Goal: Task Accomplishment & Management: Manage account settings

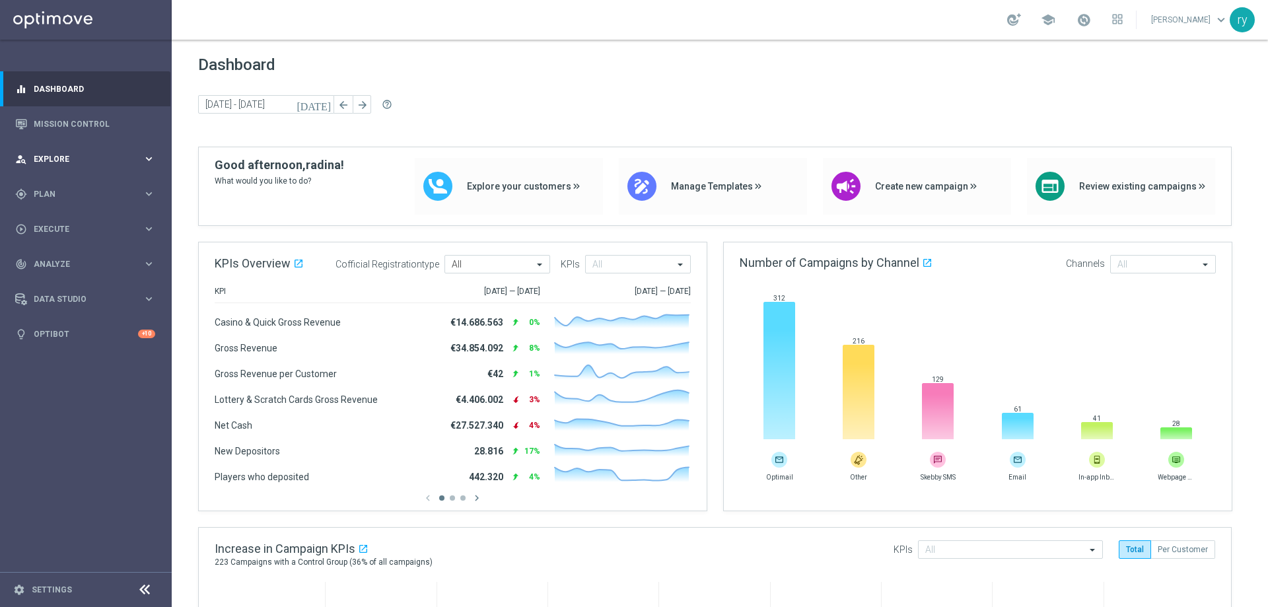
click at [61, 163] on div "person_search Explore" at bounding box center [78, 159] width 127 height 12
click at [62, 193] on span "Plan" at bounding box center [88, 194] width 109 height 8
click at [79, 259] on span "Templates" at bounding box center [82, 261] width 94 height 8
click at [83, 282] on link "Optimail" at bounding box center [89, 280] width 96 height 11
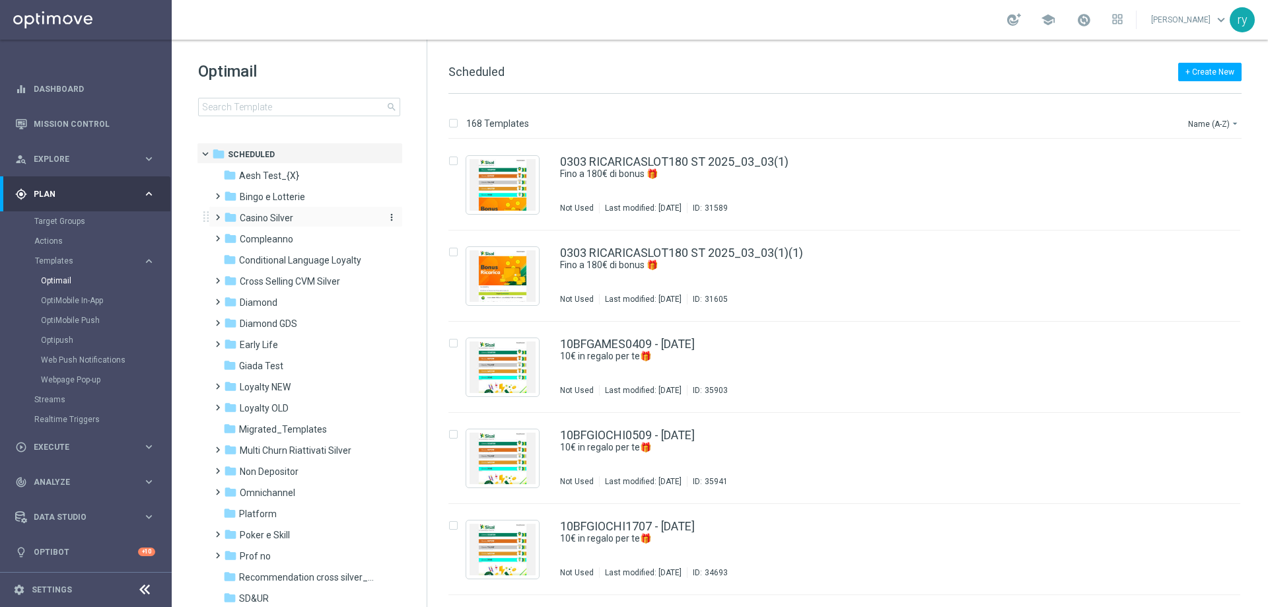
click at [315, 223] on div "folder Casino Silver" at bounding box center [300, 218] width 152 height 15
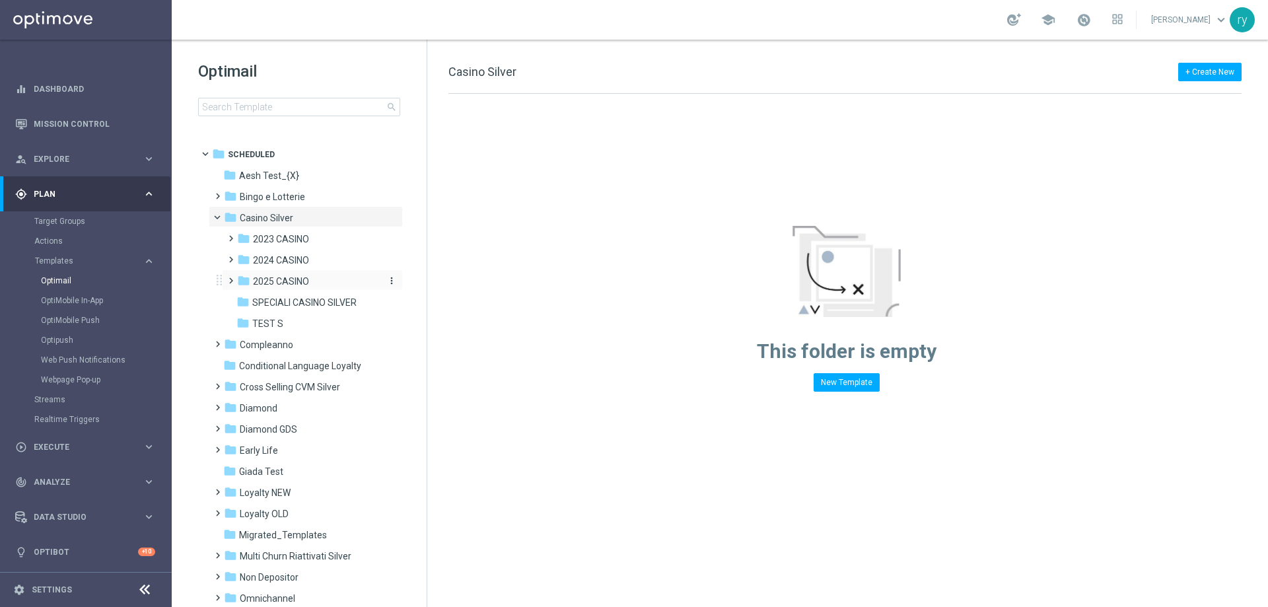
click at [298, 275] on span "2025 CASINO" at bounding box center [281, 281] width 56 height 12
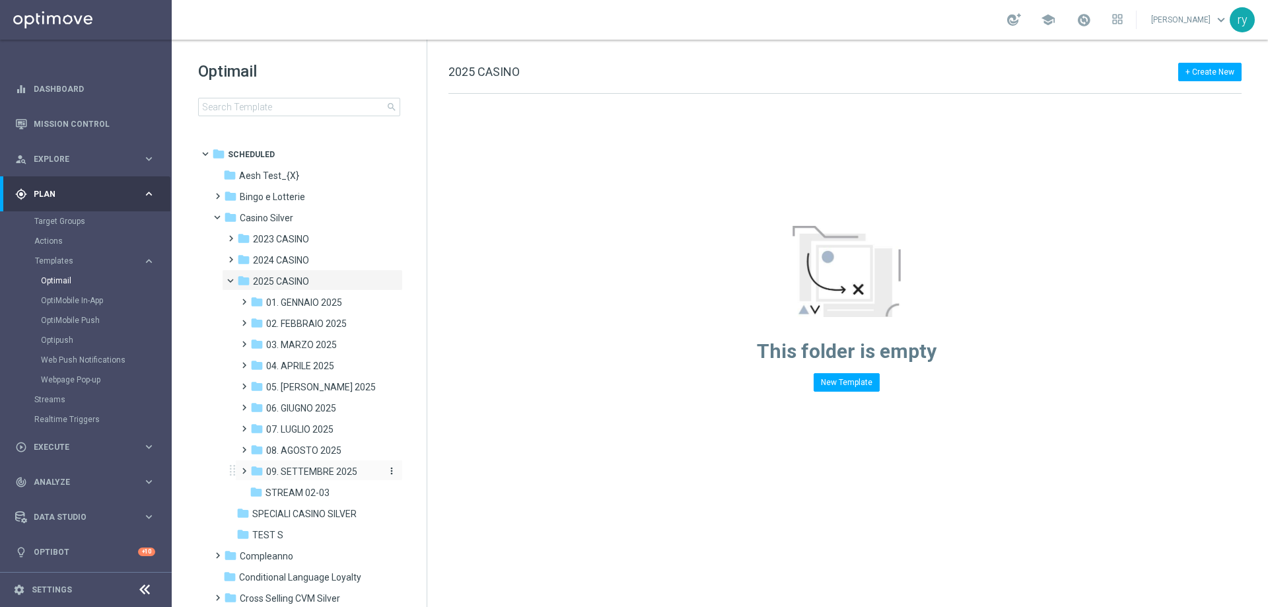
click at [316, 476] on span "09. SETTEMBRE 2025" at bounding box center [311, 472] width 91 height 12
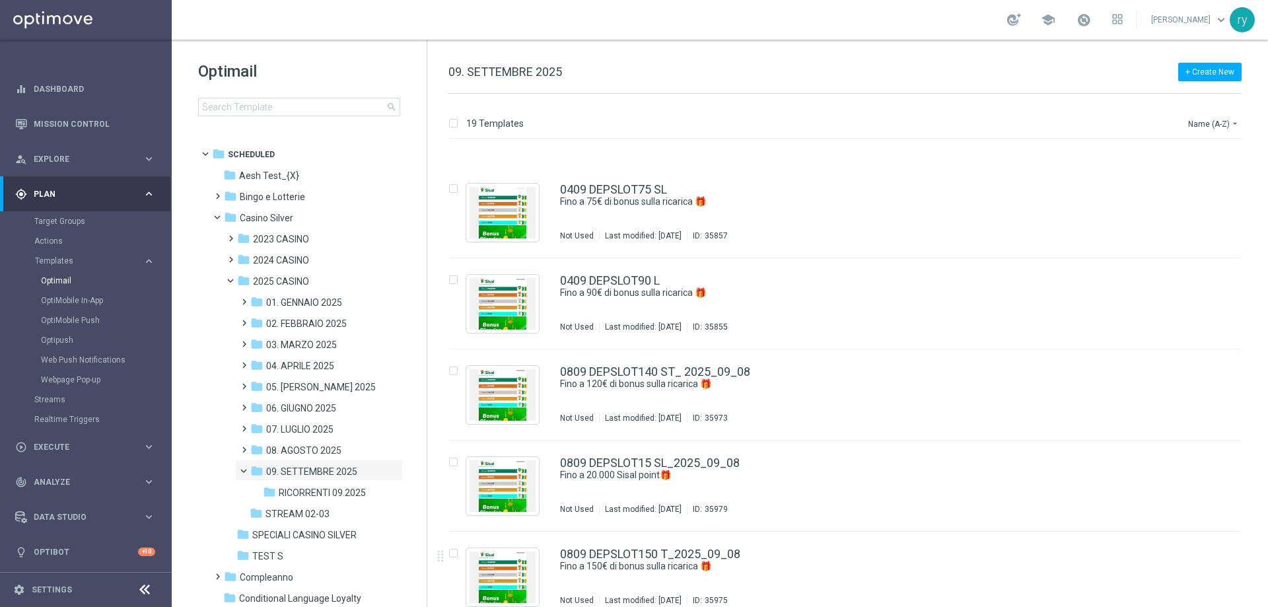
scroll to position [1264, 0]
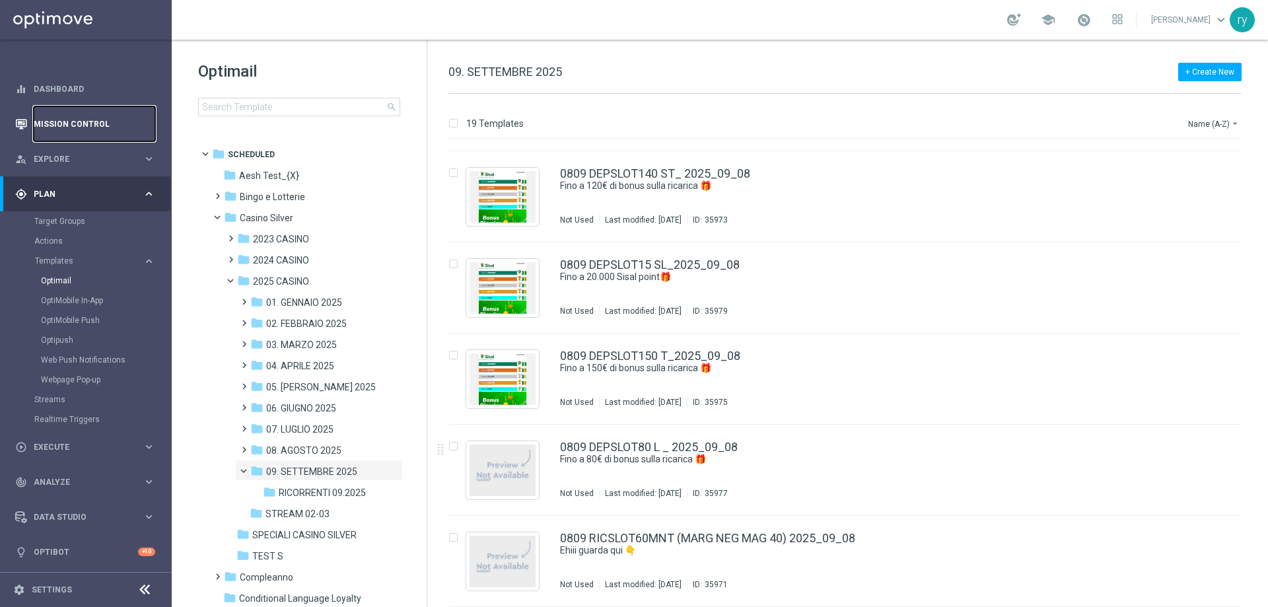
click at [91, 124] on link "Mission Control" at bounding box center [95, 123] width 122 height 35
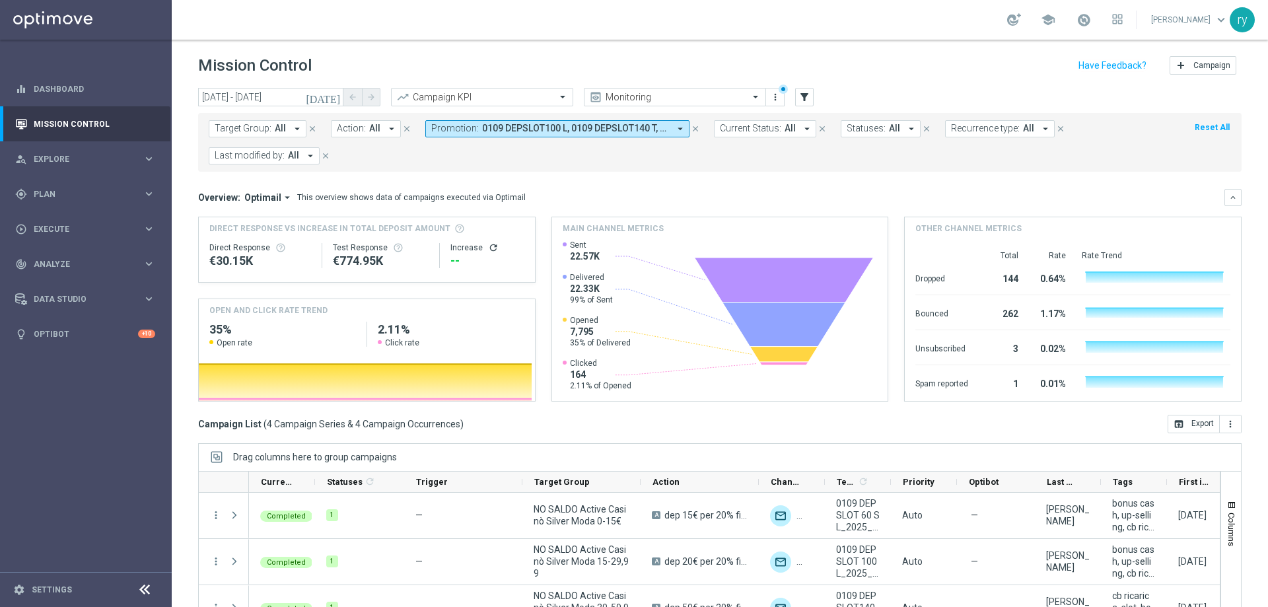
click at [677, 130] on icon "arrow_drop_down" at bounding box center [680, 129] width 12 height 12
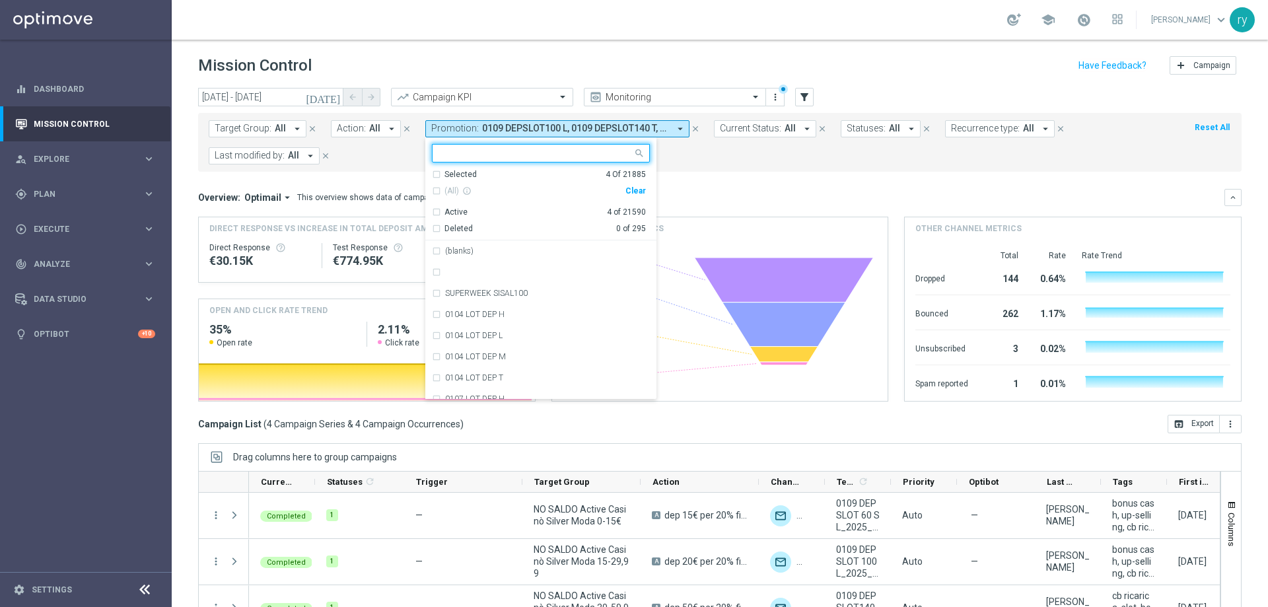
click at [0, 0] on div "Clear" at bounding box center [0, 0] width 0 height 0
click at [690, 153] on form "Target Group: All arrow_drop_down close Action: All arrow_drop_down close Promo…" at bounding box center [691, 142] width 964 height 44
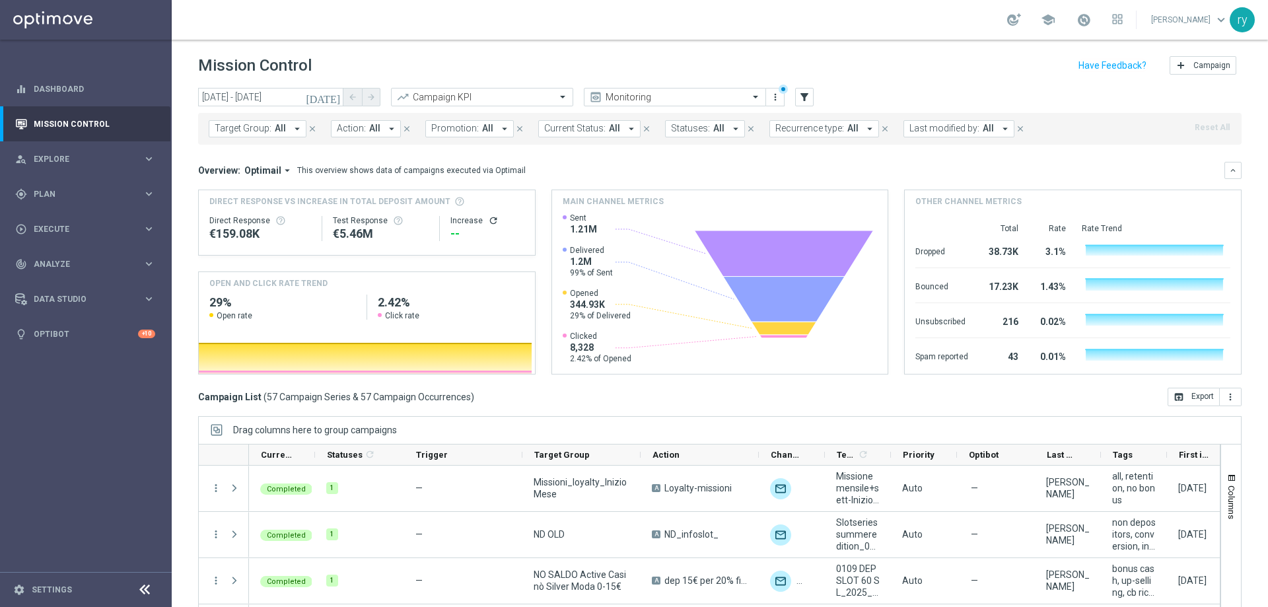
click at [500, 129] on icon "arrow_drop_down" at bounding box center [505, 129] width 12 height 12
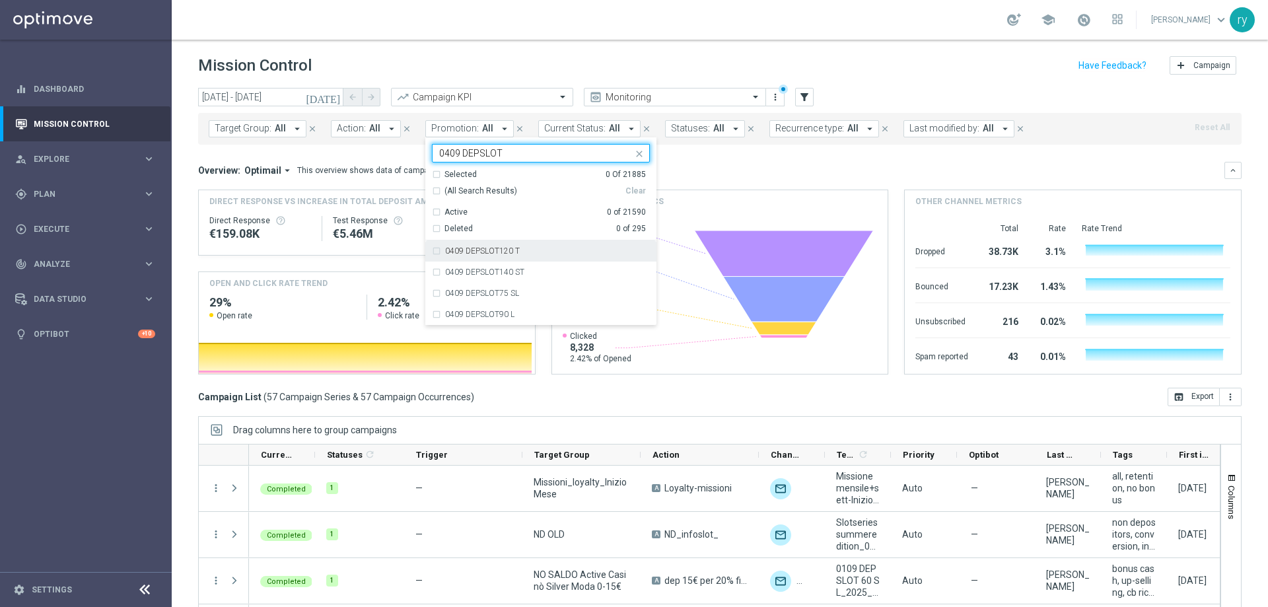
click at [434, 252] on div "0409 DEPSLOT120 T" at bounding box center [541, 250] width 218 height 21
type input "0409 DEPSLOT"
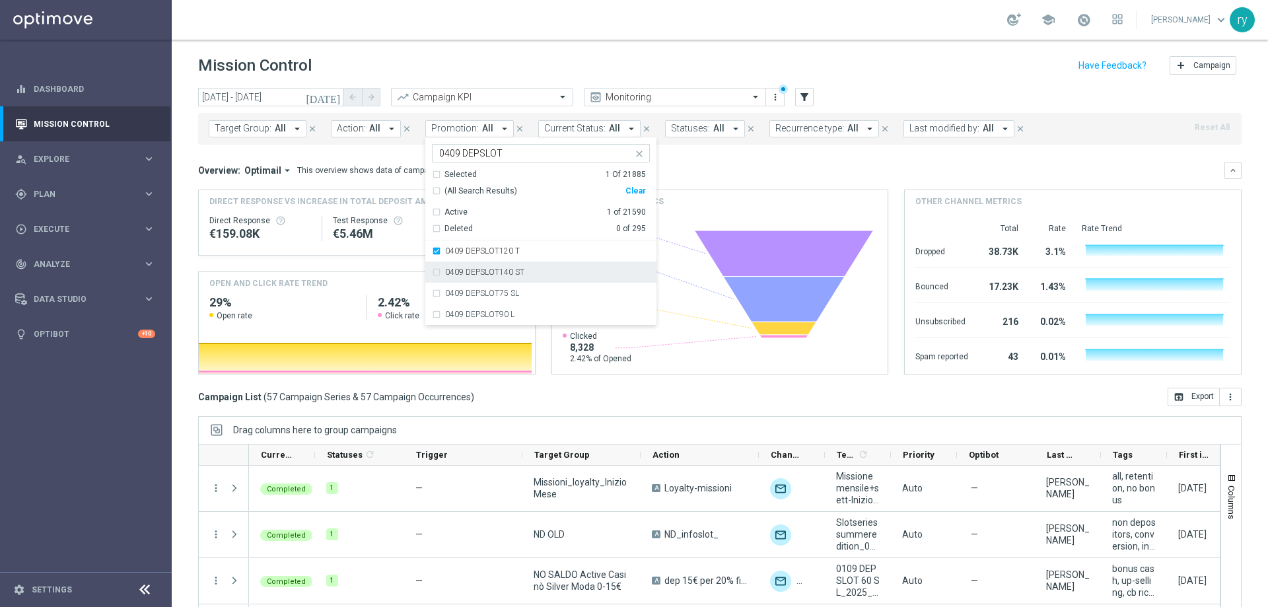
drag, startPoint x: 434, startPoint y: 262, endPoint x: 435, endPoint y: 274, distance: 11.9
click at [434, 263] on div "0409 DEPSLOT140 ST" at bounding box center [541, 272] width 218 height 21
click at [435, 287] on div "0409 DEPSLOT75 SL" at bounding box center [541, 293] width 218 height 21
click at [435, 305] on div "0409 DEPSLOT90 L" at bounding box center [541, 314] width 218 height 21
click at [668, 184] on div "Overview: Optimail arrow_drop_down This overview shows data of campaigns execut…" at bounding box center [720, 268] width 1044 height 213
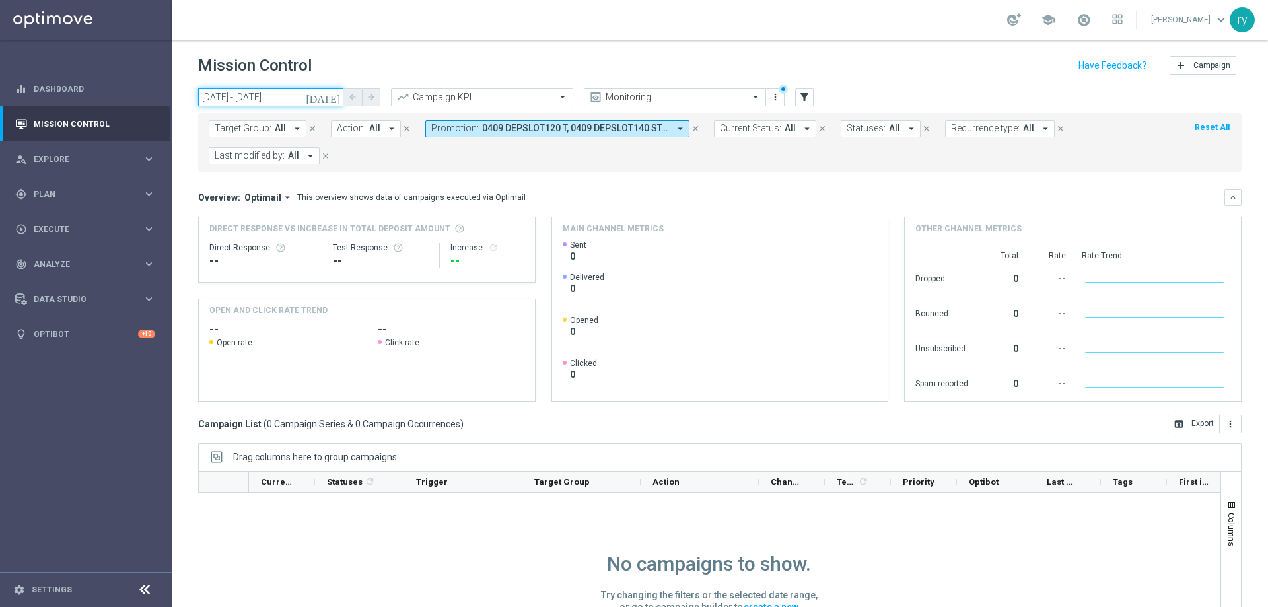
click at [285, 102] on input "01 Sep 2025 - 01 Sep 2025" at bounding box center [270, 97] width 145 height 18
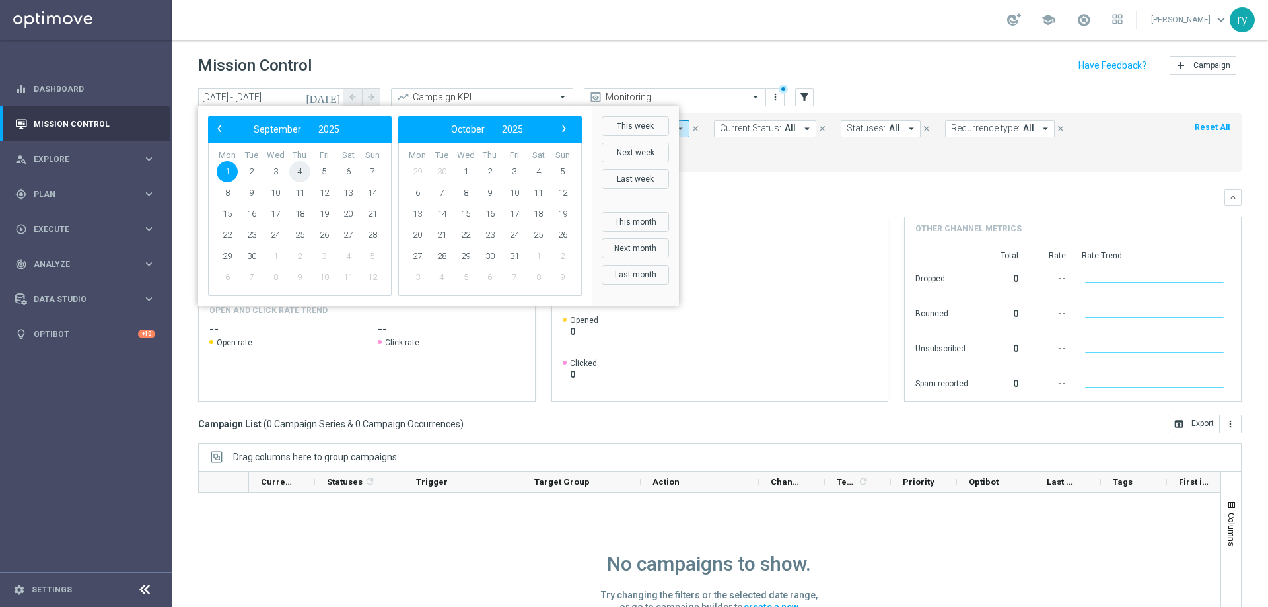
click at [298, 170] on span "4" at bounding box center [299, 171] width 21 height 21
type input "[DATE] - [DATE]"
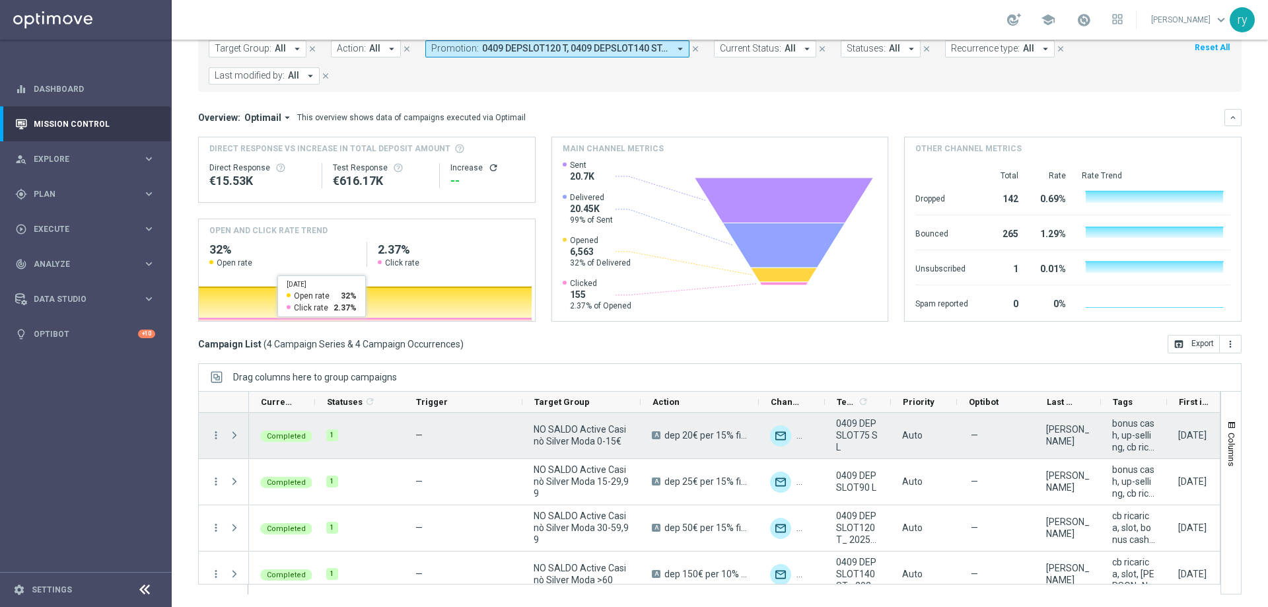
scroll to position [81, 0]
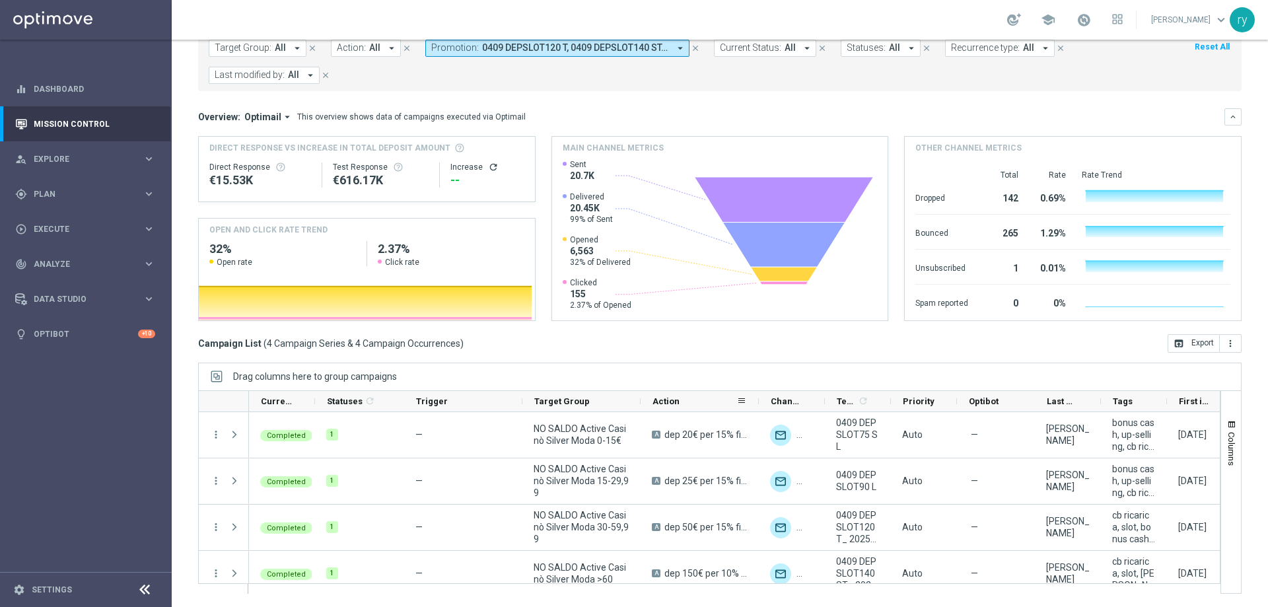
drag, startPoint x: 643, startPoint y: 400, endPoint x: 651, endPoint y: 404, distance: 8.0
click at [651, 404] on div "Action" at bounding box center [700, 401] width 118 height 21
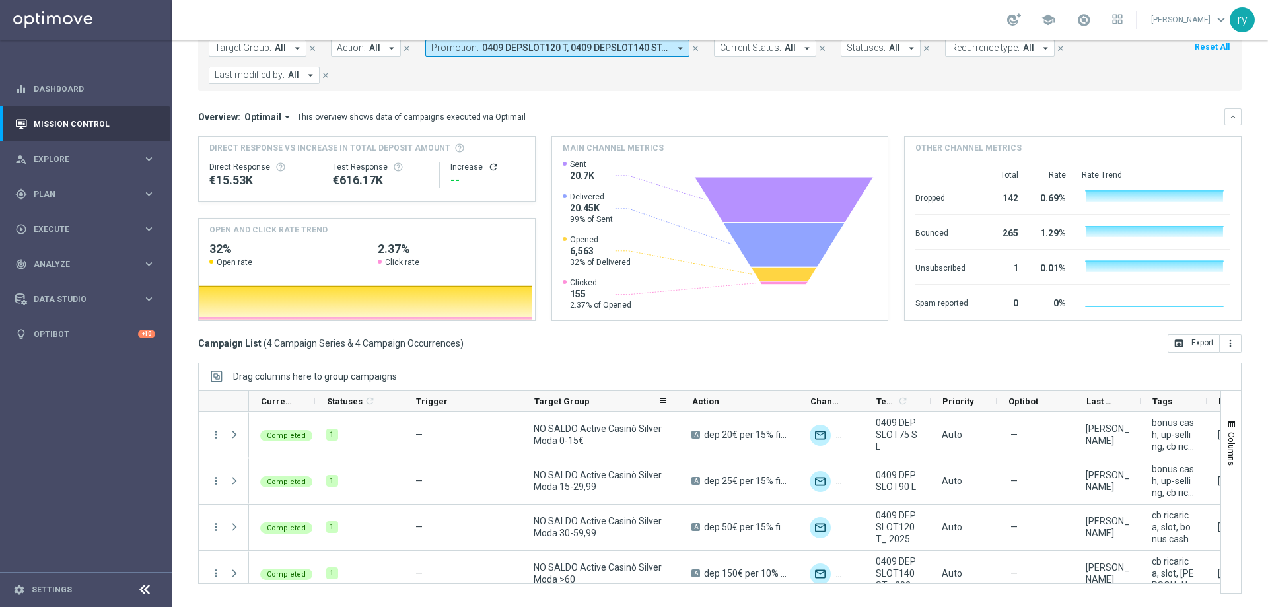
drag, startPoint x: 639, startPoint y: 403, endPoint x: 679, endPoint y: 409, distance: 40.1
click at [679, 409] on div at bounding box center [680, 401] width 5 height 20
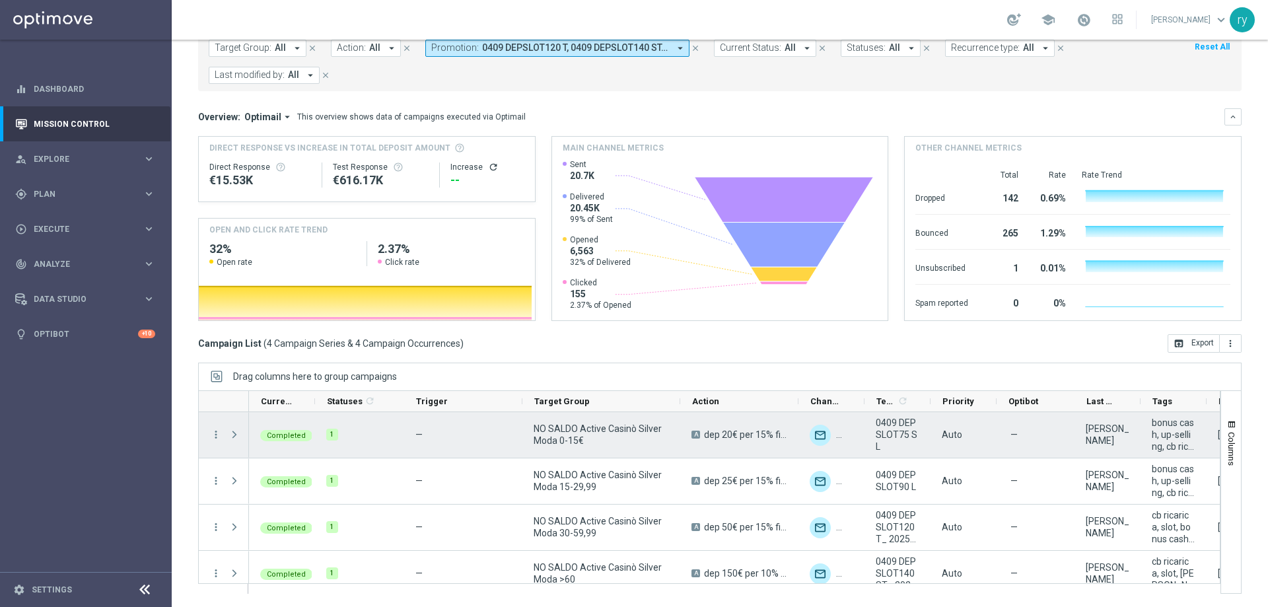
scroll to position [14, 0]
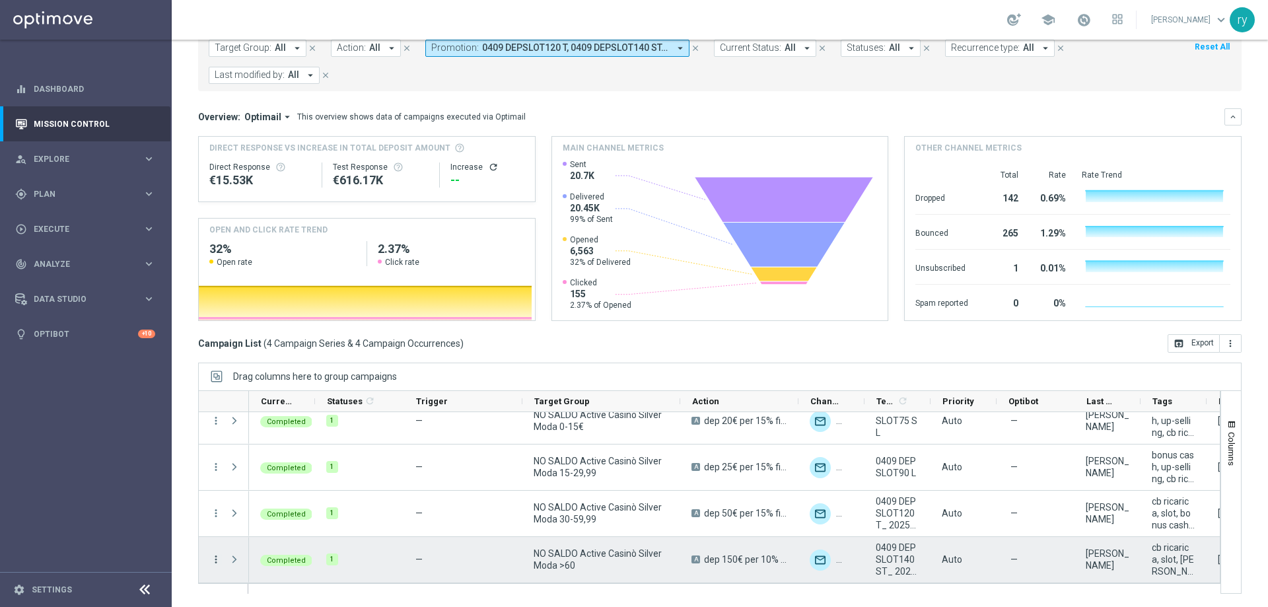
click at [213, 558] on icon "more_vert" at bounding box center [216, 559] width 12 height 12
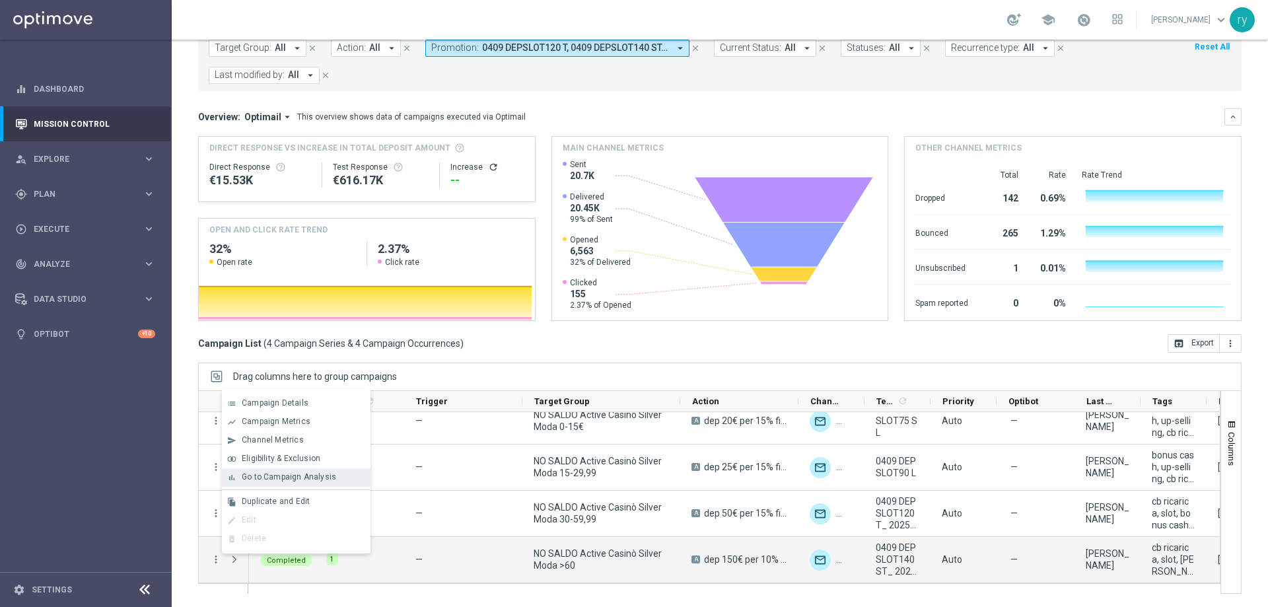
click at [257, 481] on span "Go to Campaign Analysis" at bounding box center [289, 476] width 94 height 9
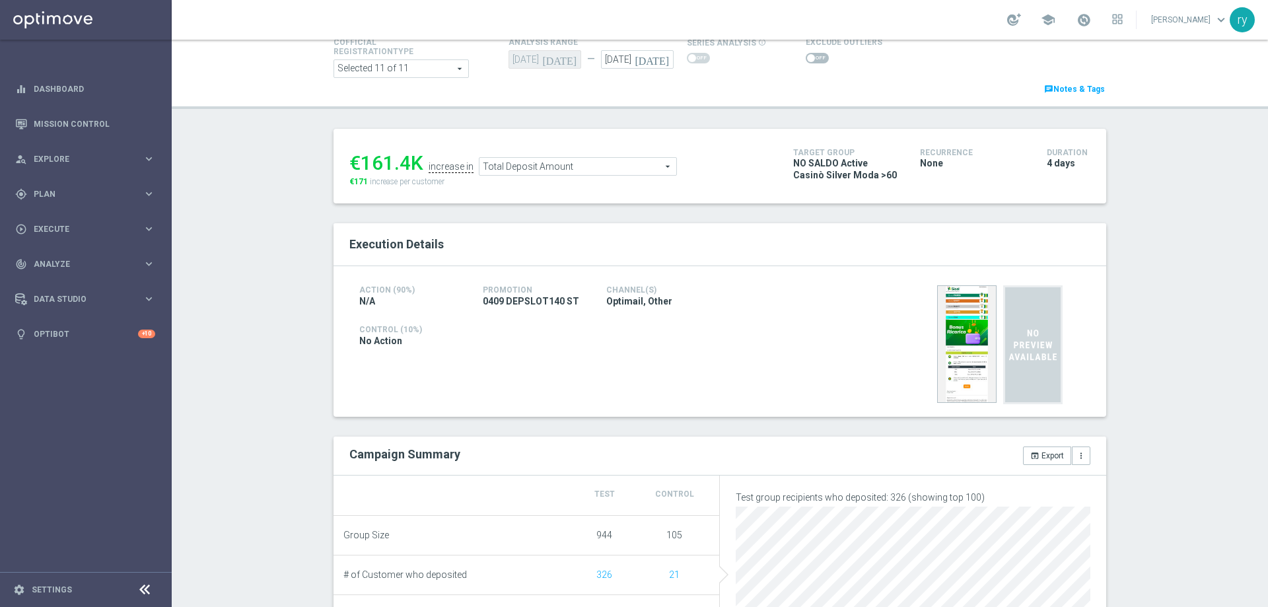
scroll to position [66, 0]
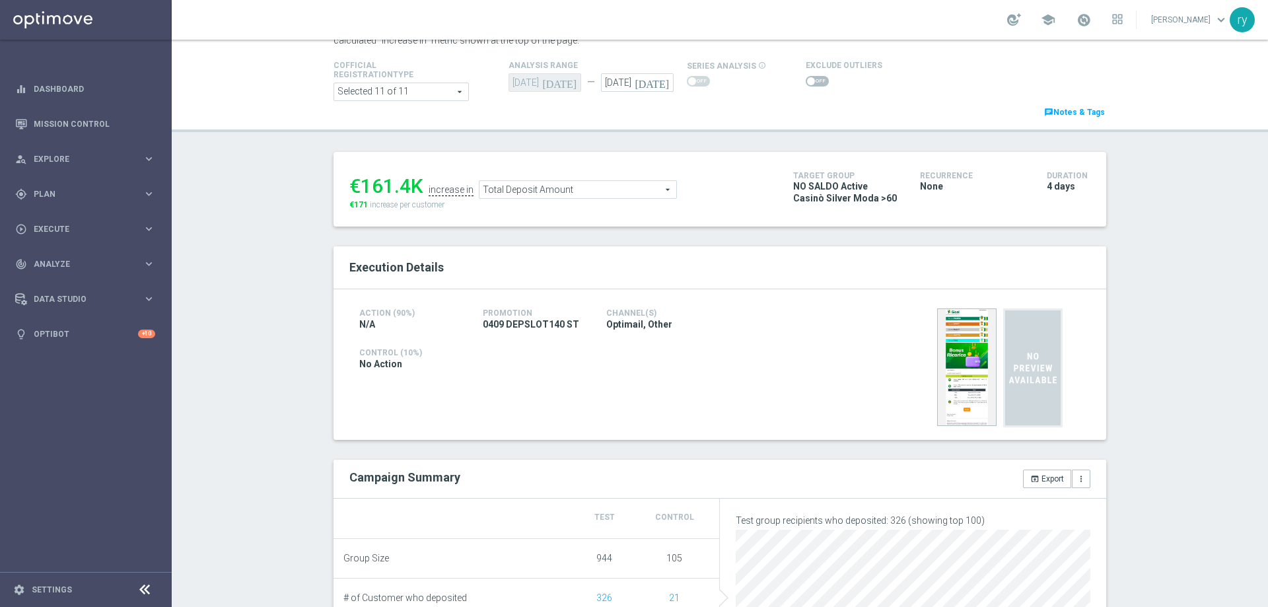
drag, startPoint x: 406, startPoint y: 191, endPoint x: 355, endPoint y: 190, distance: 50.2
click at [355, 190] on div "€161.4K" at bounding box center [386, 186] width 74 height 24
copy div "161.4"
click at [240, 230] on div "Test/Control Campaign Analysis This page presents all relevant information abou…" at bounding box center [720, 323] width 1096 height 567
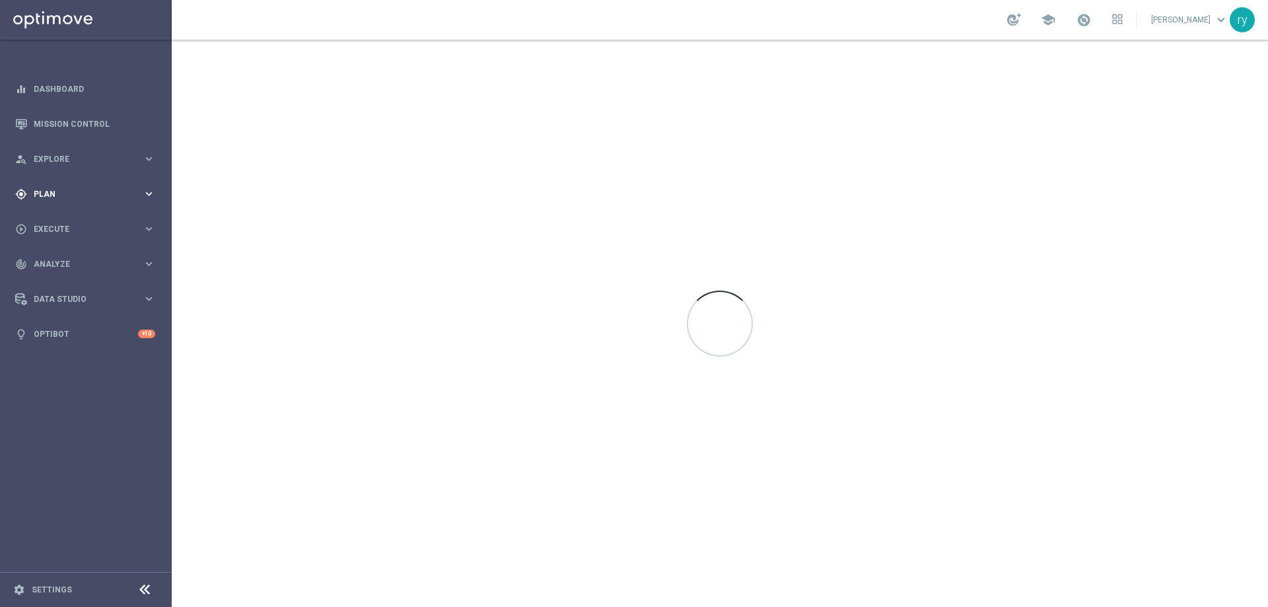
click at [90, 193] on span "Plan" at bounding box center [88, 194] width 109 height 8
click at [81, 263] on span "Templates" at bounding box center [82, 261] width 94 height 8
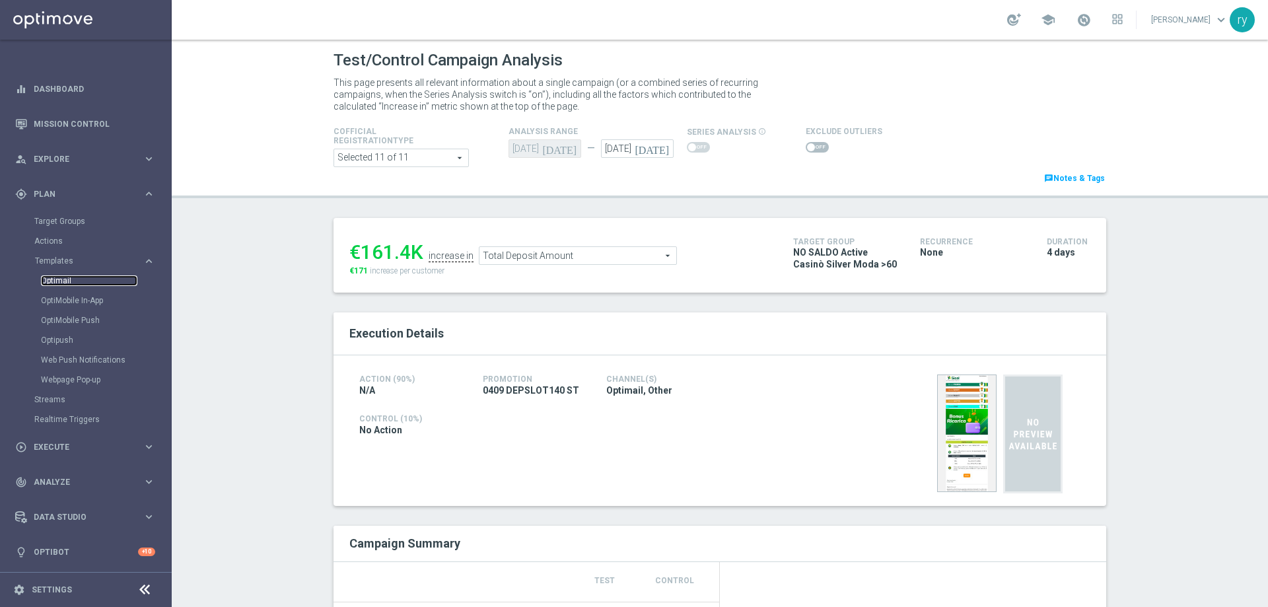
click at [65, 279] on link "Optimail" at bounding box center [89, 280] width 96 height 11
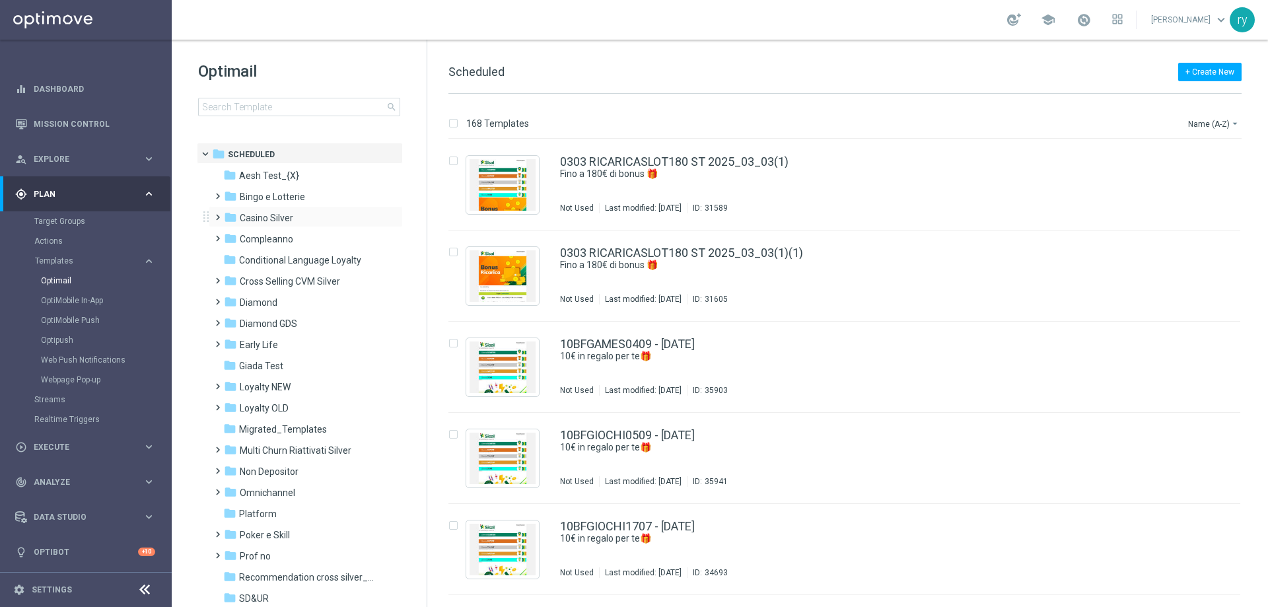
click at [295, 226] on div "folder Casino Silver more_vert" at bounding box center [306, 216] width 194 height 21
click at [279, 223] on span "Casino Silver" at bounding box center [266, 218] width 53 height 12
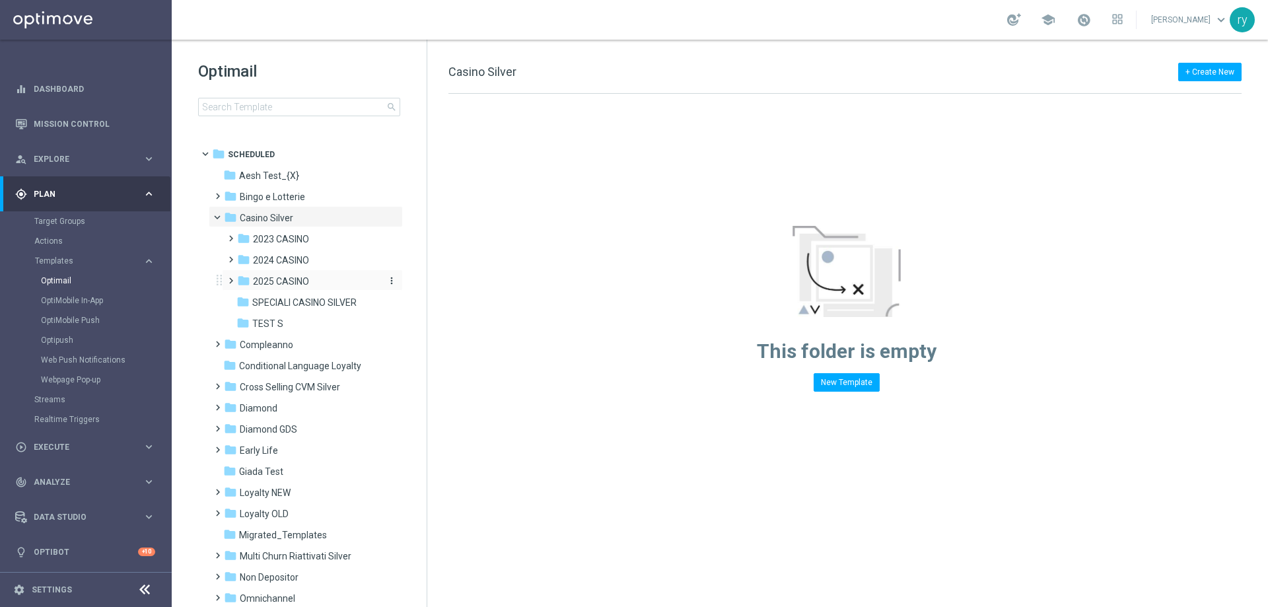
click at [275, 279] on span "2025 CASINO" at bounding box center [281, 281] width 56 height 12
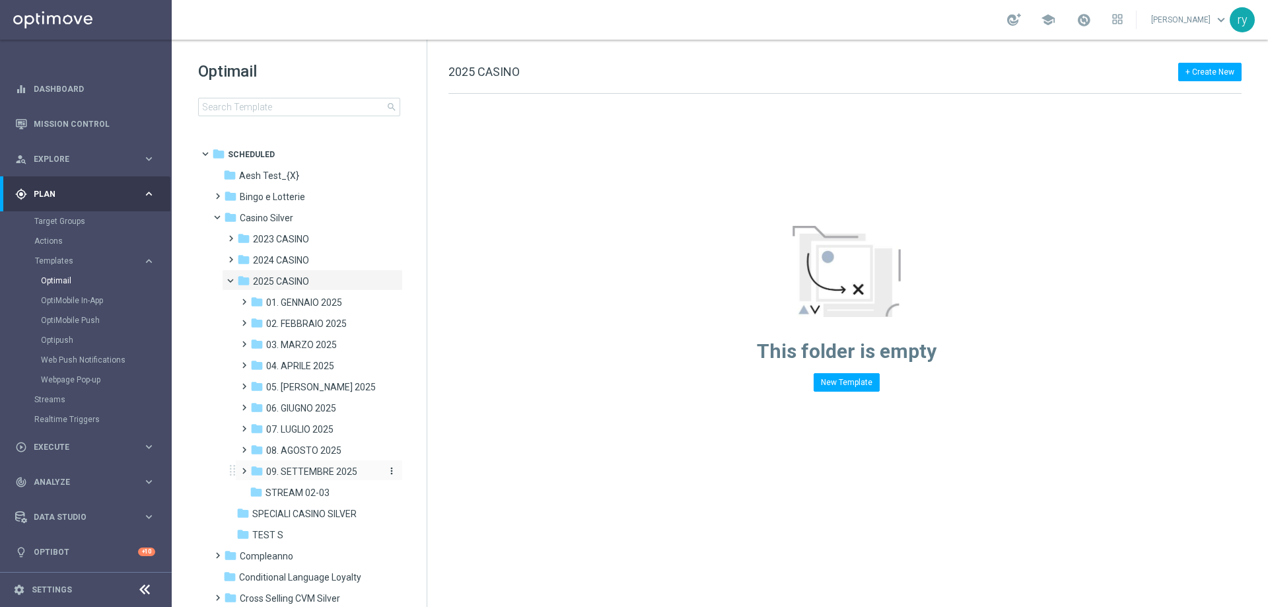
click at [301, 464] on div "folder 09. SETTEMBRE 2025" at bounding box center [314, 471] width 129 height 15
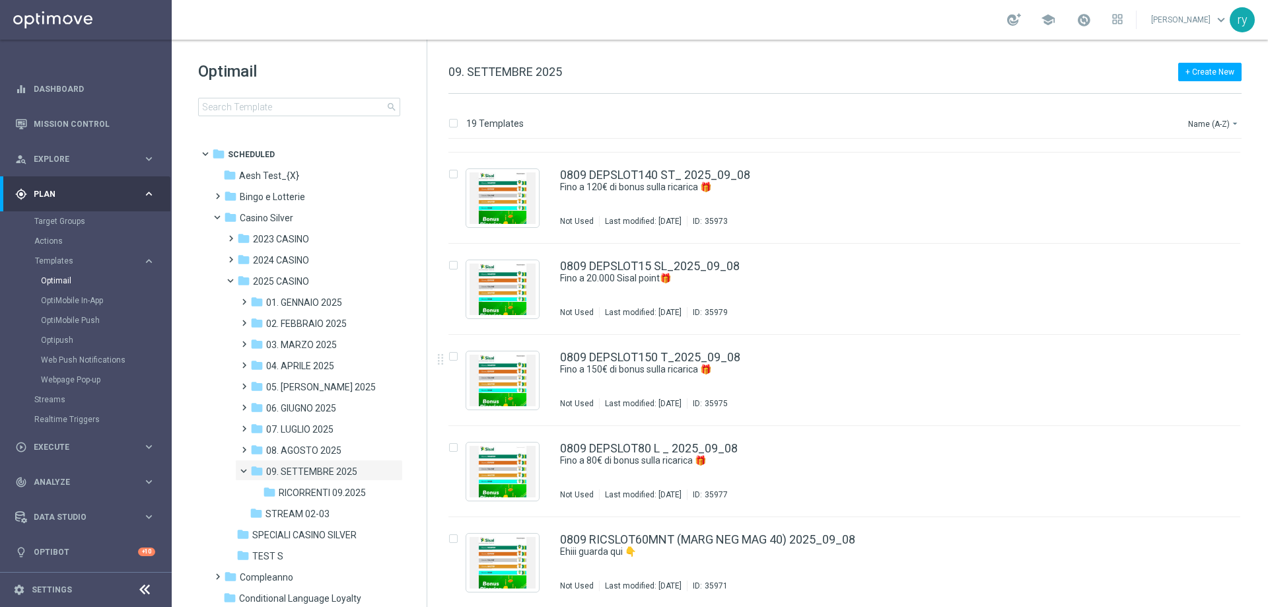
scroll to position [1264, 0]
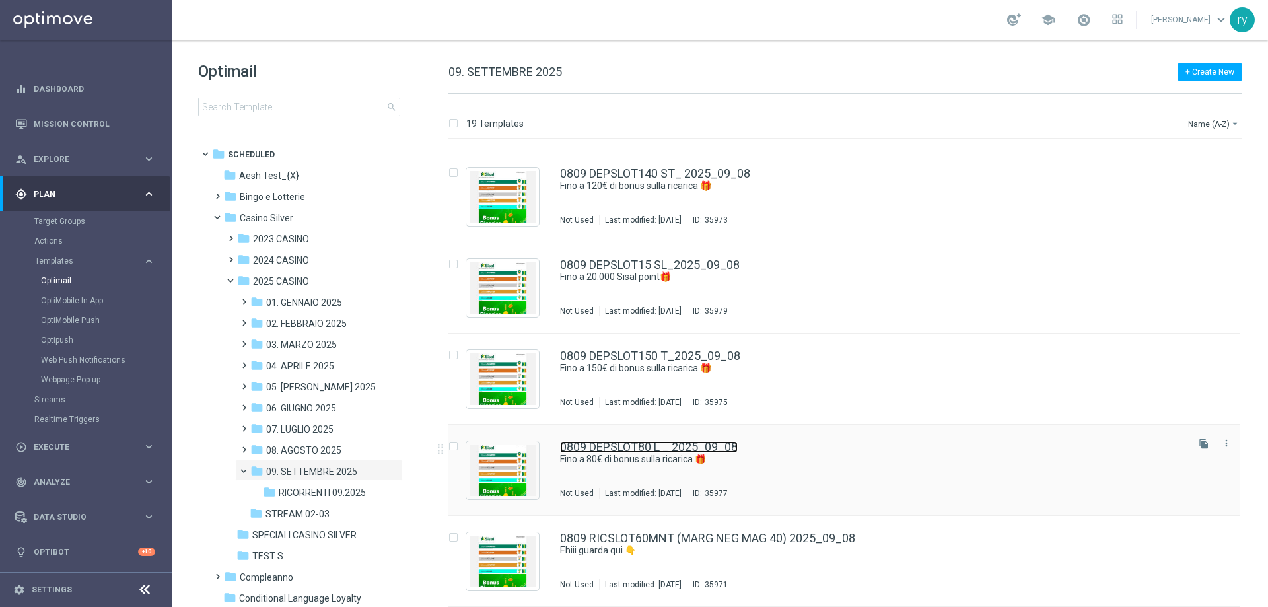
click at [640, 445] on link "0809 DEPSLOT80 L _ 2025_09_08" at bounding box center [649, 447] width 178 height 12
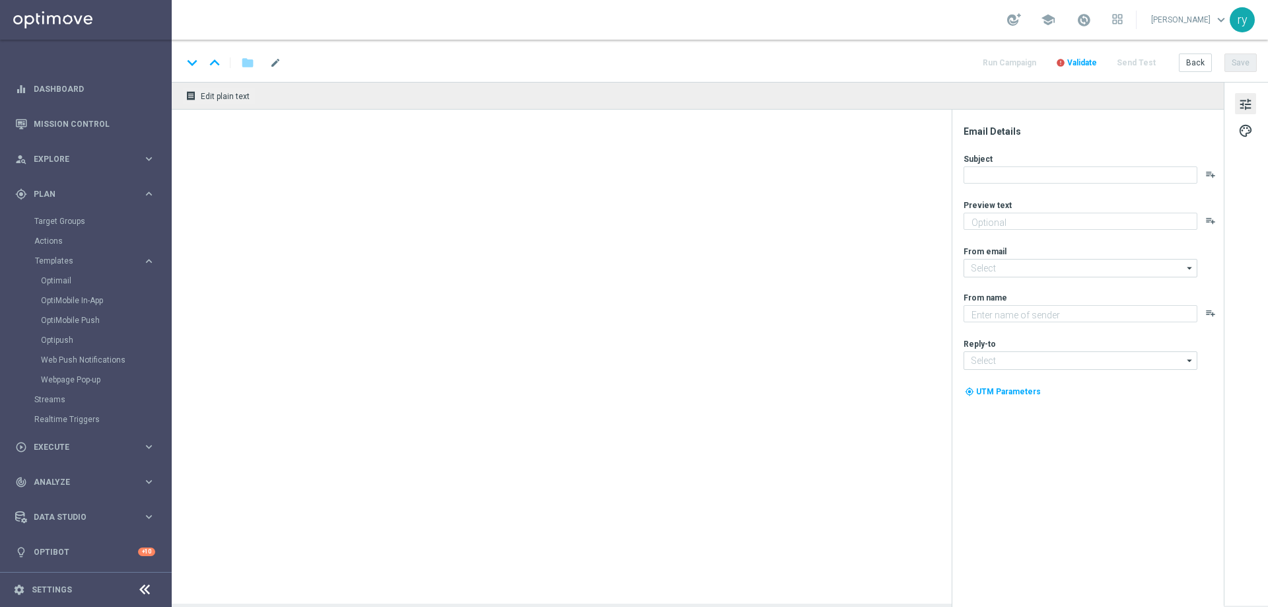
type textarea "Scopri la promozione che ti abbiamo riservato"
type input "newsletter@comunicazioni.sisal.it"
type textarea "Sisal"
type input "info@sisal.it"
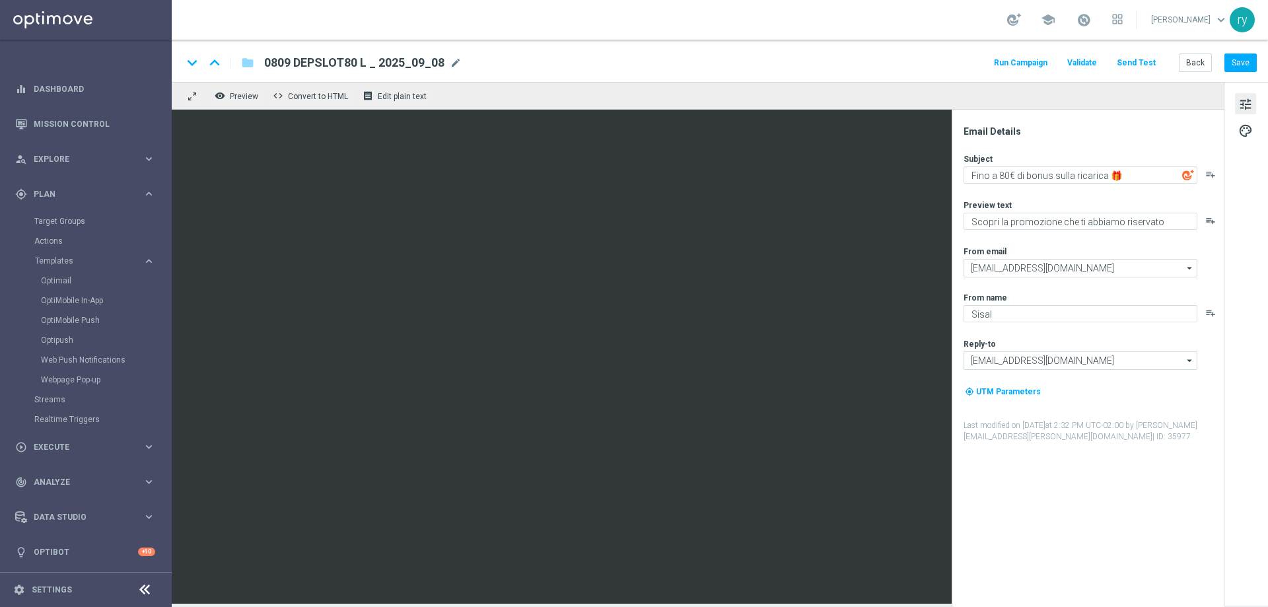
click at [1030, 64] on button "Run Campaign" at bounding box center [1020, 63] width 57 height 18
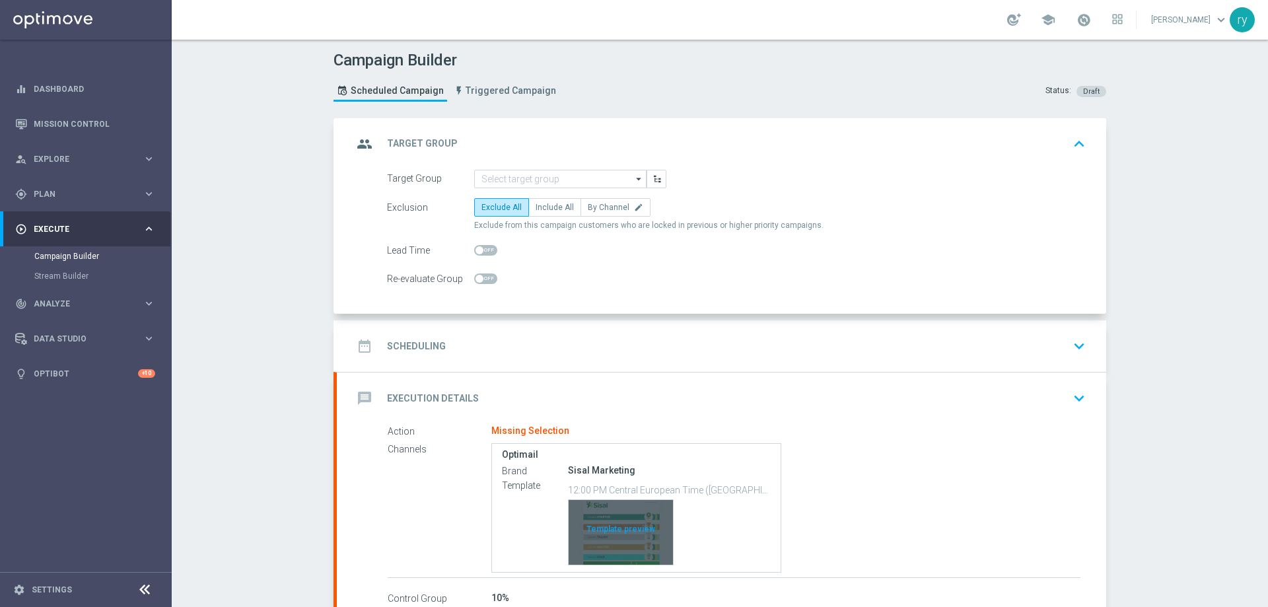
click at [620, 509] on div "Template preview" at bounding box center [621, 532] width 104 height 65
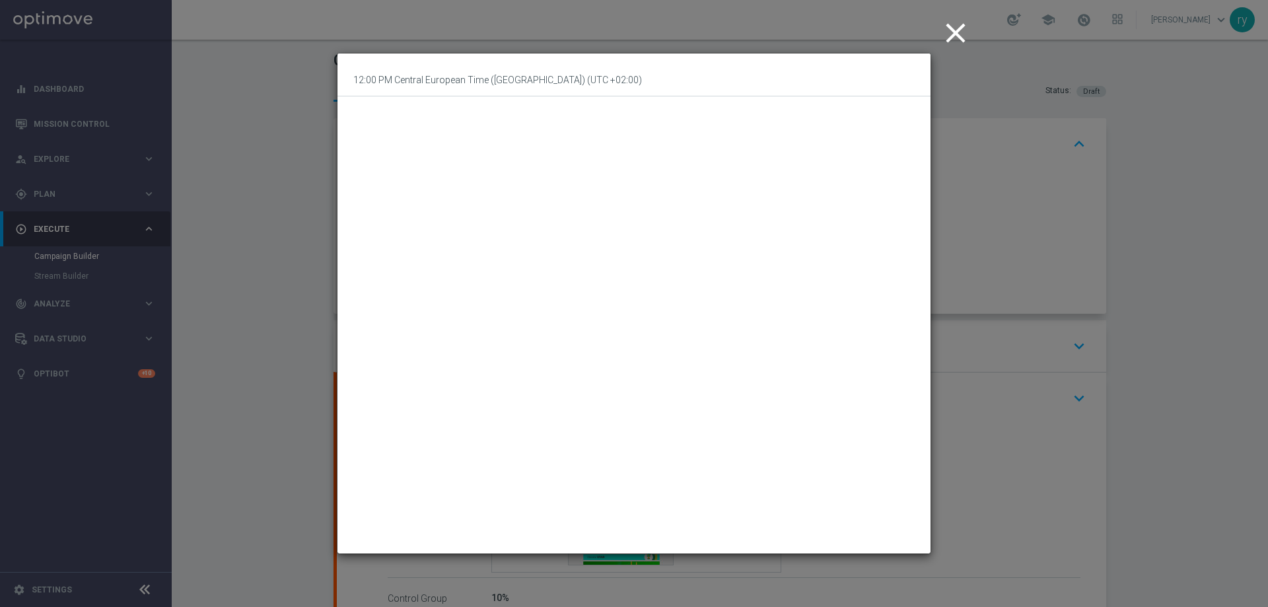
click at [951, 31] on icon "close" at bounding box center [955, 33] width 33 height 33
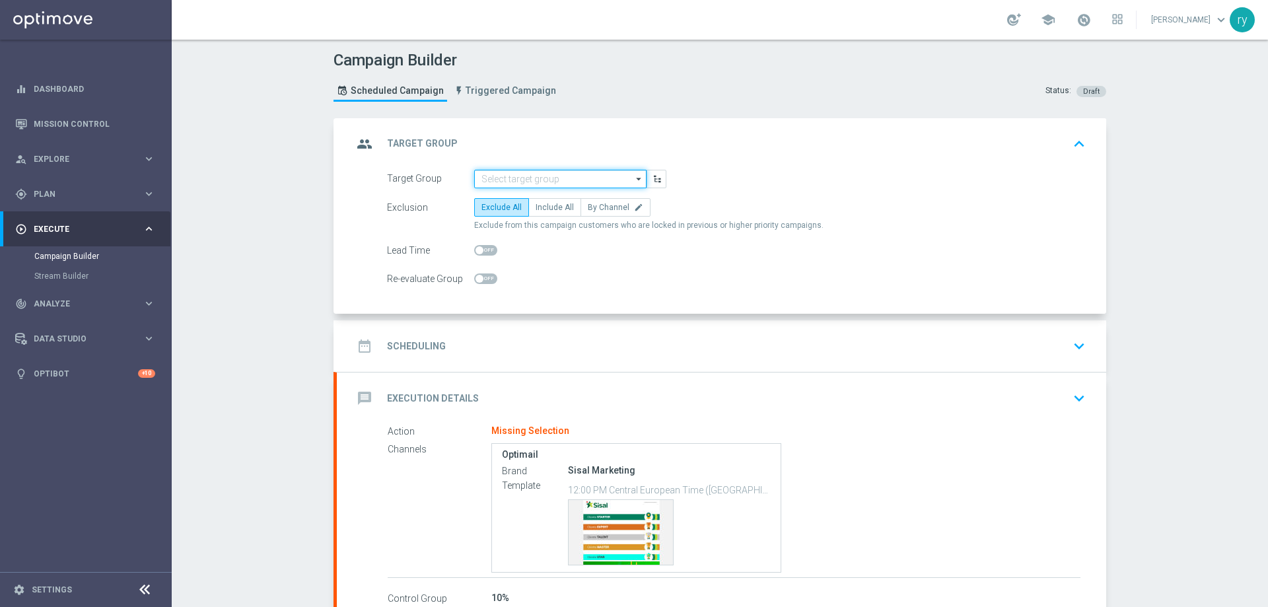
click at [538, 172] on input at bounding box center [560, 179] width 172 height 18
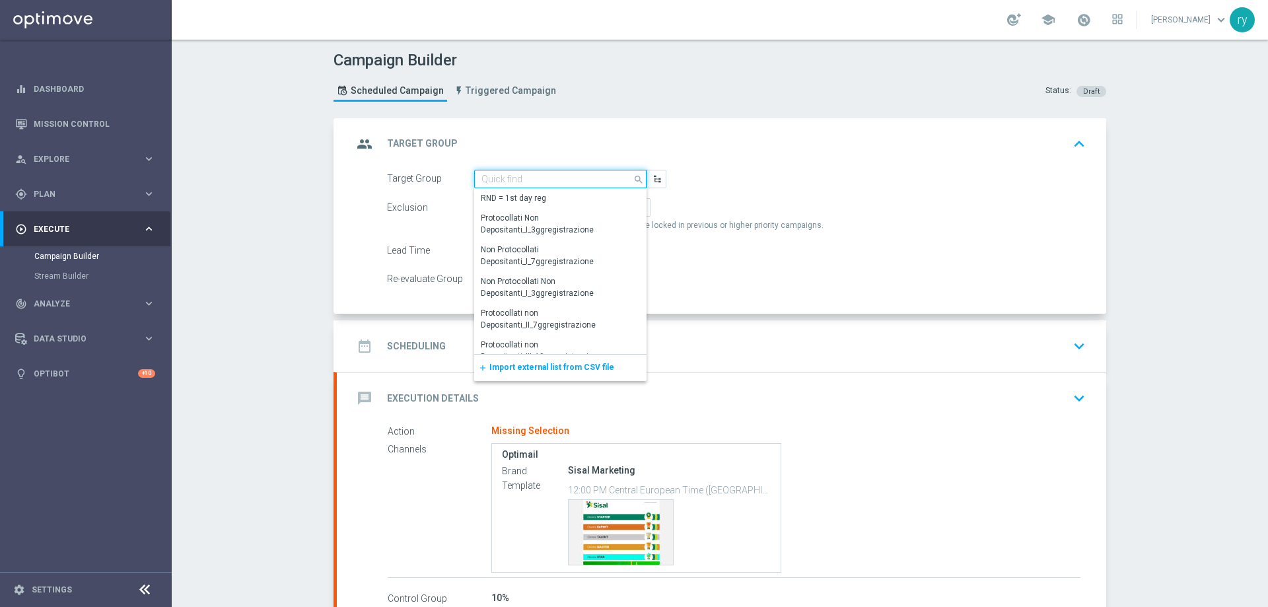
paste input "NO SALDO Active Casinò Silver Moda 15-29,99"
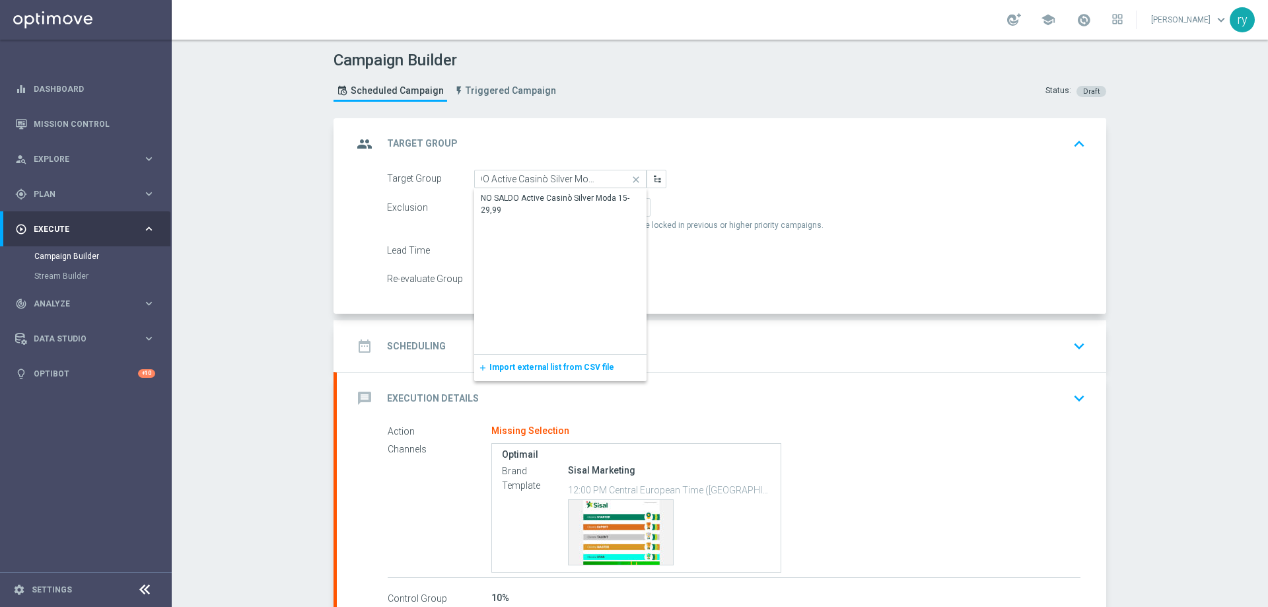
click at [540, 192] on div "NO SALDO Active Casinò Silver Moda 15-29,99" at bounding box center [560, 204] width 172 height 30
type input "NO SALDO Active Casinò Silver Moda 15-29,99"
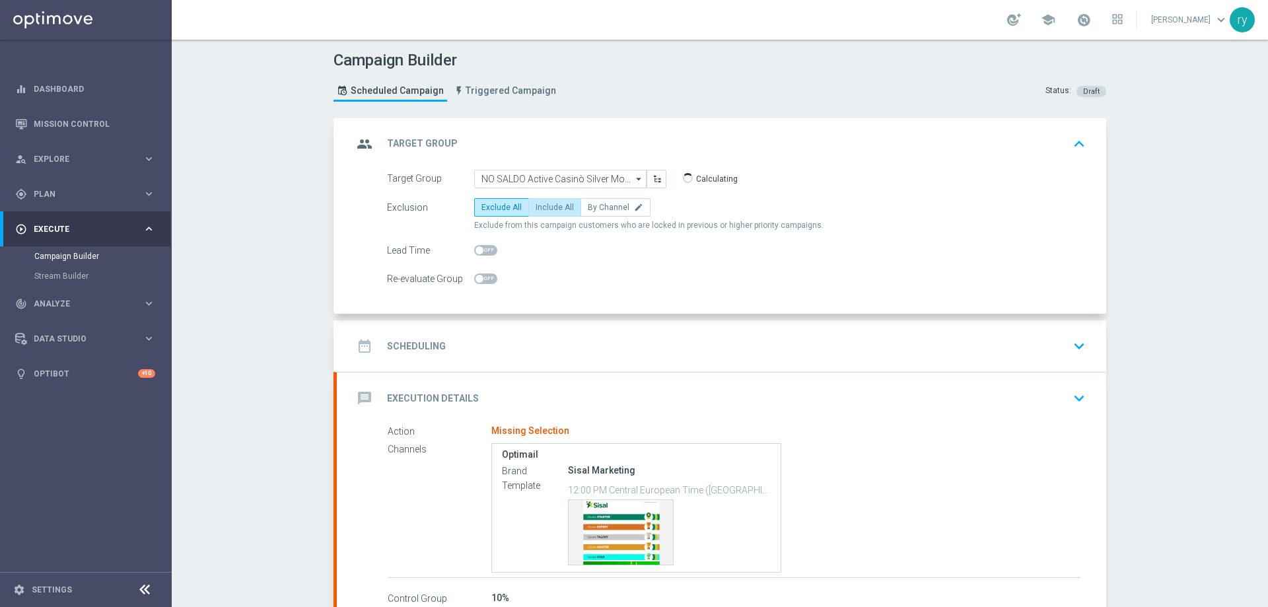
click at [557, 212] on label "Include All" at bounding box center [554, 207] width 53 height 18
click at [544, 212] on input "Include All" at bounding box center [540, 209] width 9 height 9
radio input "true"
click at [546, 334] on div "date_range Scheduling keyboard_arrow_down" at bounding box center [722, 346] width 738 height 25
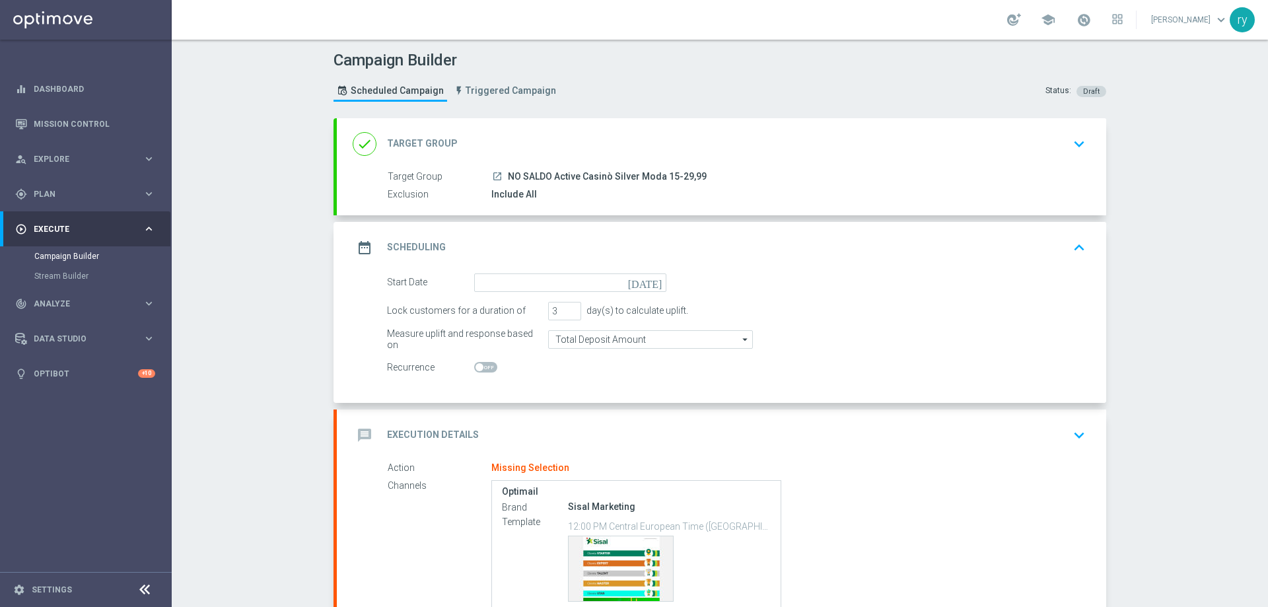
click at [647, 281] on icon "[DATE]" at bounding box center [647, 280] width 39 height 15
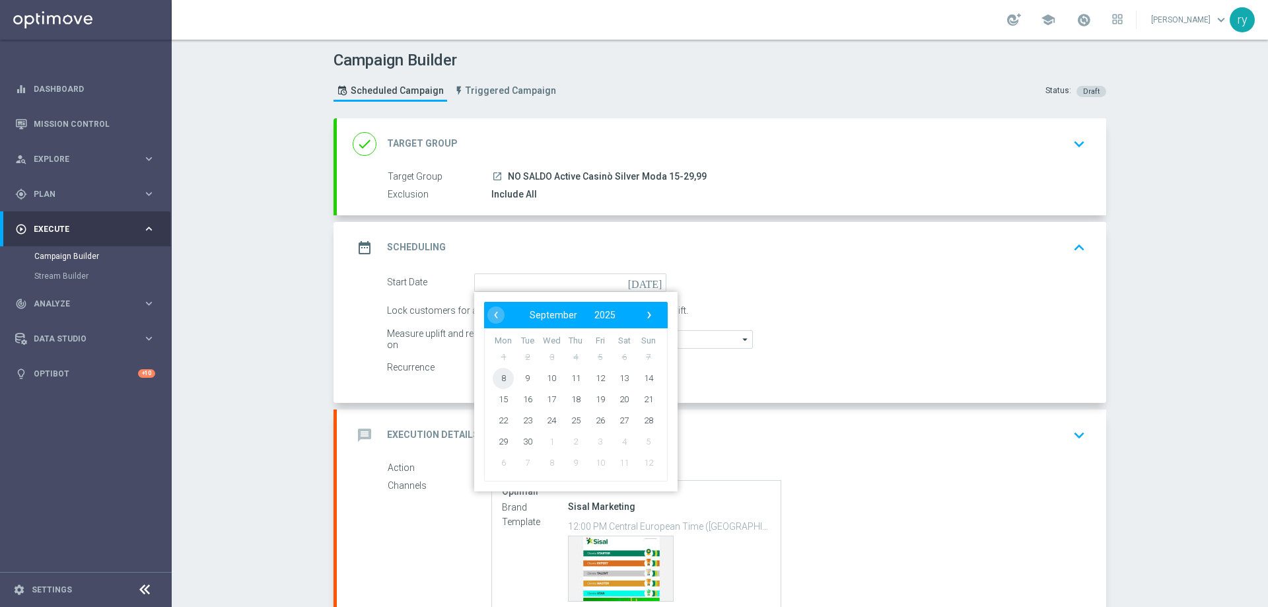
click at [495, 378] on span "8" at bounding box center [503, 377] width 21 height 21
type input "08 Sep 2025"
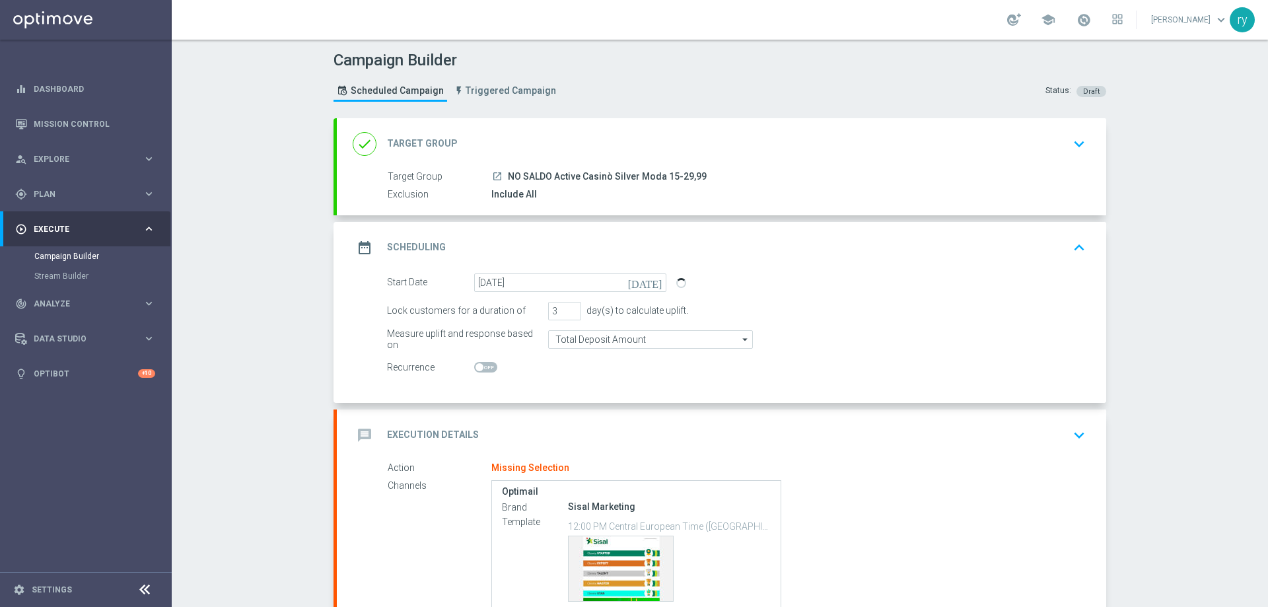
click at [610, 355] on form "Start Date 08 Sep 2025 today Lock customers for a duration of 3 day(s) to calcu…" at bounding box center [736, 325] width 699 height 104
click at [579, 431] on div "message Execution Details keyboard_arrow_down" at bounding box center [722, 435] width 738 height 25
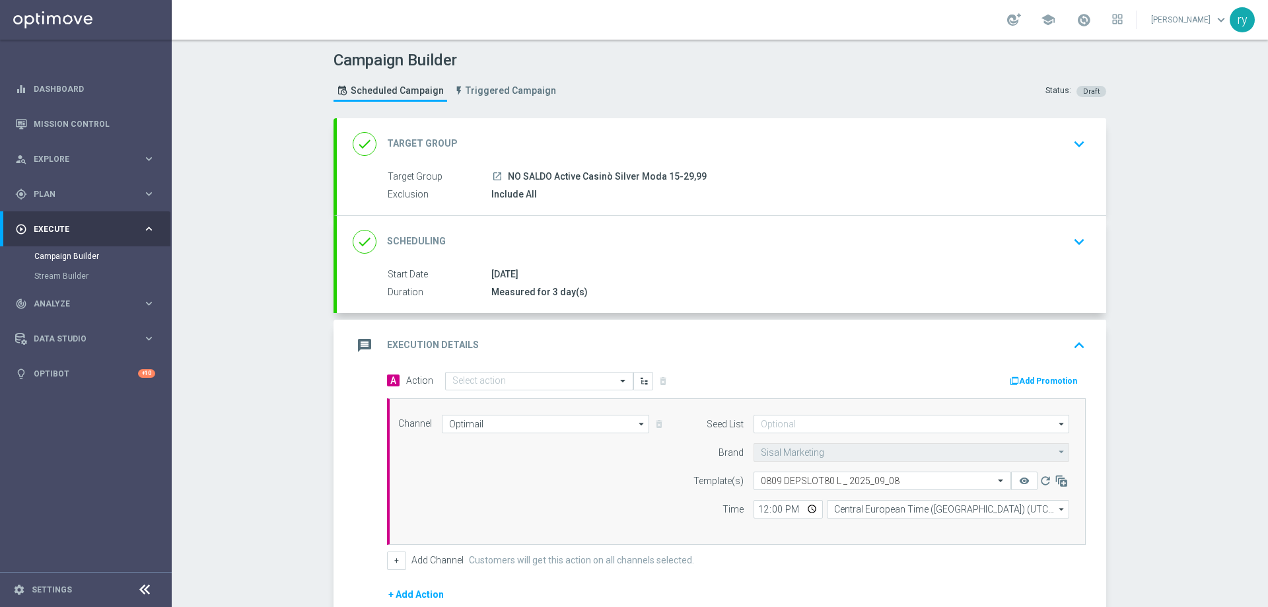
click at [1028, 388] on div "A Action Select action delete_forever Add Promotion" at bounding box center [736, 381] width 719 height 20
click at [1028, 380] on button "Add Promotion" at bounding box center [1045, 381] width 73 height 15
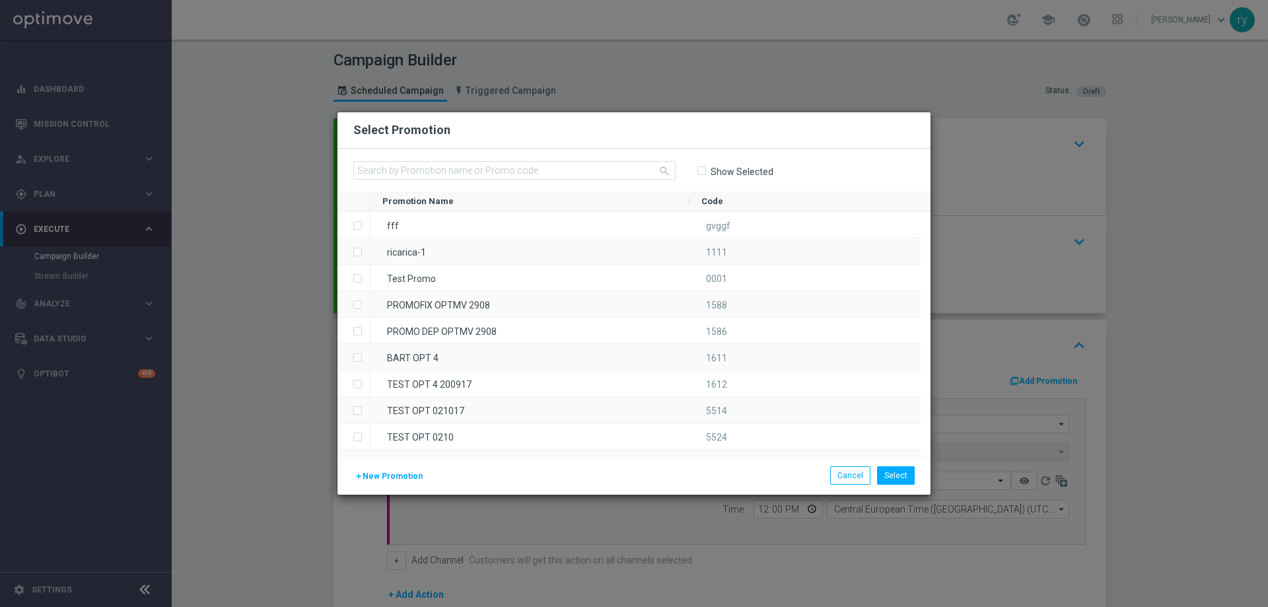
click at [421, 159] on div "search Show Selected" at bounding box center [634, 170] width 593 height 43
click at [417, 168] on input "text" at bounding box center [514, 170] width 322 height 18
paste input "334313"
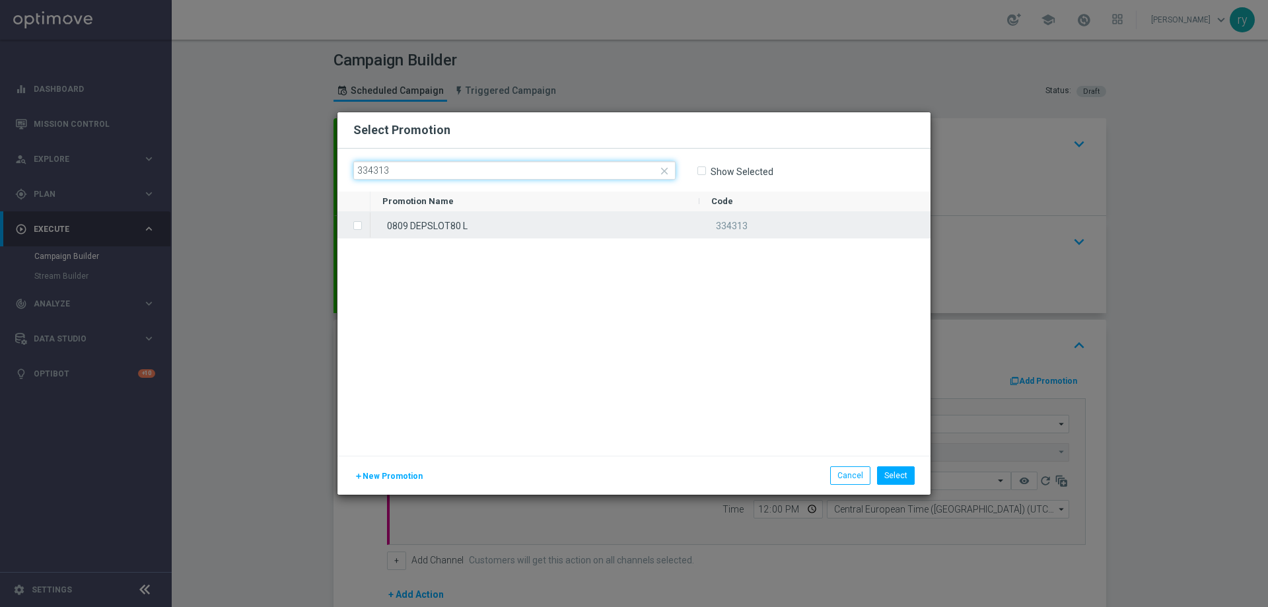
type input "334313"
click at [415, 218] on div "0809 DEPSLOT80 L" at bounding box center [535, 225] width 329 height 26
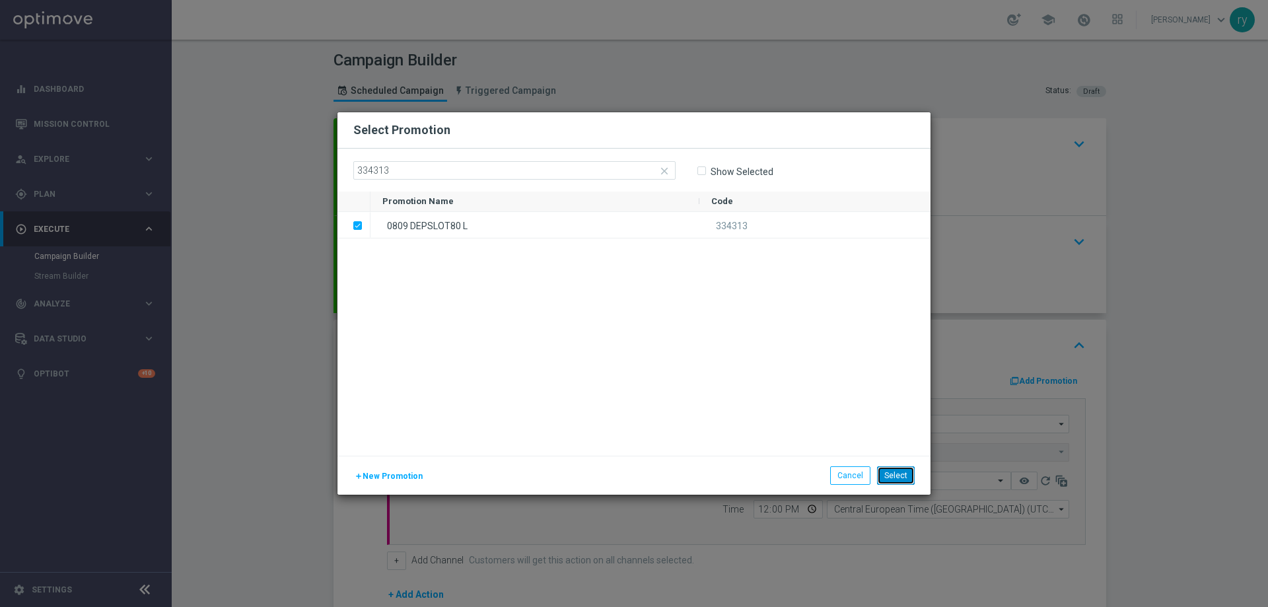
click at [890, 466] on button "Select" at bounding box center [896, 475] width 38 height 18
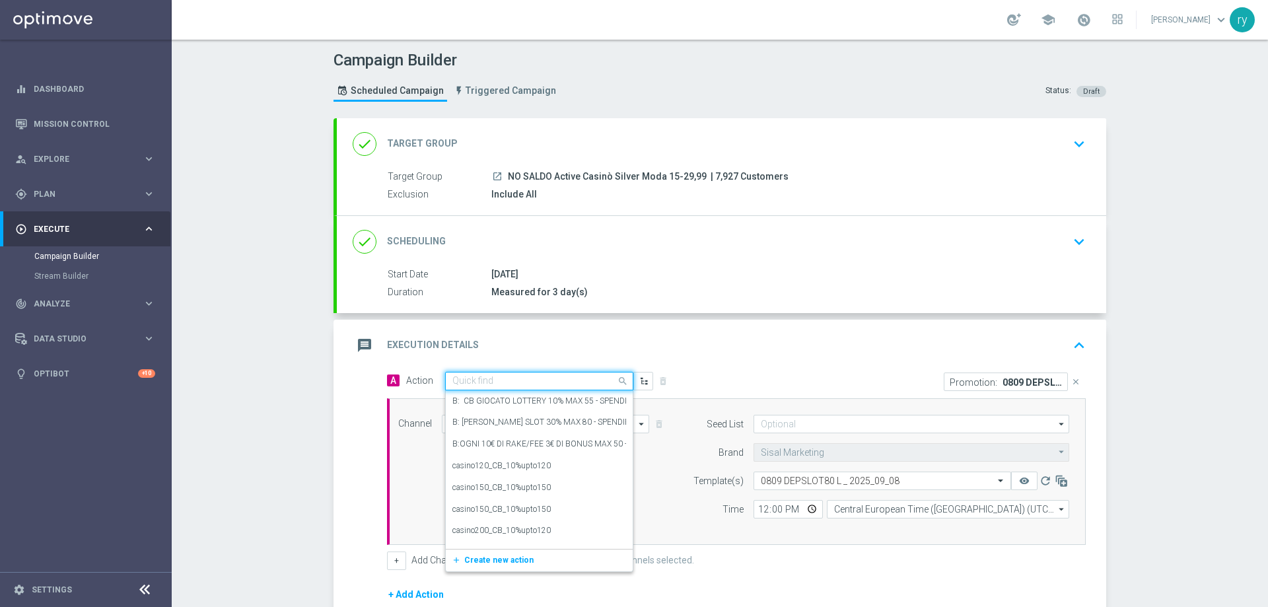
click at [467, 382] on input "text" at bounding box center [525, 381] width 147 height 11
paste input "dep 20€ per 20% fino a 80€"
type input "dep 20€ per 20% fino a 80€"
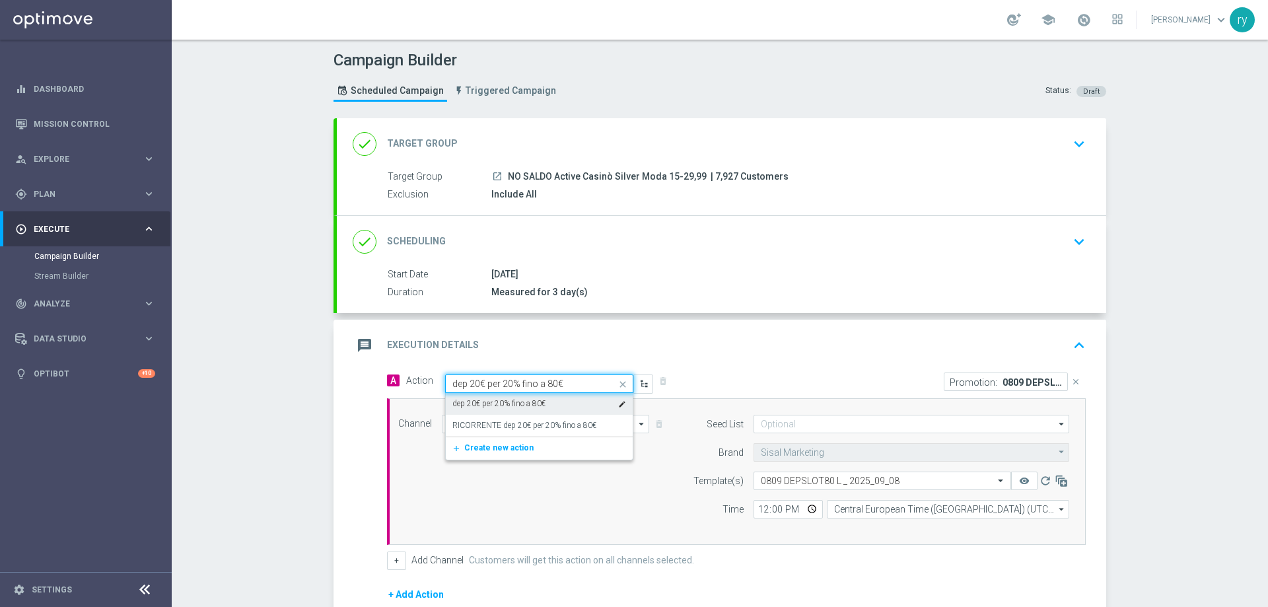
click at [505, 398] on label "dep 20€ per 20% fino a 80€" at bounding box center [498, 403] width 93 height 11
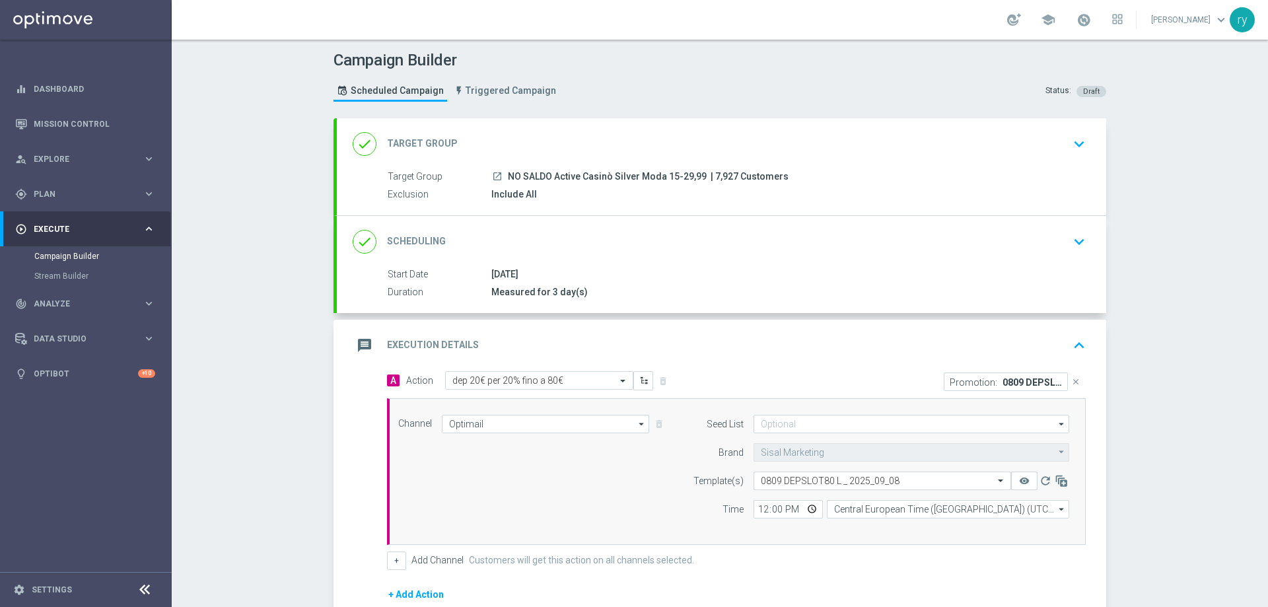
click at [670, 389] on div "A Action Select action dep 20€ per 20% fino a 80€ delete_forever" at bounding box center [556, 380] width 359 height 19
click at [756, 508] on input "12:00" at bounding box center [788, 509] width 69 height 18
type input "18:00"
click at [653, 491] on div "Channel Optimail Optimail arrow_drop_down Drag here to set row groups Drag here…" at bounding box center [733, 472] width 691 height 114
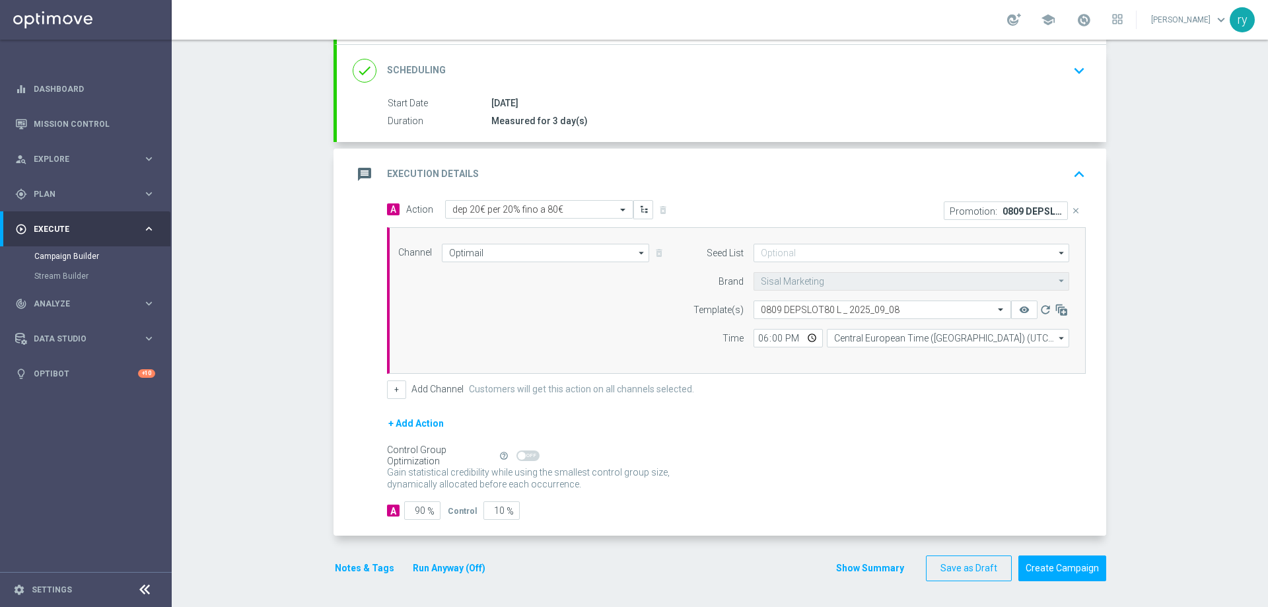
scroll to position [172, 0]
click at [392, 390] on button "+" at bounding box center [396, 389] width 19 height 18
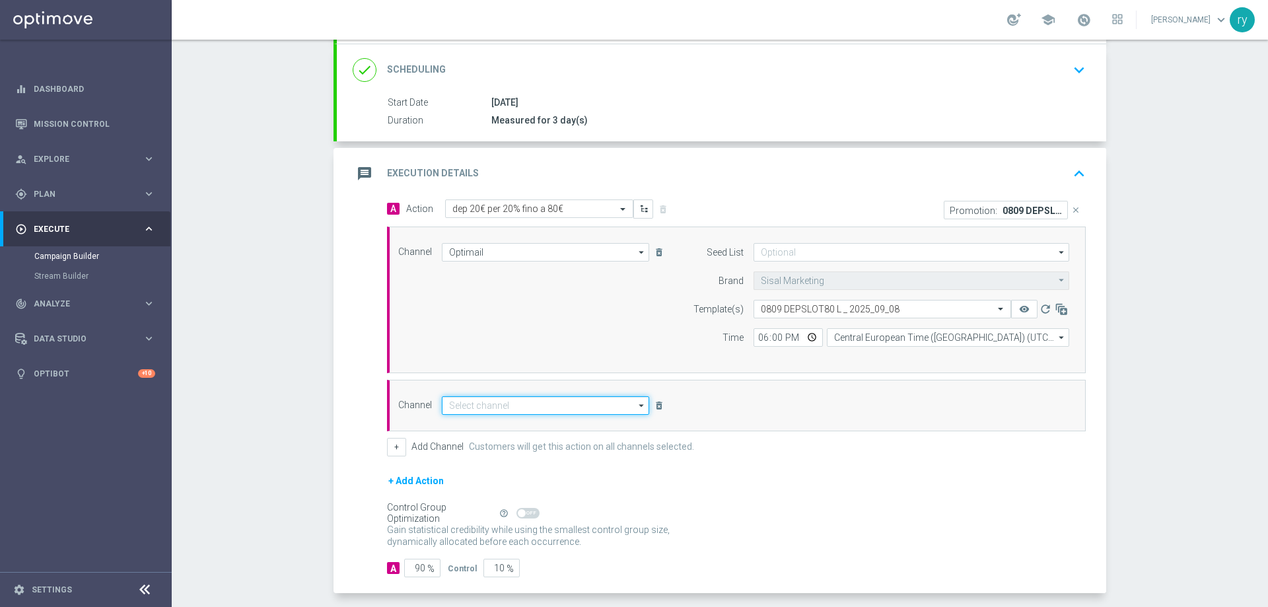
click at [465, 400] on input at bounding box center [545, 405] width 207 height 18
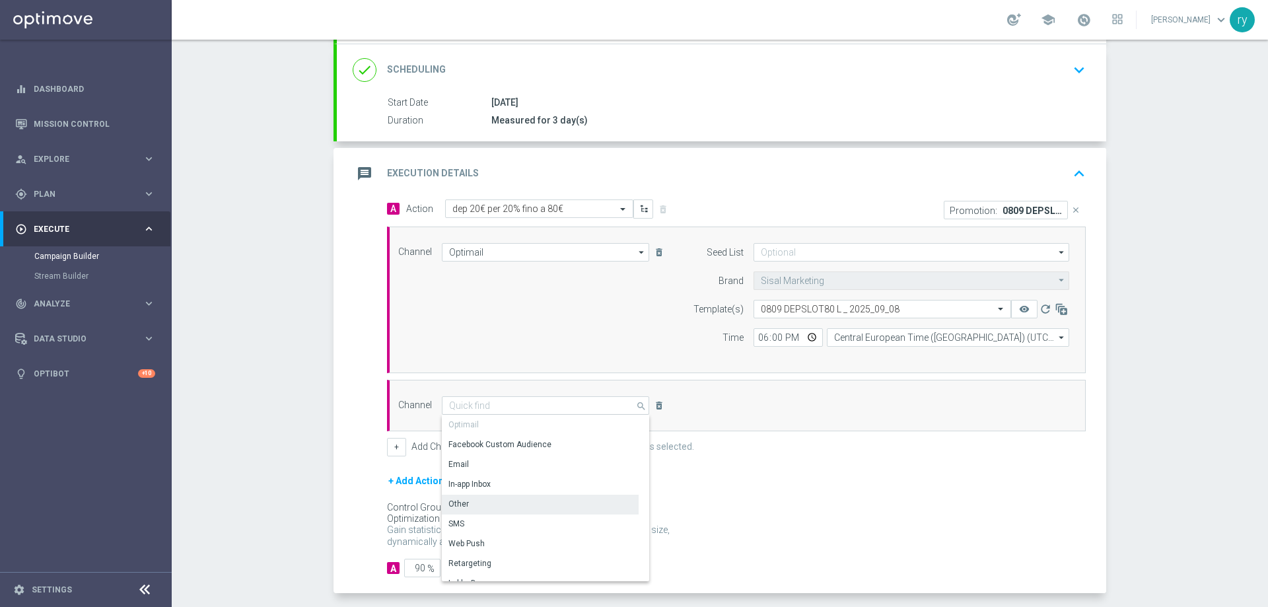
click at [470, 501] on div "Other" at bounding box center [540, 504] width 197 height 18
type input "Other"
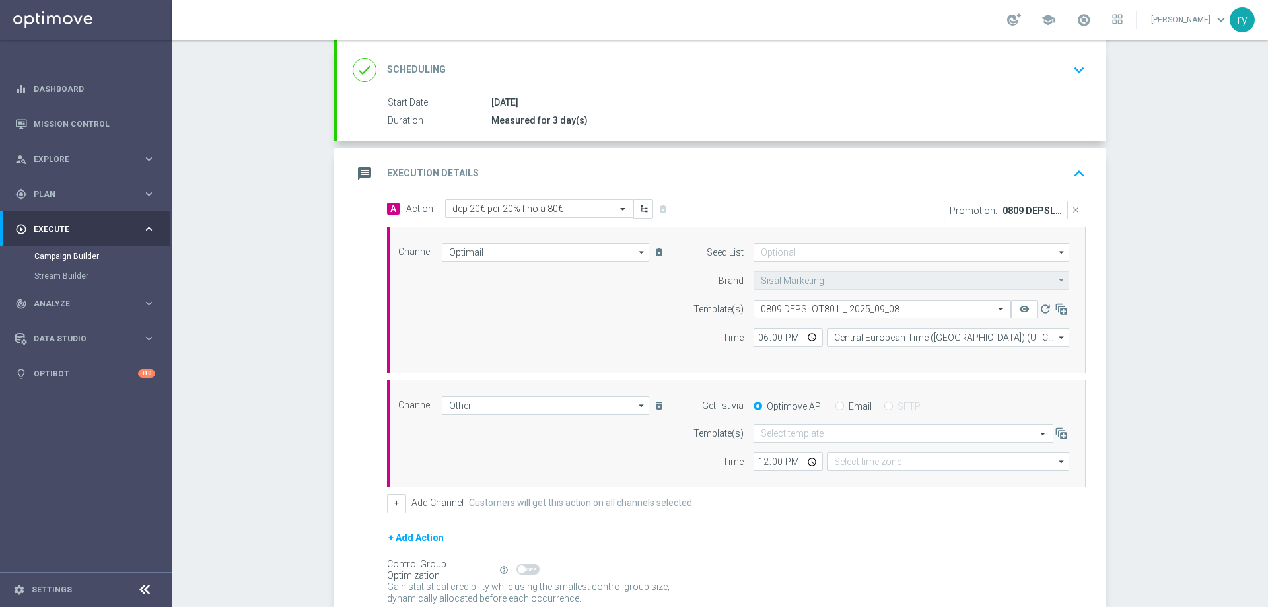
type input "Coordinated Universal Time (UTC 00:00)"
click at [837, 400] on div "Get list via Optimove API Email SFTP" at bounding box center [877, 405] width 403 height 18
click at [836, 403] on input "Email" at bounding box center [840, 407] width 9 height 9
radio input "true"
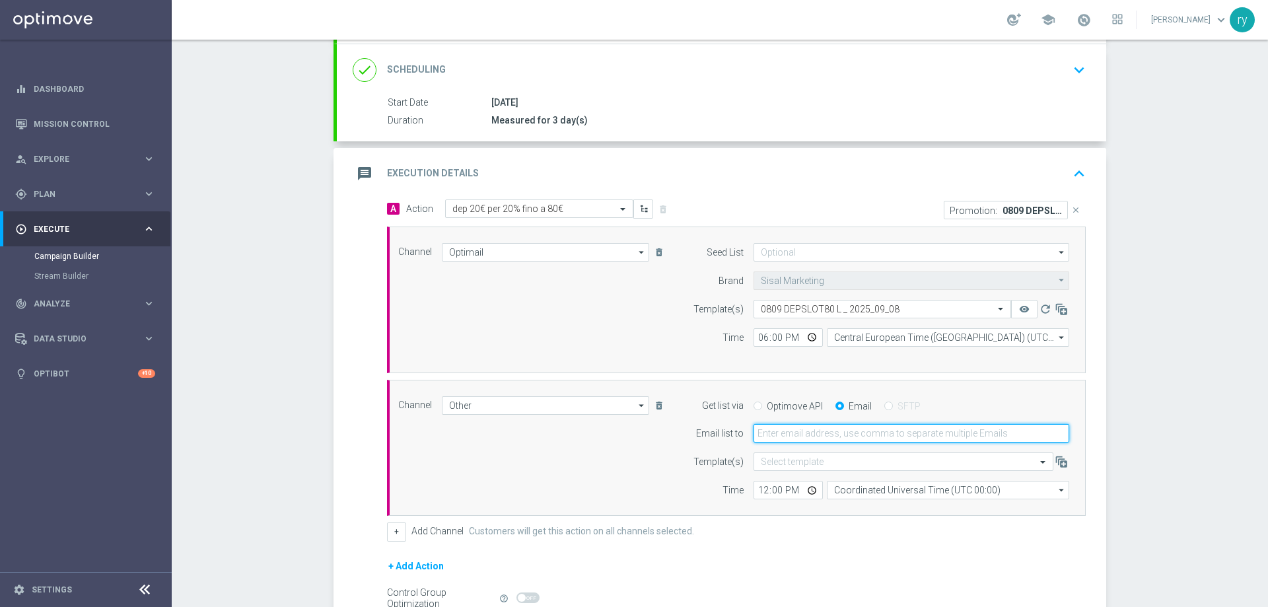
click at [822, 436] on input "email" at bounding box center [912, 433] width 316 height 18
type input "radina.yordanova@sisal.it"
click at [760, 489] on input "12:00" at bounding box center [788, 490] width 69 height 18
type input "18:00"
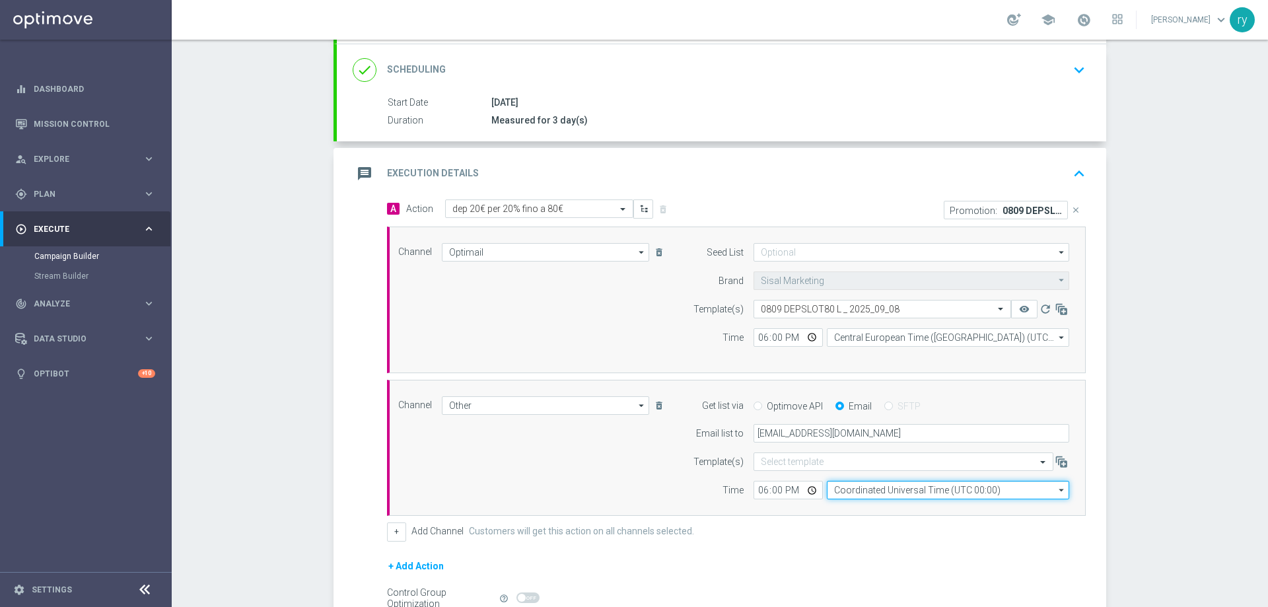
click at [839, 488] on input "Coordinated Universal Time (UTC 00:00)" at bounding box center [948, 490] width 242 height 18
click at [839, 487] on input "ber" at bounding box center [948, 490] width 242 height 18
click at [850, 505] on div "Central European Time (Berlin) (UTC +02:00)" at bounding box center [942, 509] width 216 height 12
type input "Central European Time (Berlin) (UTC +02:00)"
click at [575, 492] on div "Channel Other Other arrow_drop_down Drag here to set row groups Drag here to se…" at bounding box center [733, 448] width 691 height 104
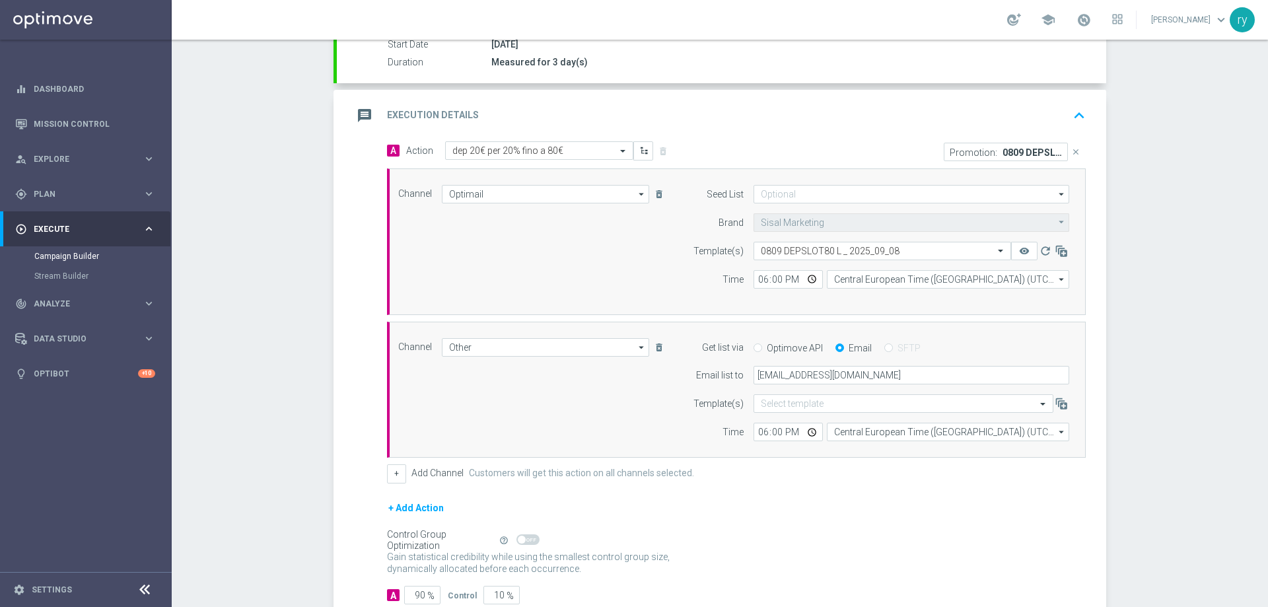
scroll to position [304, 0]
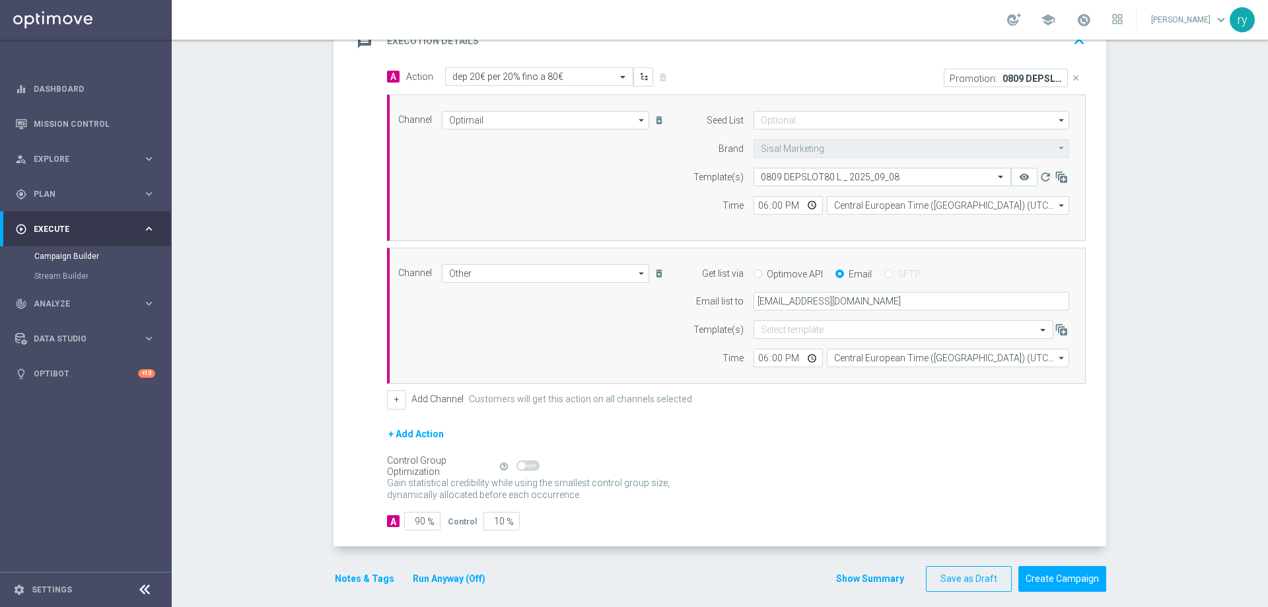
click at [397, 429] on button "+ Add Action" at bounding box center [416, 434] width 58 height 17
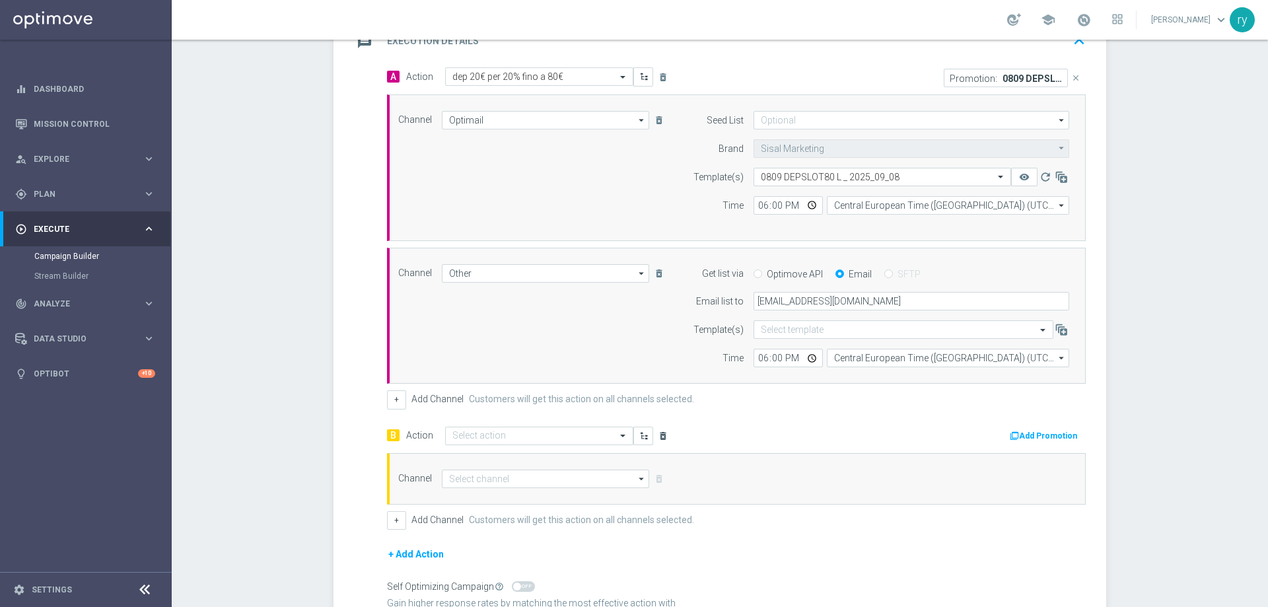
click at [658, 434] on icon "delete_forever" at bounding box center [663, 436] width 11 height 11
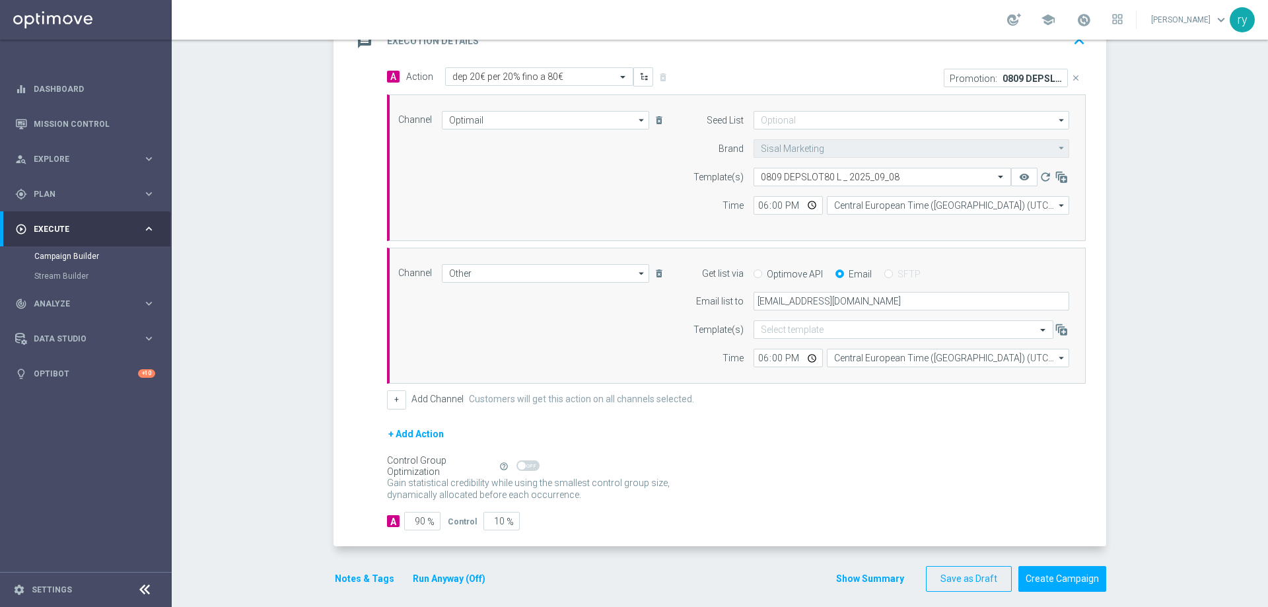
click at [349, 576] on button "Notes & Tags" at bounding box center [365, 579] width 62 height 17
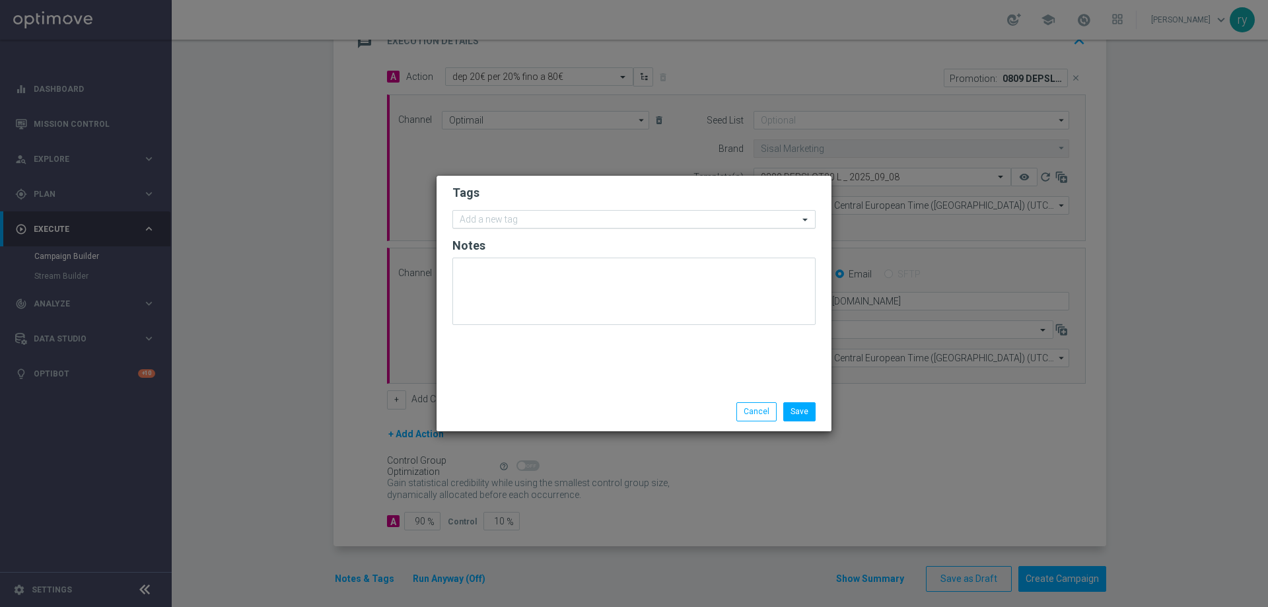
click at [536, 221] on input "text" at bounding box center [629, 220] width 339 height 11
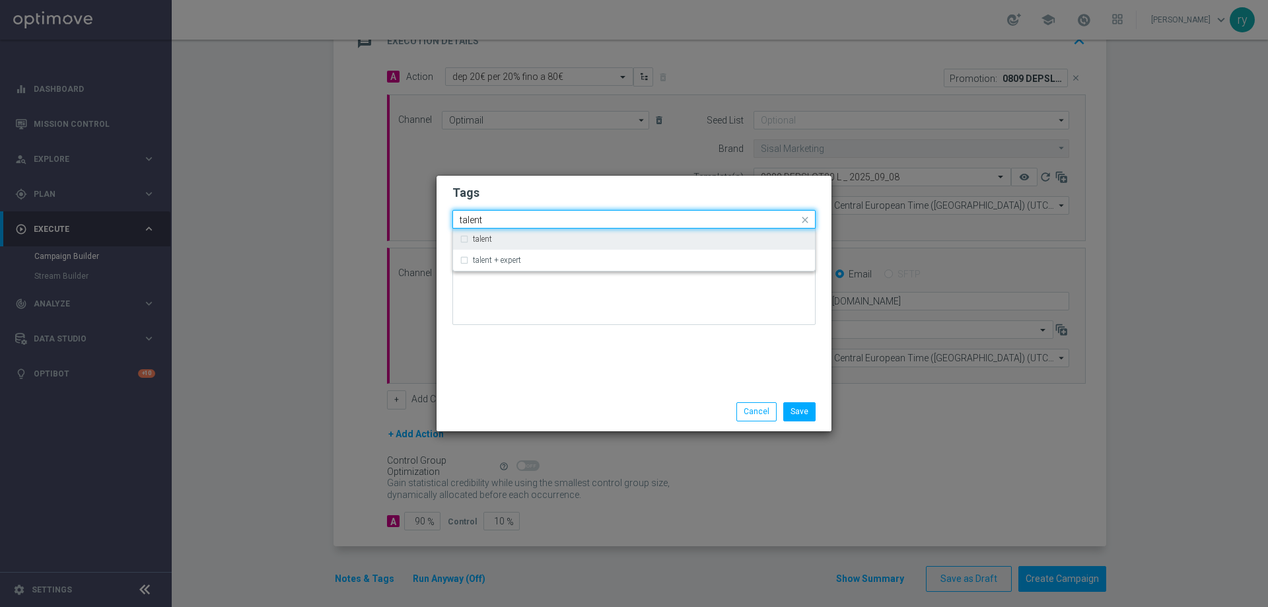
click at [530, 236] on div "talent" at bounding box center [641, 239] width 336 height 8
type input "talent"
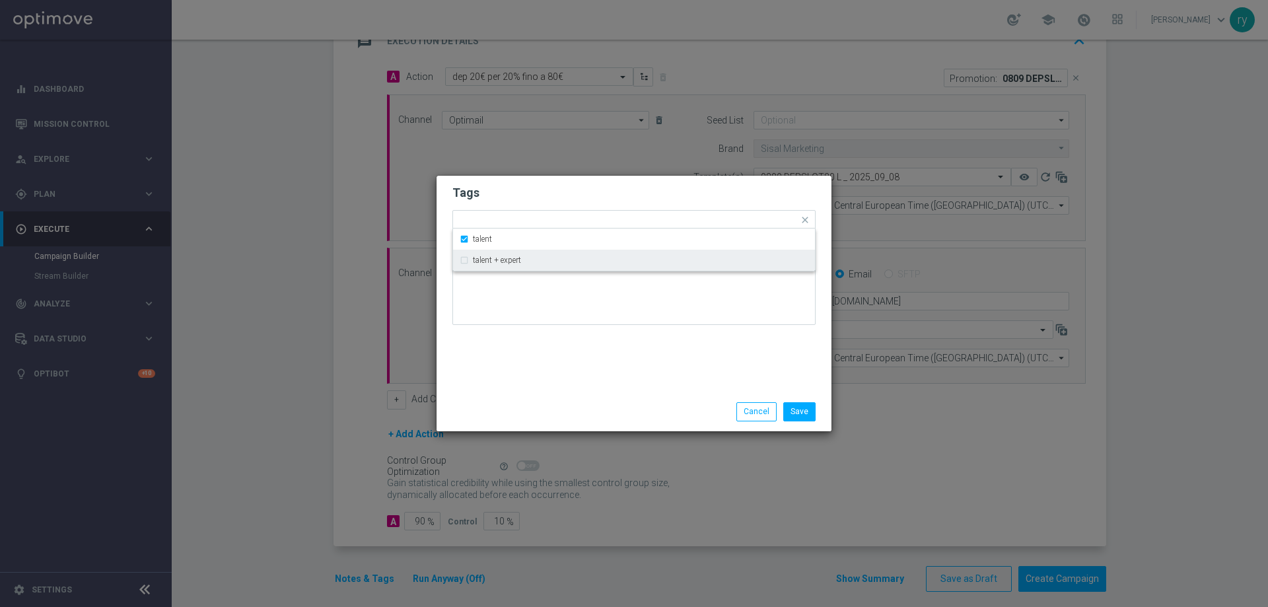
click at [540, 349] on div "Tags Quick find × talent talent talent + expert Notes" at bounding box center [634, 284] width 395 height 217
click at [552, 226] on div at bounding box center [650, 221] width 297 height 13
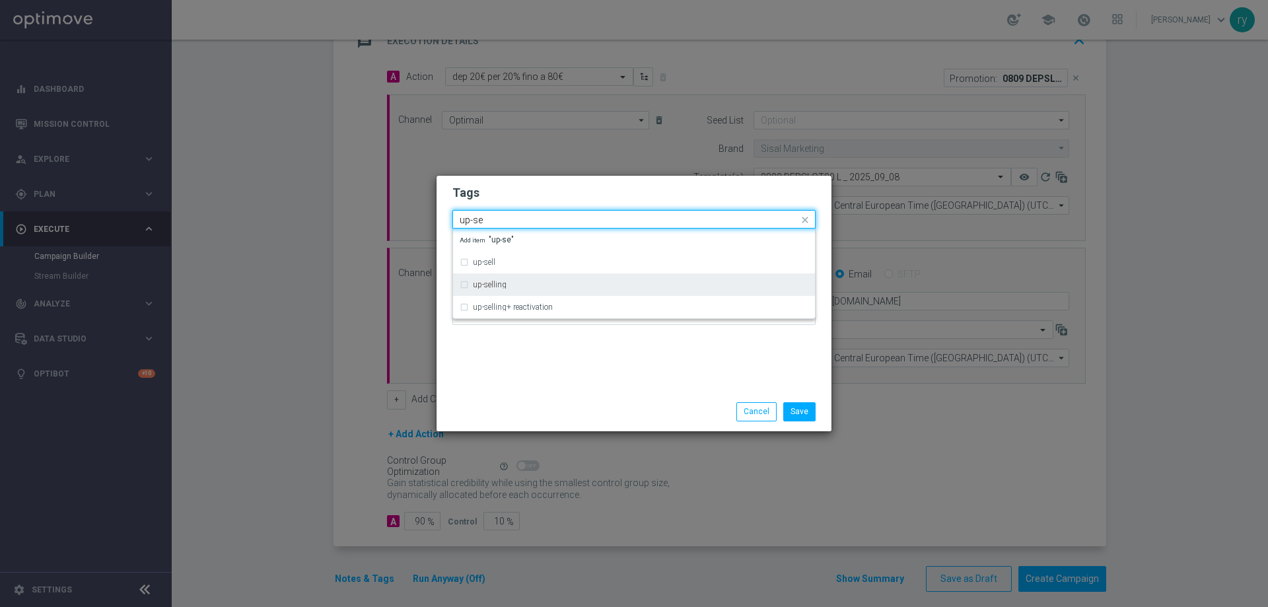
click at [530, 289] on div "up-selling" at bounding box center [634, 284] width 349 height 21
type input "up-se"
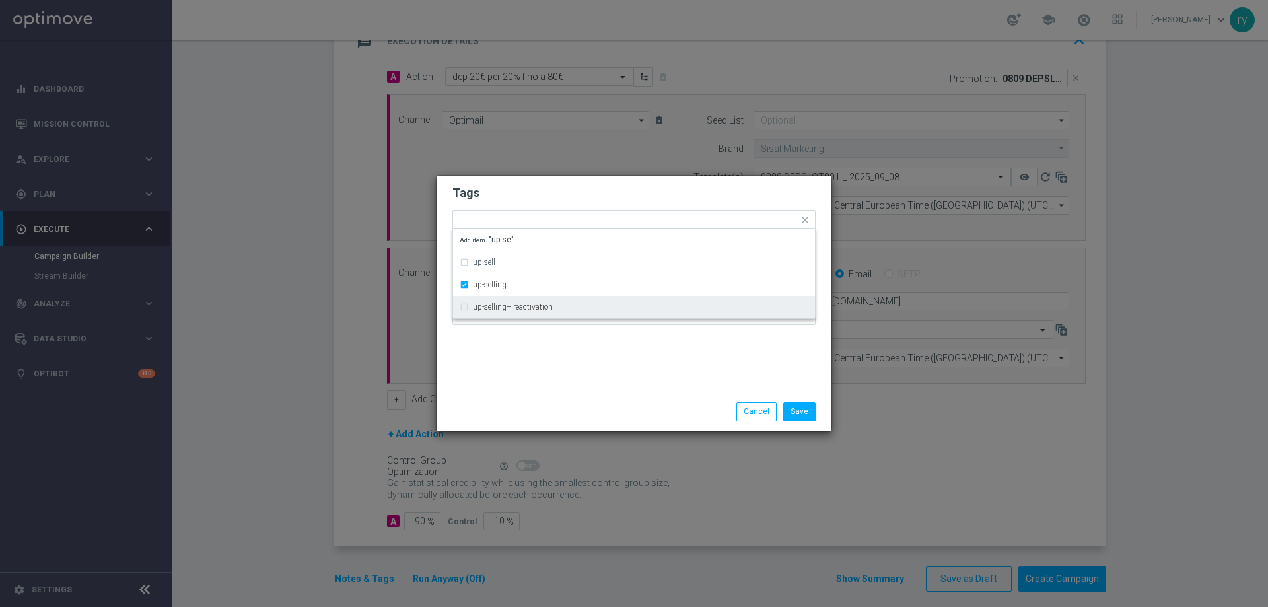
click at [540, 367] on div "Tags Quick find × talent × up-selling up-sell up-selling up-selling+ reactivati…" at bounding box center [634, 284] width 395 height 217
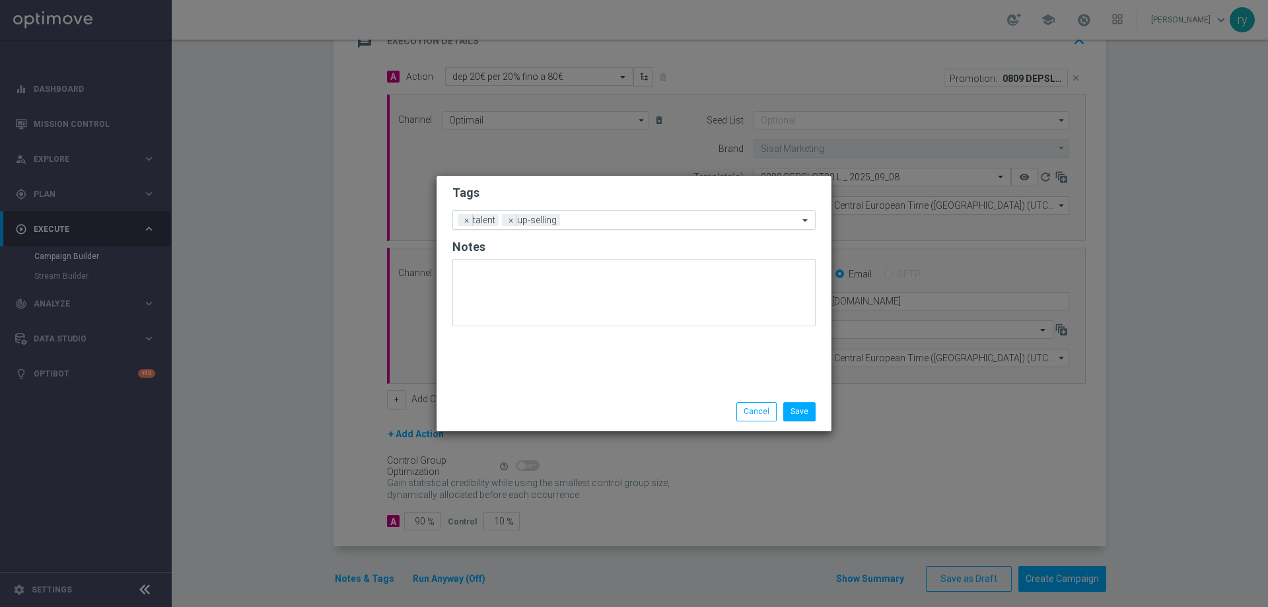
click at [583, 225] on input "text" at bounding box center [681, 220] width 233 height 11
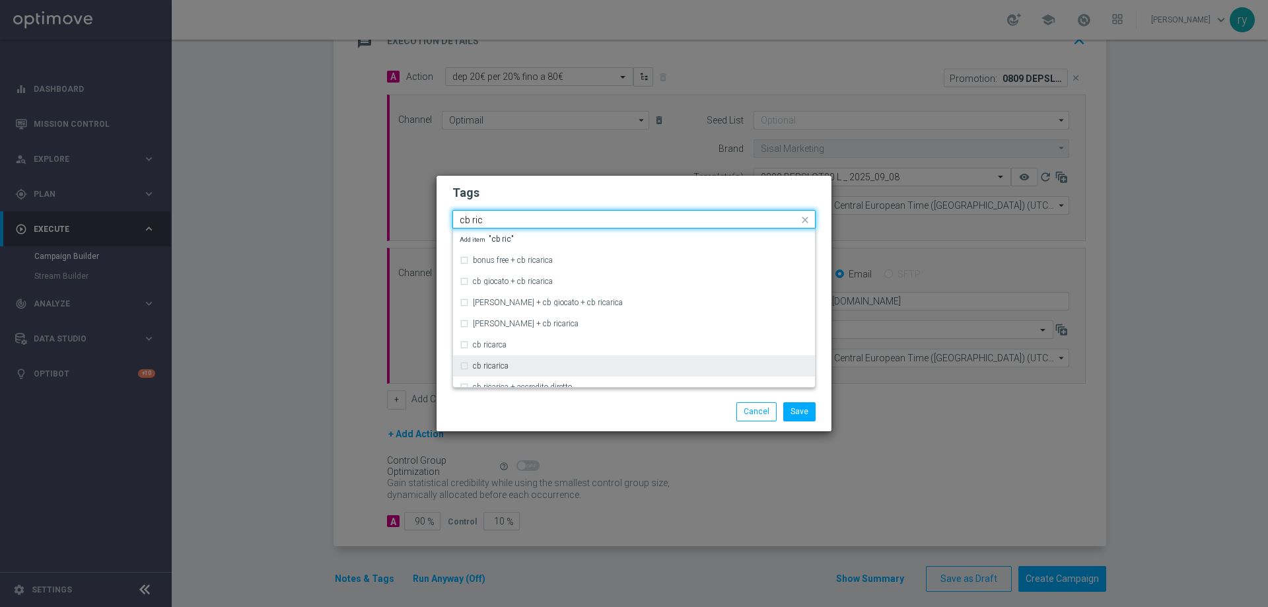
click at [502, 363] on label "cb ricarica" at bounding box center [491, 366] width 36 height 8
type input "cb ric"
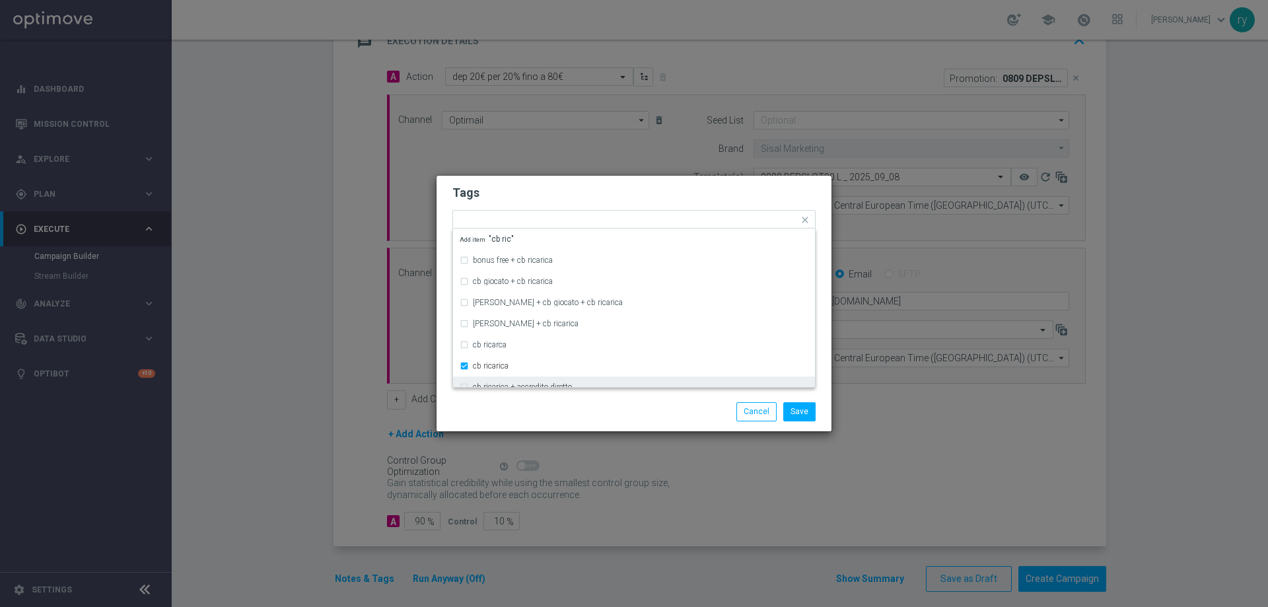
click at [524, 408] on div "Save Cancel" at bounding box center [634, 411] width 383 height 18
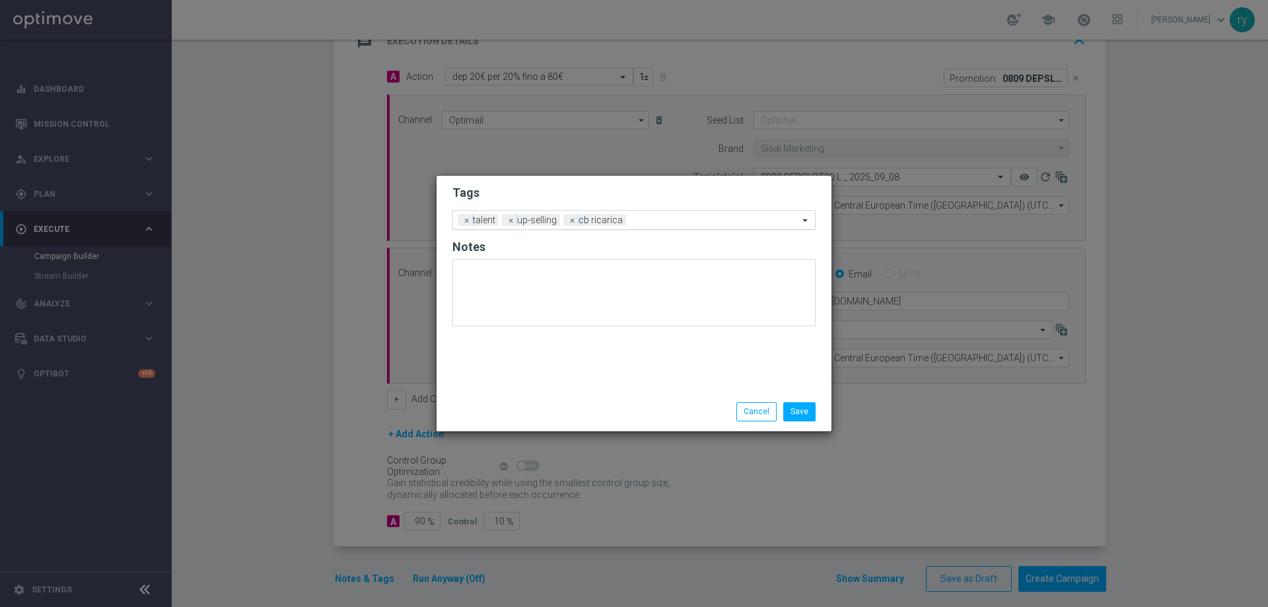
click at [654, 214] on div "Add a new tag × talent × up-selling × cb ricarica" at bounding box center [625, 220] width 345 height 18
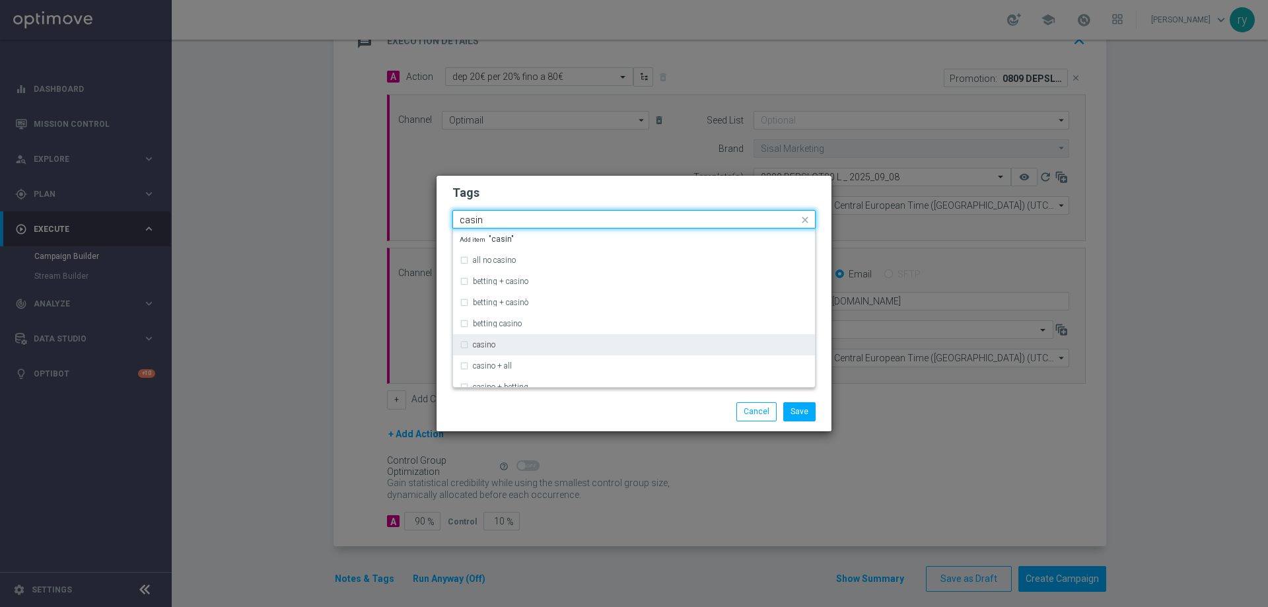
click at [479, 349] on div "casino" at bounding box center [634, 344] width 349 height 21
type input "casin"
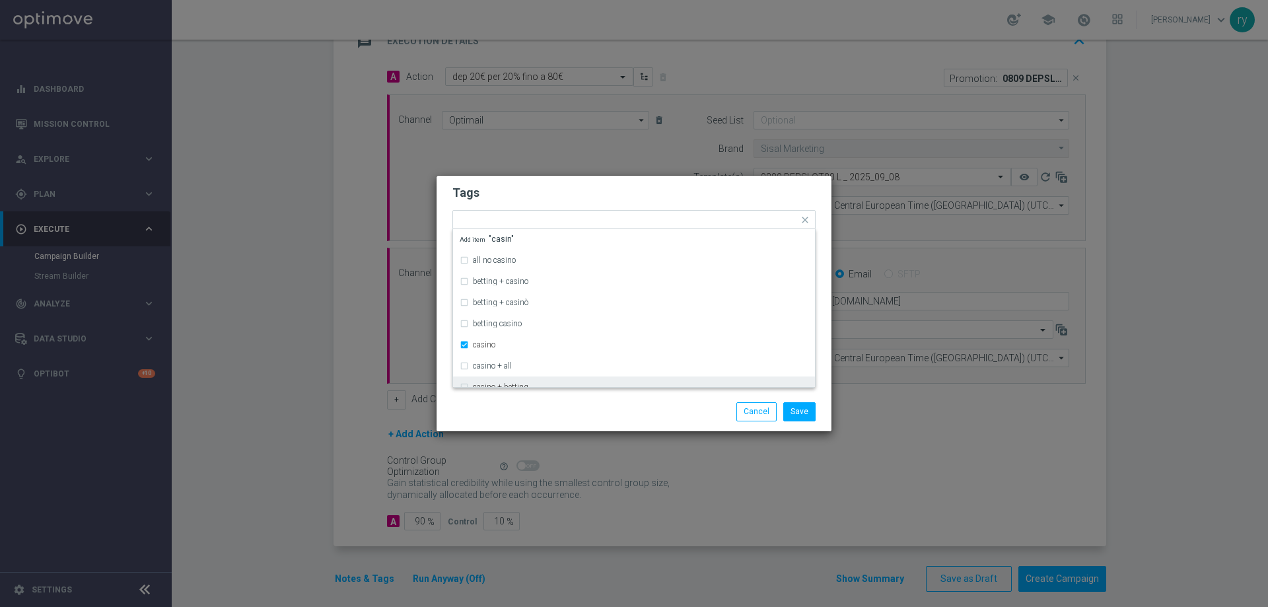
click at [527, 394] on div "Save Cancel" at bounding box center [634, 411] width 395 height 38
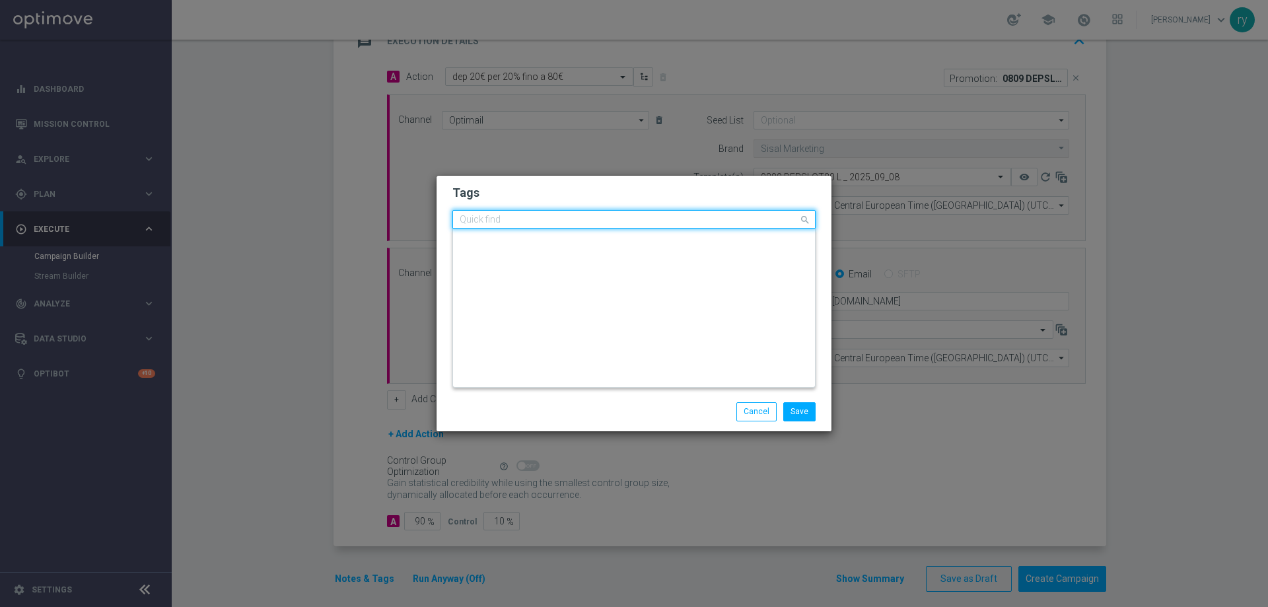
click at [692, 217] on input "text" at bounding box center [629, 220] width 339 height 11
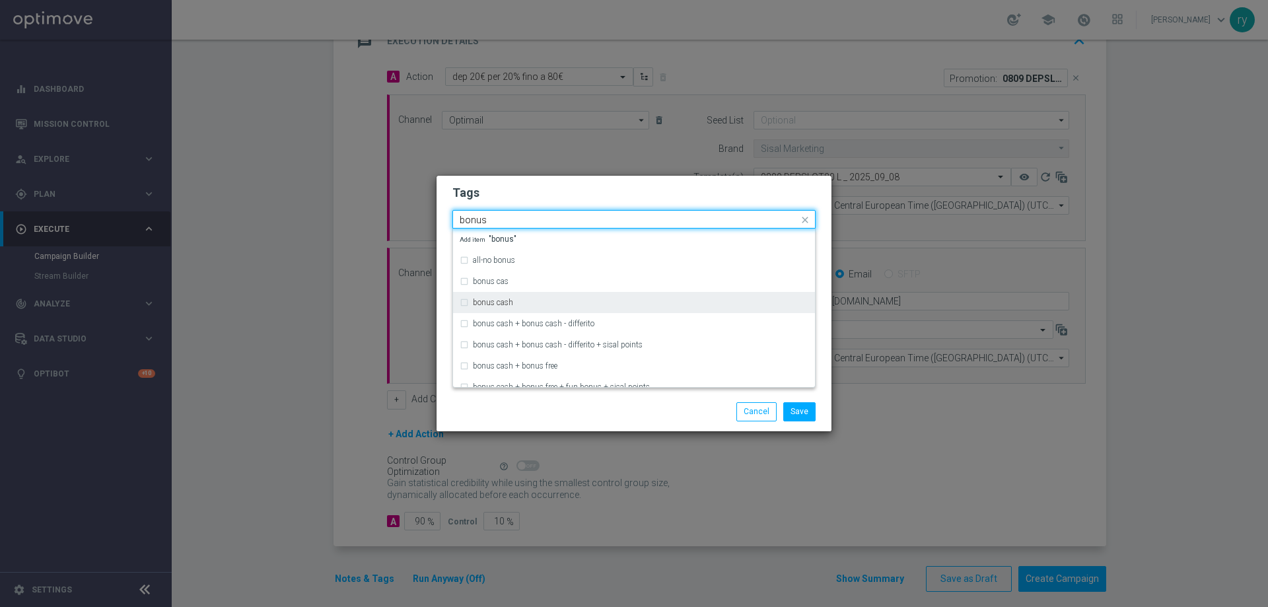
click at [583, 296] on div "bonus cash" at bounding box center [634, 302] width 349 height 21
type input "bonus"
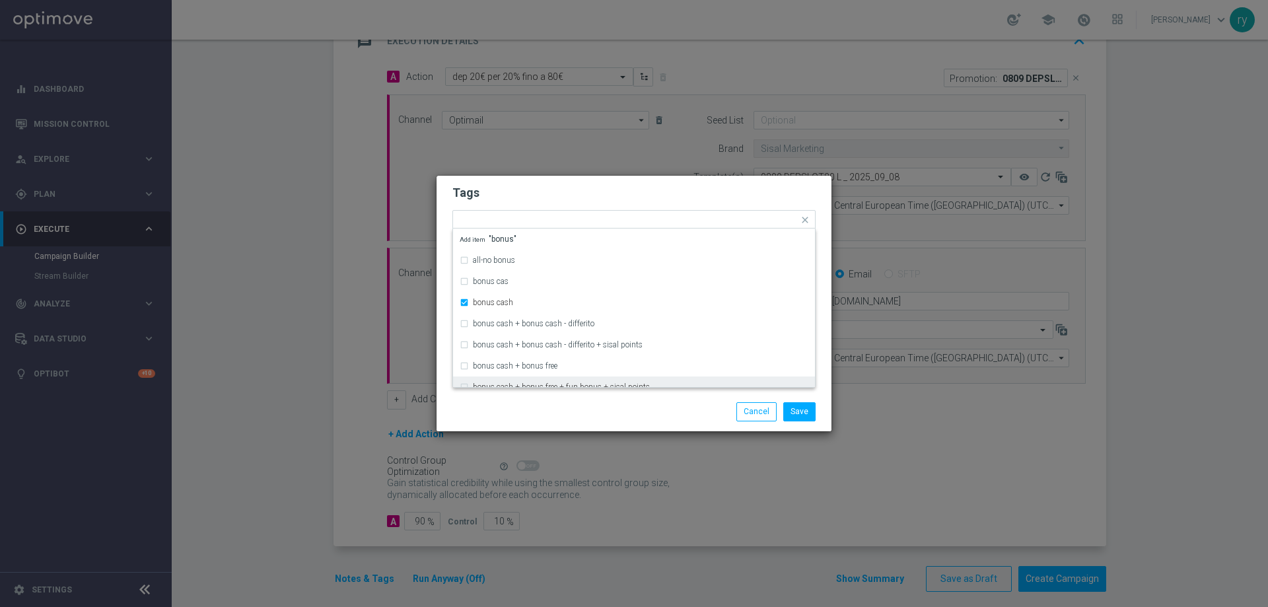
click at [631, 412] on div "Save Cancel" at bounding box center [698, 411] width 256 height 18
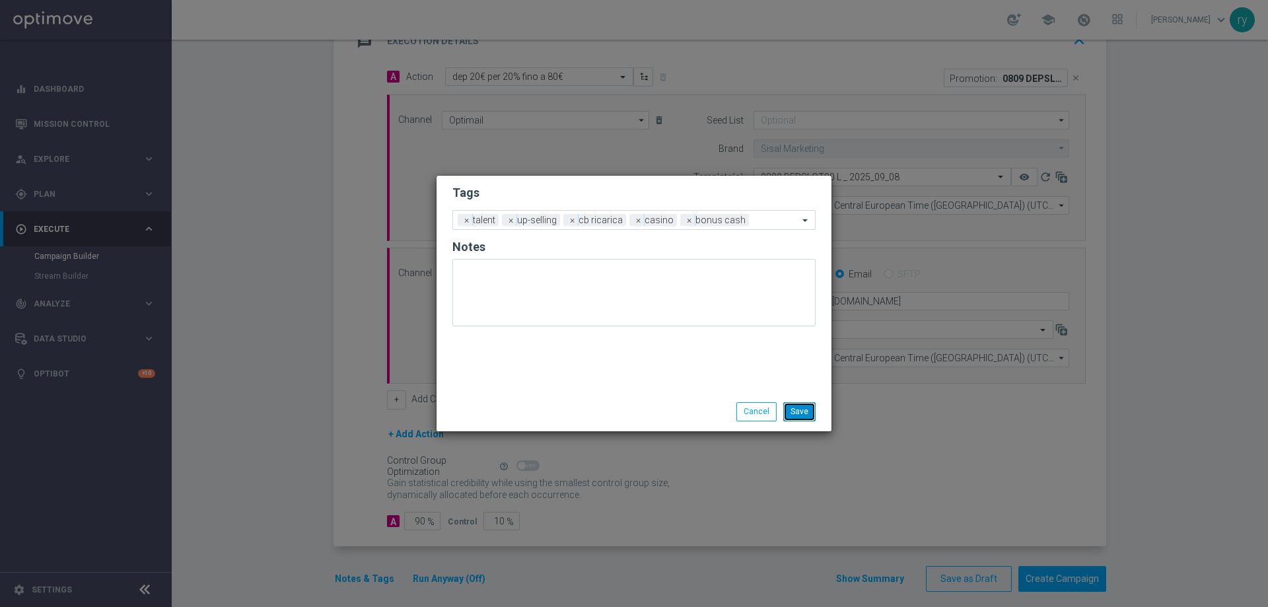
click at [805, 407] on button "Save" at bounding box center [799, 411] width 32 height 18
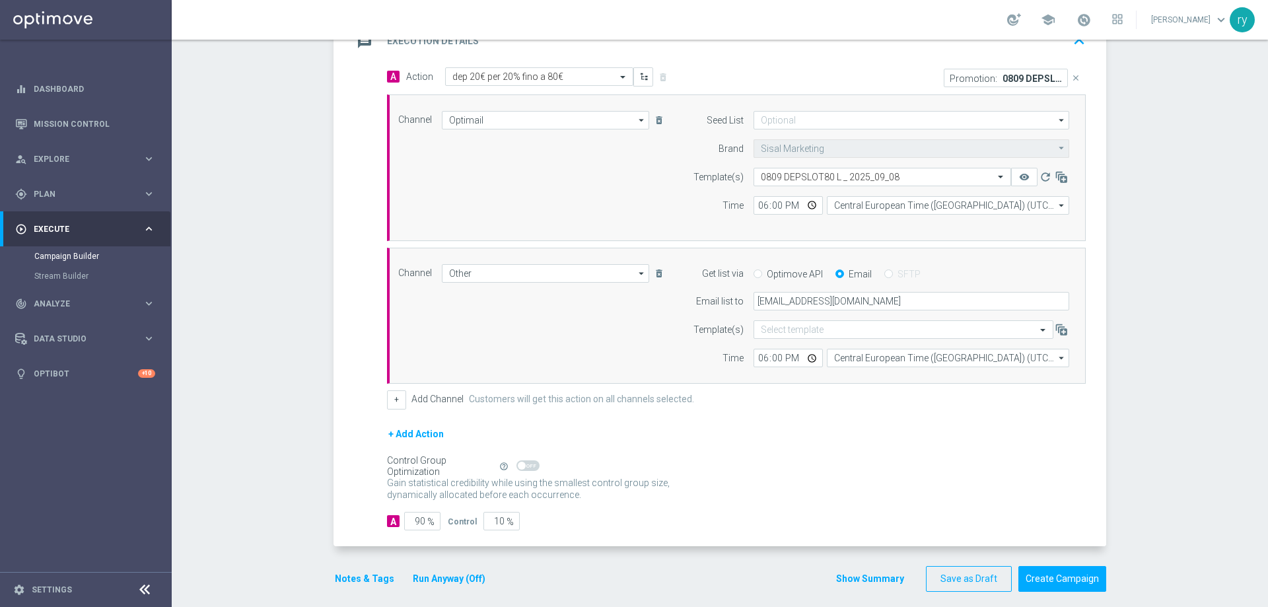
click at [717, 483] on div "Gain statistical credibility while using the smallest control group size, dynam…" at bounding box center [736, 490] width 699 height 32
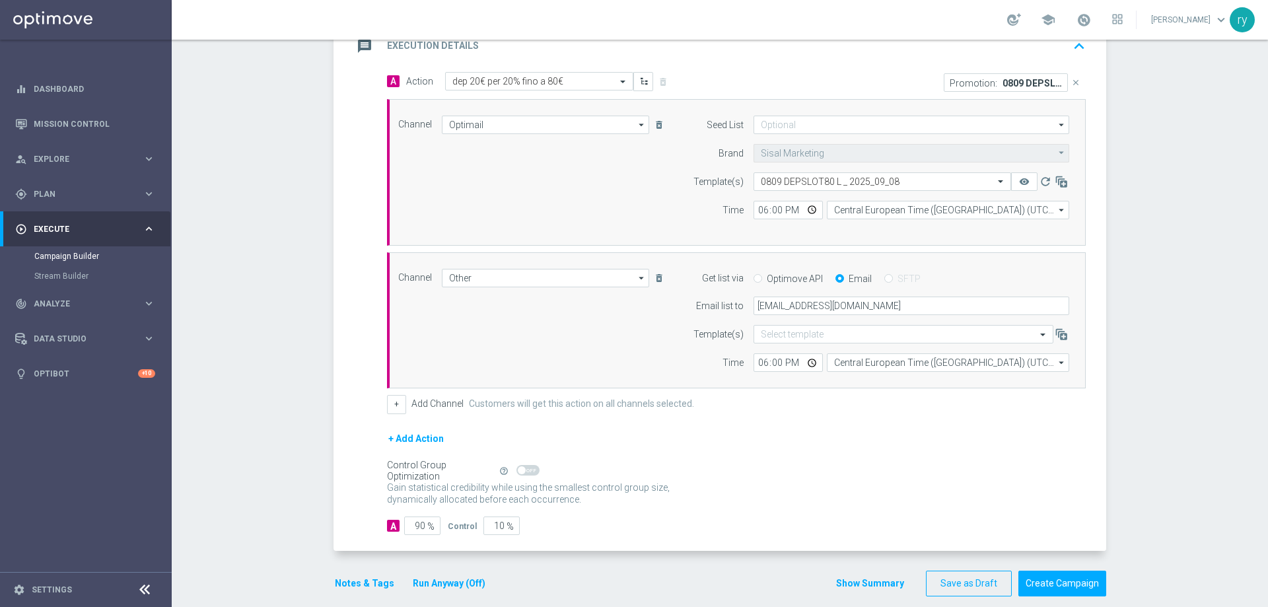
scroll to position [315, 0]
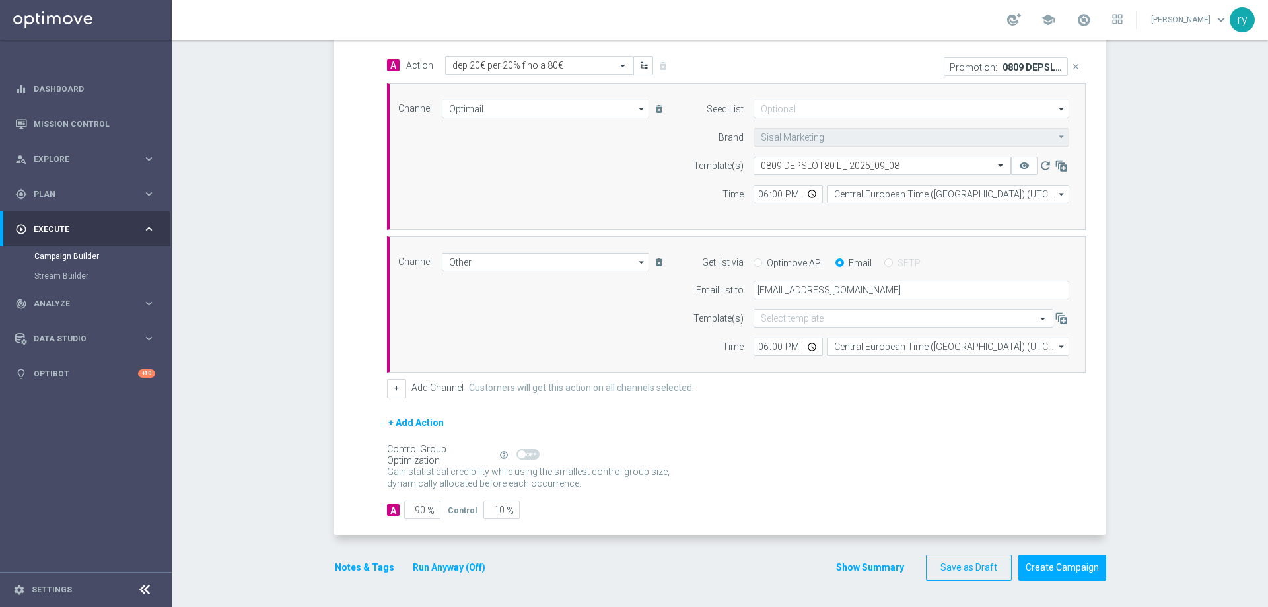
click at [856, 562] on button "Show Summary" at bounding box center [870, 567] width 69 height 15
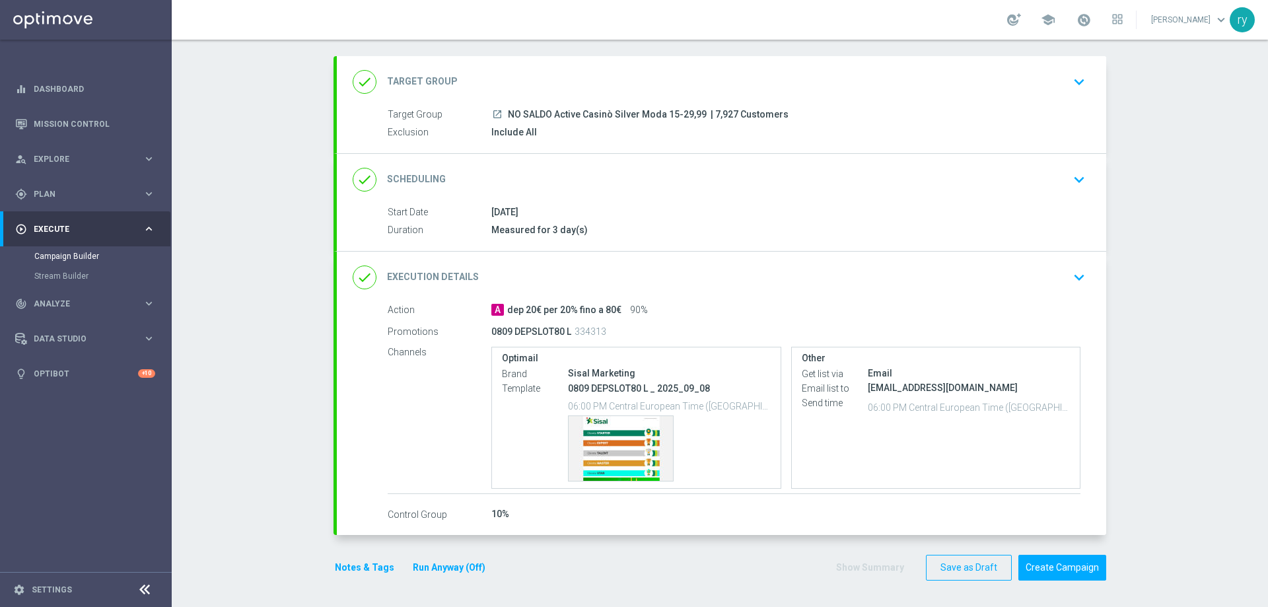
scroll to position [62, 0]
click at [625, 443] on div "Template preview" at bounding box center [621, 448] width 104 height 65
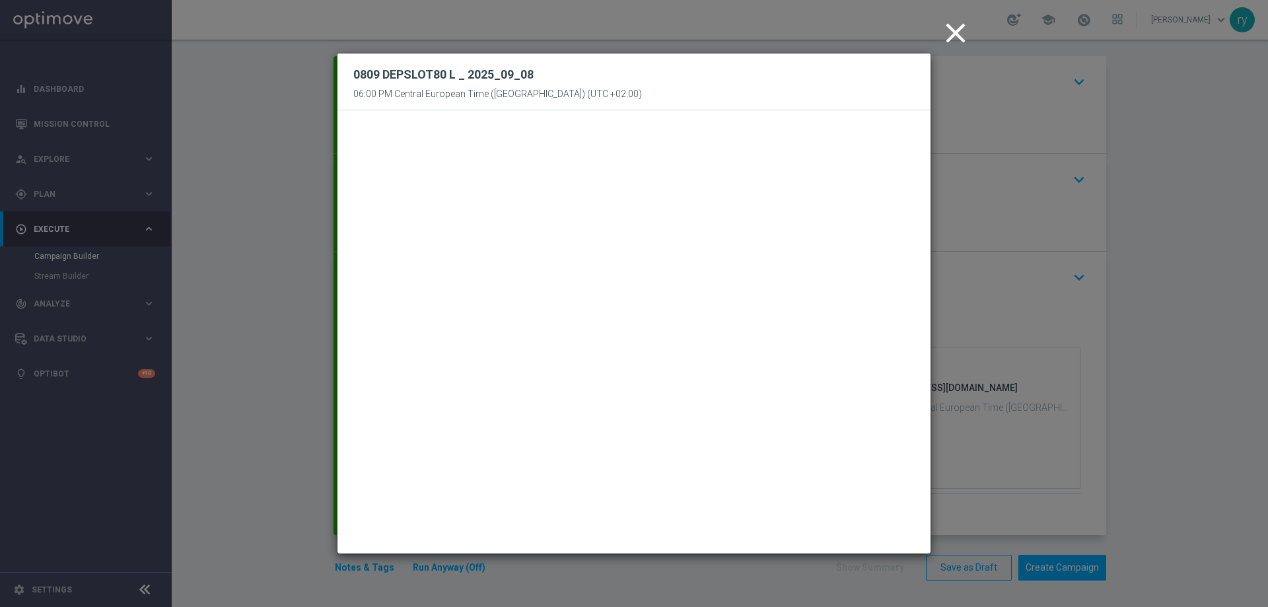
click at [951, 25] on icon "close" at bounding box center [955, 33] width 33 height 33
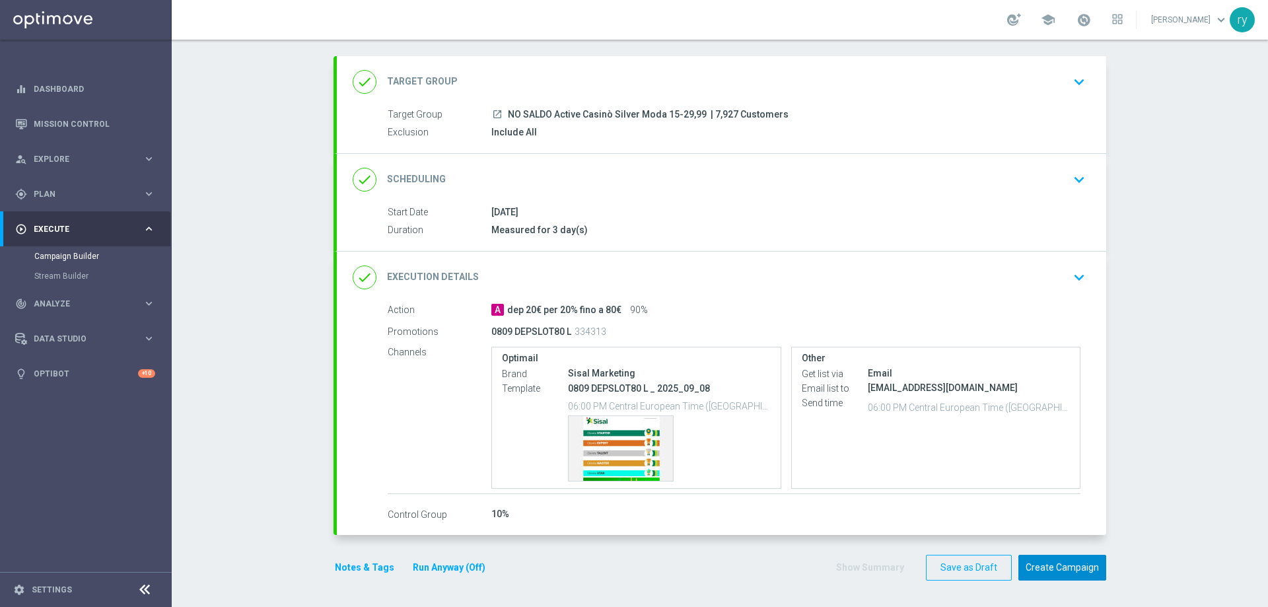
click at [1049, 569] on button "Create Campaign" at bounding box center [1062, 568] width 88 height 26
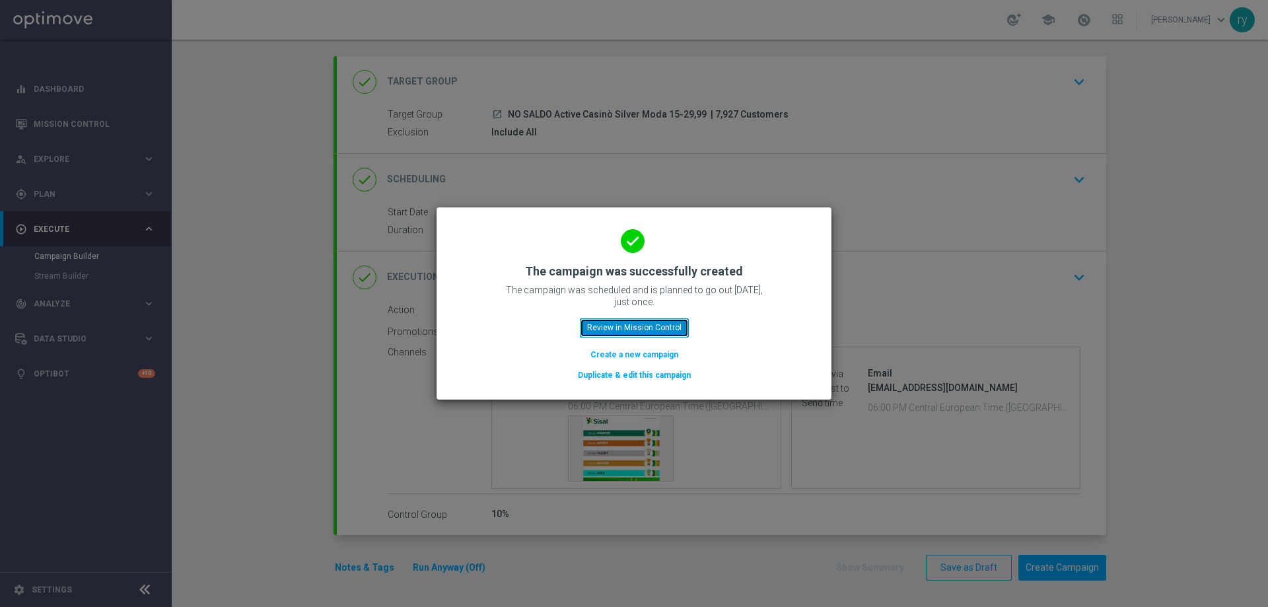
click at [625, 326] on button "Review in Mission Control" at bounding box center [634, 327] width 109 height 18
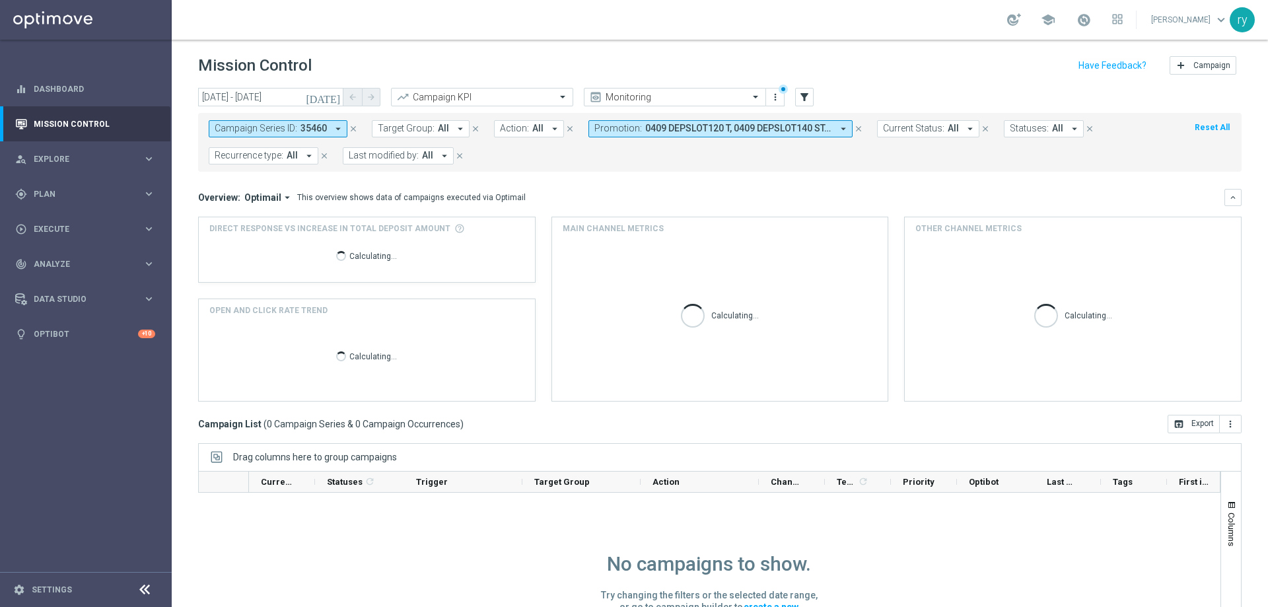
click at [839, 124] on icon "arrow_drop_down" at bounding box center [843, 129] width 12 height 12
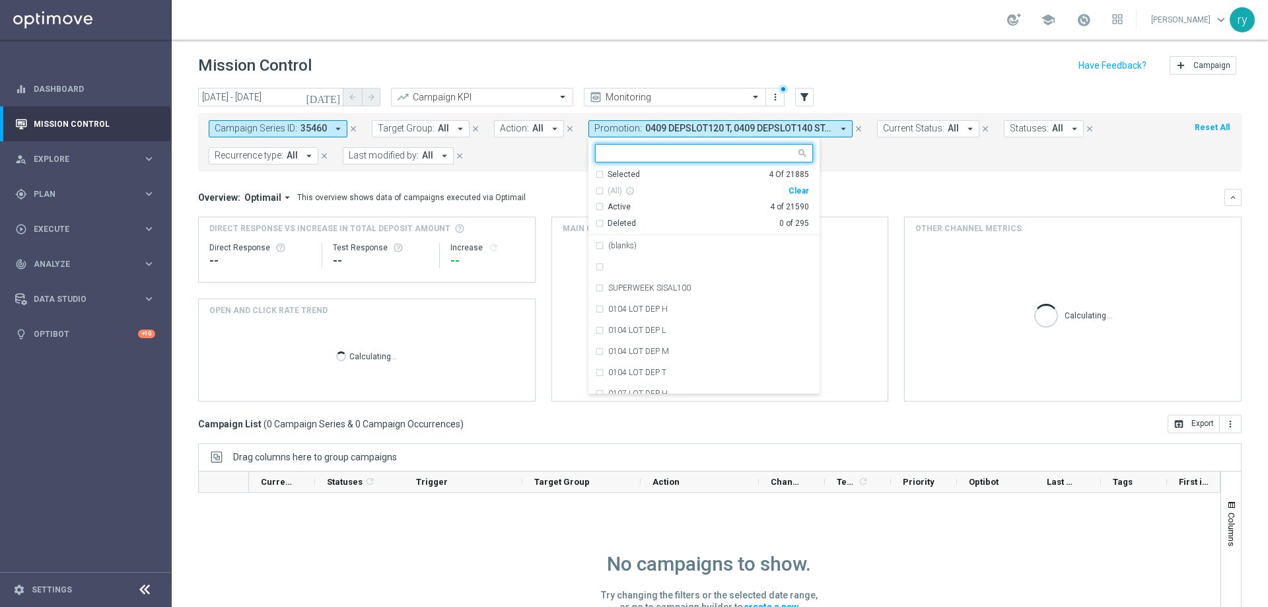
click at [0, 0] on div "Clear" at bounding box center [0, 0] width 0 height 0
click at [538, 186] on mini-dashboard "Overview: Optimail arrow_drop_down This overview shows data of campaigns execut…" at bounding box center [720, 293] width 1044 height 243
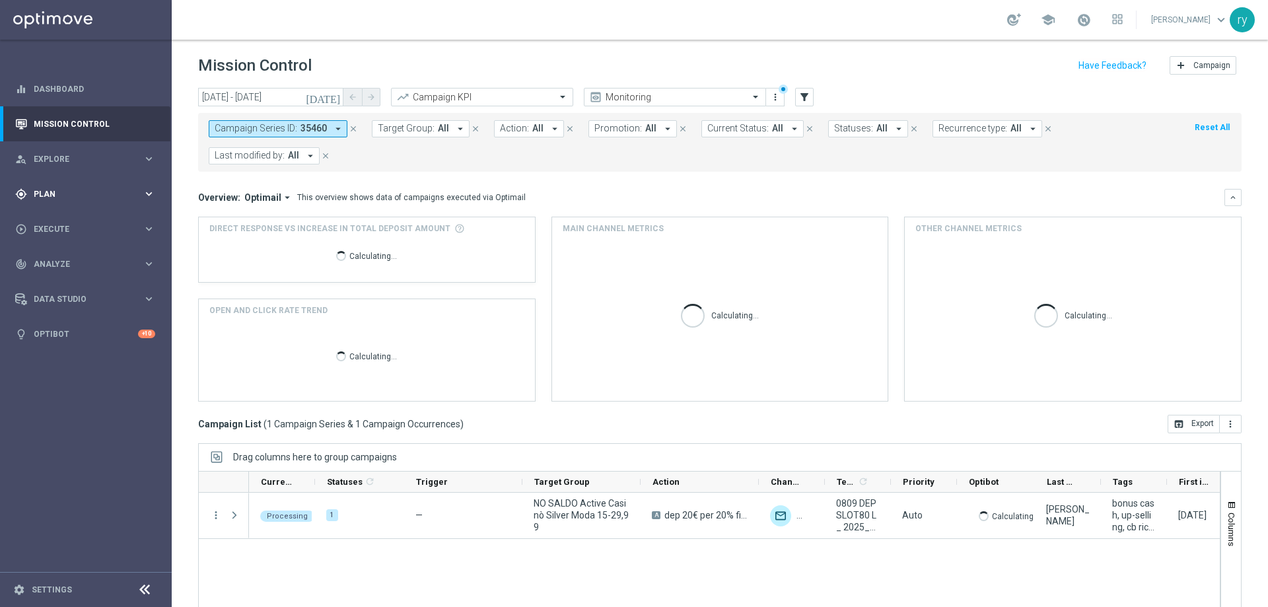
click at [87, 204] on div "gps_fixed Plan keyboard_arrow_right" at bounding box center [85, 193] width 170 height 35
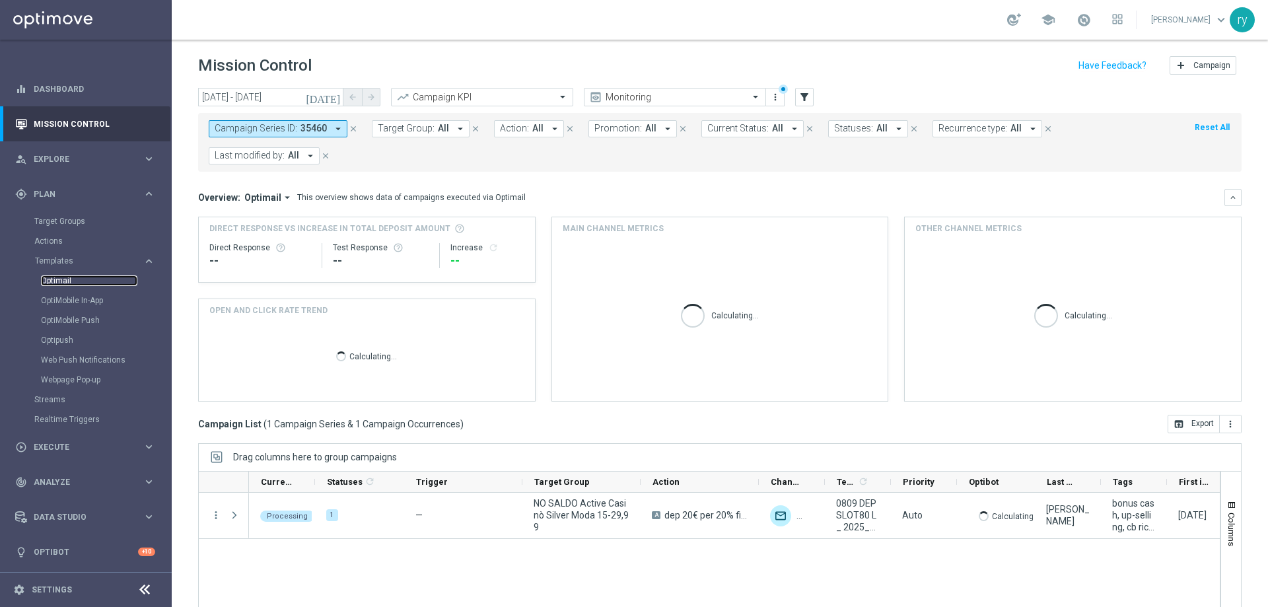
click at [62, 283] on link "Optimail" at bounding box center [89, 280] width 96 height 11
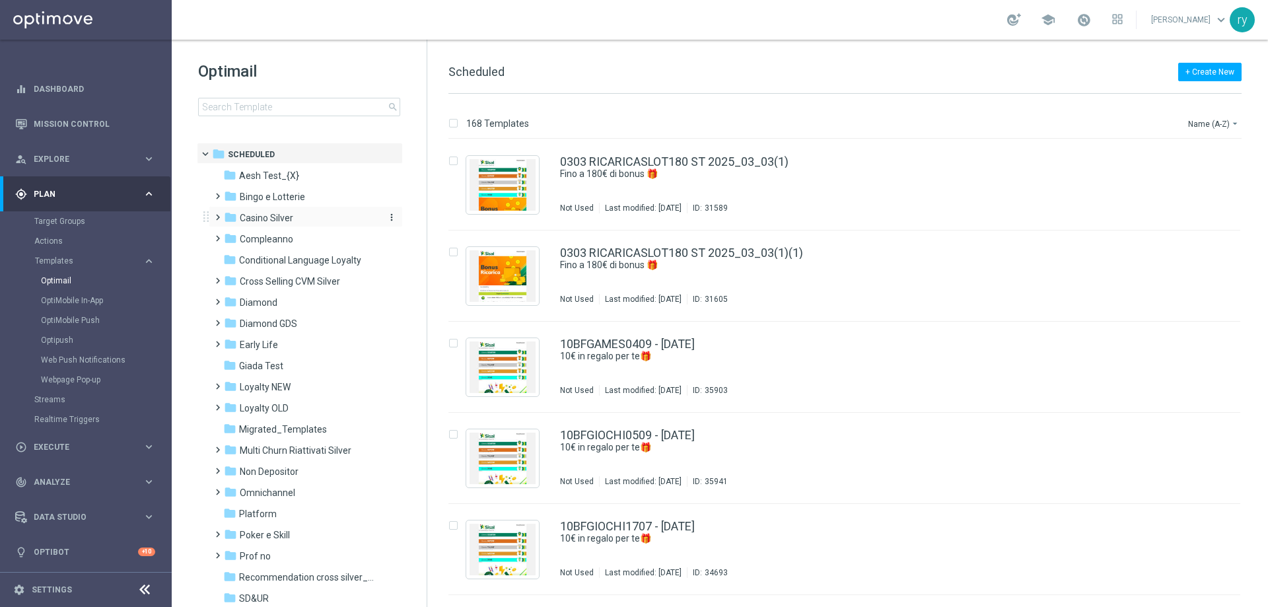
click at [301, 220] on div "folder Casino Silver" at bounding box center [300, 218] width 152 height 15
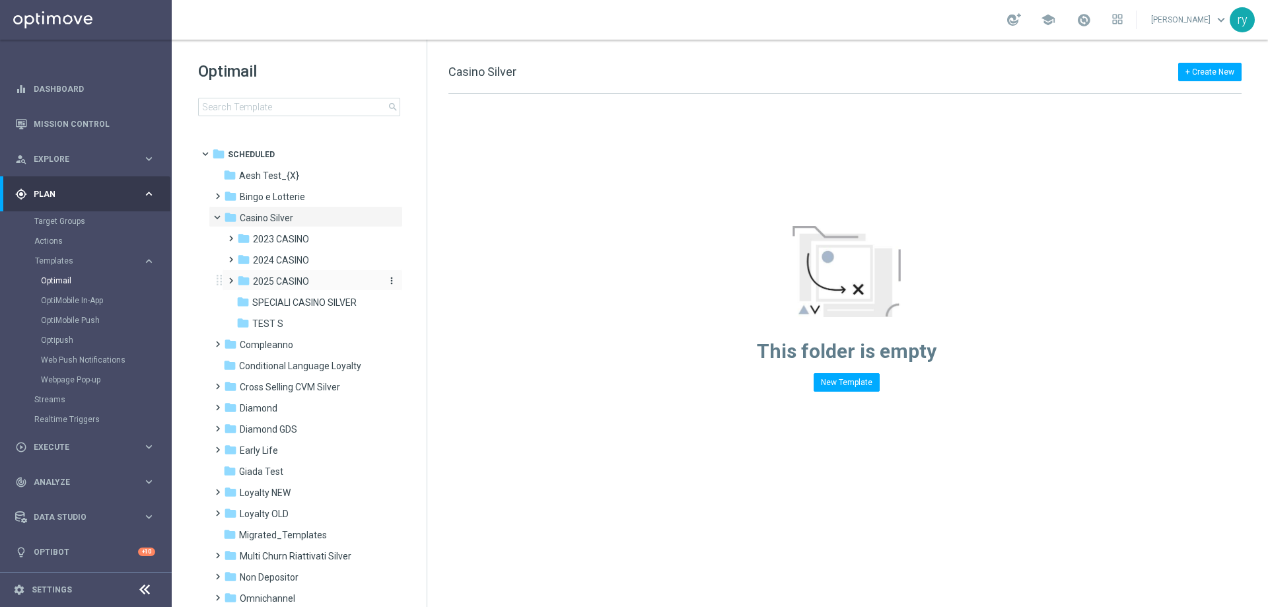
click at [300, 280] on span "2025 CASINO" at bounding box center [281, 281] width 56 height 12
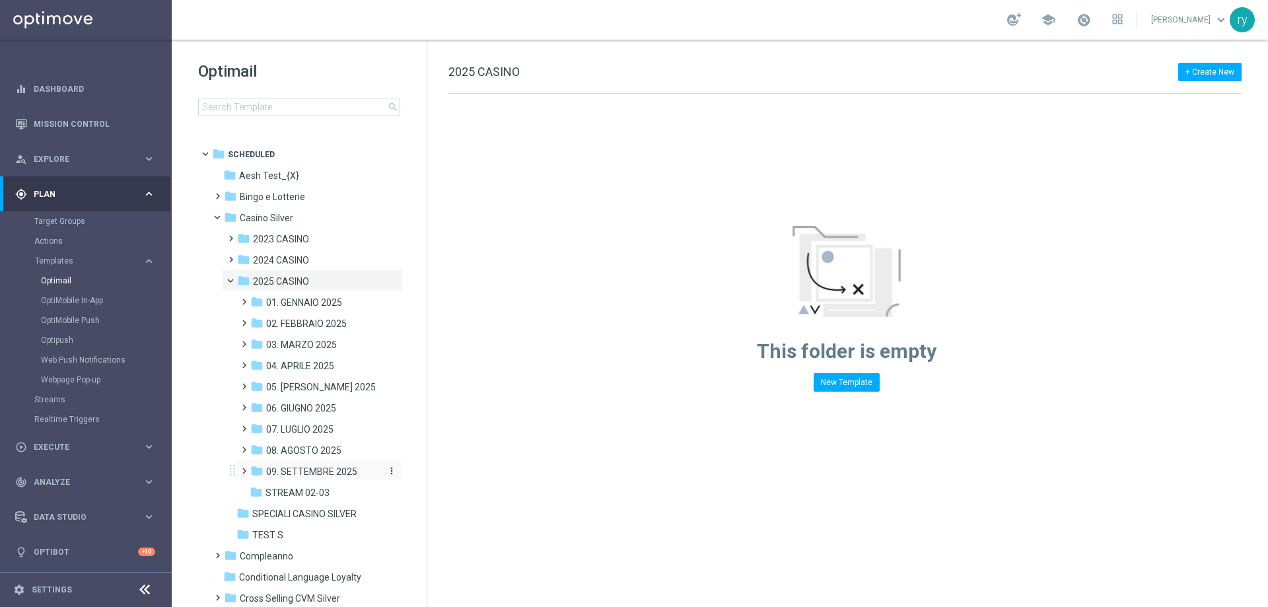
click at [309, 474] on span "09. SETTEMBRE 2025" at bounding box center [311, 472] width 91 height 12
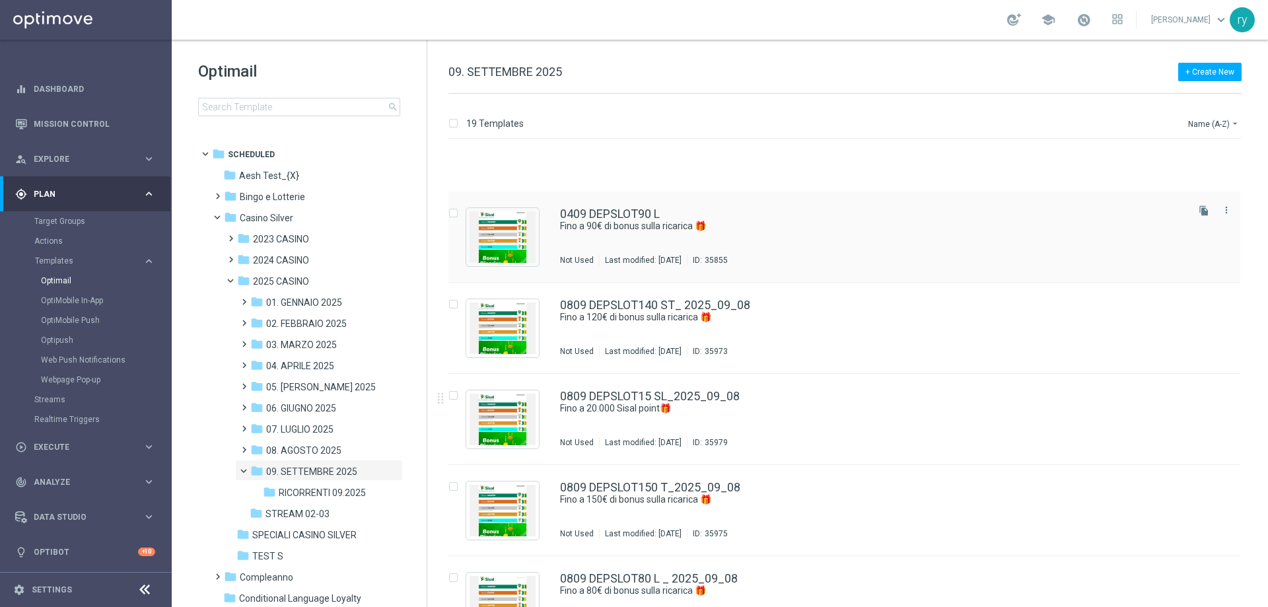
scroll to position [1264, 0]
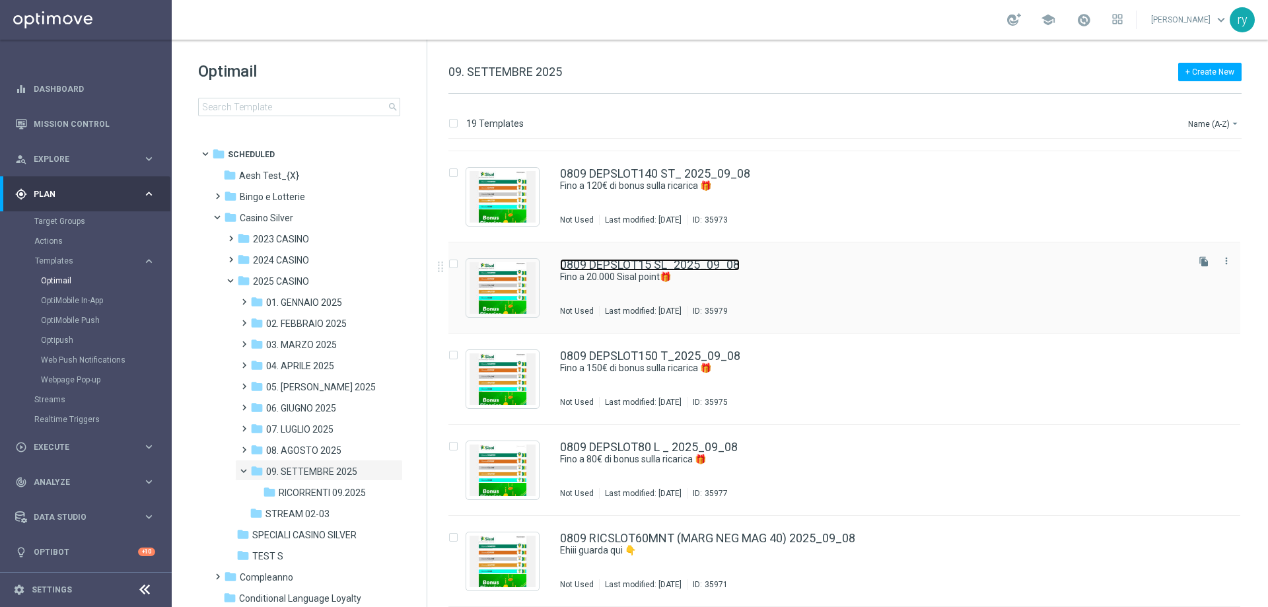
click at [608, 266] on link "0809 DEPSLOT15 SL_2025_09_08" at bounding box center [650, 265] width 180 height 12
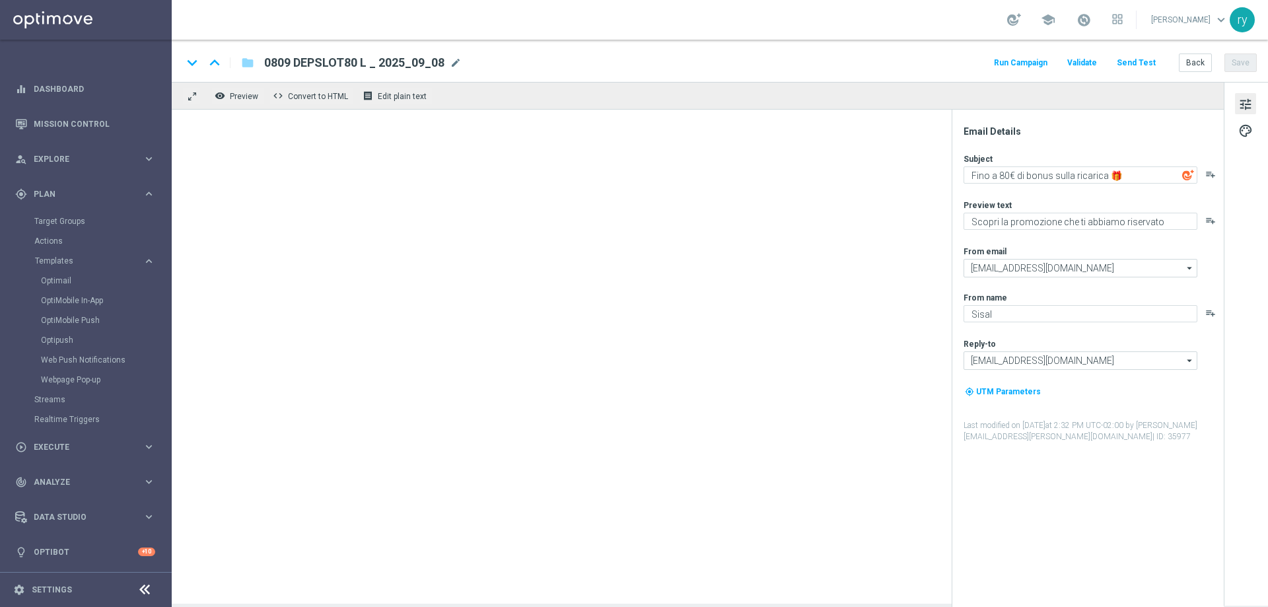
type textarea "Fino a 20.000 Sisal point🎁​"
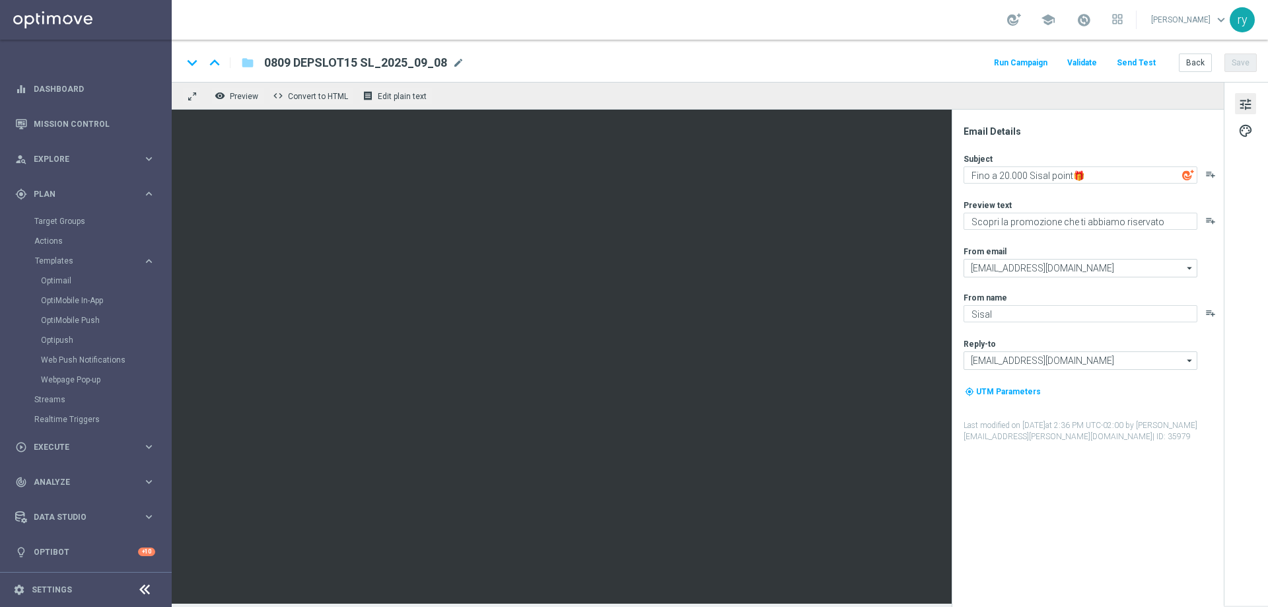
click at [1019, 61] on button "Run Campaign" at bounding box center [1020, 63] width 57 height 18
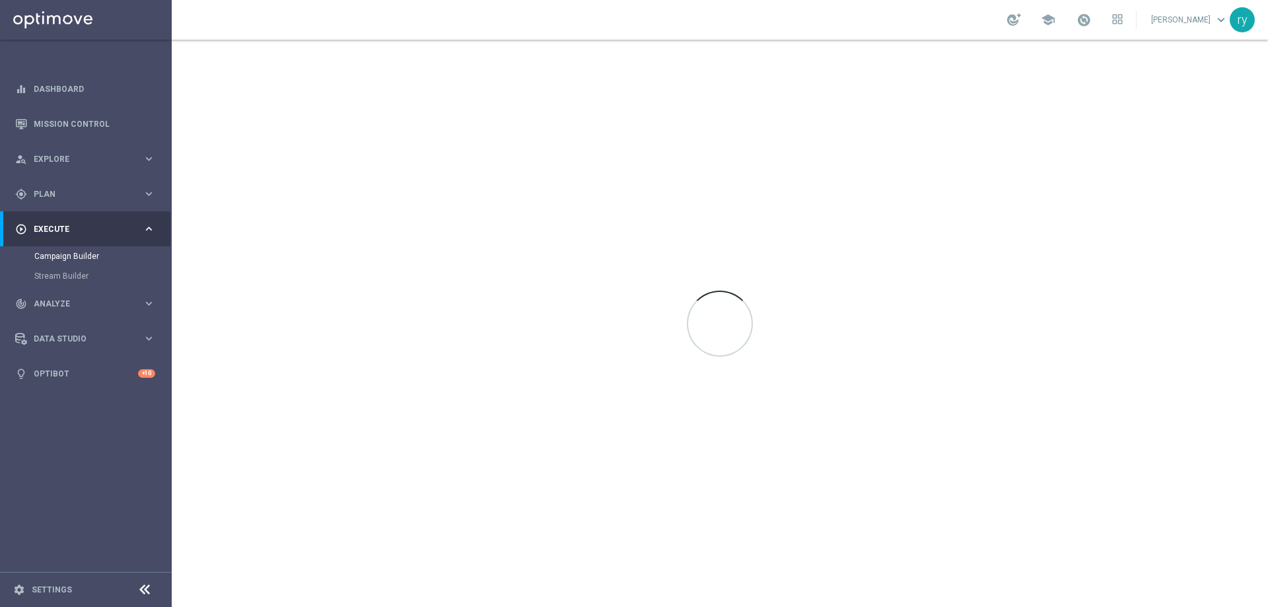
click at [713, 291] on div at bounding box center [720, 291] width 66 height 0
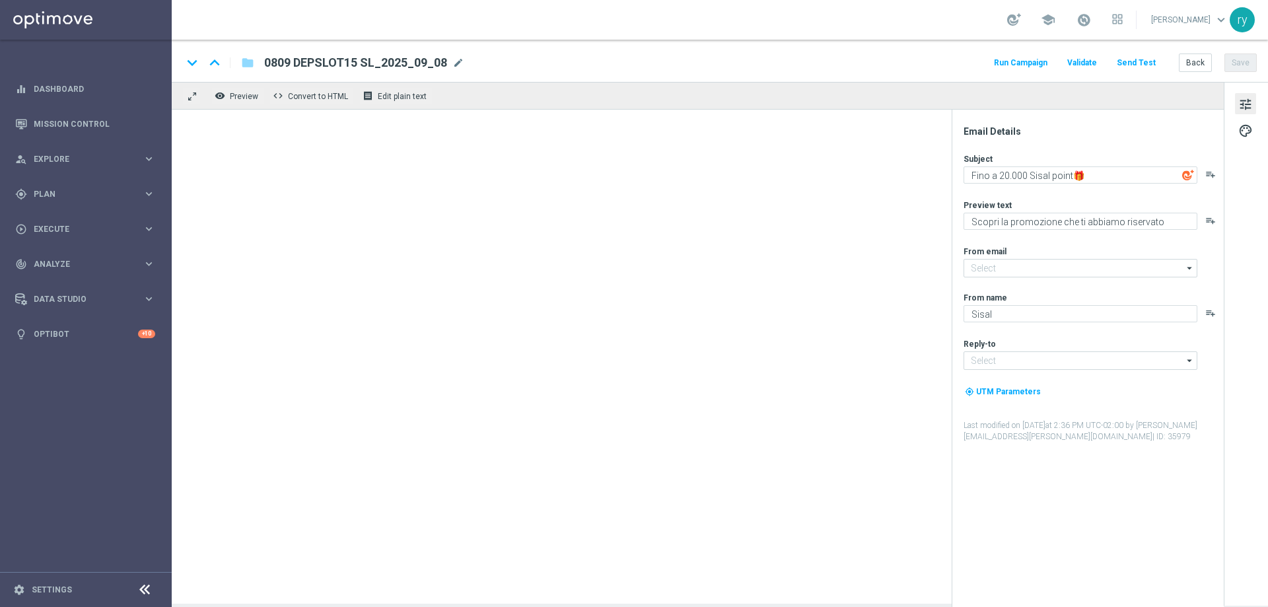
type input "[EMAIL_ADDRESS][DOMAIN_NAME]"
type input "info@sisal.it"
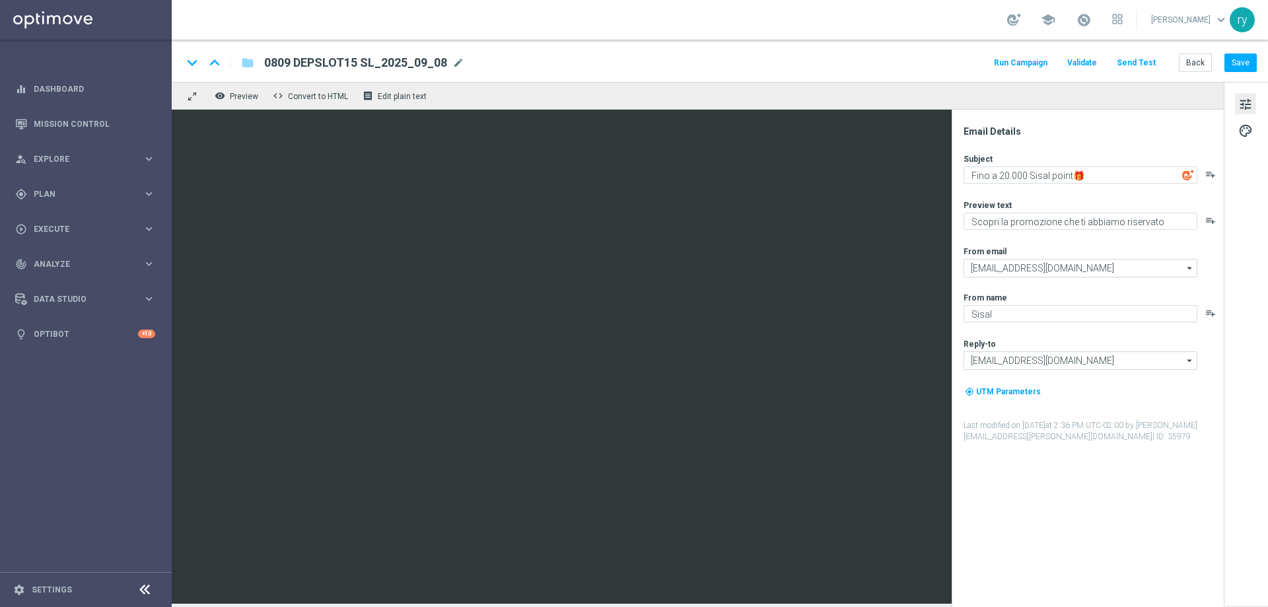
click at [1032, 63] on button "Run Campaign" at bounding box center [1020, 63] width 57 height 18
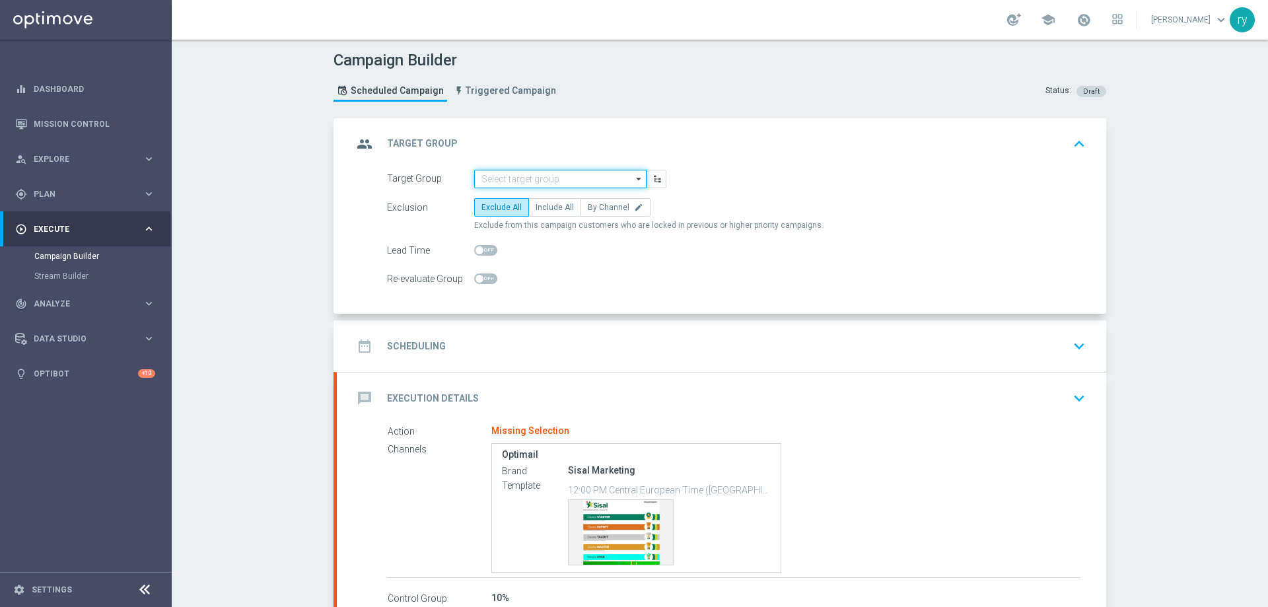
click at [492, 178] on input at bounding box center [560, 179] width 172 height 18
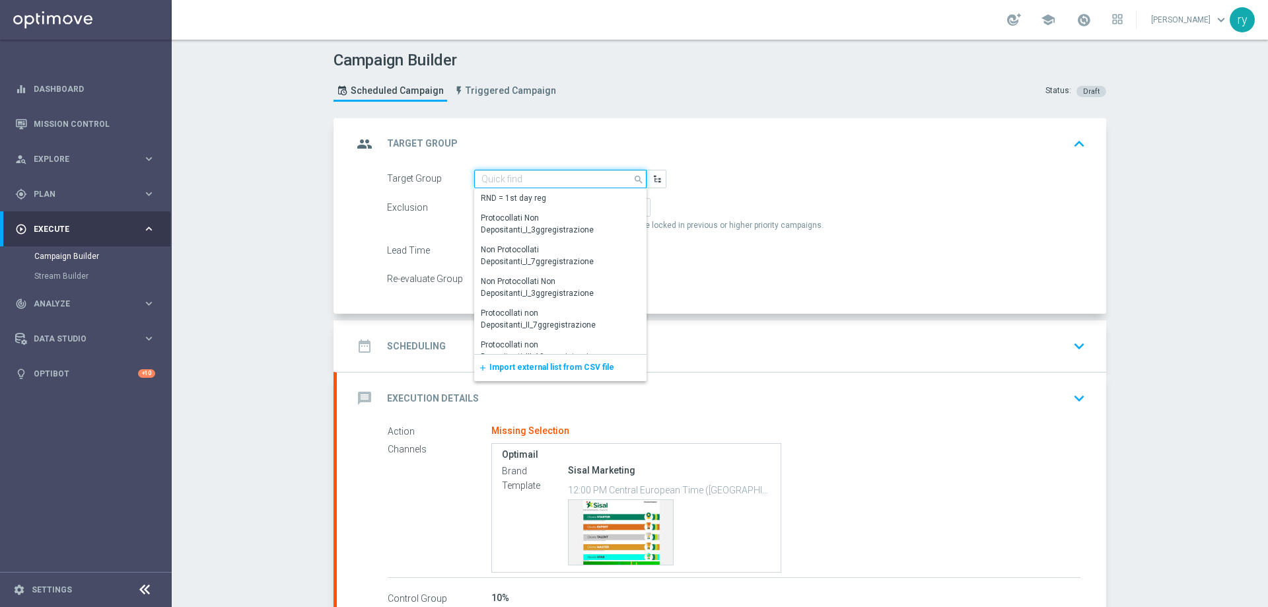
paste input "NO SALDO Active Casinò Silver Moda 0-15€"
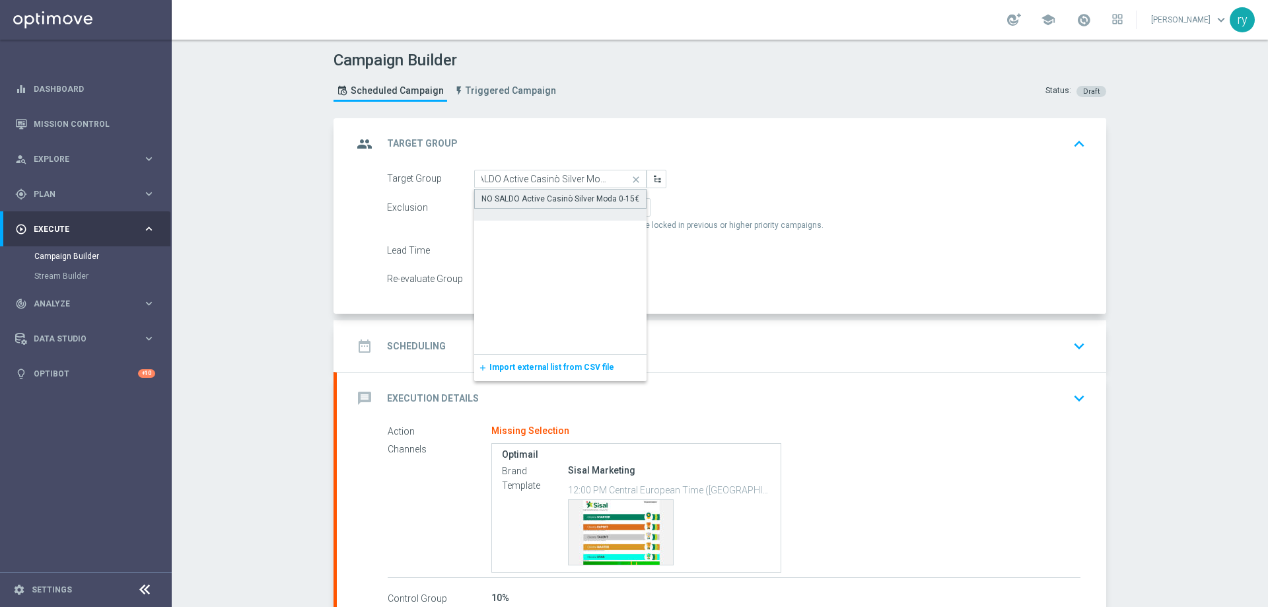
click at [510, 194] on div "NO SALDO Active Casinò Silver Moda 0-15€" at bounding box center [560, 199] width 158 height 12
type input "NO SALDO Active Casinò Silver Moda 0-15€"
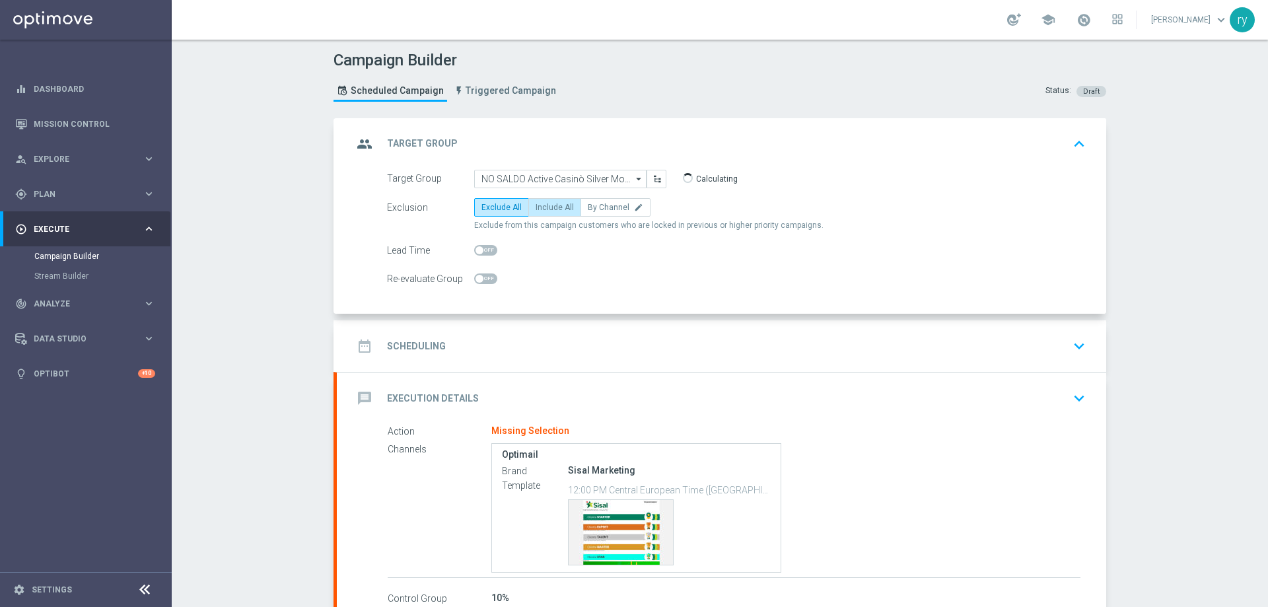
click at [542, 208] on span "Include All" at bounding box center [555, 207] width 38 height 9
click at [542, 208] on input "Include All" at bounding box center [540, 209] width 9 height 9
radio input "true"
click at [561, 330] on div "date_range Scheduling keyboard_arrow_down" at bounding box center [721, 346] width 769 height 52
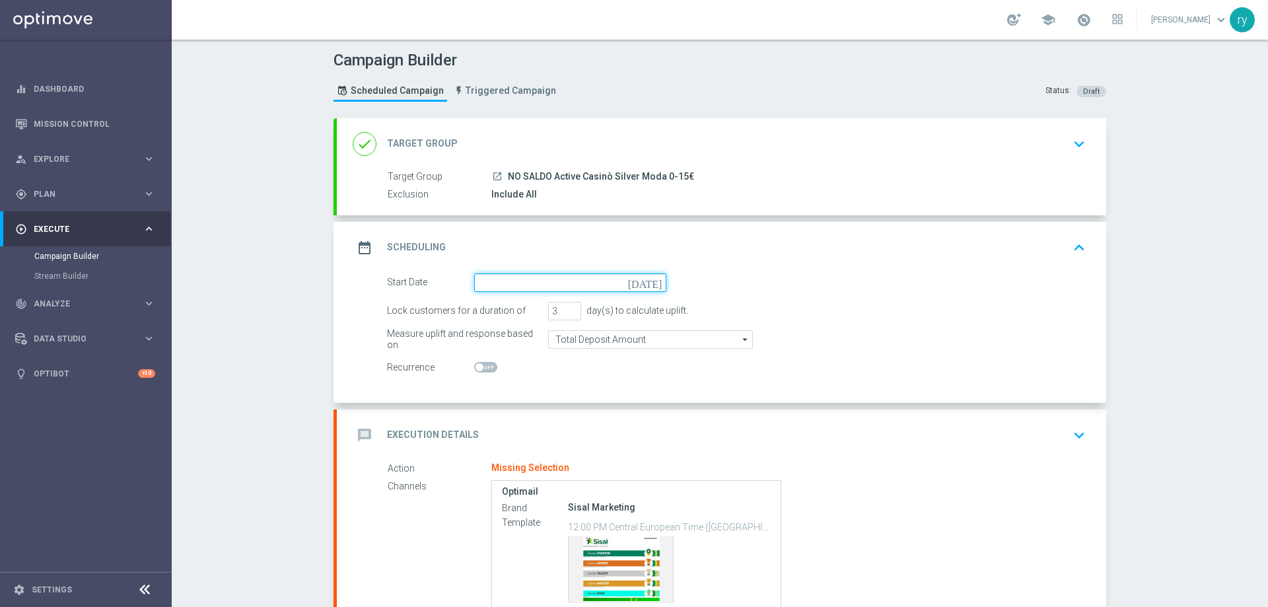
click at [530, 277] on input at bounding box center [570, 282] width 192 height 18
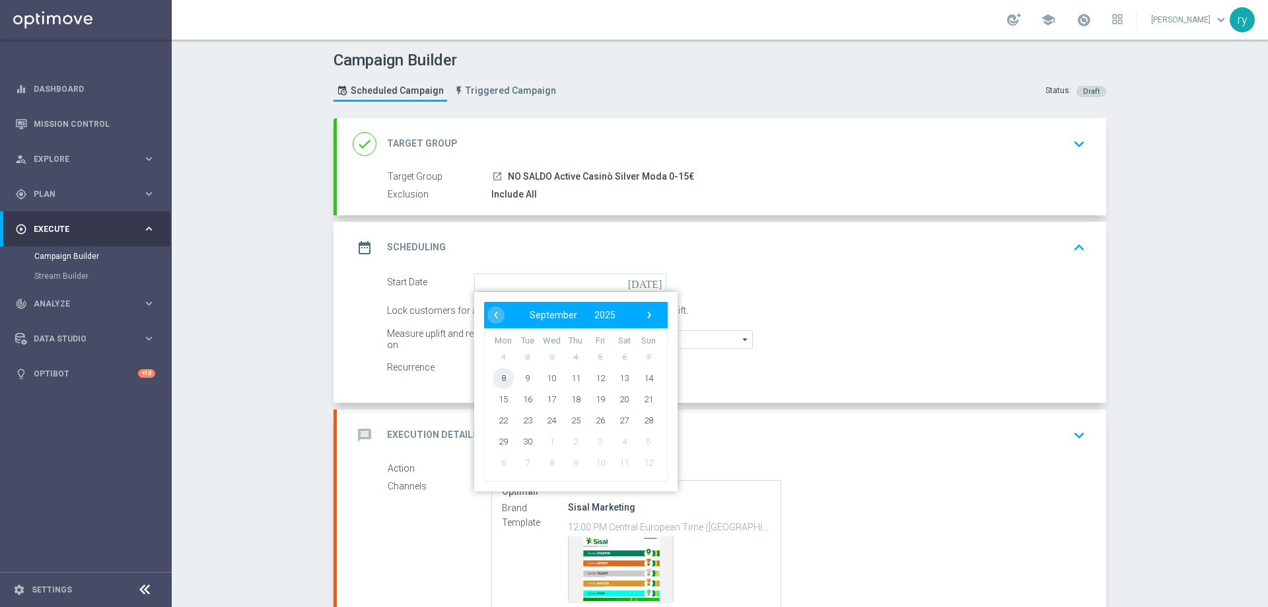
click at [504, 380] on span "8" at bounding box center [503, 377] width 21 height 21
type input "[DATE]"
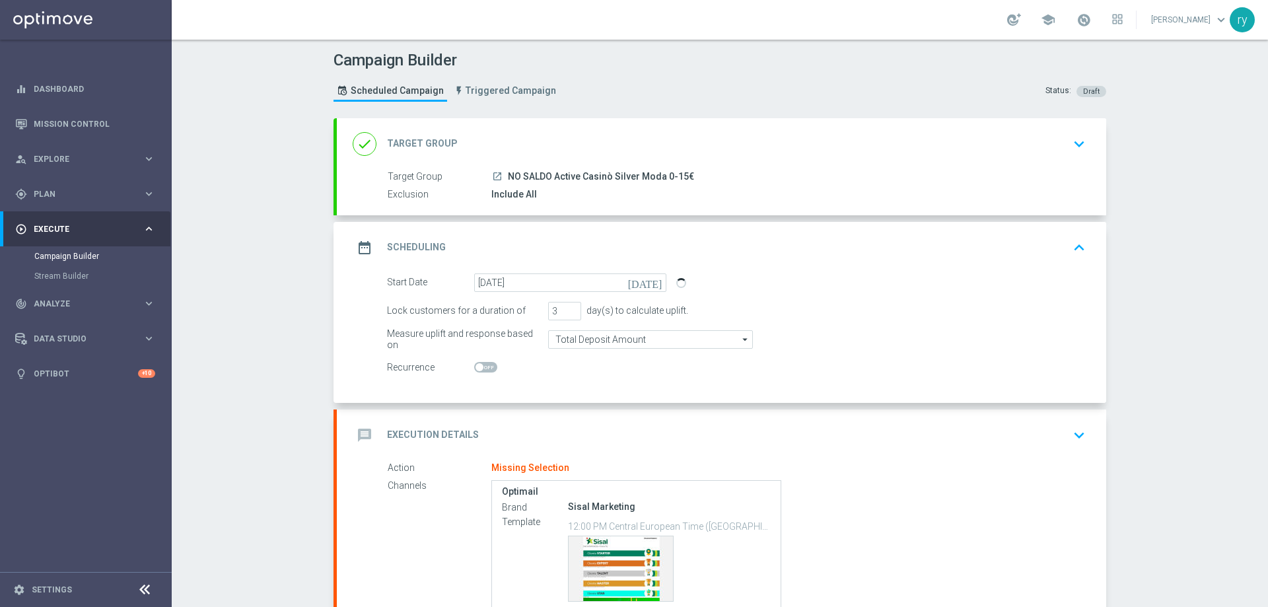
click at [540, 378] on div "Start Date 08 Sep 2025 today Lock customers for a duration of 3 day(s) to calcu…" at bounding box center [721, 337] width 769 height 129
click at [536, 423] on div "message Execution Details keyboard_arrow_down" at bounding box center [722, 435] width 738 height 25
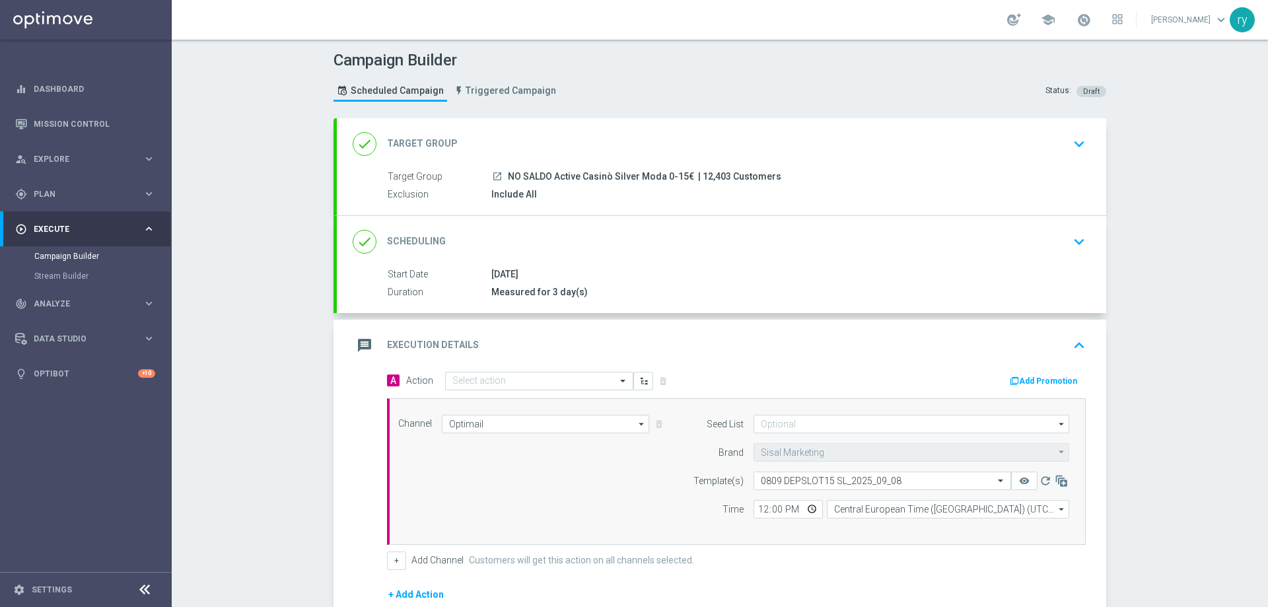
click at [1041, 379] on button "Add Promotion" at bounding box center [1045, 381] width 73 height 15
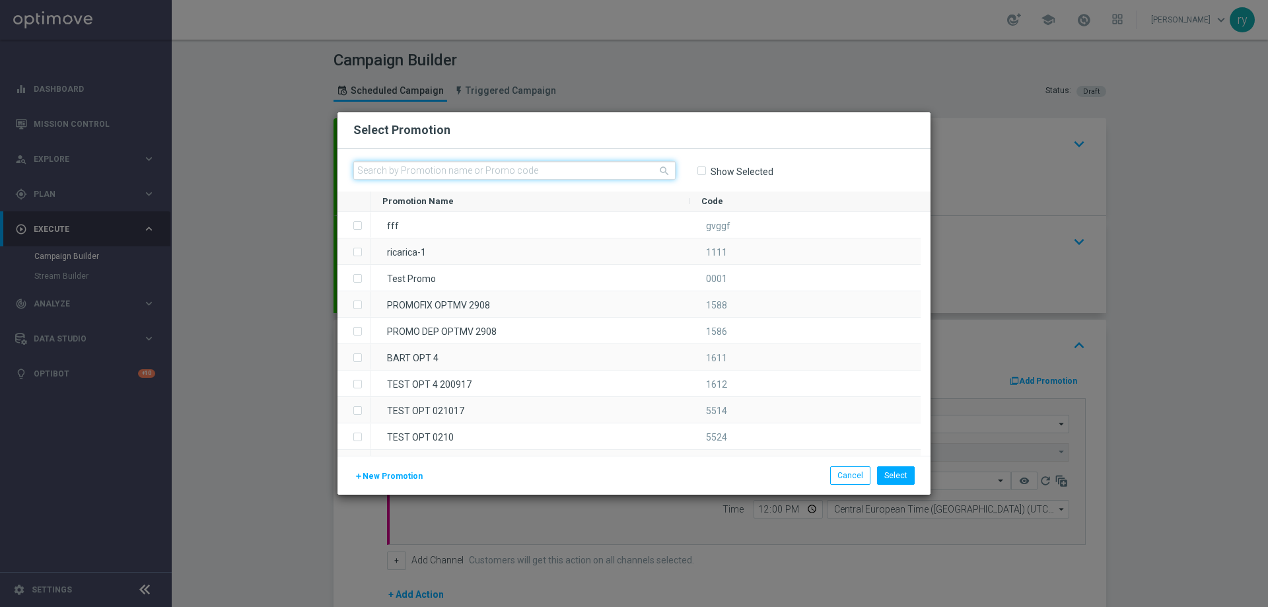
click at [500, 166] on input "text" at bounding box center [514, 170] width 322 height 18
paste input "334316"
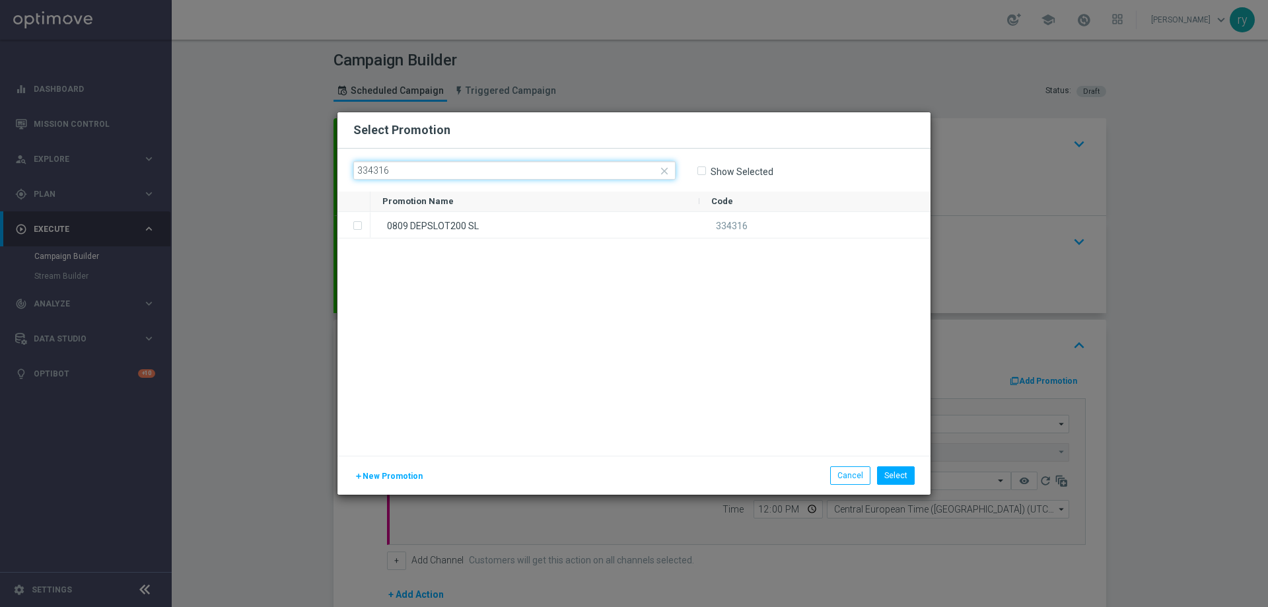
type input "334316"
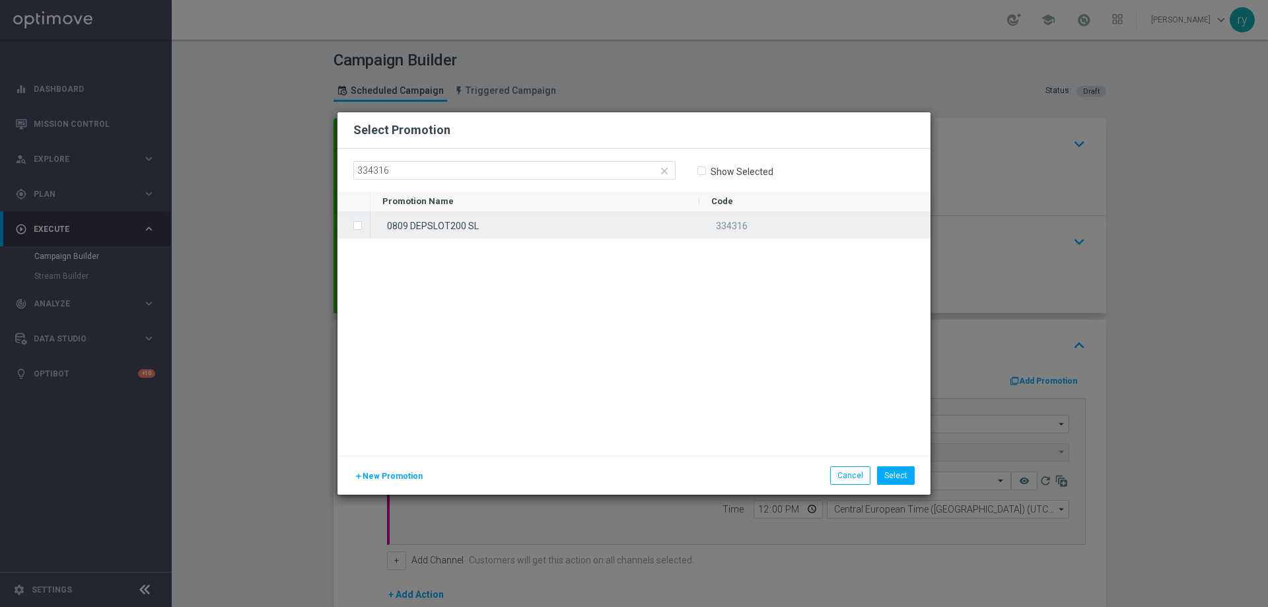
click at [435, 218] on div "0809 DEPSLOT200 SL" at bounding box center [535, 225] width 329 height 26
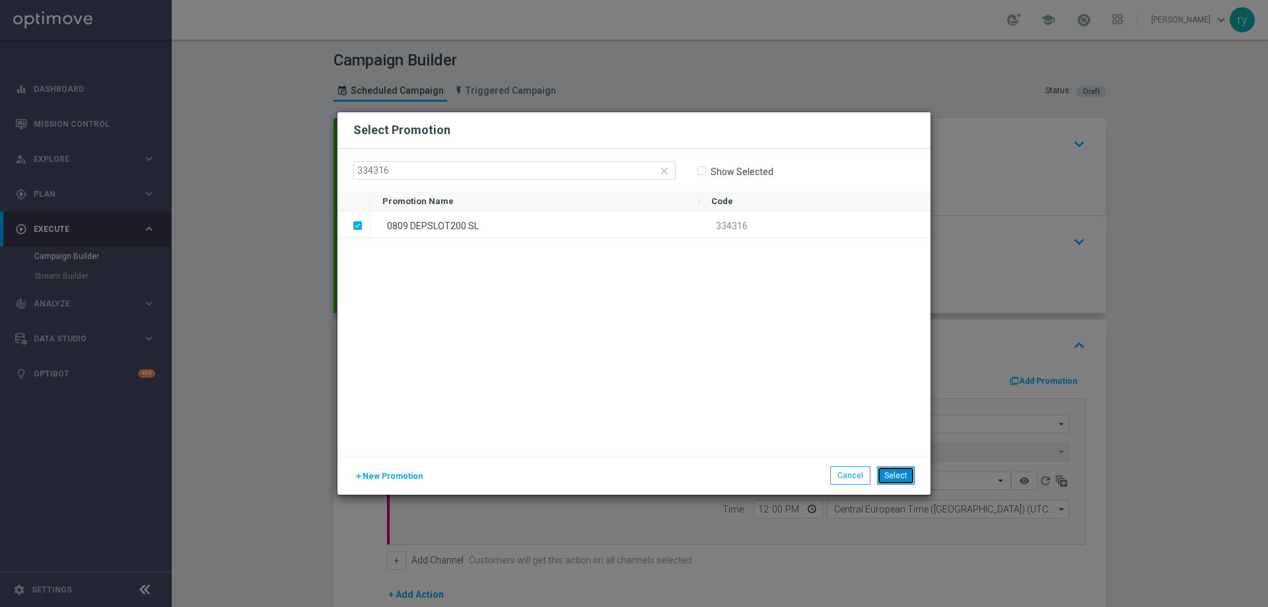
click at [898, 472] on button "Select" at bounding box center [896, 475] width 38 height 18
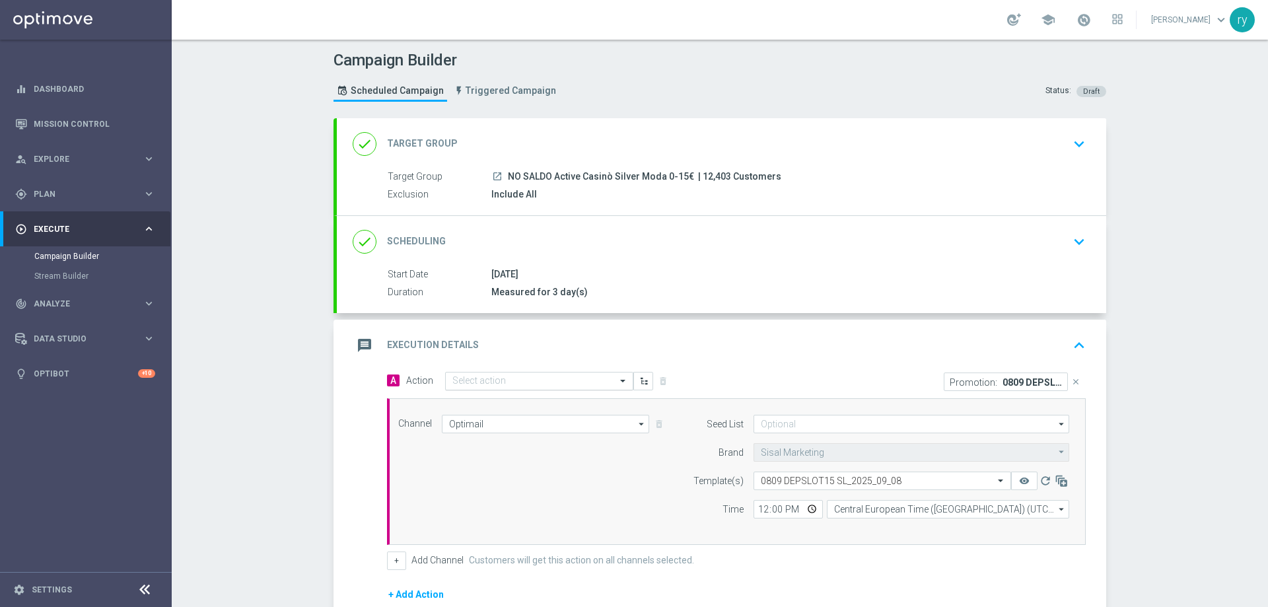
click at [491, 376] on input "text" at bounding box center [525, 381] width 147 height 11
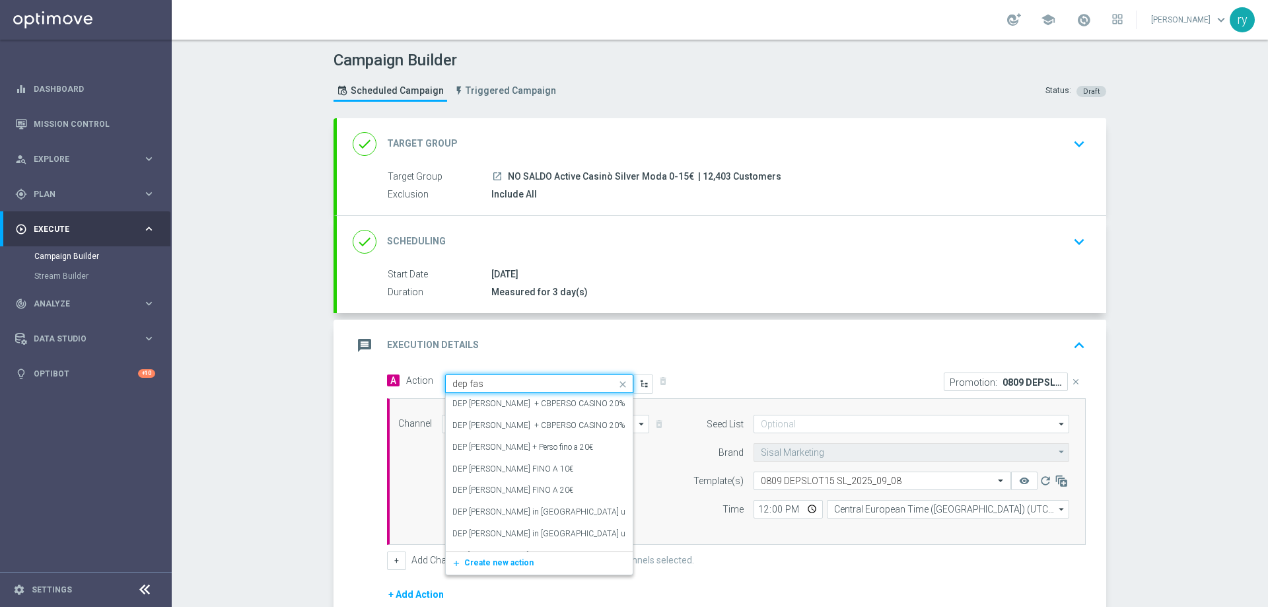
type input "dep fasc"
click at [530, 486] on label "Dep fasce up to 20000 SP" at bounding box center [518, 486] width 133 height 11
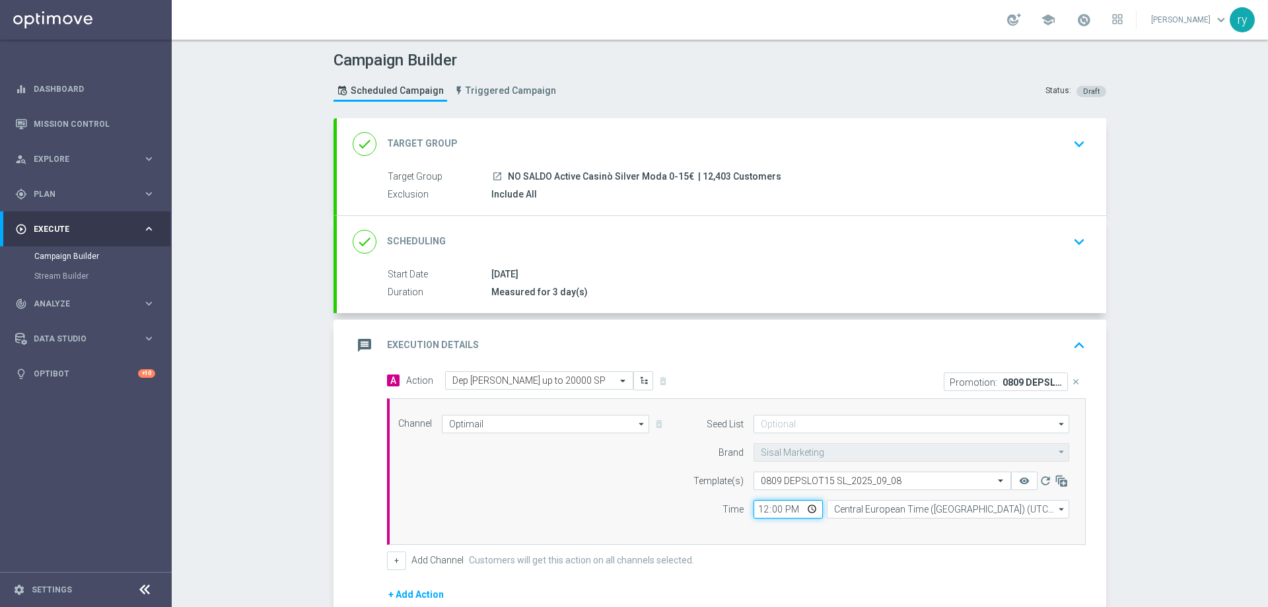
click at [761, 515] on input "12:00" at bounding box center [788, 509] width 69 height 18
type input "18:00"
click at [763, 519] on div "Seed List arrow_drop_down Show Selected 0 of 0" at bounding box center [877, 472] width 403 height 114
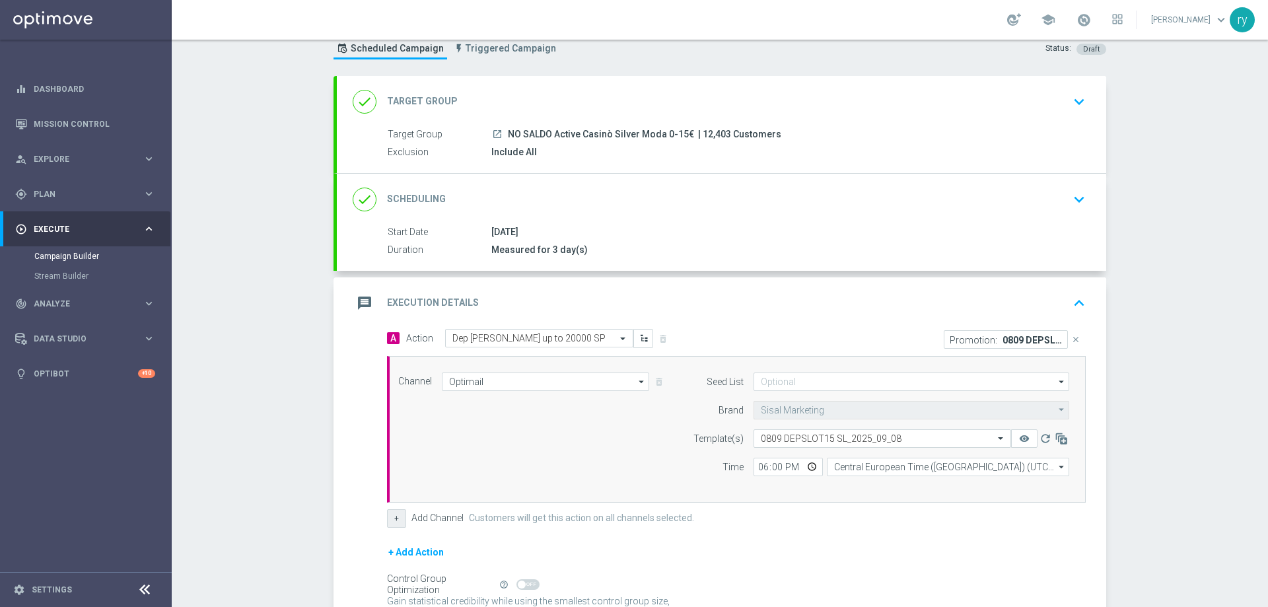
scroll to position [66, 0]
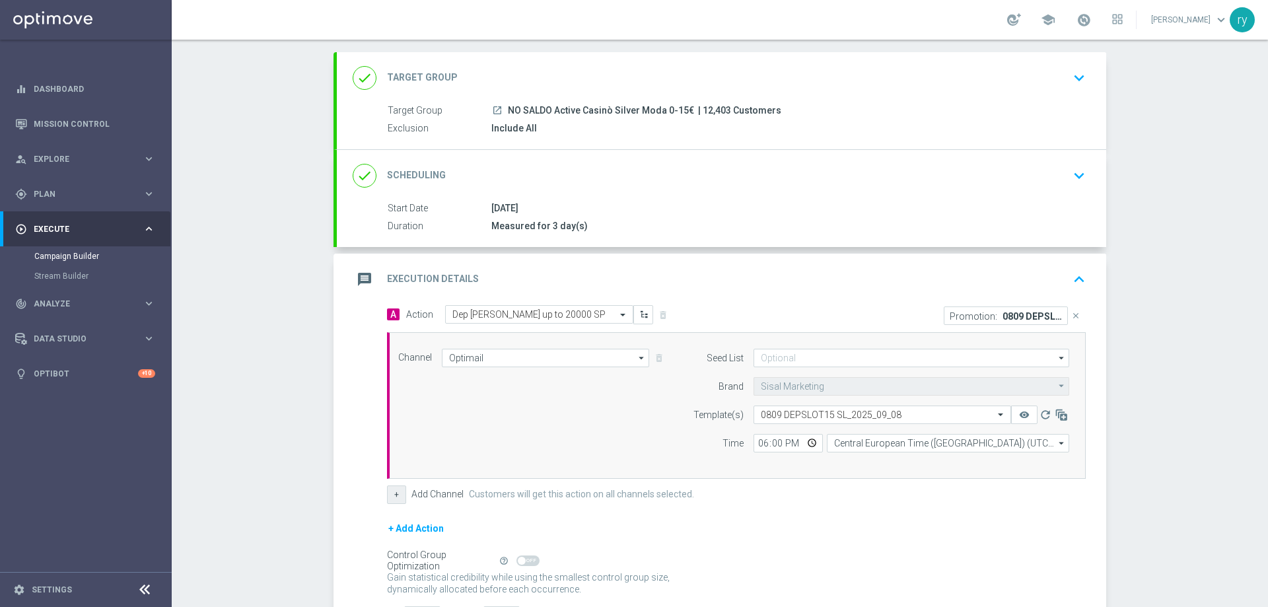
click at [387, 493] on button "+" at bounding box center [396, 494] width 19 height 18
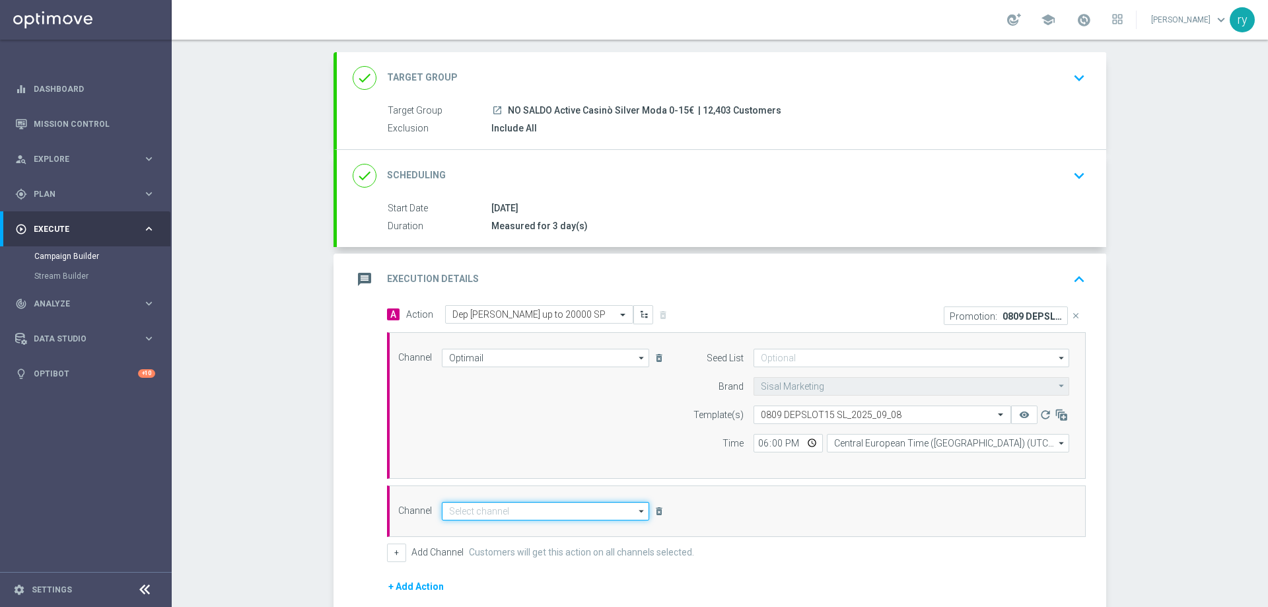
click at [474, 511] on input at bounding box center [545, 511] width 207 height 18
click at [491, 550] on div "Other" at bounding box center [540, 543] width 197 height 18
type input "Other"
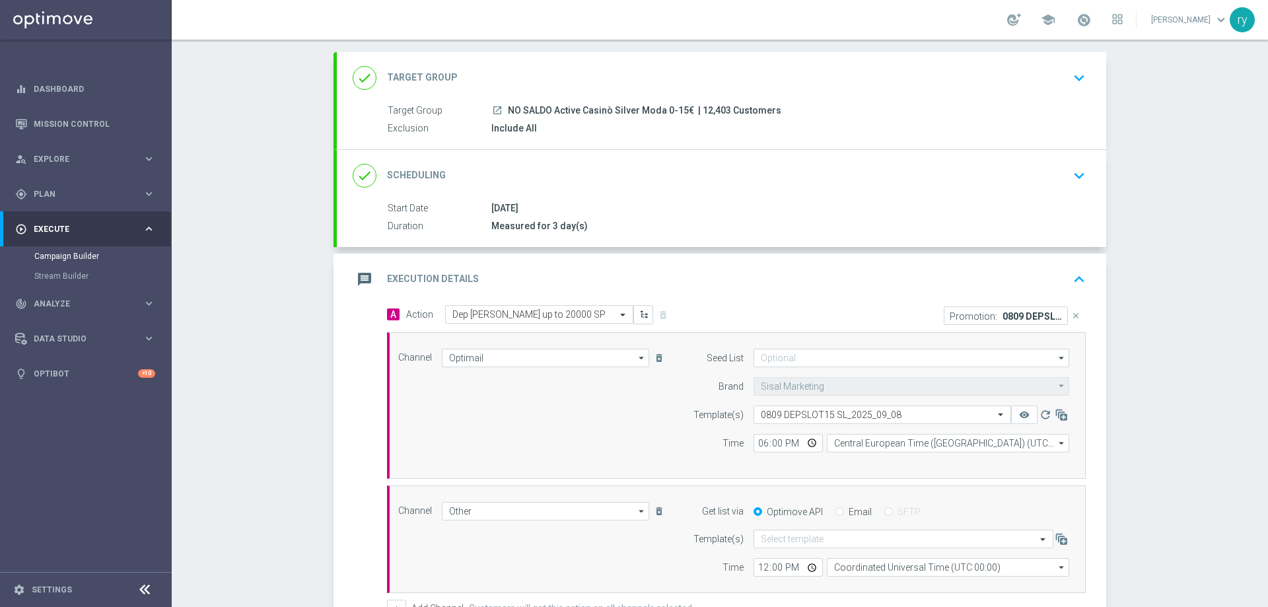
click at [836, 510] on input "Email" at bounding box center [840, 513] width 9 height 9
radio input "true"
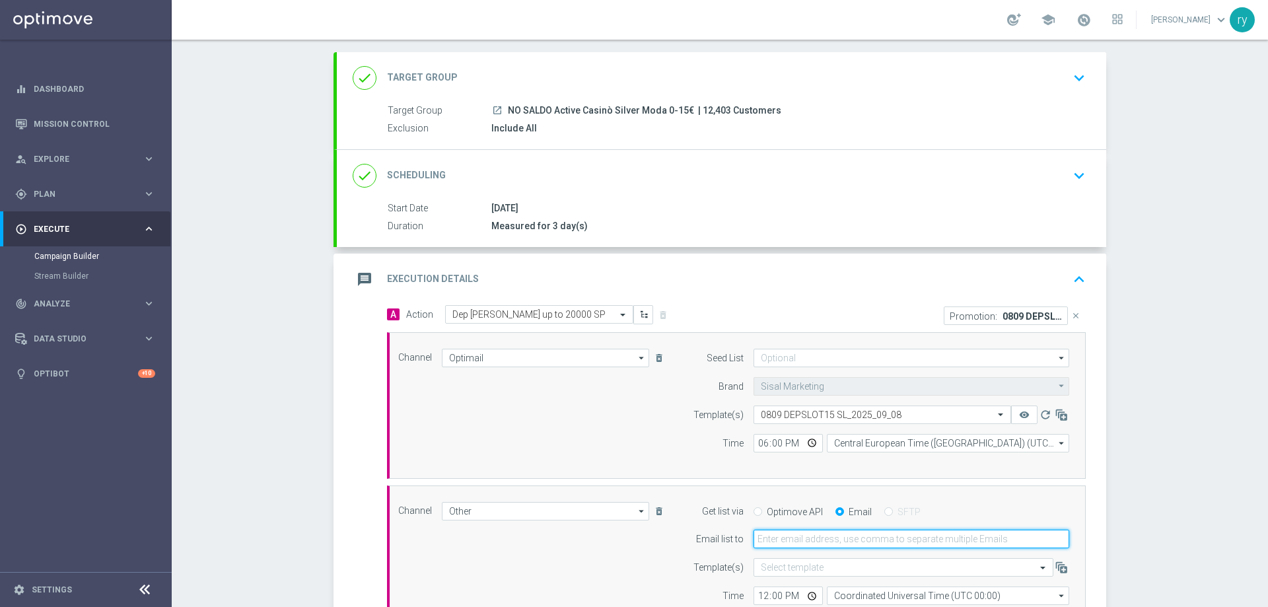
click at [836, 542] on input "email" at bounding box center [912, 539] width 316 height 18
type input "radina.yordanova@sisal.it"
click at [660, 551] on div "Channel Other Other arrow_drop_down Show Selected 1 of 20 Optimail" at bounding box center [733, 554] width 691 height 104
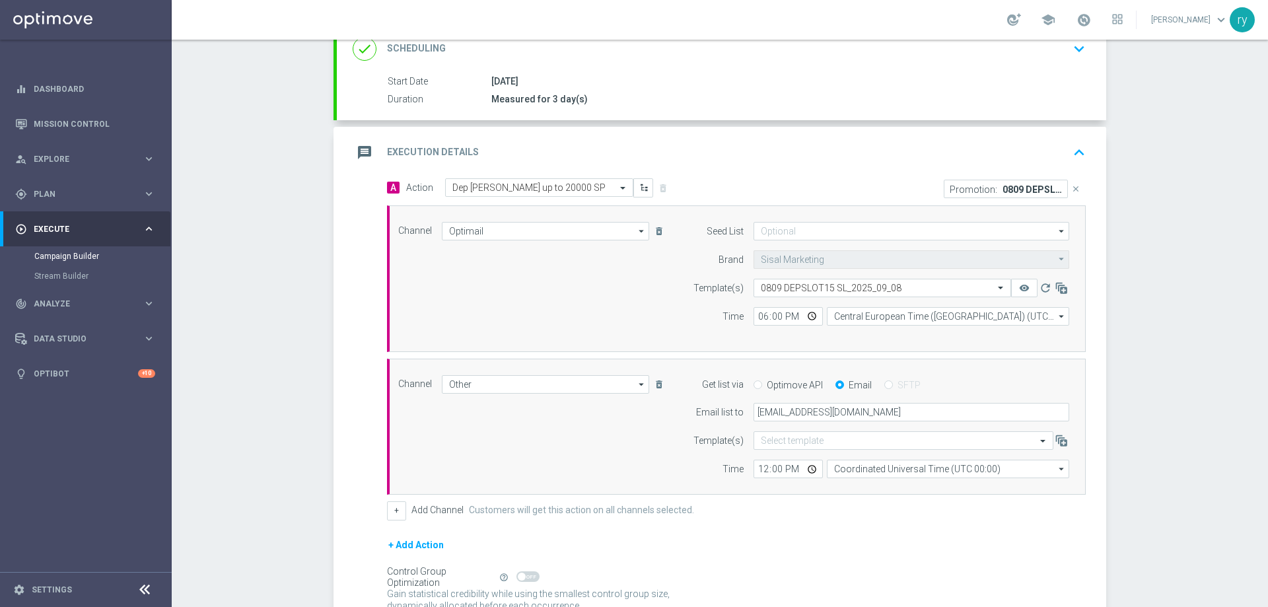
scroll to position [198, 0]
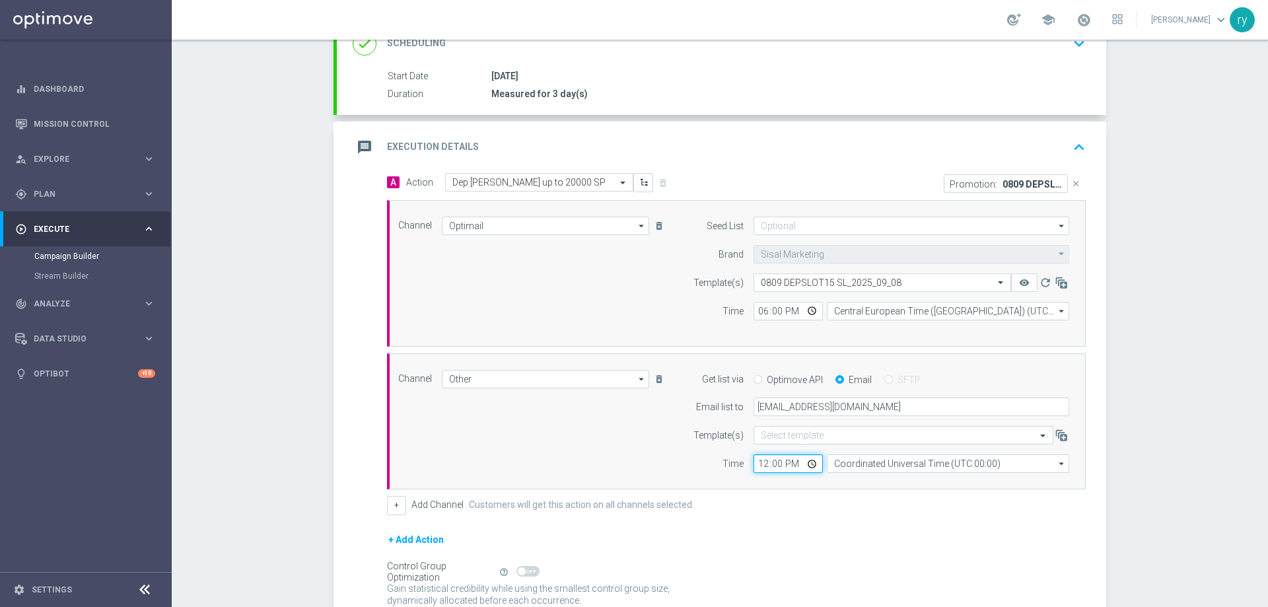
click at [760, 464] on input "12:00" at bounding box center [788, 463] width 69 height 18
type input "18:00"
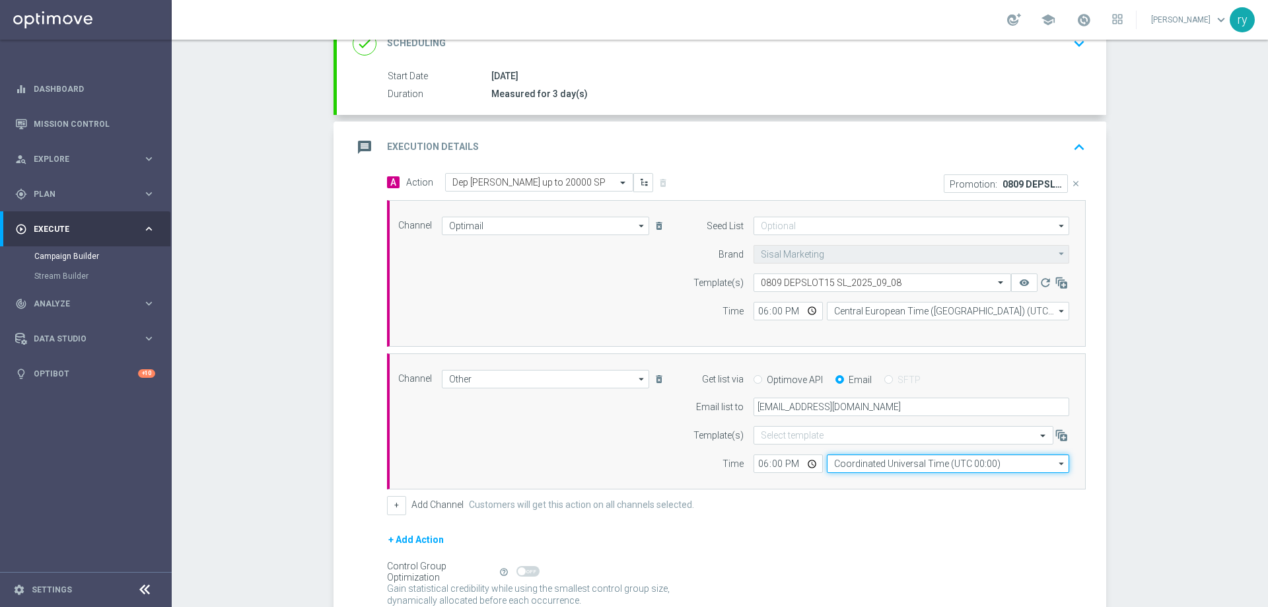
click at [910, 459] on input "Coordinated Universal Time (UTC 00:00)" at bounding box center [948, 463] width 242 height 18
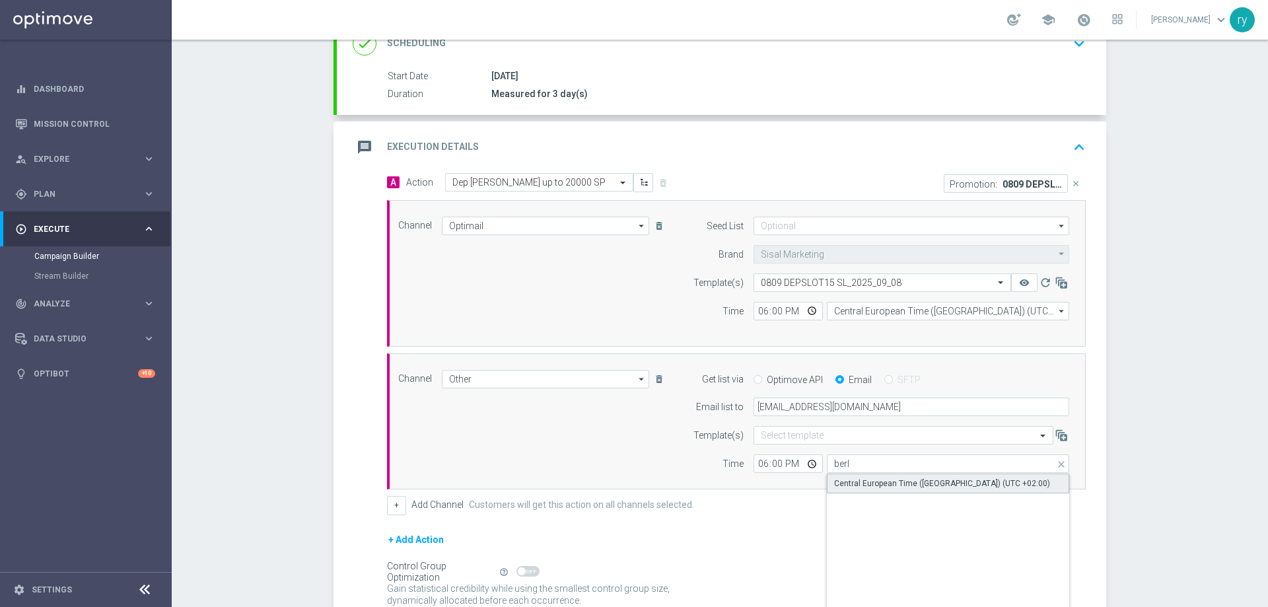
click at [916, 479] on div "Central European Time (Berlin) (UTC +02:00)" at bounding box center [942, 484] width 216 height 12
type input "Central European Time (Berlin) (UTC +02:00)"
click at [818, 478] on div "Channel Other Other arrow_drop_down Show Selected 1 of 20 Optimail" at bounding box center [736, 421] width 699 height 137
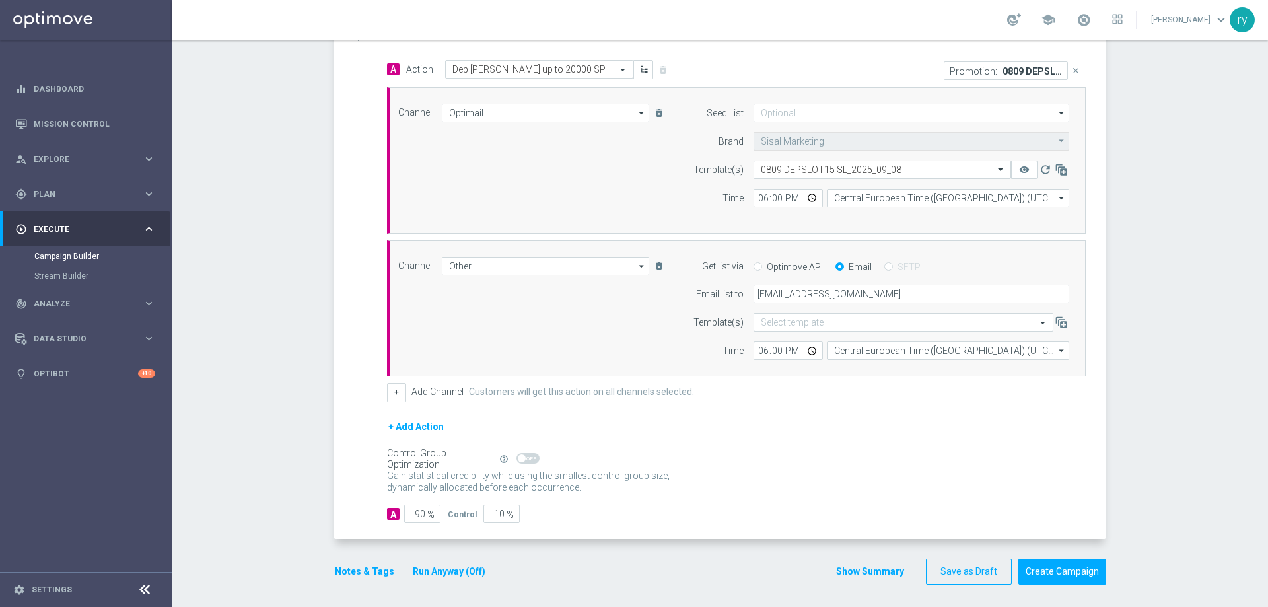
scroll to position [315, 0]
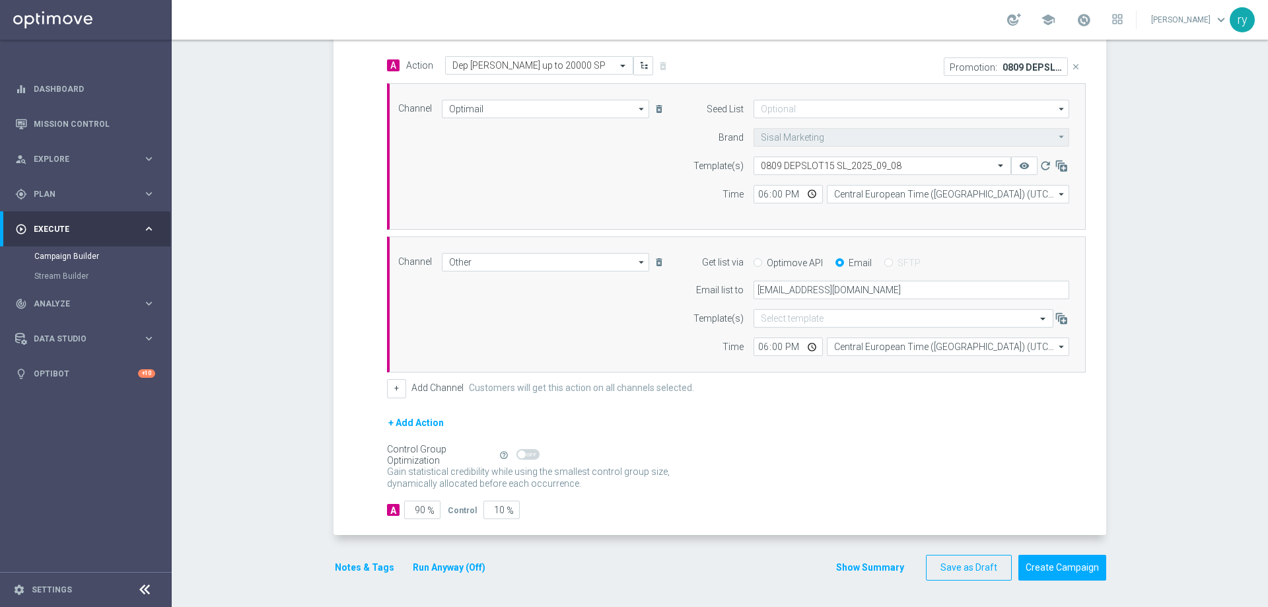
click at [355, 566] on button "Notes & Tags" at bounding box center [365, 567] width 62 height 17
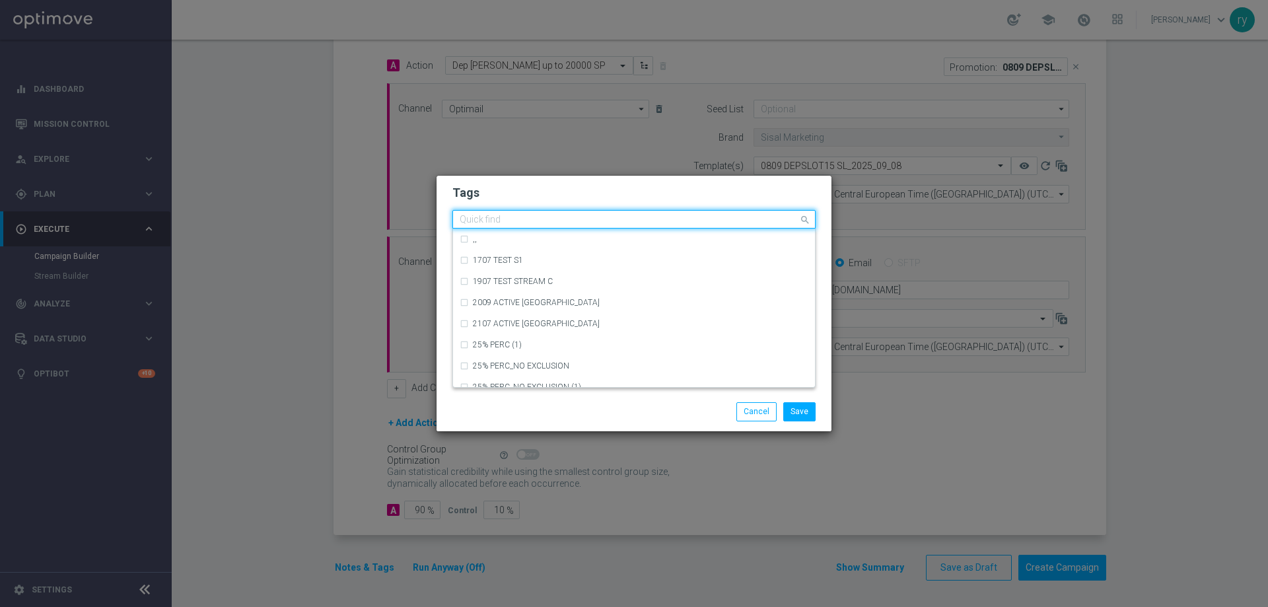
click at [481, 221] on input "text" at bounding box center [629, 220] width 339 height 11
type input "r"
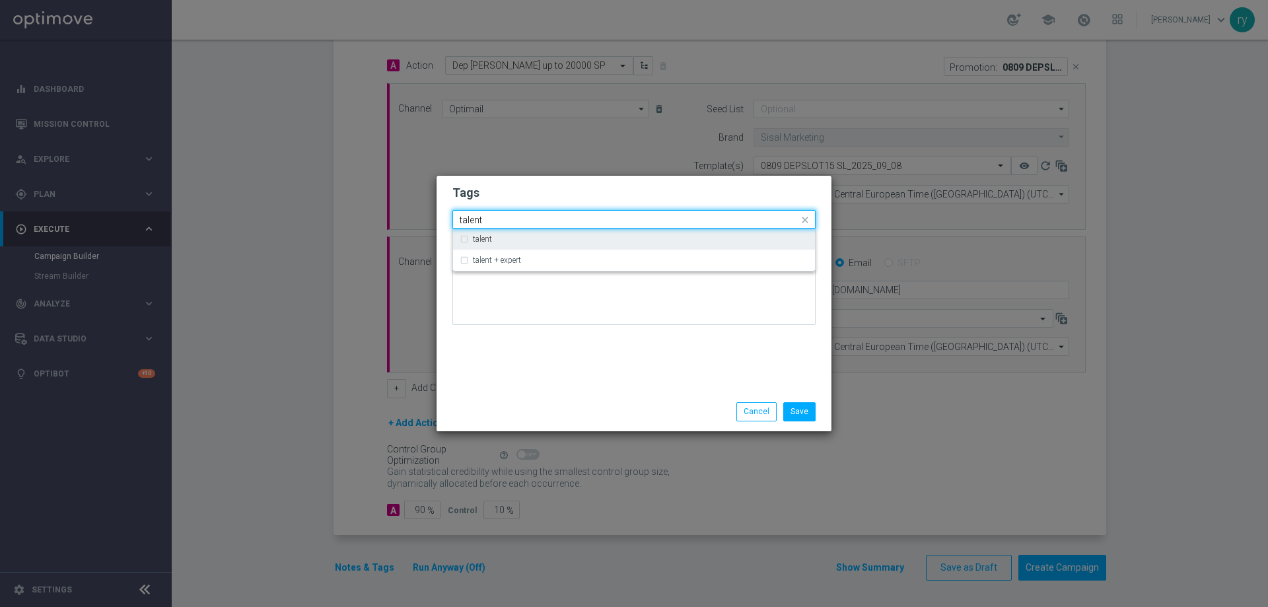
click at [493, 239] on div "talent" at bounding box center [641, 239] width 336 height 8
type input "talent"
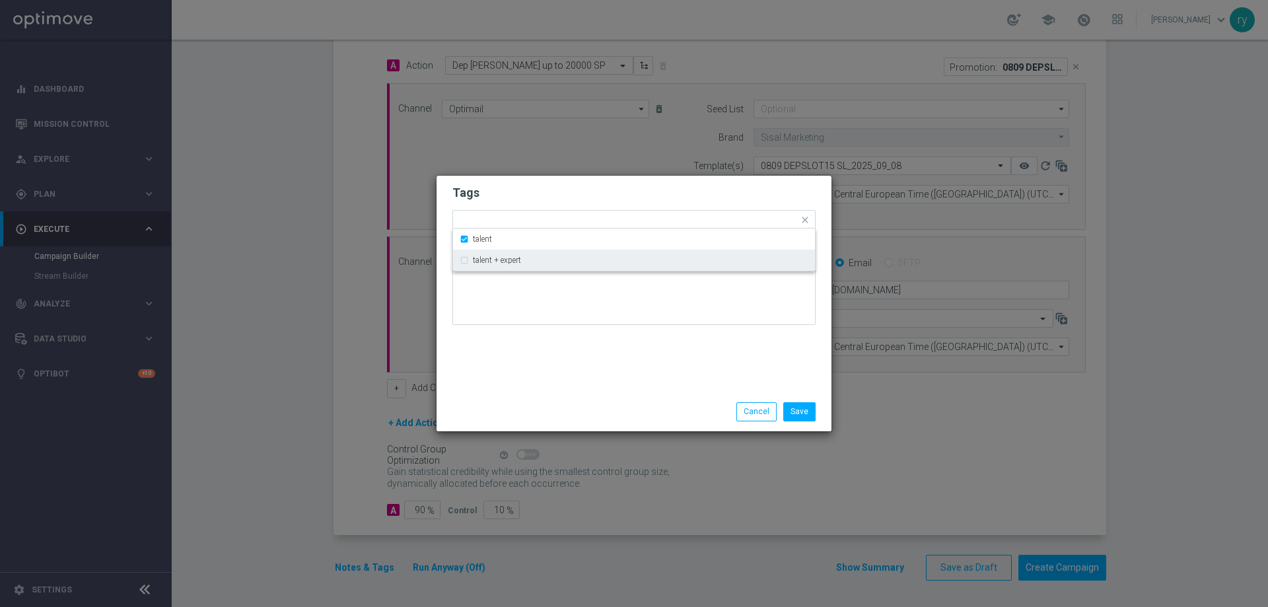
click at [517, 337] on div "Tags Quick find × talent talent talent + expert Notes" at bounding box center [634, 284] width 395 height 217
click at [558, 223] on input "text" at bounding box center [651, 220] width 295 height 11
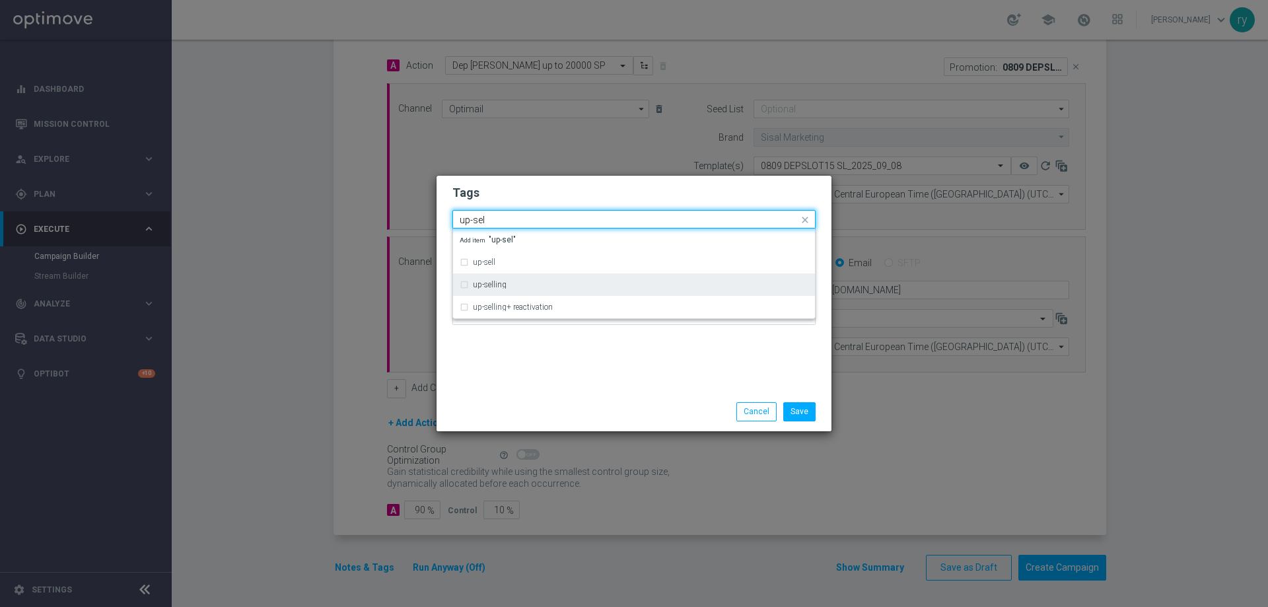
click at [519, 281] on div "up-selling" at bounding box center [641, 285] width 336 height 8
type input "up-sel"
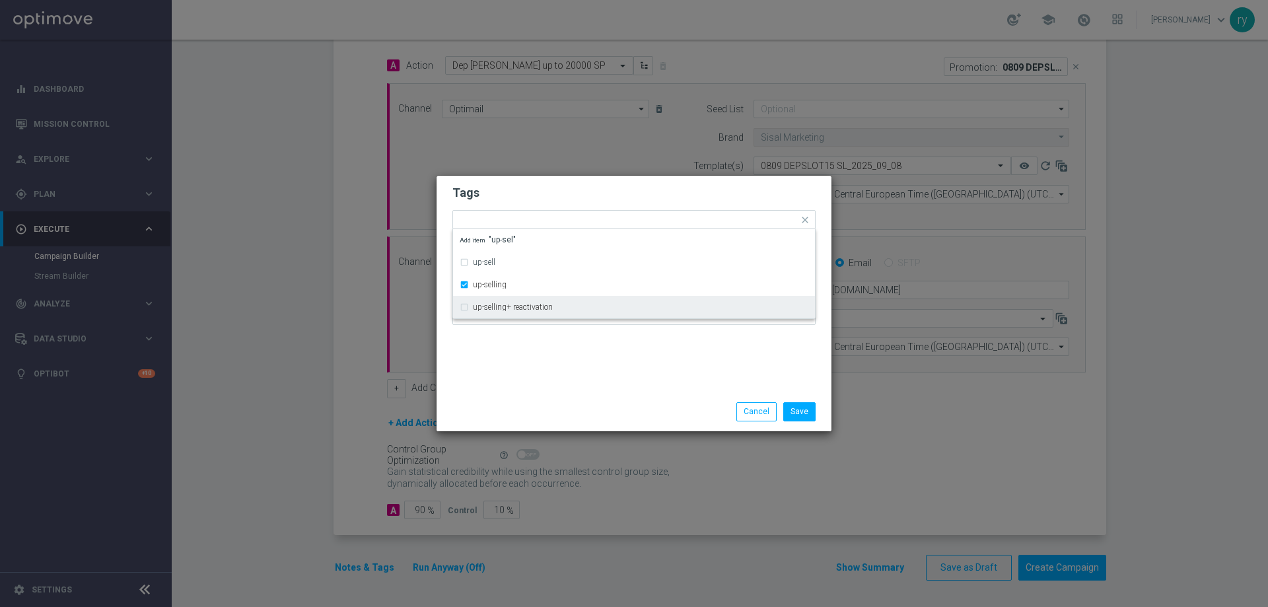
click at [558, 372] on div "Tags Quick find × talent × up-selling up-sell up-selling up-selling+ reactivati…" at bounding box center [634, 284] width 395 height 217
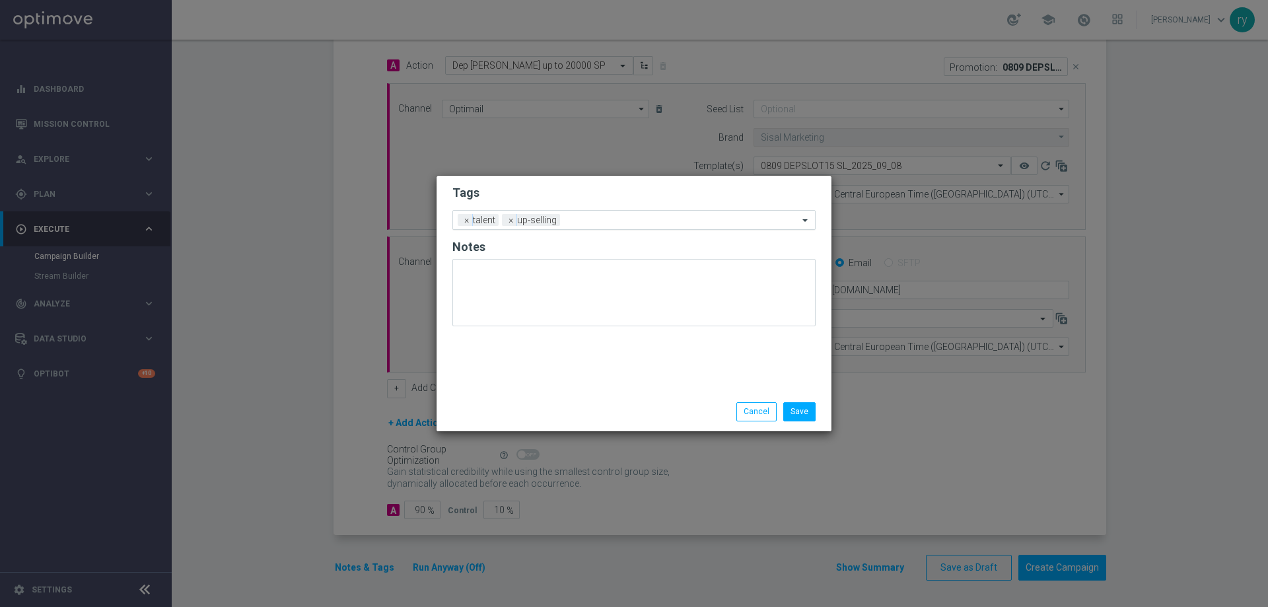
click at [596, 228] on div "Add a new tag × talent × up-selling" at bounding box center [633, 220] width 363 height 20
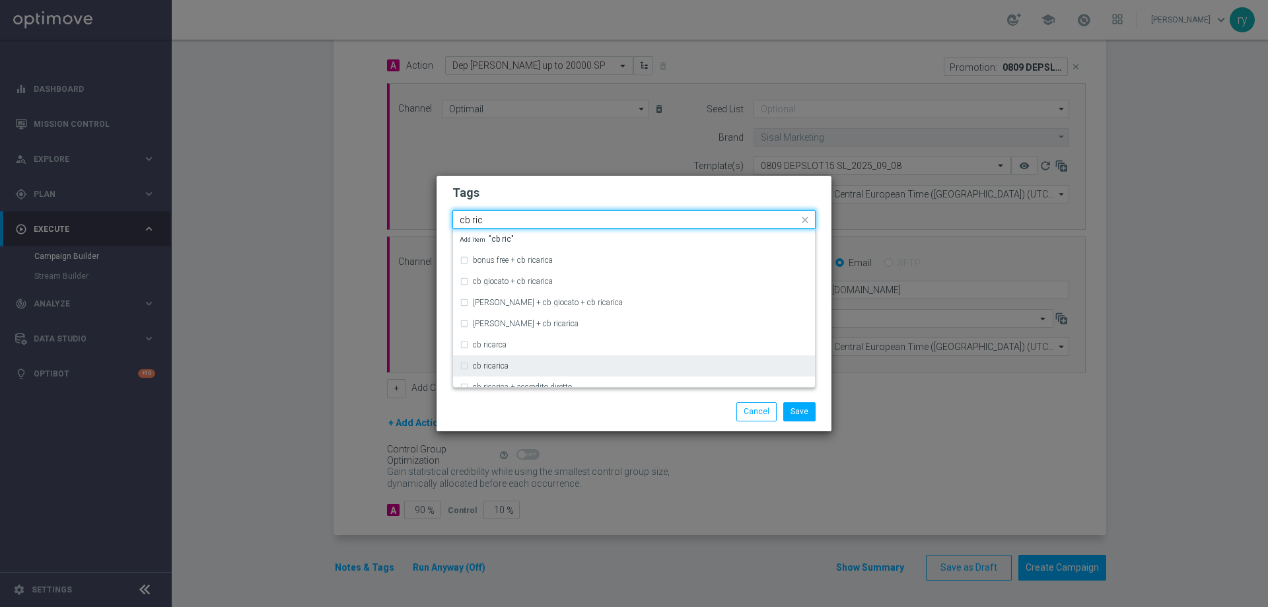
click at [515, 367] on div "cb ricarica" at bounding box center [641, 366] width 336 height 8
type input "cb ric"
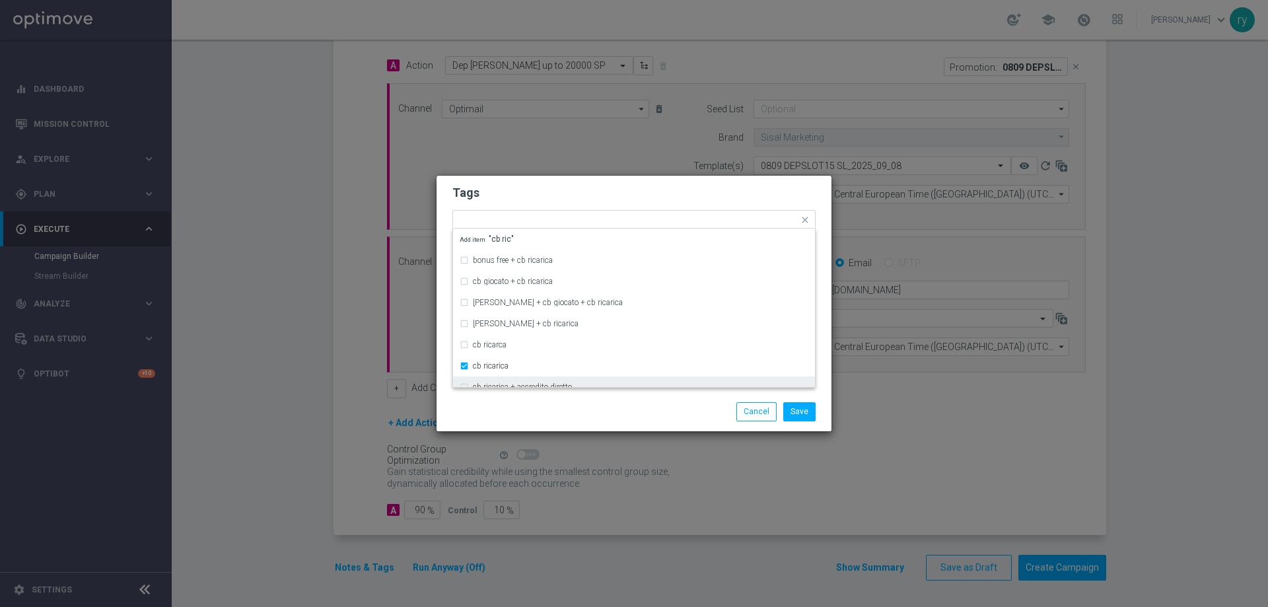
click at [525, 413] on div "Save Cancel" at bounding box center [634, 411] width 383 height 18
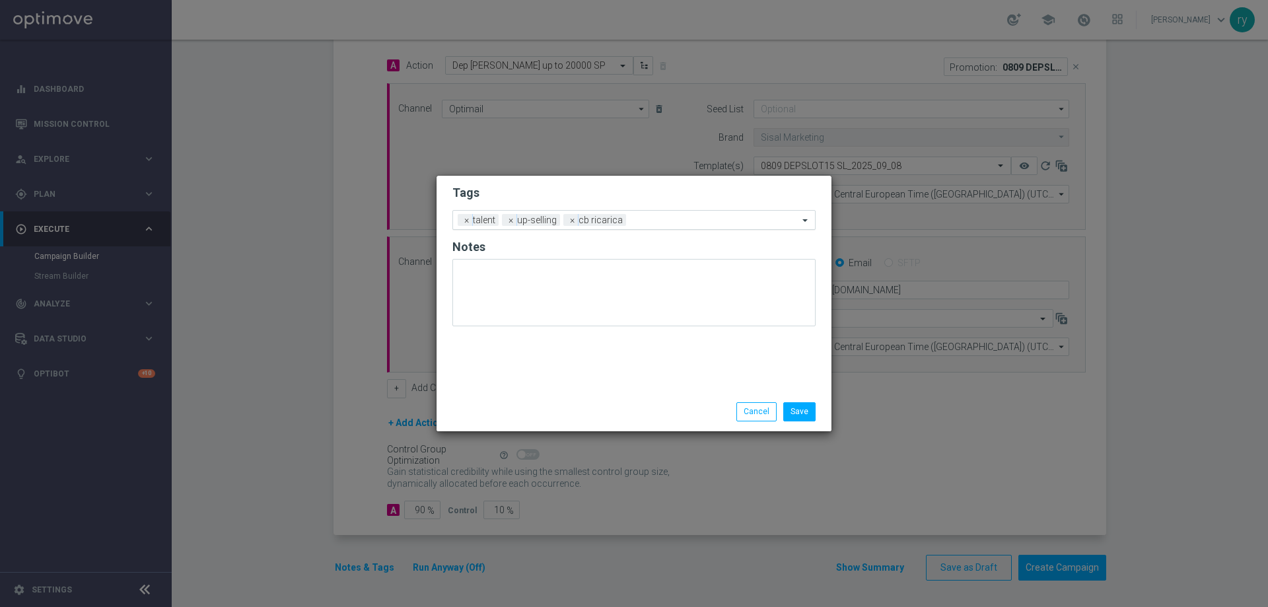
click at [676, 215] on input "text" at bounding box center [714, 220] width 167 height 11
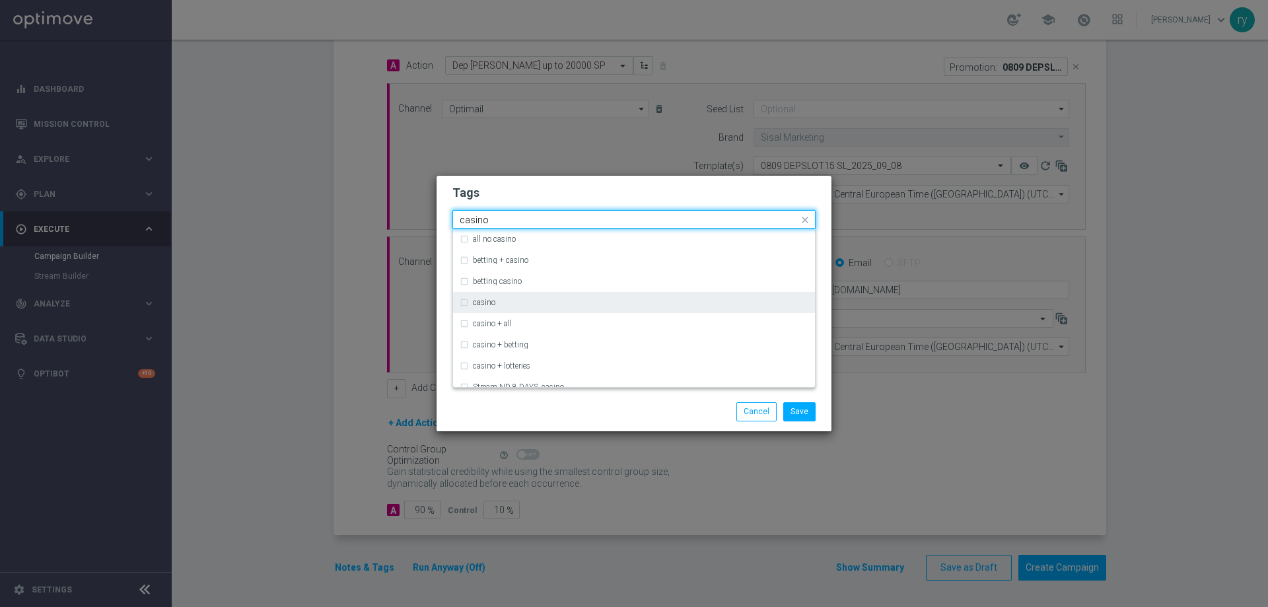
click at [480, 307] on div "casino" at bounding box center [634, 302] width 349 height 21
type input "casino"
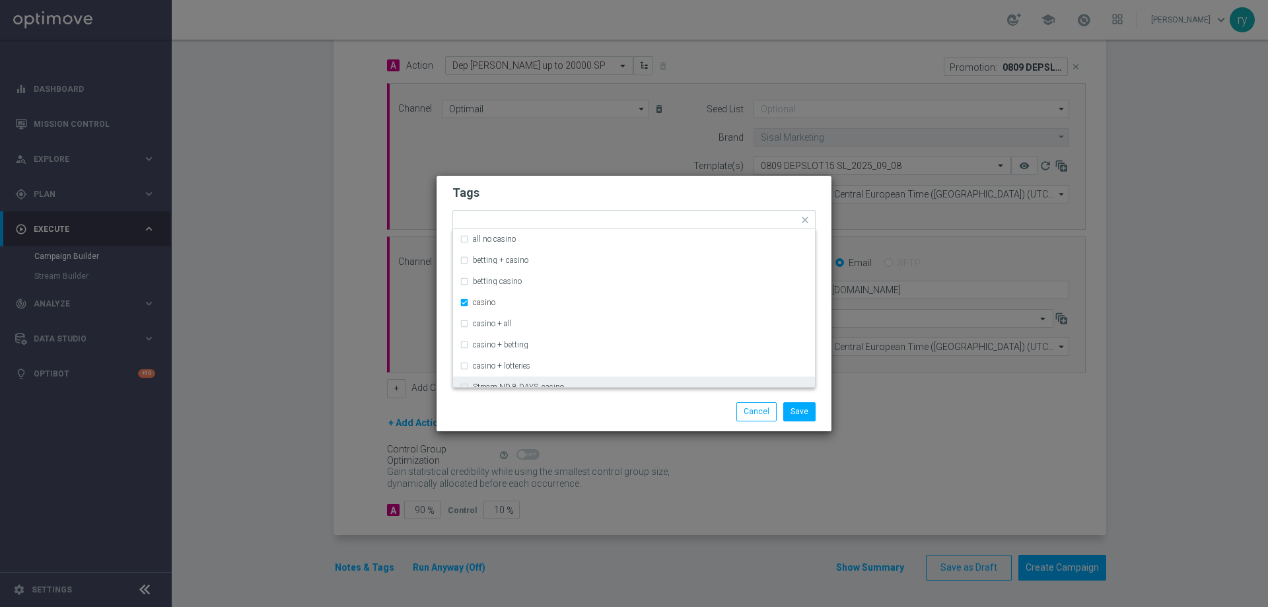
click at [522, 397] on div "Save Cancel" at bounding box center [634, 411] width 395 height 38
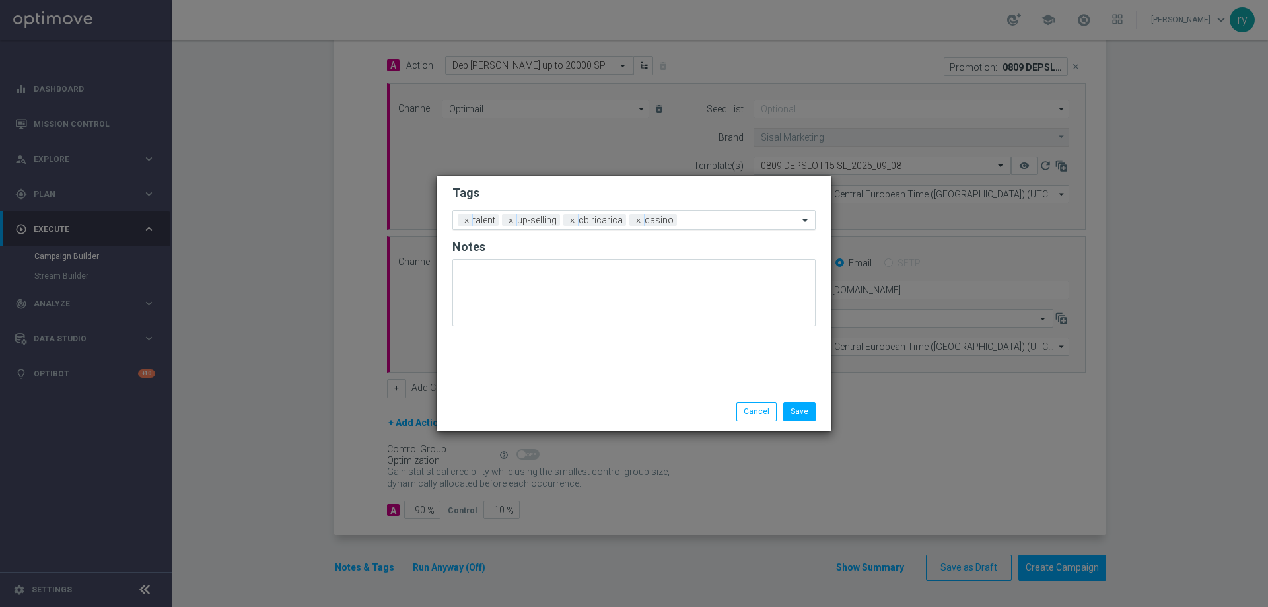
click at [719, 214] on div "Add a new tag × talent × up-selling × cb ricarica × casino" at bounding box center [625, 220] width 345 height 18
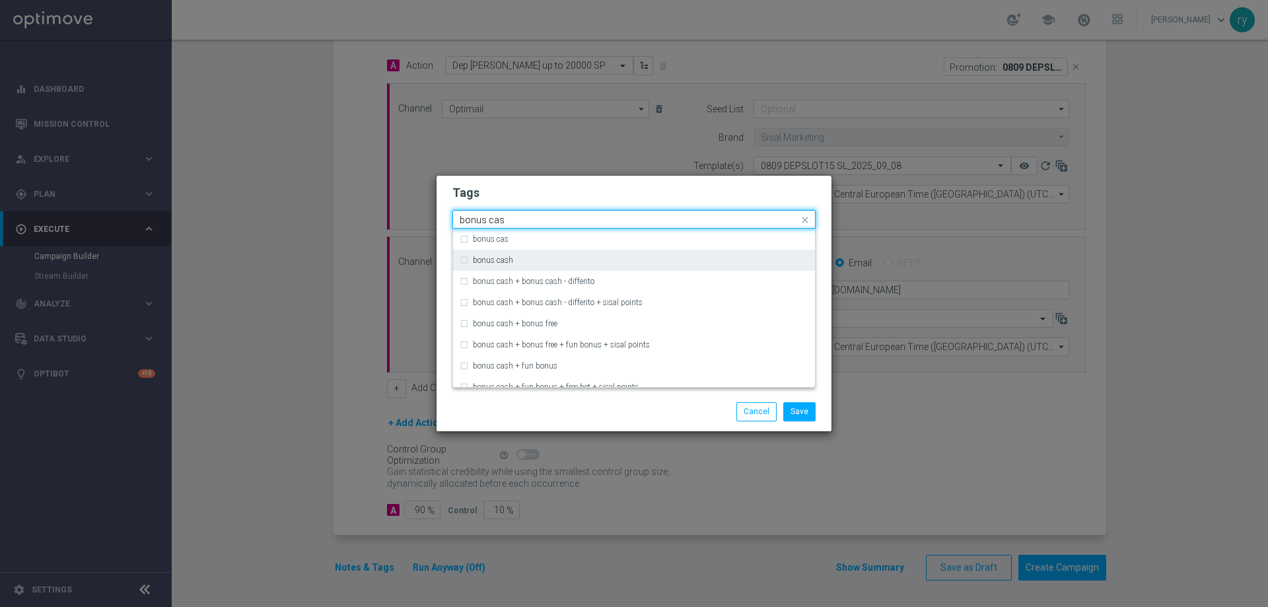
click at [468, 254] on div "bonus cash" at bounding box center [634, 260] width 349 height 21
type input "bonus cas"
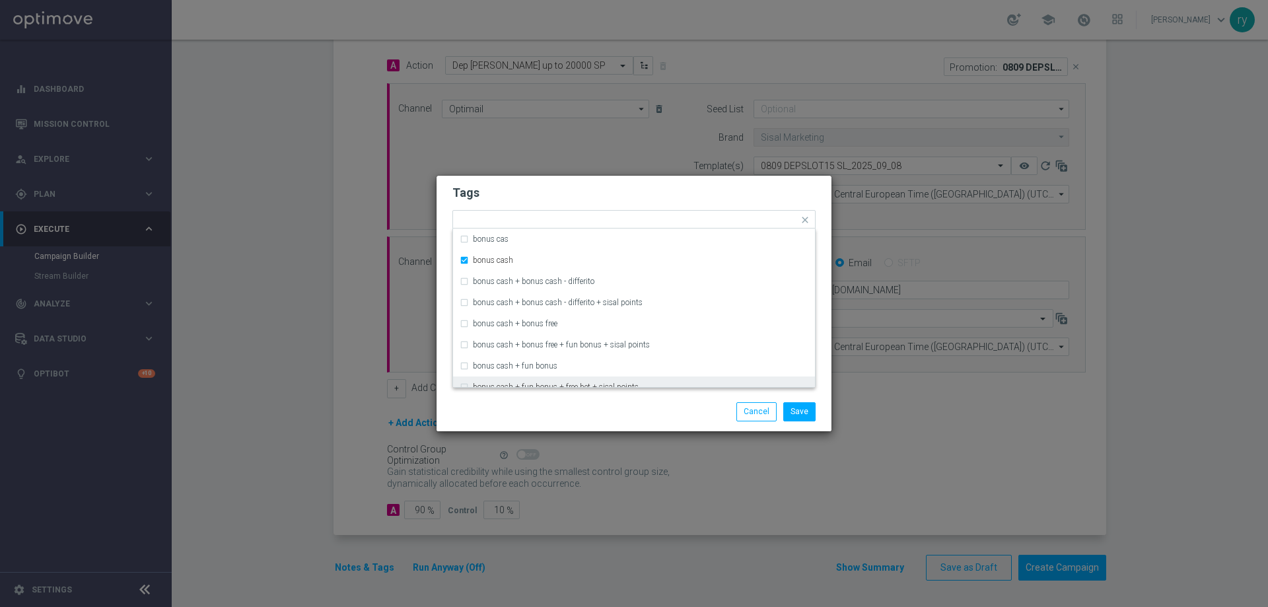
click at [592, 415] on div "Save Cancel" at bounding box center [698, 411] width 256 height 18
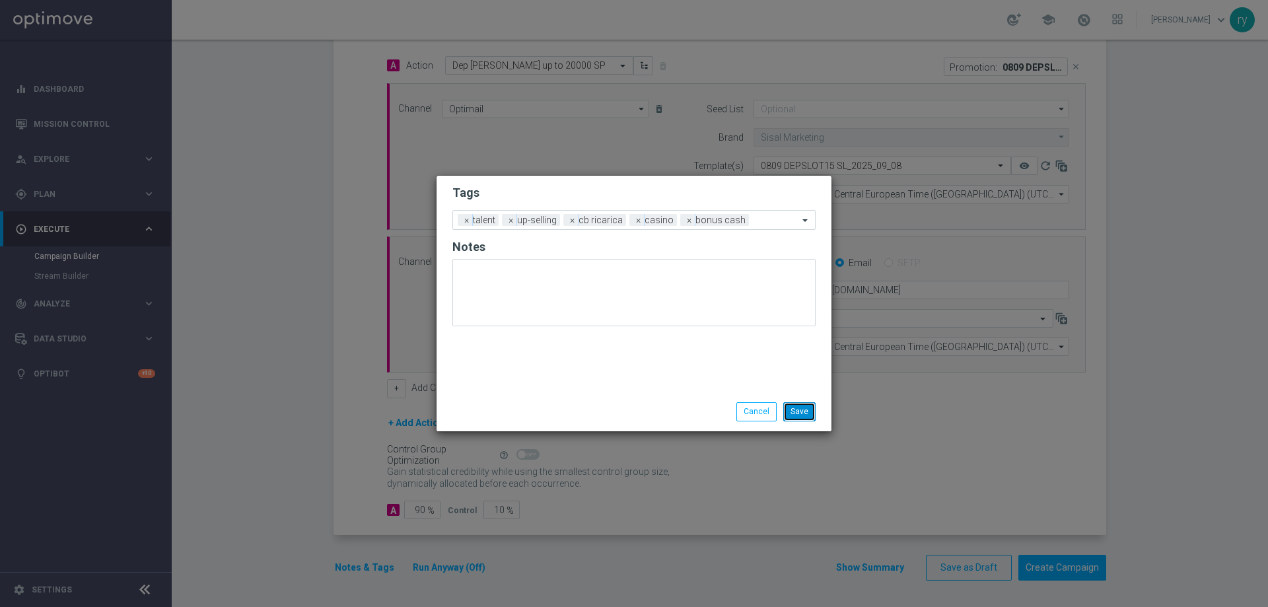
click at [814, 414] on button "Save" at bounding box center [799, 411] width 32 height 18
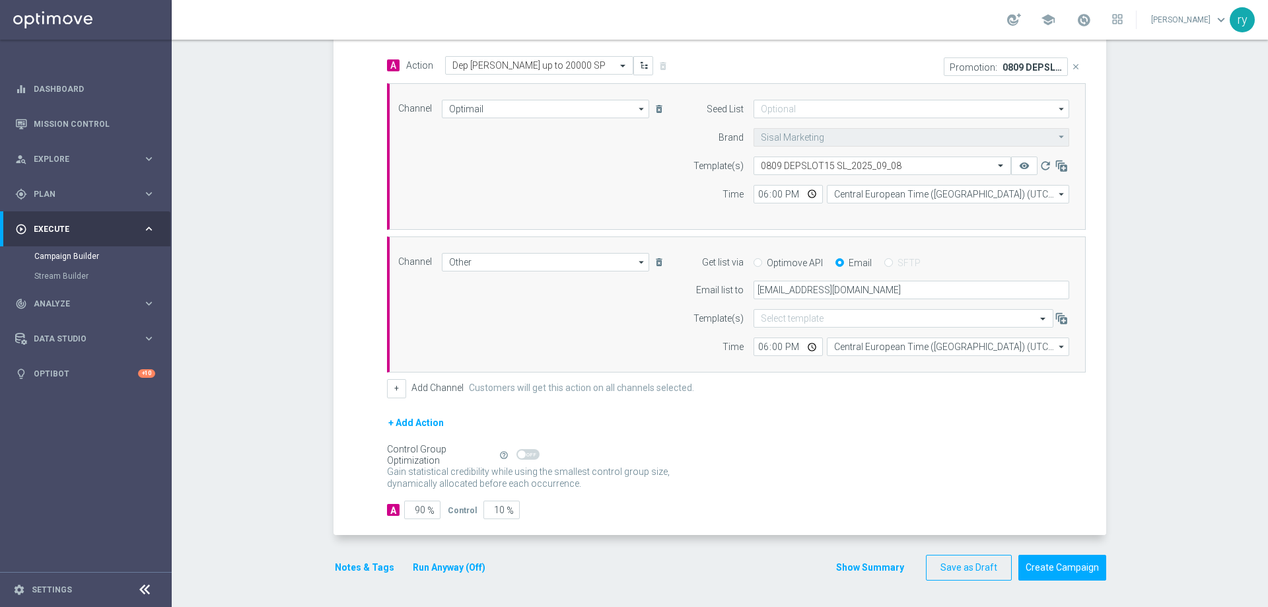
click at [887, 564] on button "Show Summary" at bounding box center [870, 567] width 69 height 15
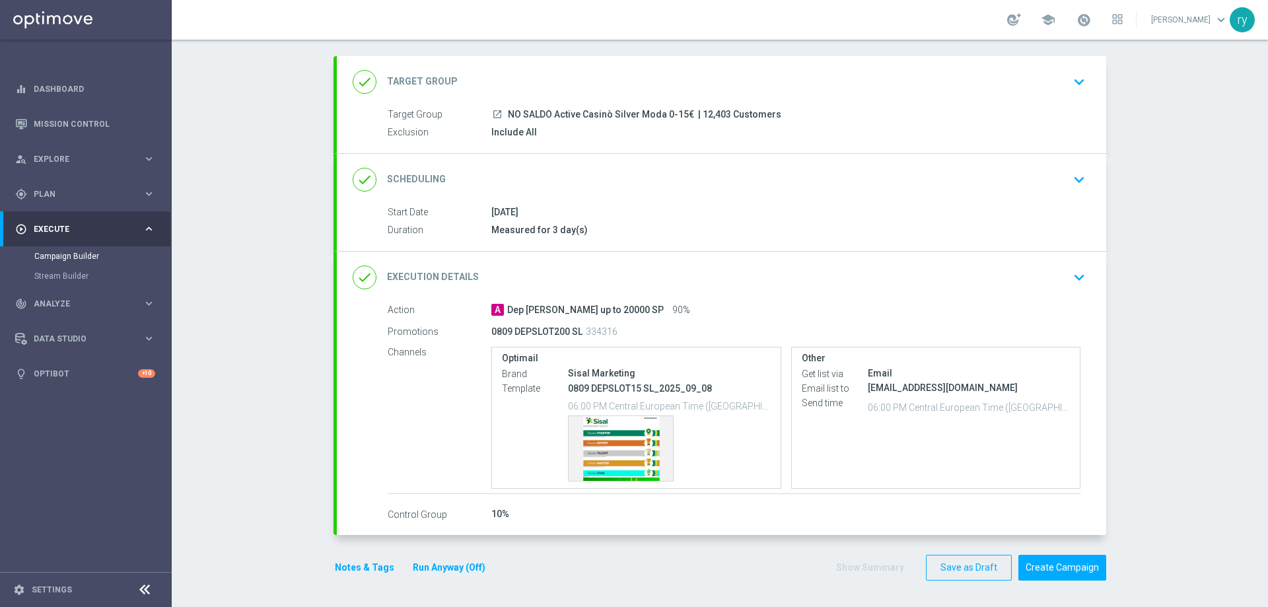
scroll to position [62, 0]
drag, startPoint x: 771, startPoint y: 115, endPoint x: 505, endPoint y: 107, distance: 267.0
click at [505, 108] on div "launch NO SALDO Active Casinò Silver Moda 0-15€ | 12,403 Customers" at bounding box center [785, 114] width 589 height 13
copy div "NO SALDO Active Casinò Silver Moda 0-15€ | 12,403 Customers"
click at [605, 442] on div "Template preview" at bounding box center [621, 448] width 104 height 65
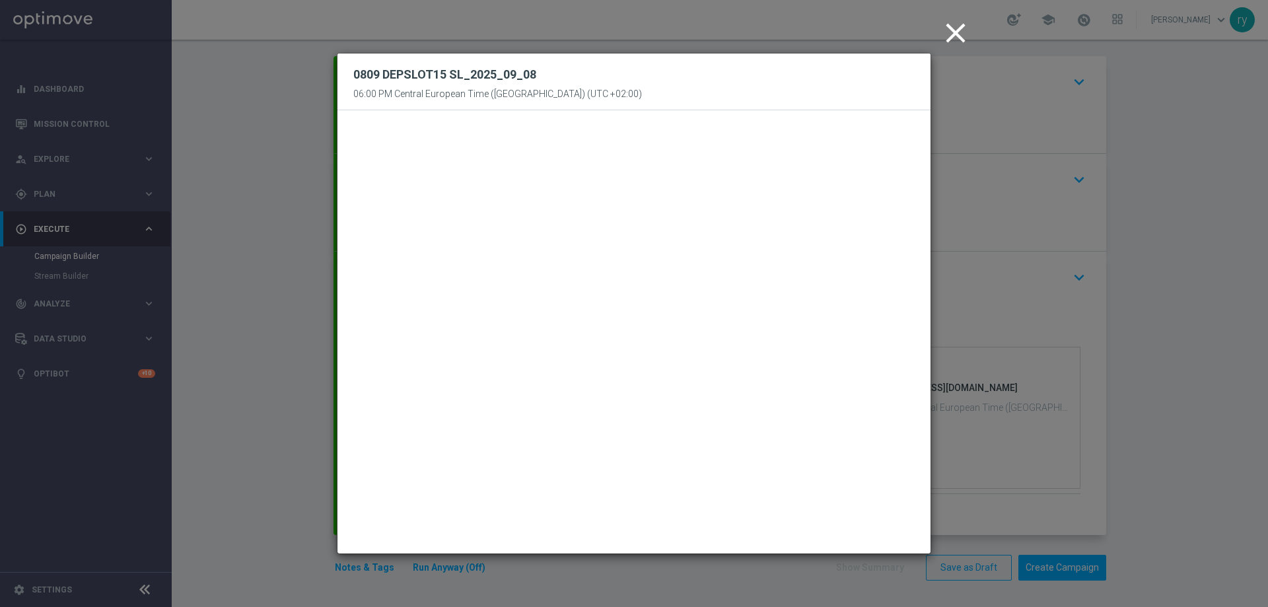
click at [950, 37] on icon "close" at bounding box center [955, 33] width 33 height 33
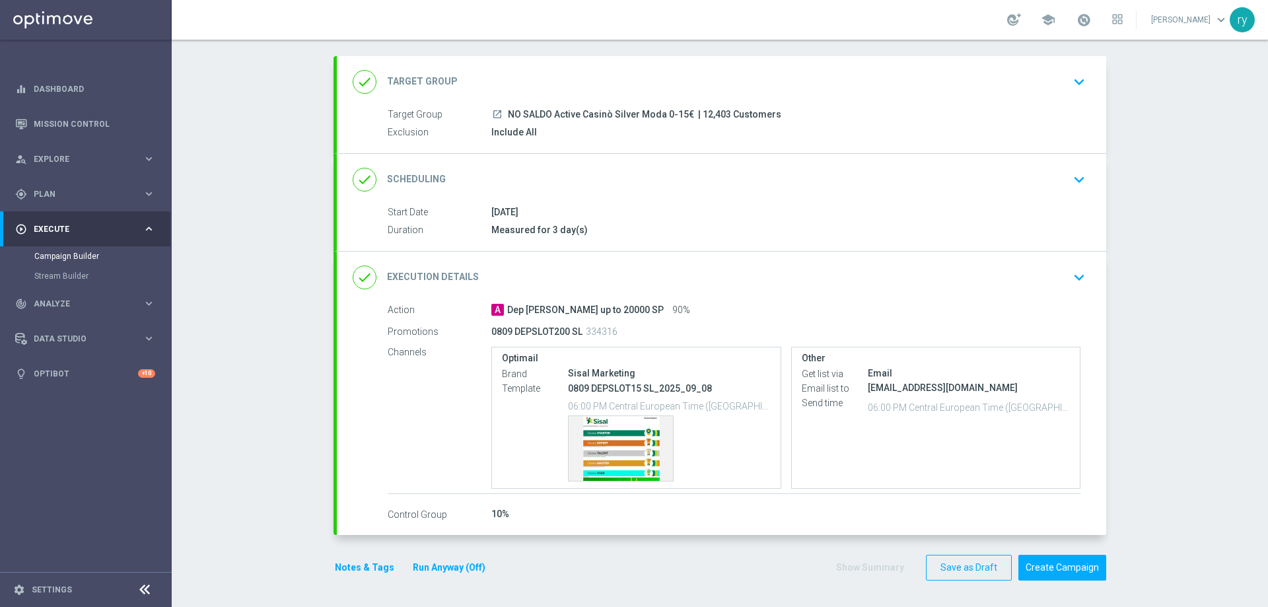
click at [722, 524] on div "Action A Dep fasce up to 20000 SP 90% Promotions 0809 DEPSLOT200 SL 334316 Chan…" at bounding box center [721, 419] width 769 height 232
click at [1035, 563] on button "Create Campaign" at bounding box center [1062, 568] width 88 height 26
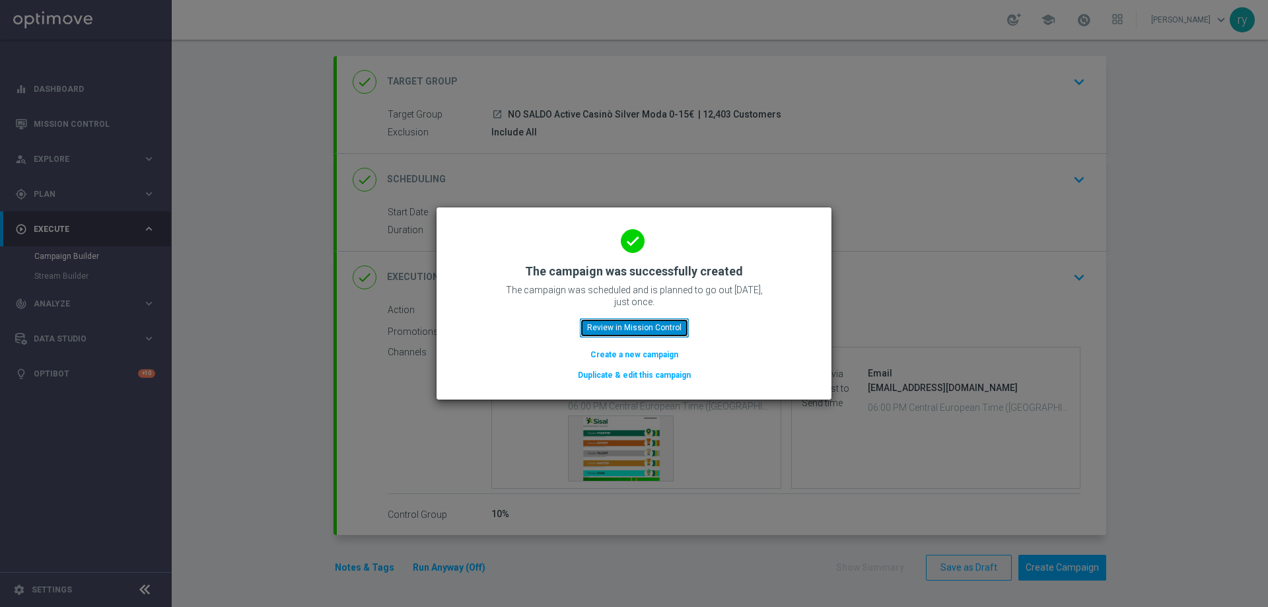
click at [666, 320] on button "Review in Mission Control" at bounding box center [634, 327] width 109 height 18
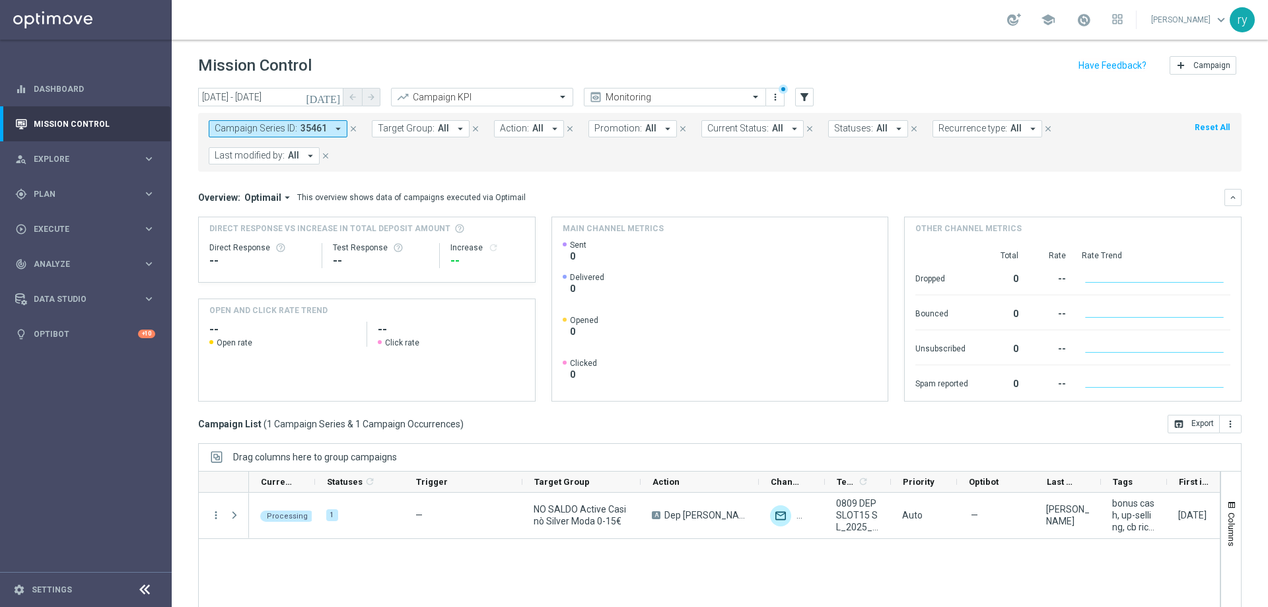
click at [342, 130] on icon "arrow_drop_down" at bounding box center [338, 129] width 12 height 12
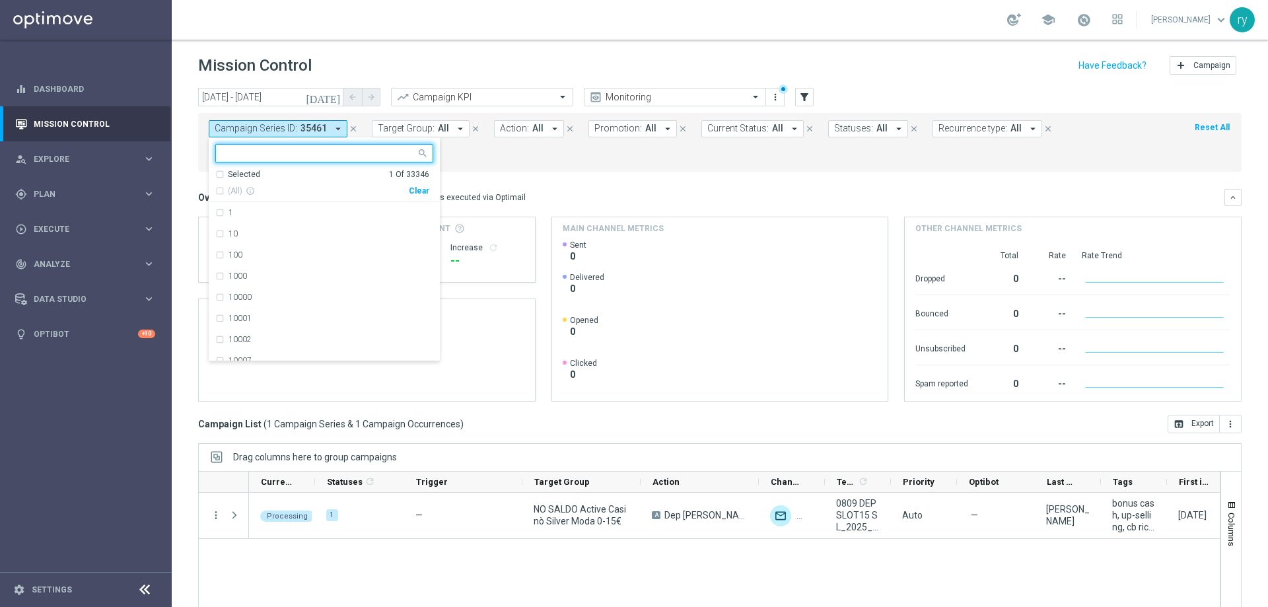
click at [0, 0] on div "Clear" at bounding box center [0, 0] width 0 height 0
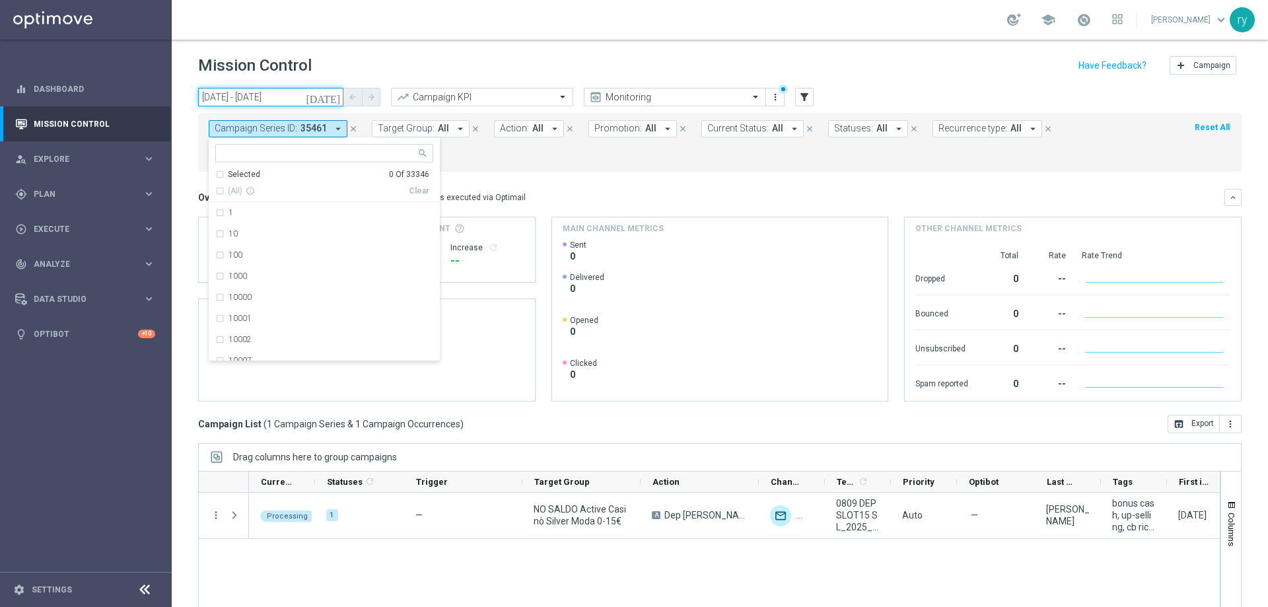
click at [263, 96] on input "08 Sep 2025 - 08 Sep 2025" at bounding box center [270, 97] width 145 height 18
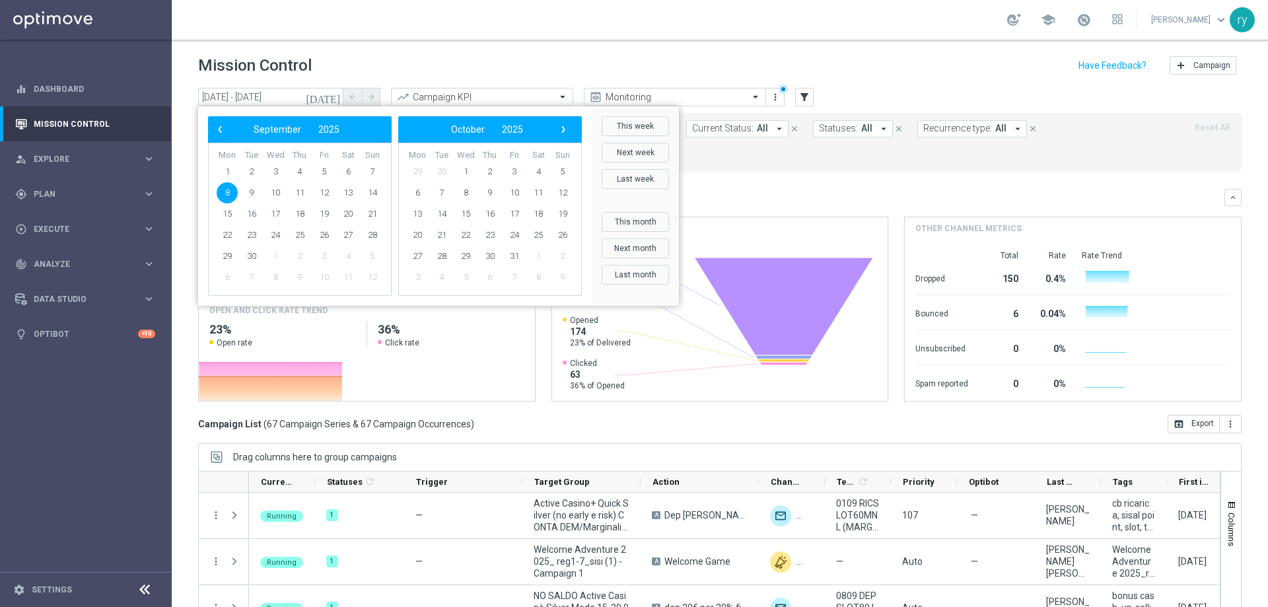
click at [220, 196] on span "8" at bounding box center [227, 192] width 21 height 21
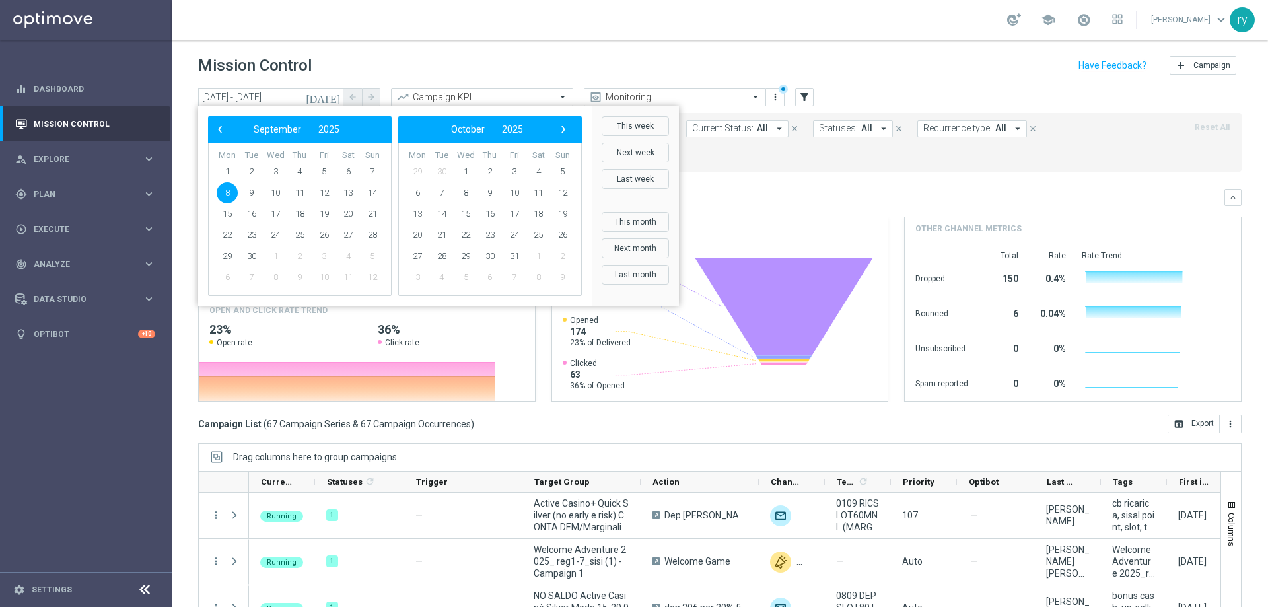
click at [220, 196] on span "8" at bounding box center [227, 192] width 21 height 21
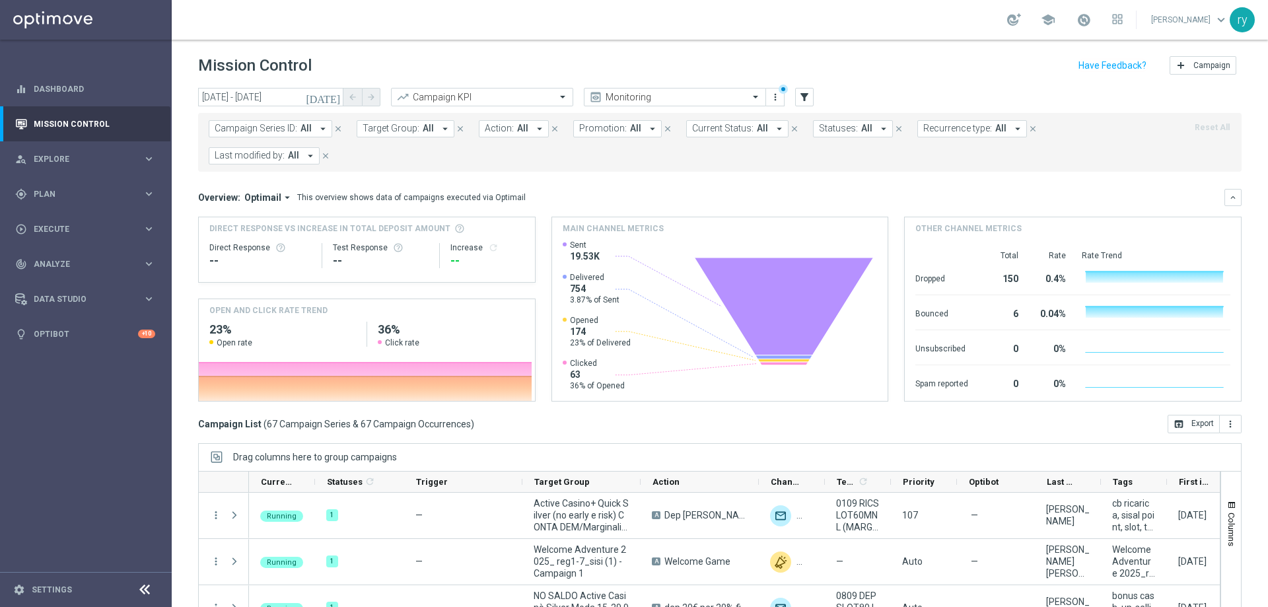
click at [1012, 125] on icon "arrow_drop_down" at bounding box center [1018, 129] width 12 height 12
click at [312, 156] on icon "arrow_drop_down" at bounding box center [310, 156] width 12 height 12
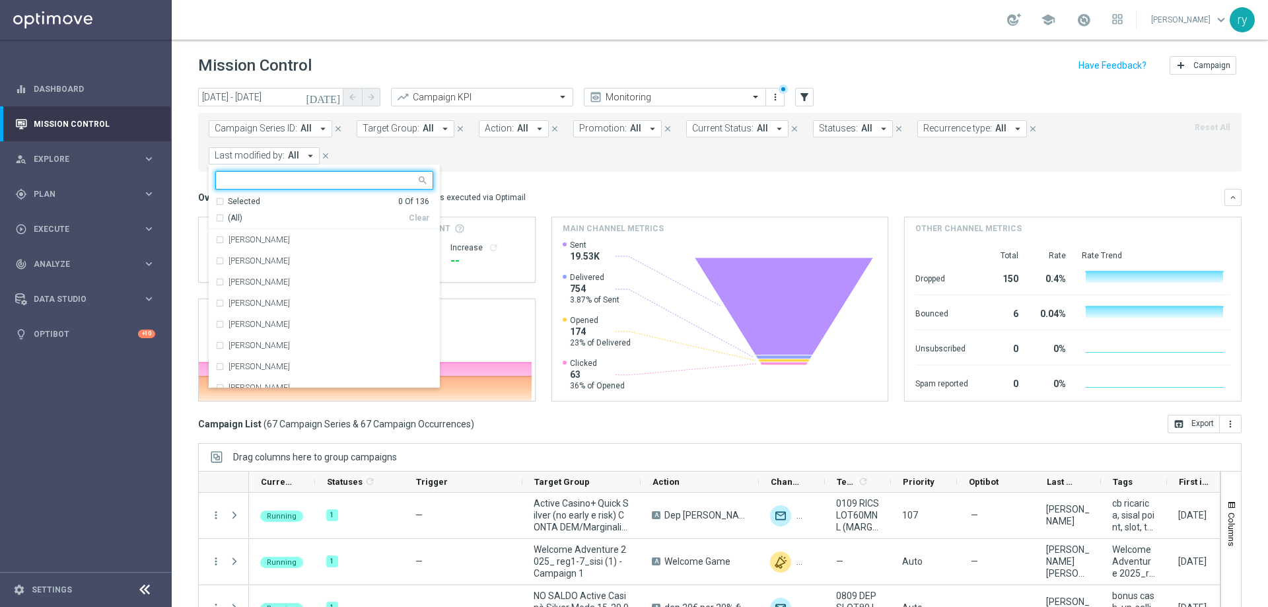
click at [268, 178] on input "text" at bounding box center [320, 180] width 194 height 11
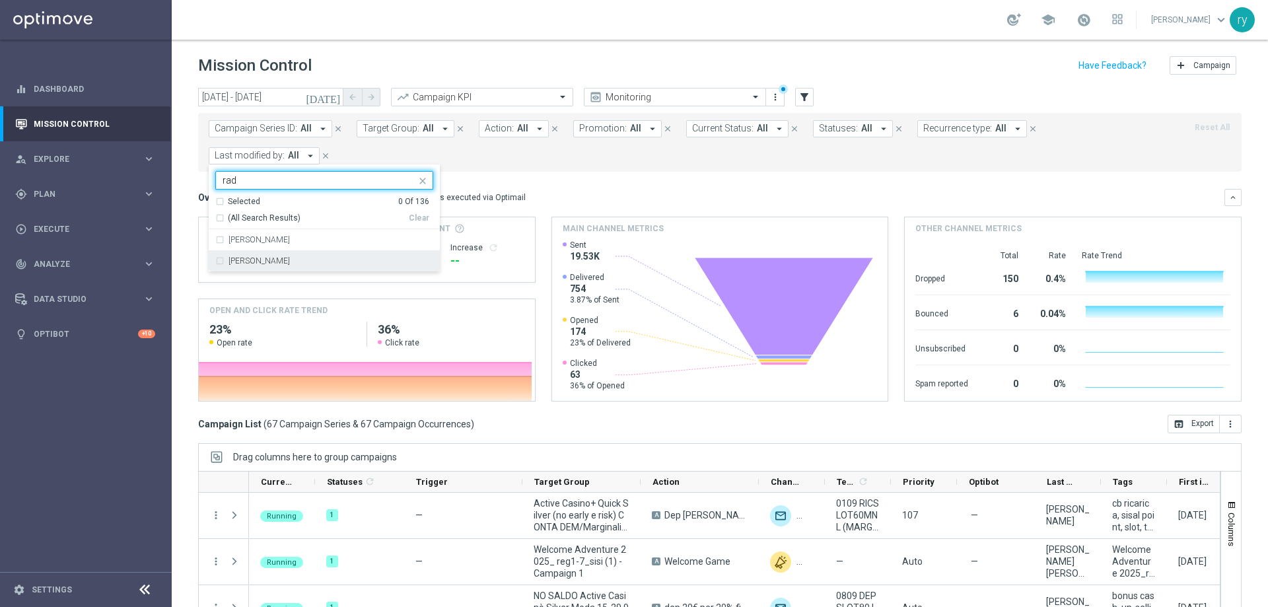
click at [281, 260] on label "[PERSON_NAME]" at bounding box center [259, 261] width 61 height 8
type input "rad"
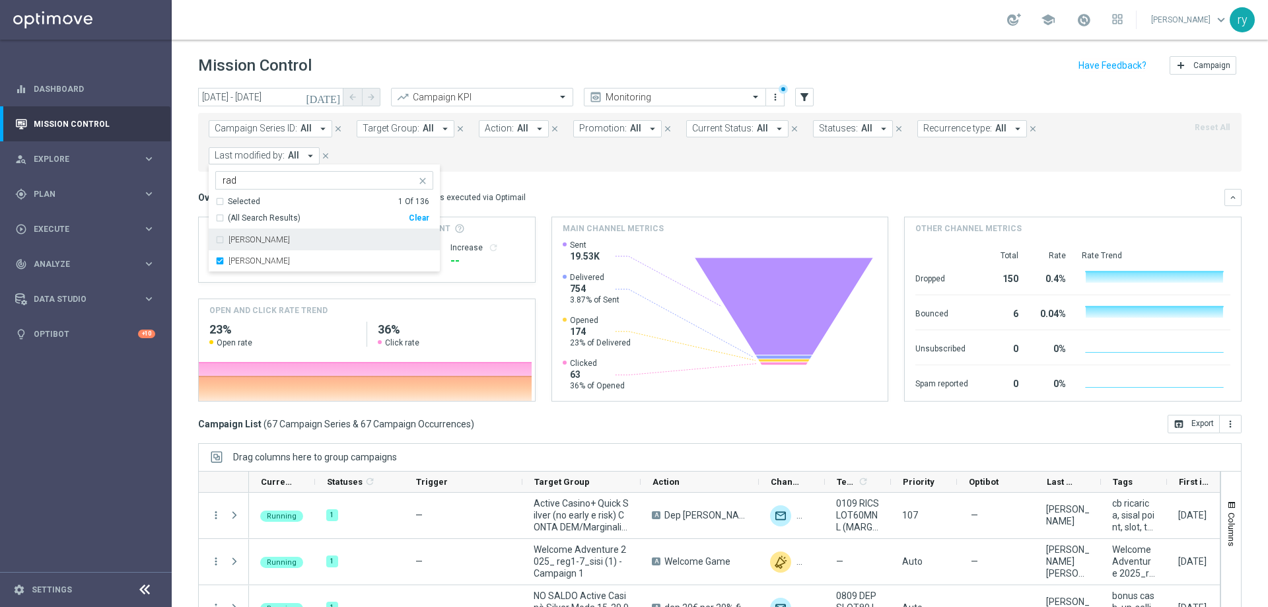
click at [575, 165] on div "Campaign Series ID: All arrow_drop_down close Target Group: All arrow_drop_down…" at bounding box center [720, 142] width 1044 height 59
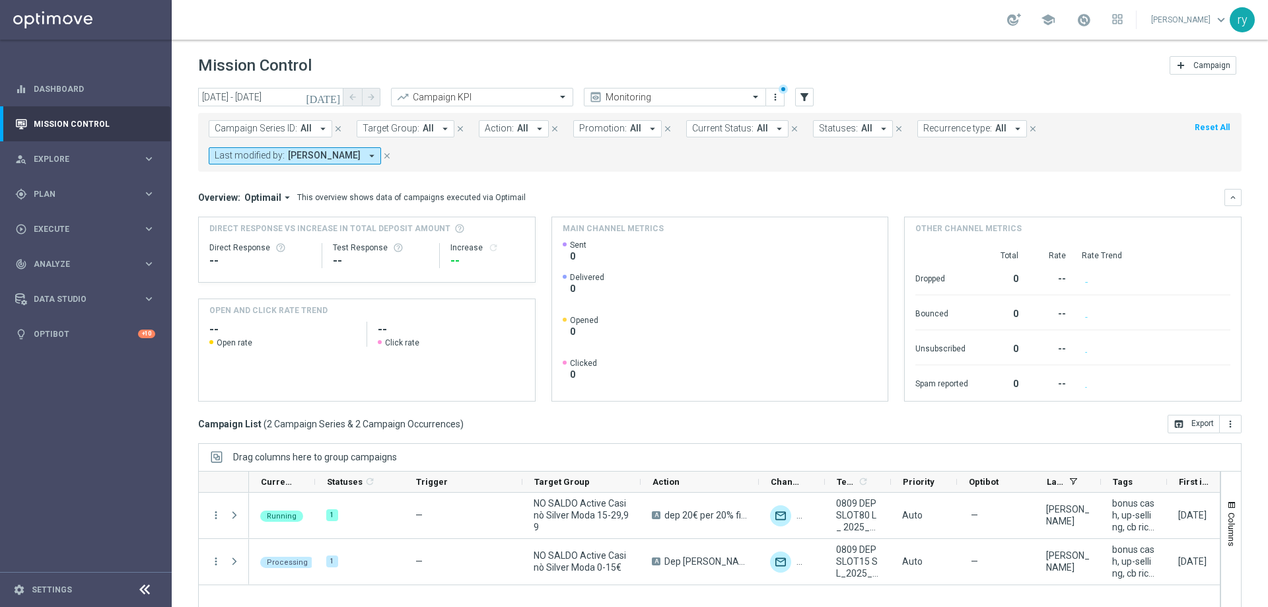
scroll to position [66, 0]
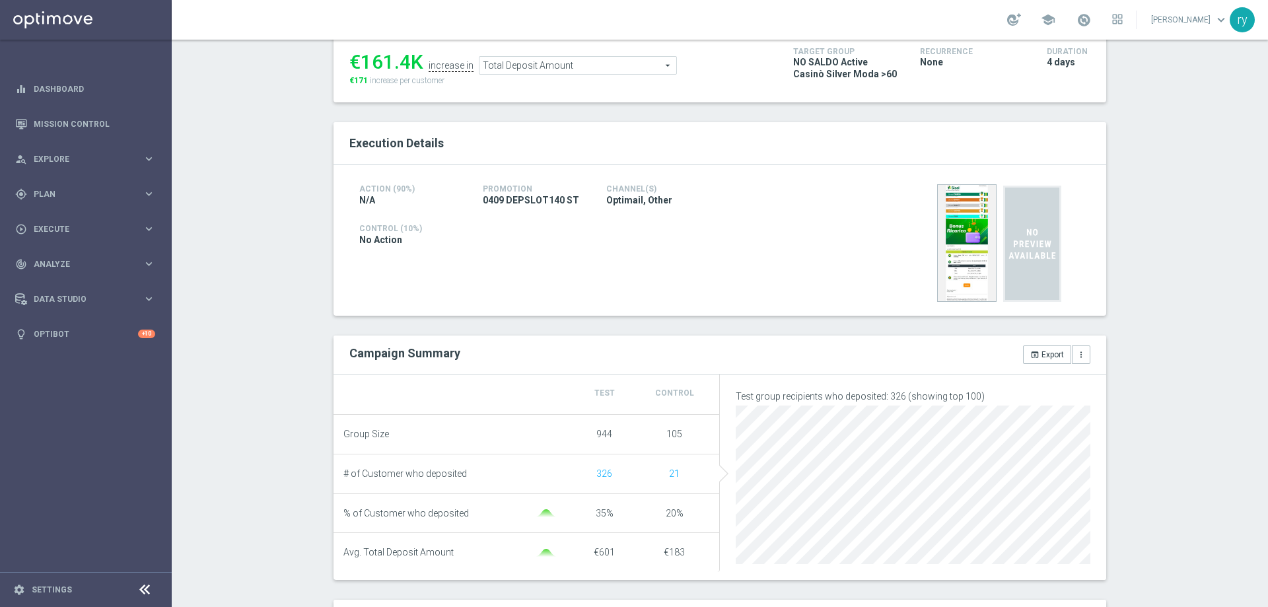
scroll to position [198, 0]
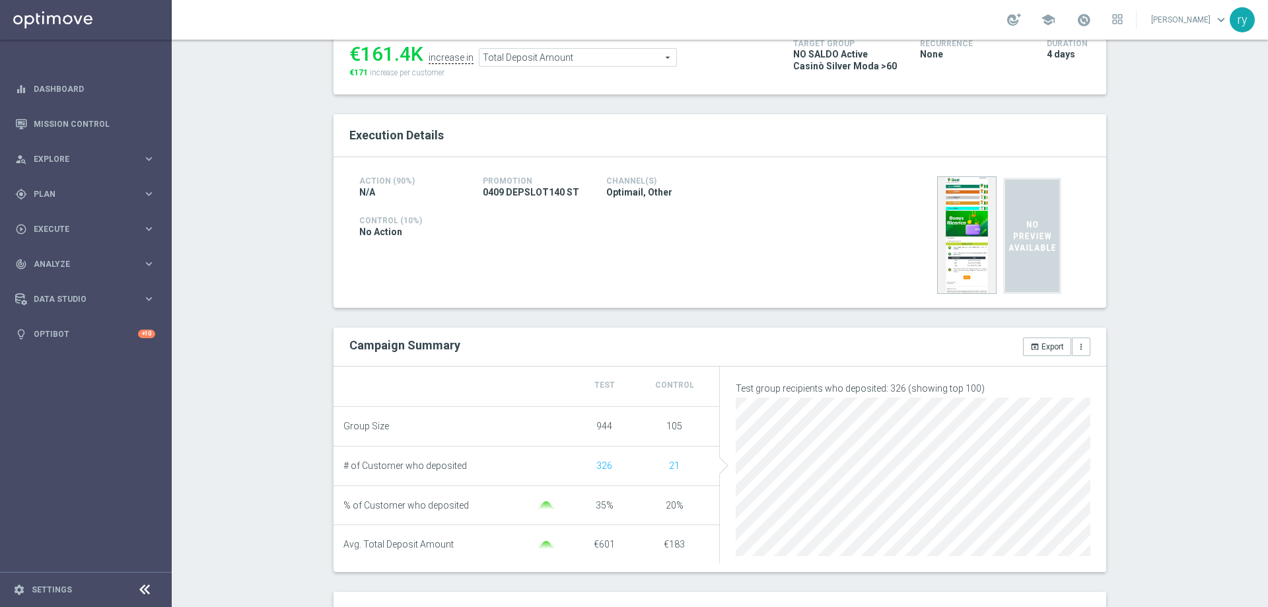
click at [482, 58] on span "Total Deposit Amount" at bounding box center [578, 57] width 197 height 17
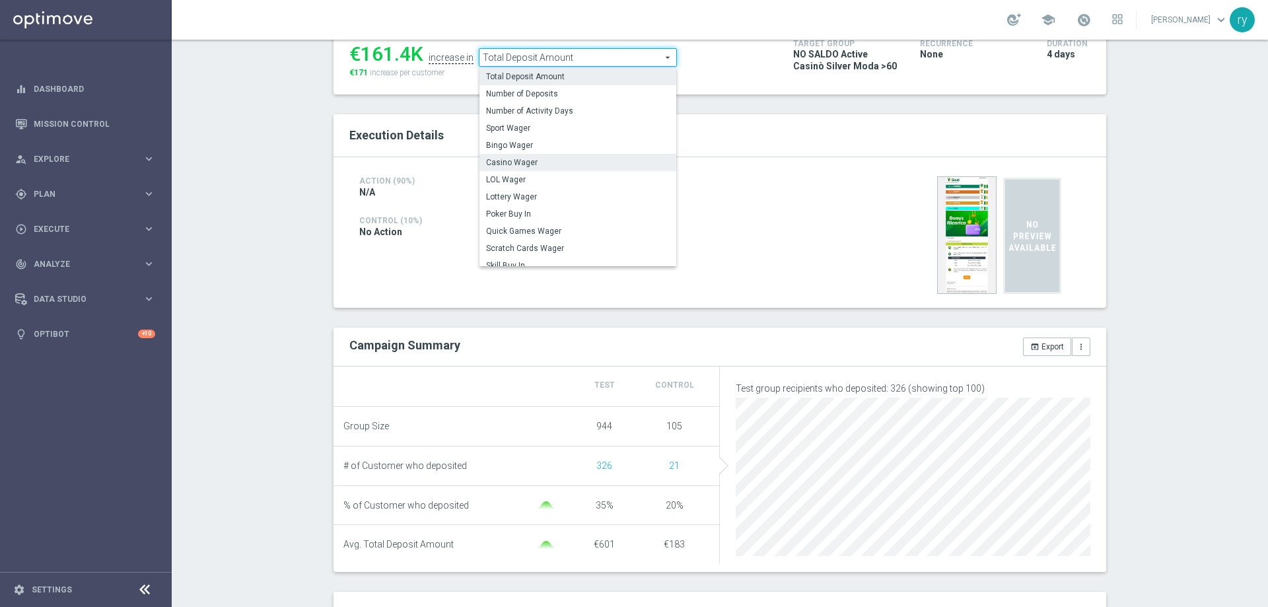
click at [515, 159] on span "Casino Wager" at bounding box center [578, 162] width 184 height 11
type input "Casino Wager"
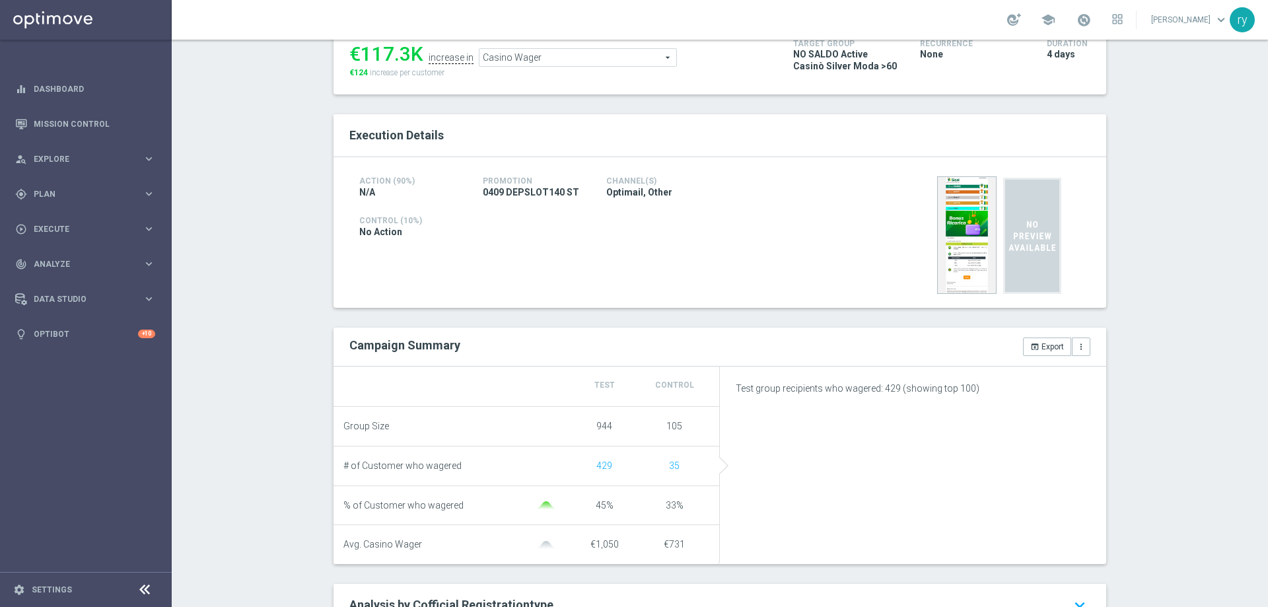
click at [283, 339] on div "Test/Control Campaign Analysis This page presents all relevant information abou…" at bounding box center [720, 323] width 1096 height 567
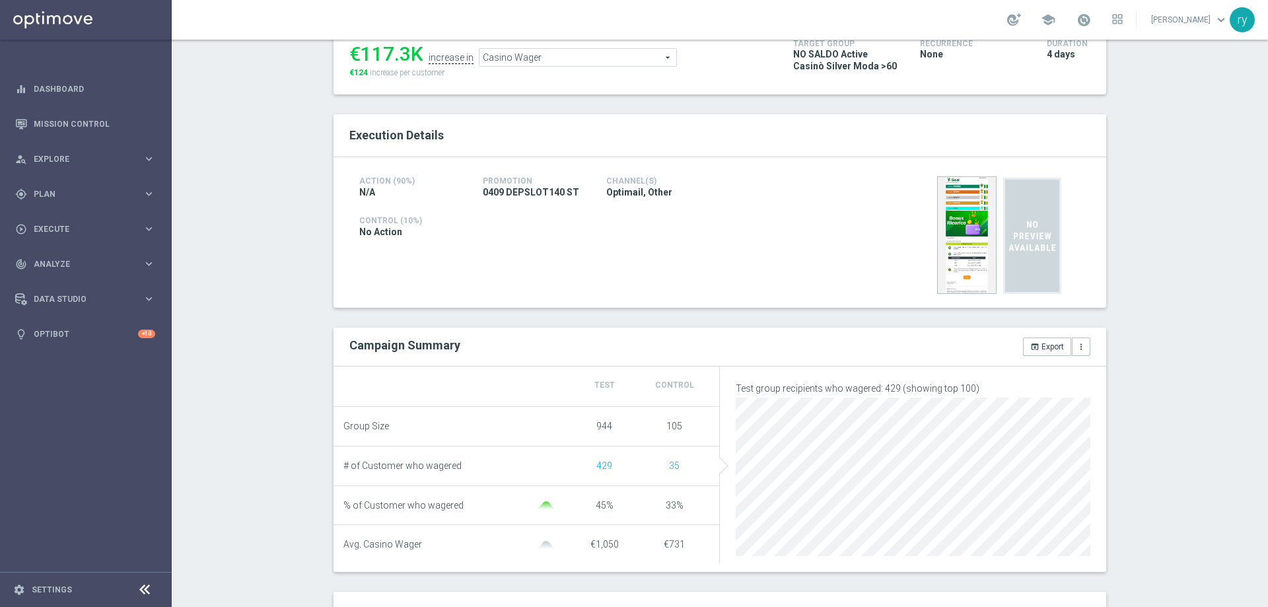
scroll to position [66, 0]
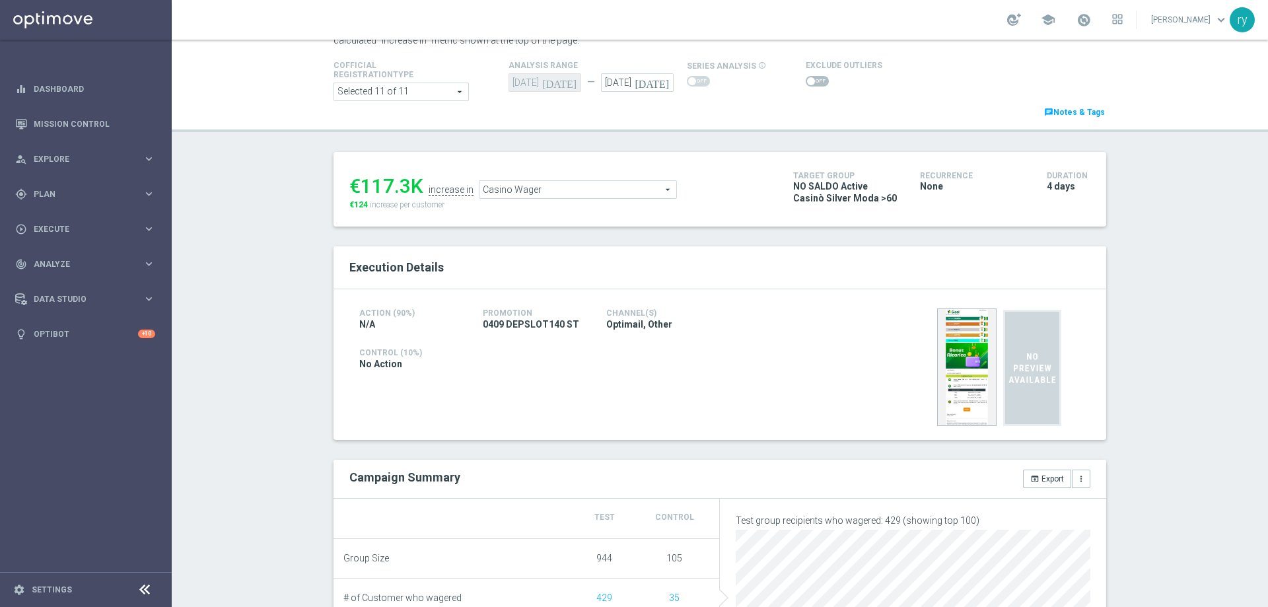
click at [808, 87] on switch at bounding box center [817, 81] width 23 height 11
click at [806, 81] on span at bounding box center [817, 81] width 23 height 11
click at [806, 81] on input "checkbox" at bounding box center [817, 81] width 23 height 11
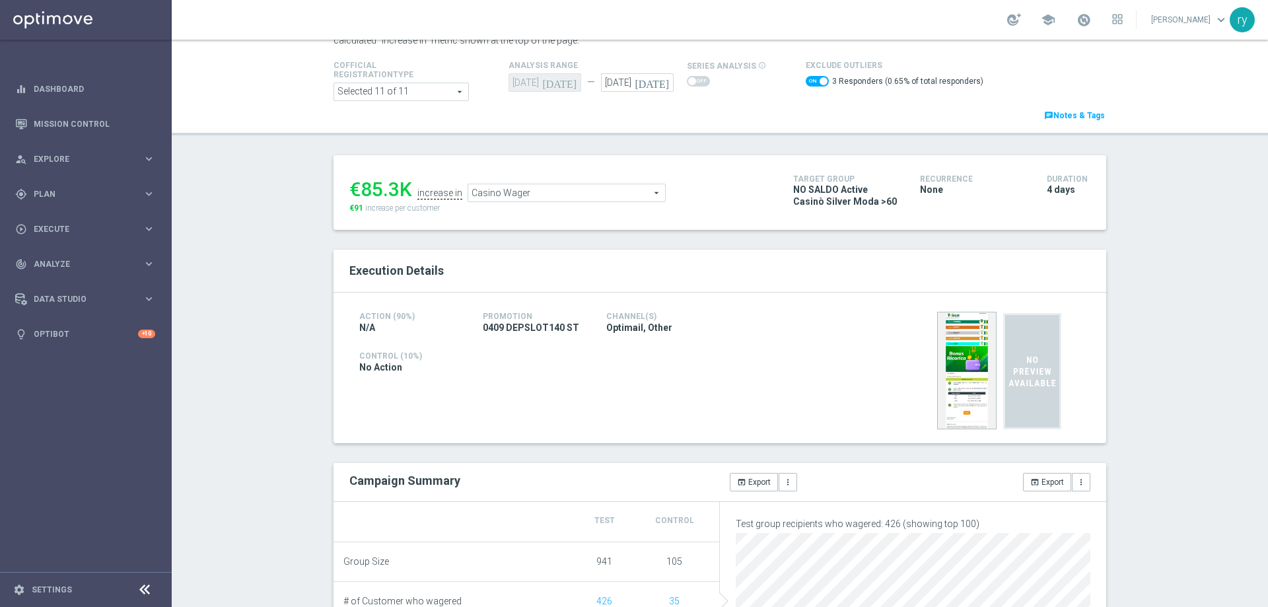
click at [806, 79] on span at bounding box center [817, 81] width 23 height 11
click at [806, 79] on input "checkbox" at bounding box center [817, 81] width 23 height 11
checkbox input "false"
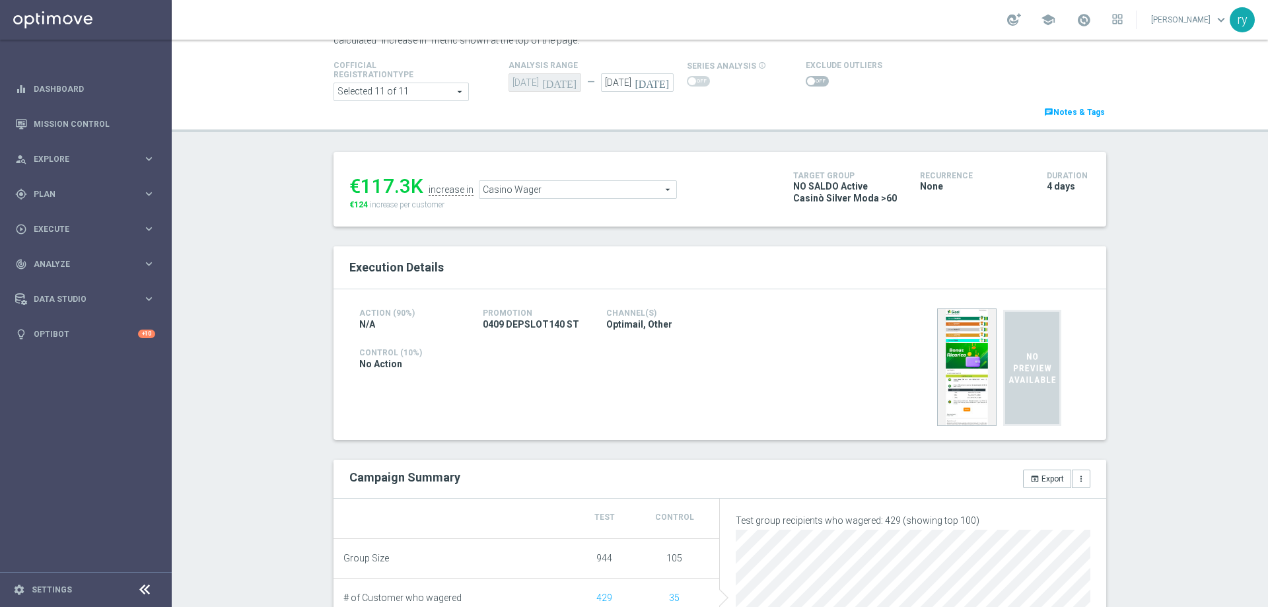
drag, startPoint x: 406, startPoint y: 186, endPoint x: 360, endPoint y: 185, distance: 45.6
click at [360, 185] on div "€117.3K" at bounding box center [386, 186] width 74 height 24
copy div "117.3"
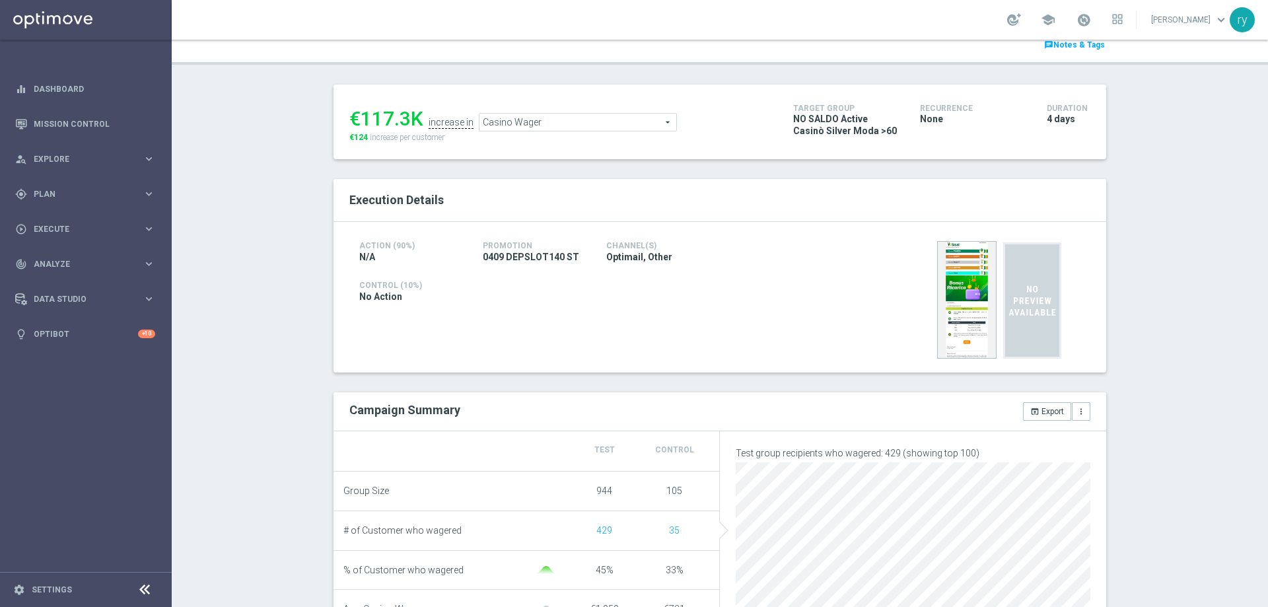
scroll to position [132, 0]
click at [498, 124] on span "Casino Wager" at bounding box center [578, 123] width 197 height 17
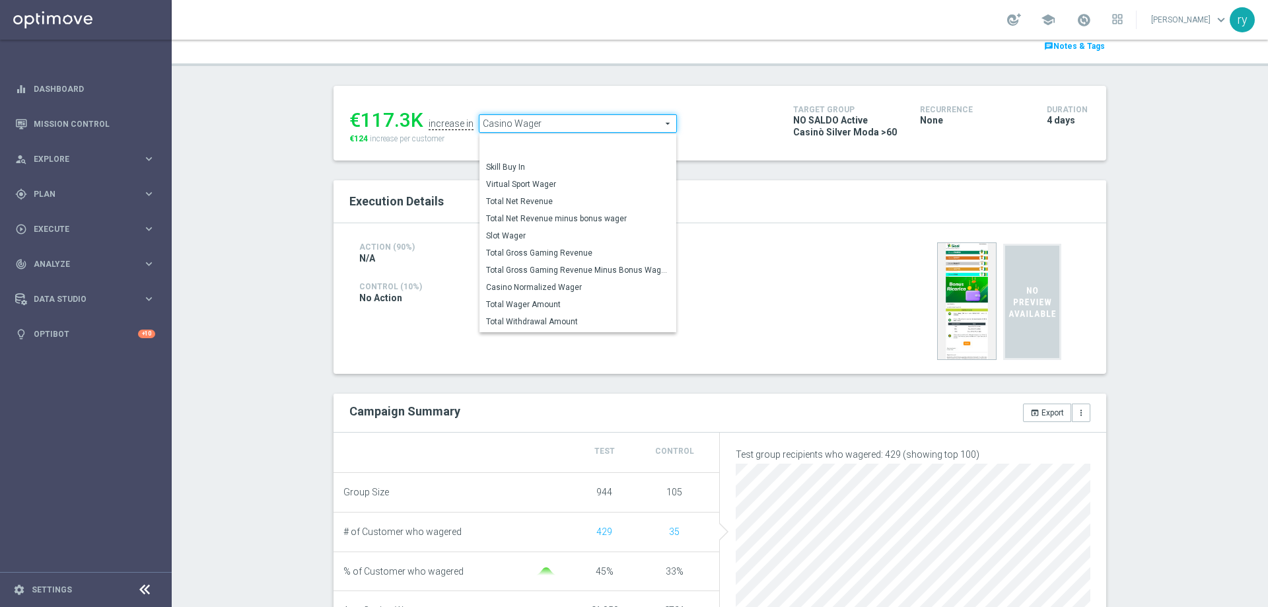
scroll to position [183, 0]
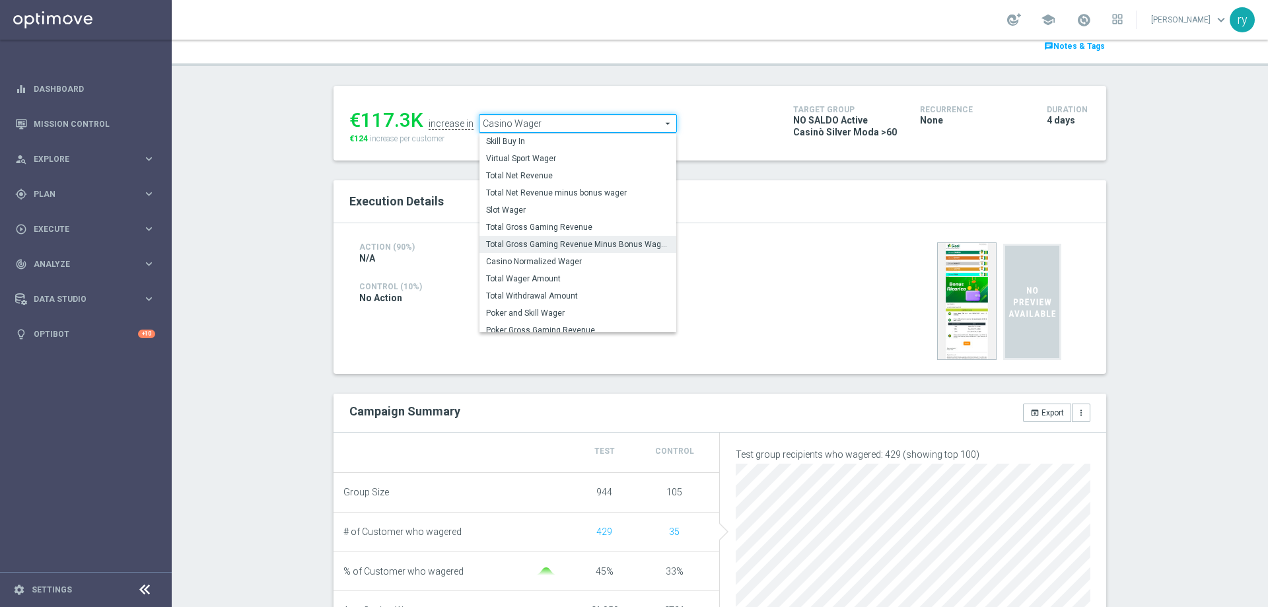
click at [530, 240] on span "Total Gross Gaming Revenue Minus Bonus Wagared" at bounding box center [578, 244] width 184 height 11
type input "Total Gross Gaming Revenue Minus Bonus Wagared"
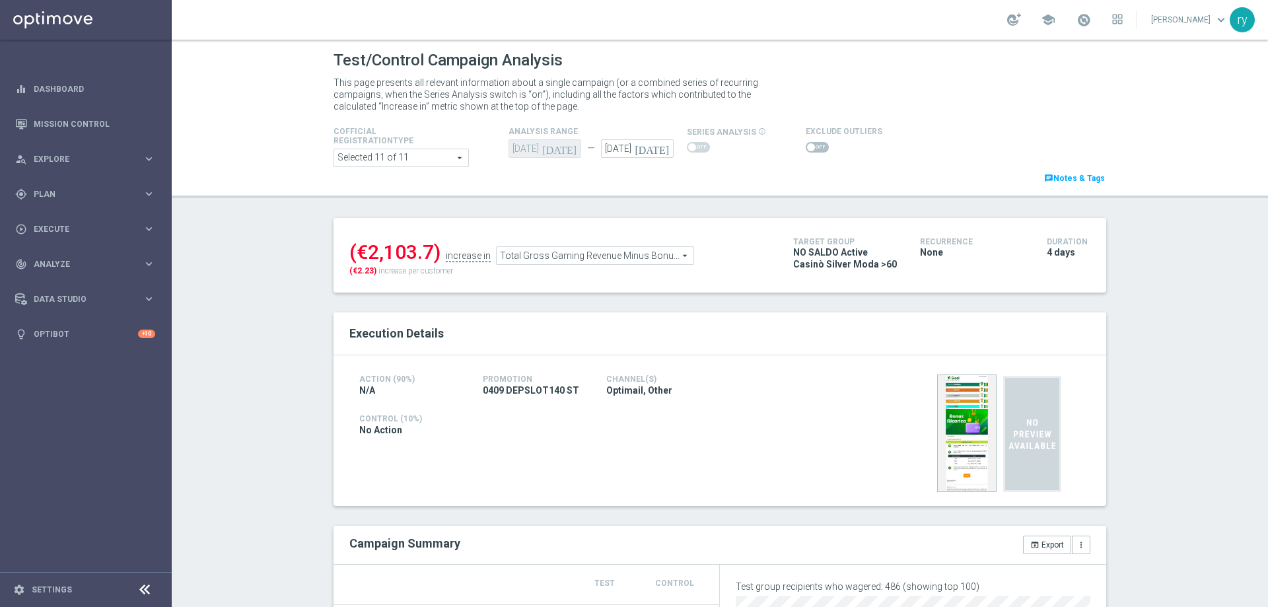
click at [807, 143] on span at bounding box center [811, 147] width 8 height 8
click at [806, 143] on input "checkbox" at bounding box center [817, 147] width 23 height 11
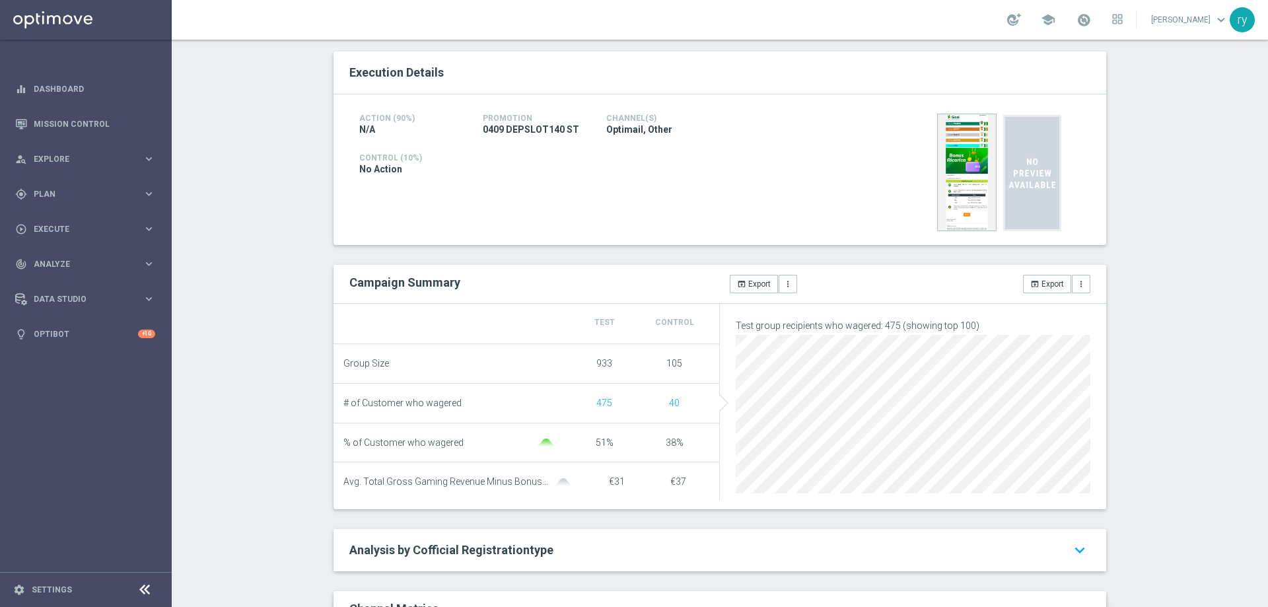
scroll to position [66, 0]
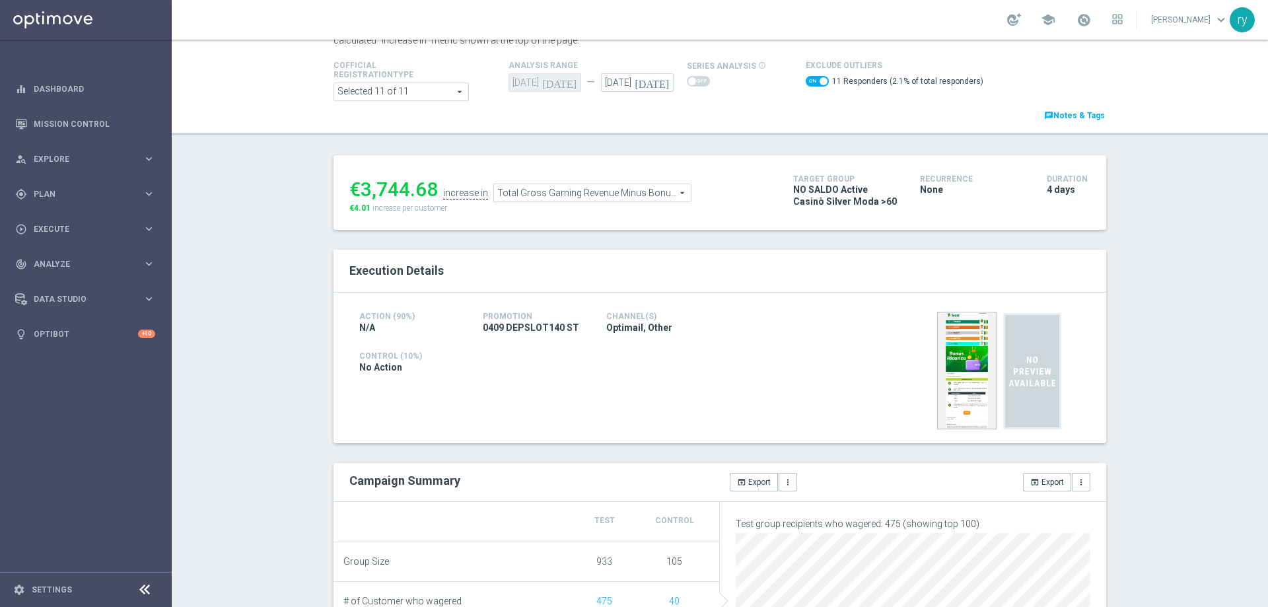
drag, startPoint x: 432, startPoint y: 187, endPoint x: 360, endPoint y: 190, distance: 72.1
click at [360, 190] on div "€3,744.68" at bounding box center [393, 190] width 89 height 24
copy div "3,744.68"
click at [583, 192] on span "Total Gross Gaming Revenue Minus Bonus Wagared" at bounding box center [592, 192] width 197 height 17
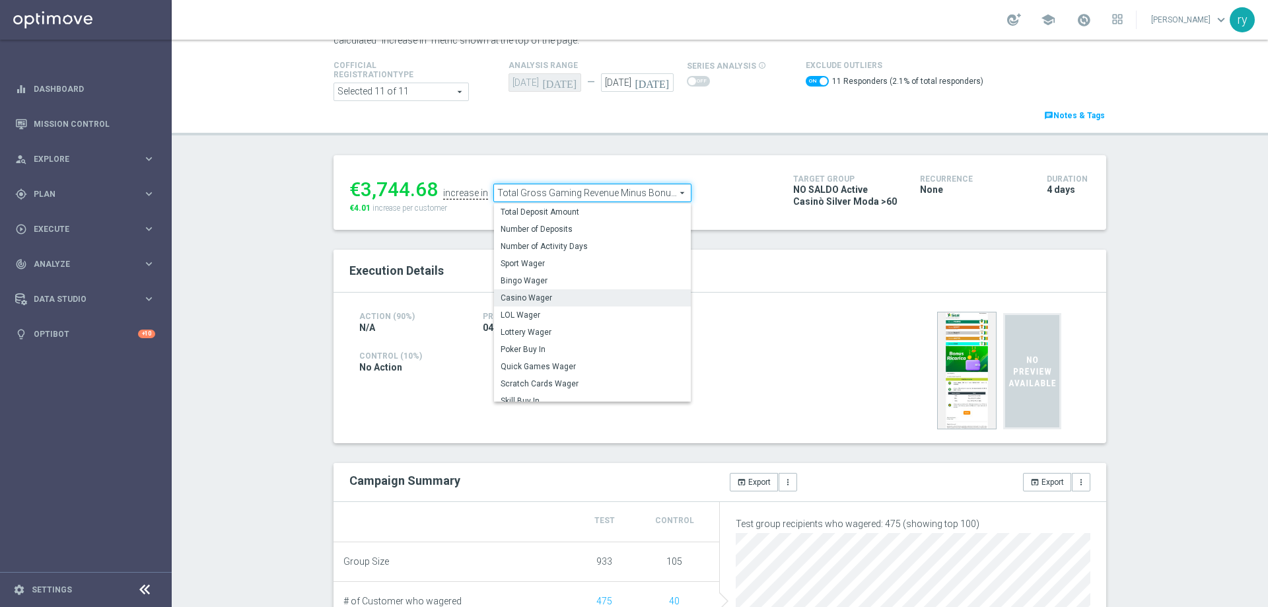
click at [573, 296] on span "Casino Wager" at bounding box center [593, 298] width 184 height 11
checkbox input "false"
type input "Casino Wager"
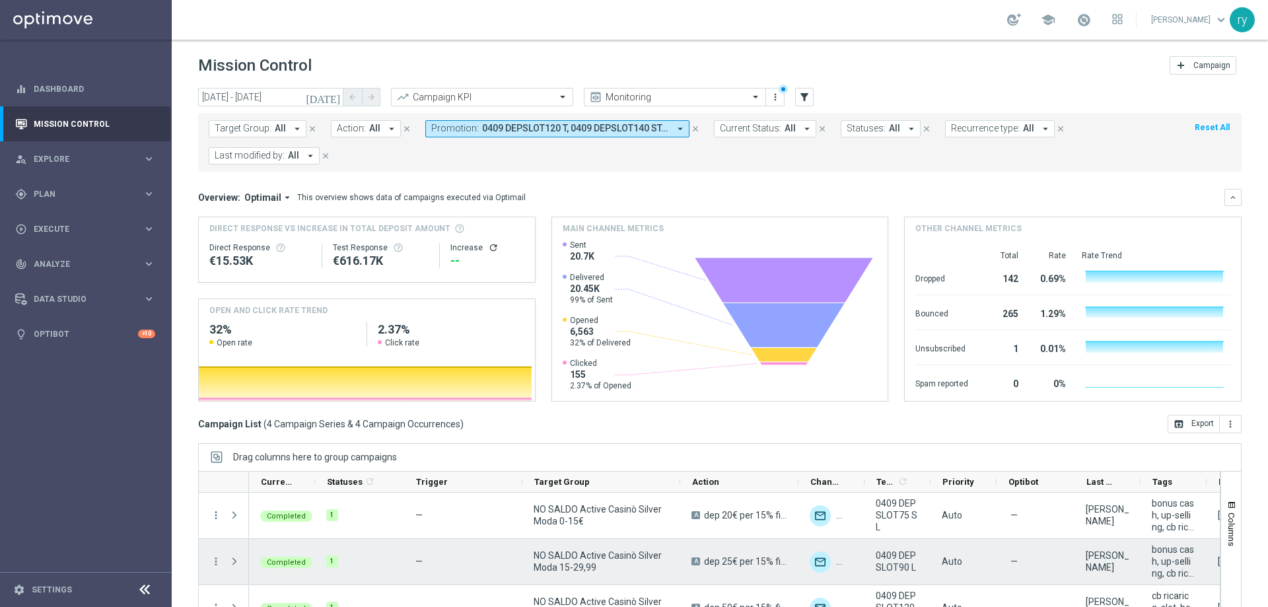
scroll to position [14, 0]
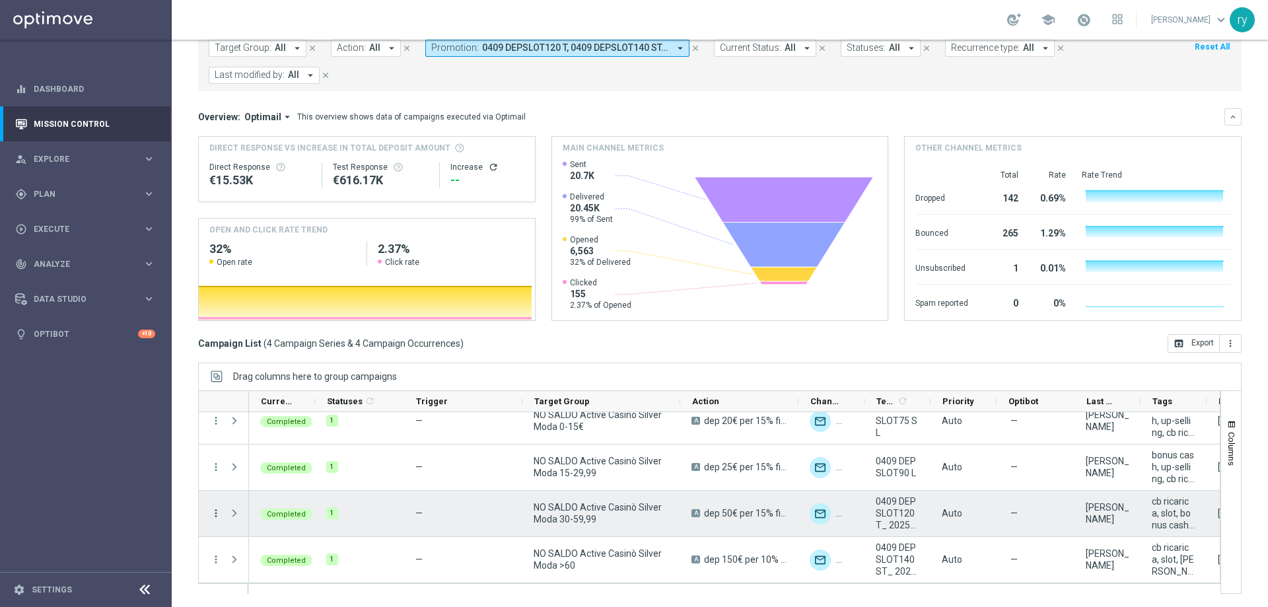
click at [211, 516] on icon "more_vert" at bounding box center [216, 513] width 12 height 12
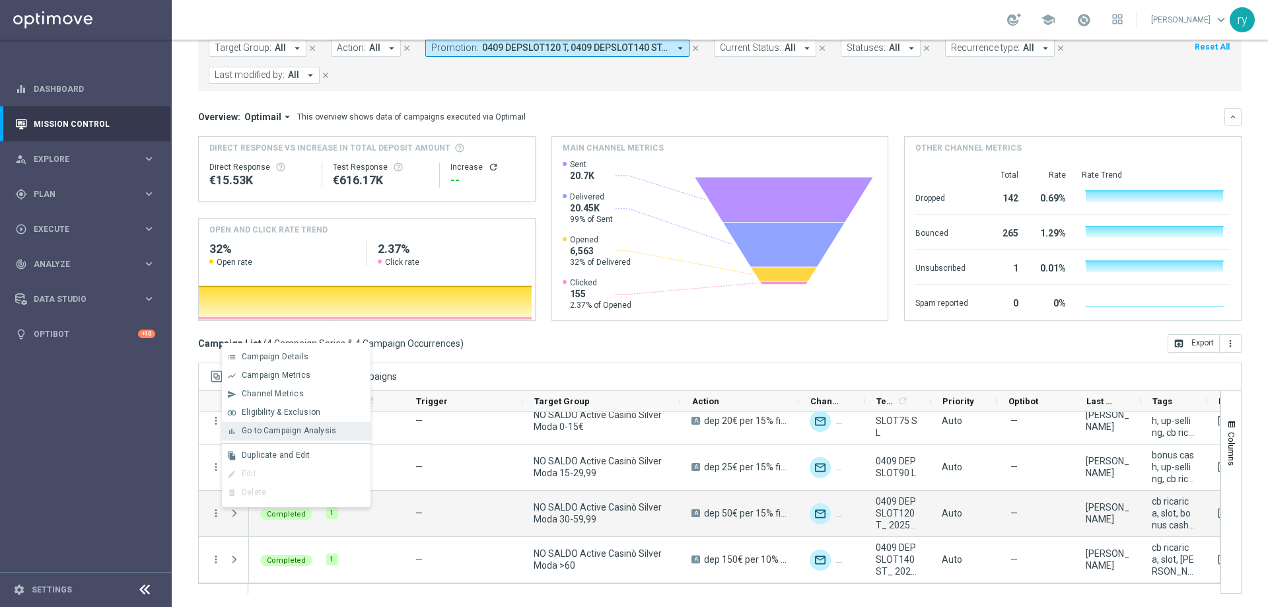
click at [243, 431] on span "Go to Campaign Analysis" at bounding box center [289, 430] width 94 height 9
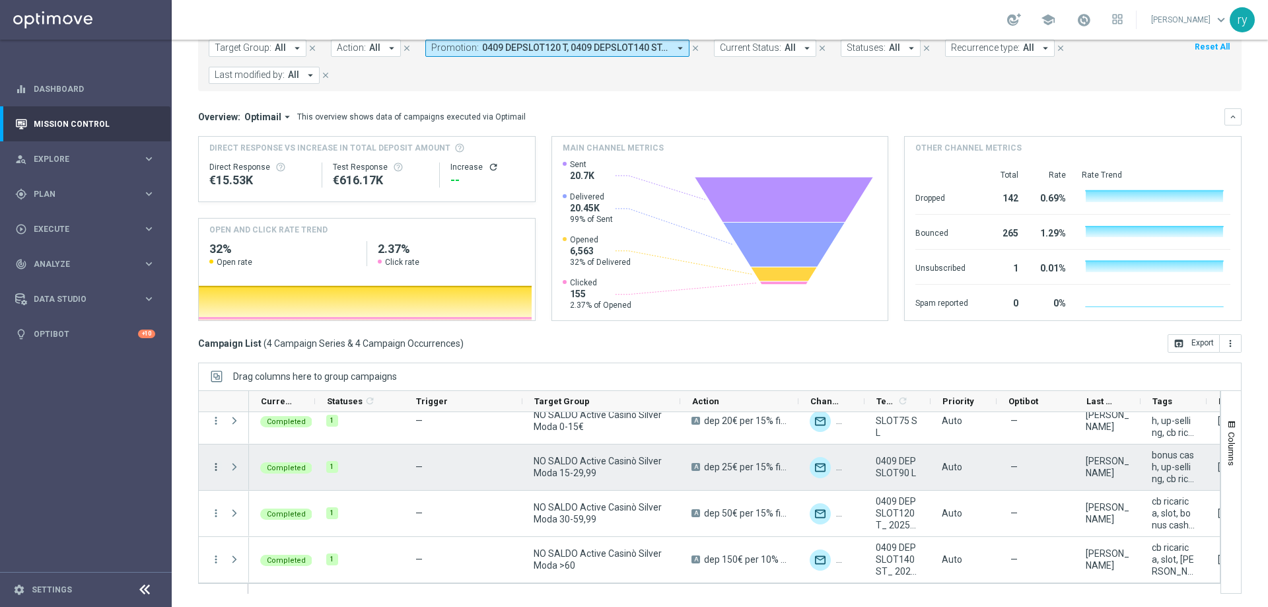
click at [217, 466] on icon "more_vert" at bounding box center [216, 467] width 12 height 12
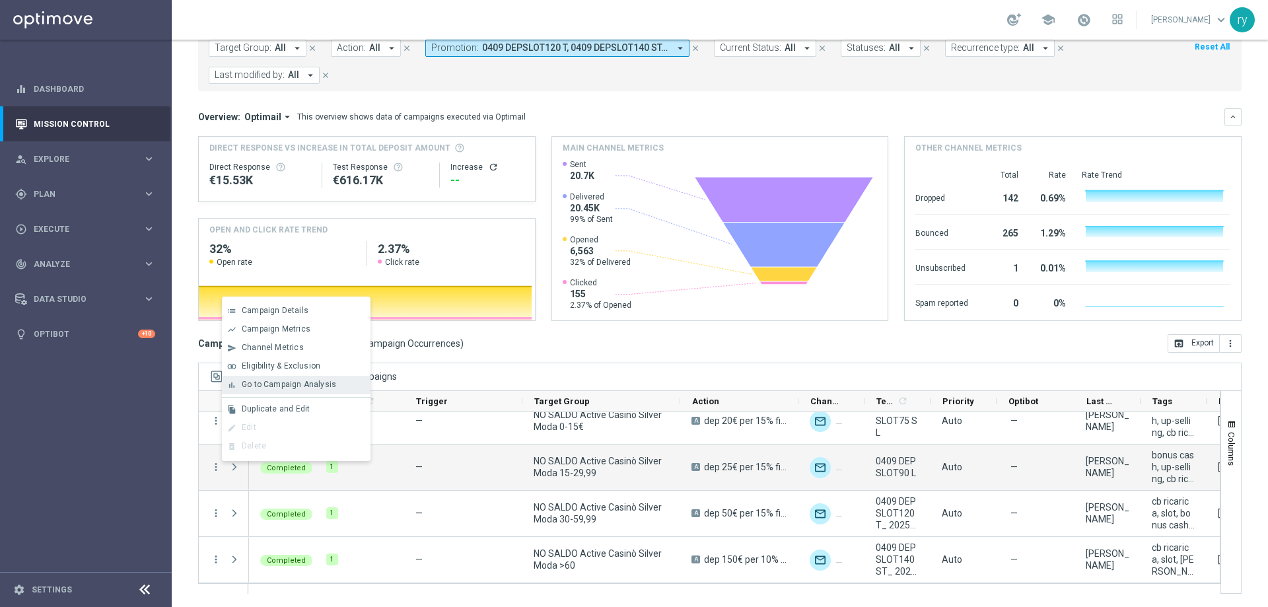
click at [244, 388] on span "Go to Campaign Analysis" at bounding box center [289, 384] width 94 height 9
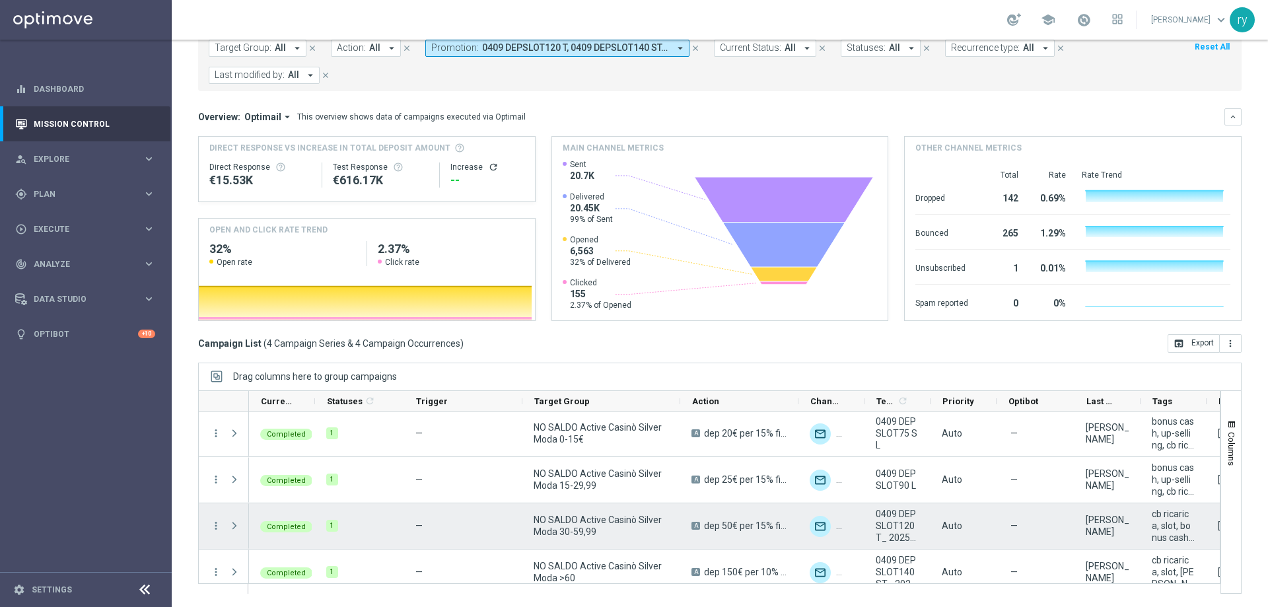
scroll to position [0, 0]
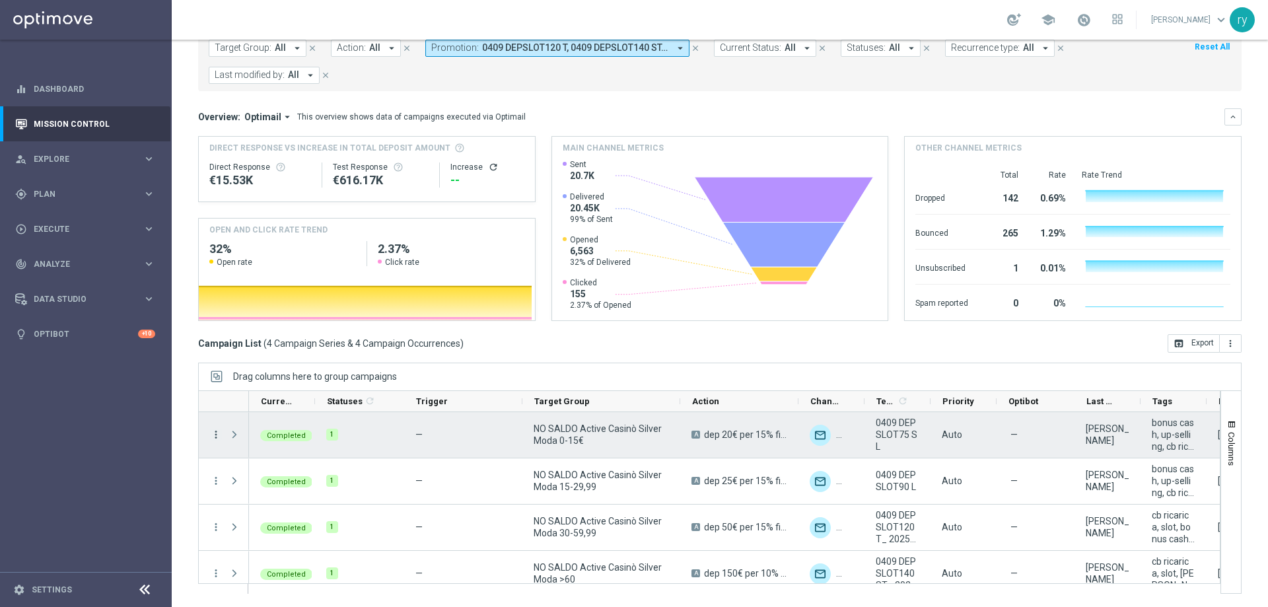
click at [219, 434] on icon "more_vert" at bounding box center [216, 435] width 12 height 12
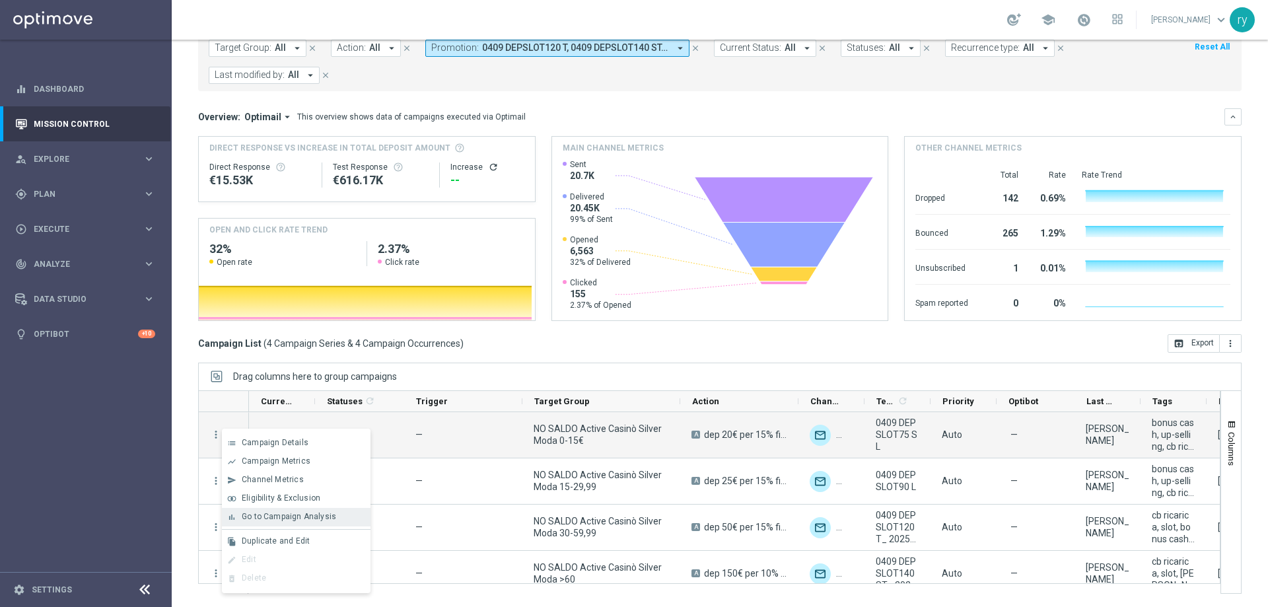
click at [276, 516] on span "Go to Campaign Analysis" at bounding box center [289, 516] width 94 height 9
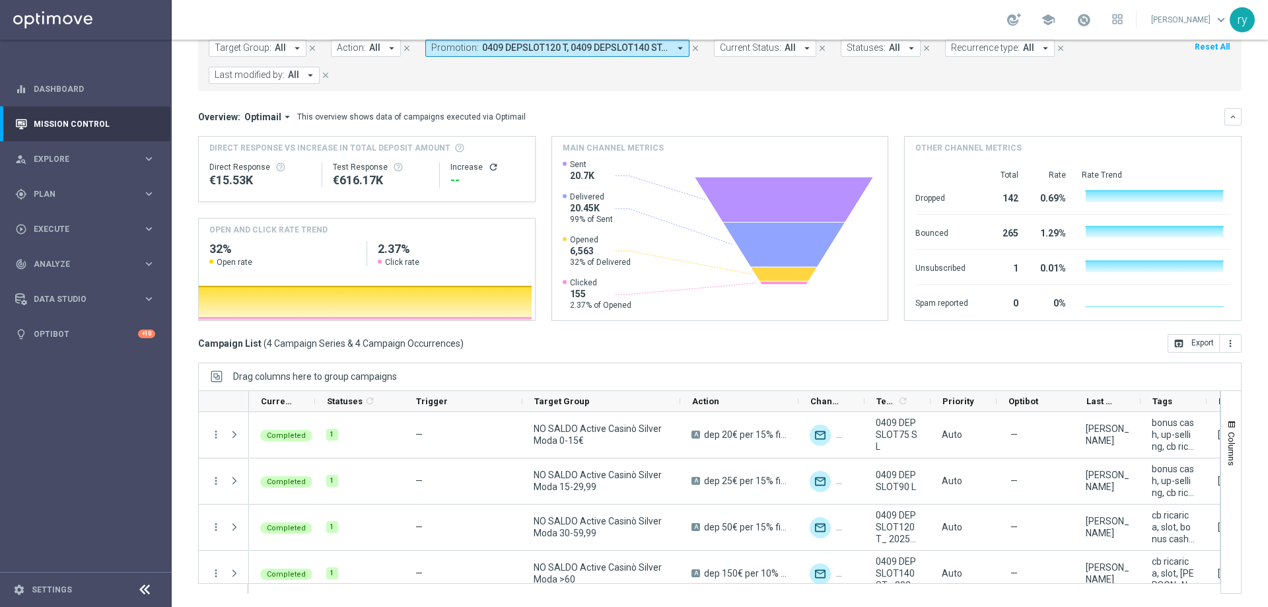
click at [680, 47] on icon "arrow_drop_down" at bounding box center [680, 48] width 12 height 12
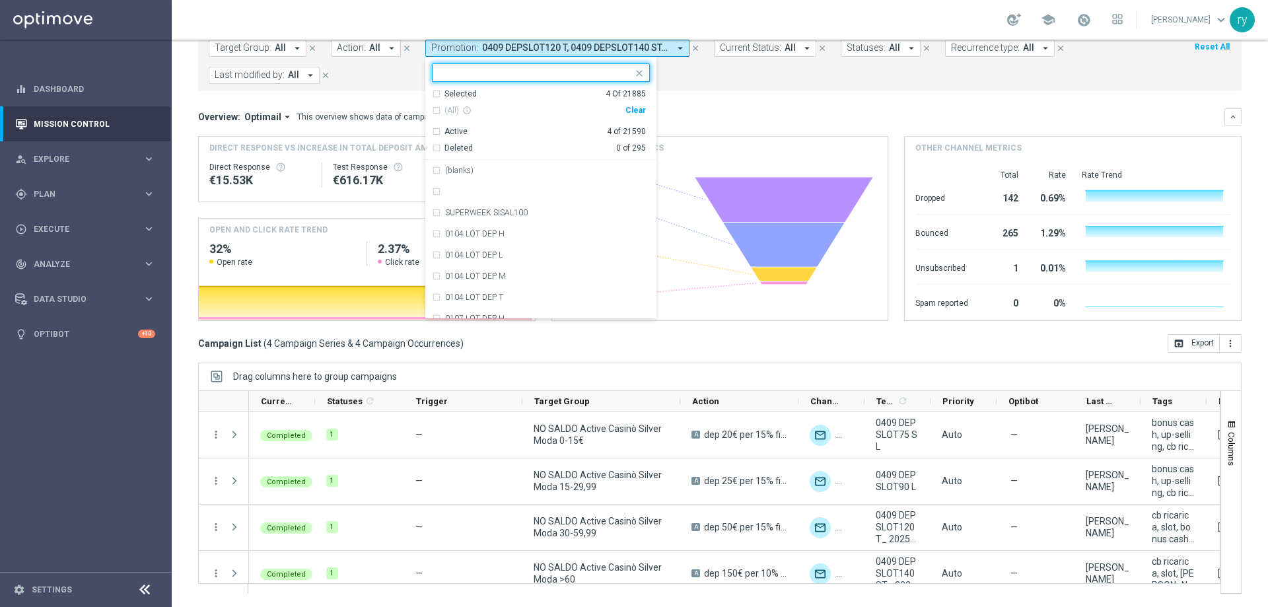
click at [643, 106] on div "Selected 4 Of 21885 (All) info_outline Clear Active 4 of 21590 Deleted 0 of 295" at bounding box center [540, 124] width 231 height 71
click at [0, 0] on div "Clear" at bounding box center [0, 0] width 0 height 0
click at [515, 75] on input "text" at bounding box center [536, 72] width 194 height 11
paste input "0409 STARCASINOCB180"
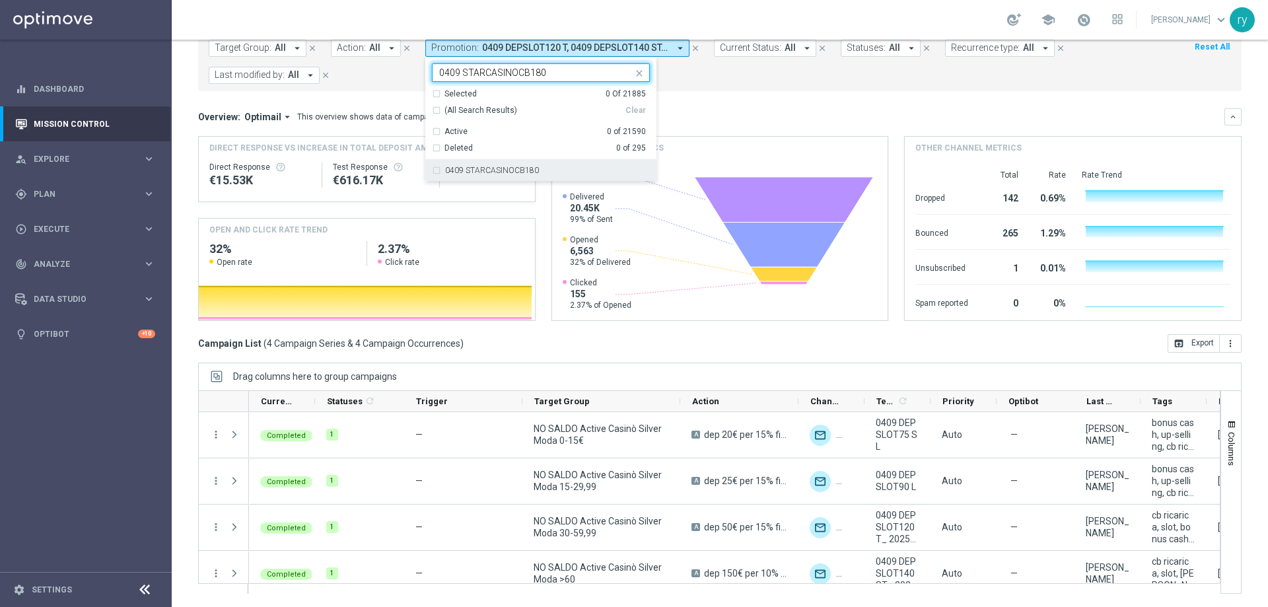
click at [510, 162] on div "0409 STARCASINOCB180" at bounding box center [541, 170] width 218 height 21
type input "0409 STARCASINOCB180"
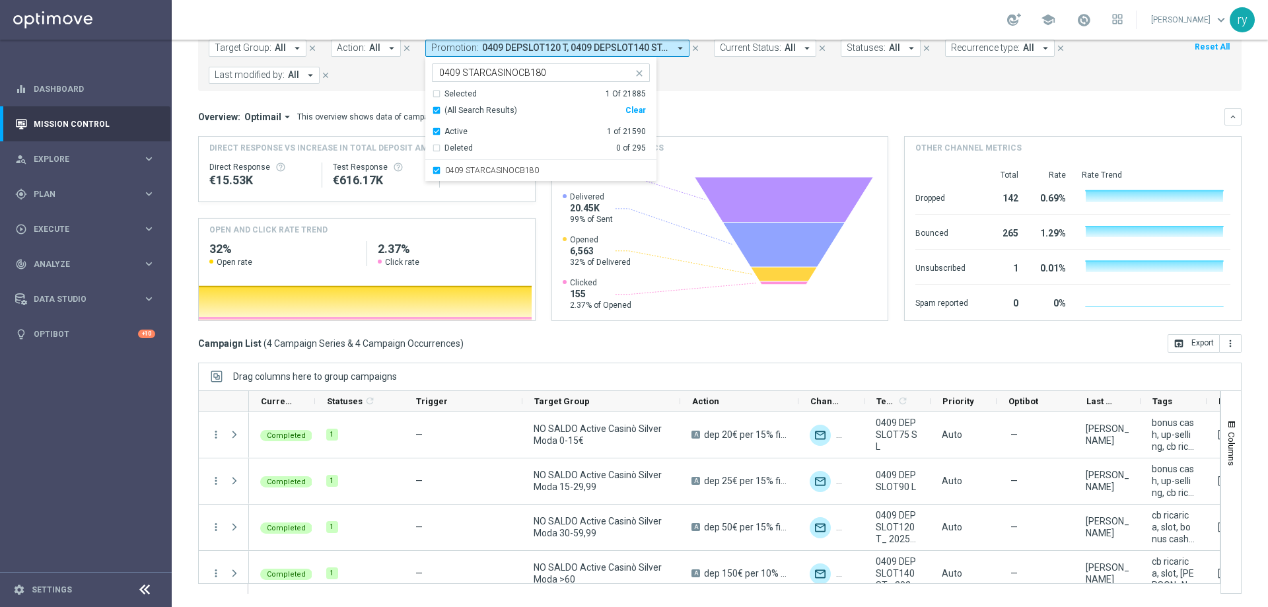
click at [738, 114] on div "Overview: Optimail arrow_drop_down This overview shows data of campaigns execut…" at bounding box center [711, 117] width 1026 height 12
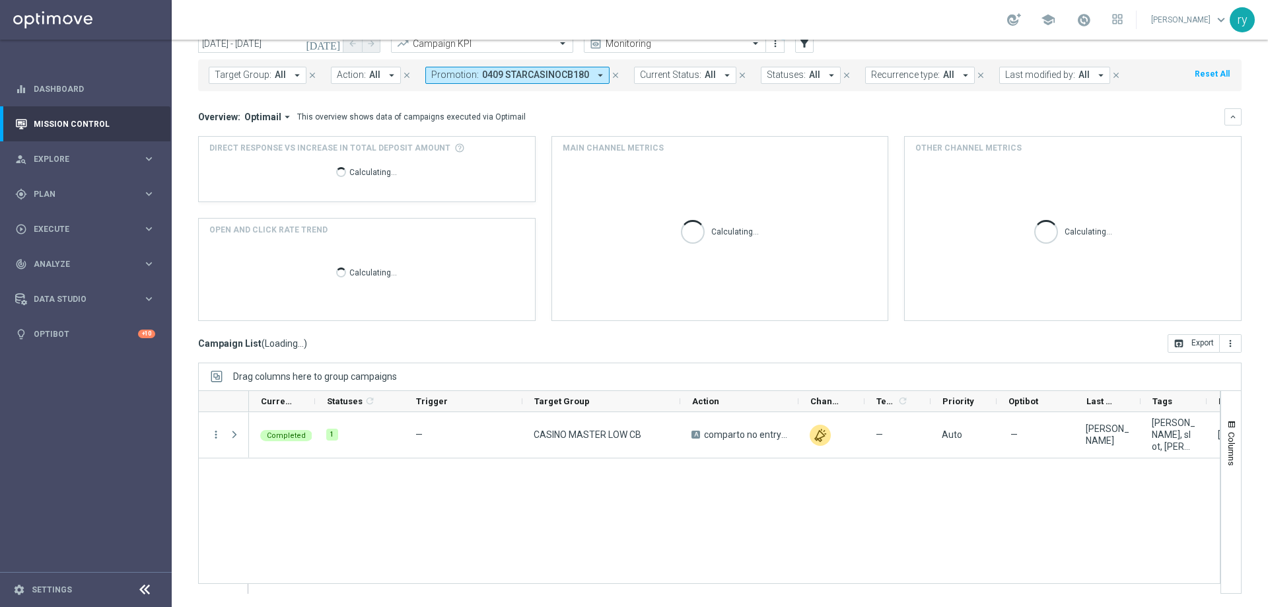
scroll to position [53, 0]
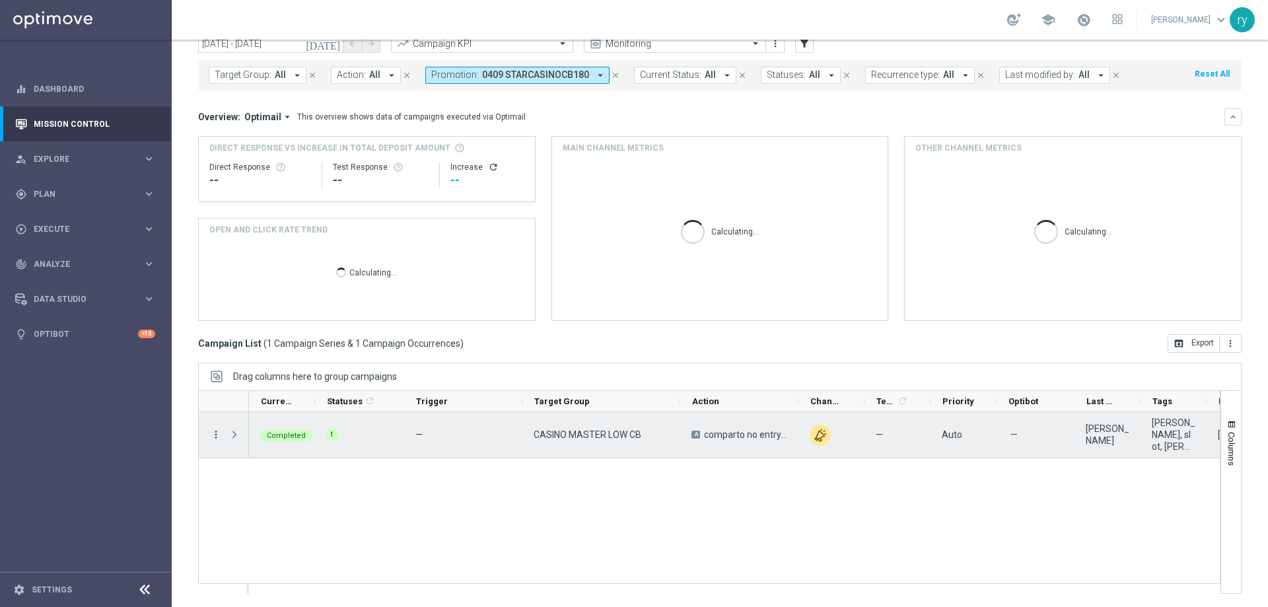
click at [217, 440] on icon "more_vert" at bounding box center [216, 435] width 12 height 12
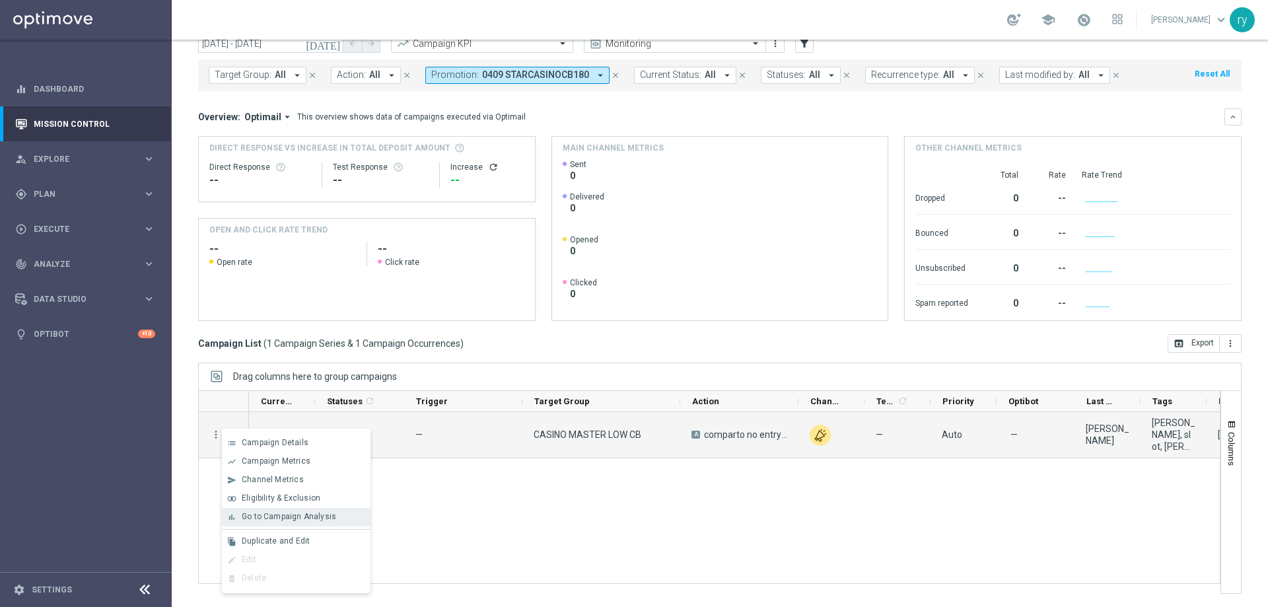
click at [267, 515] on span "Go to Campaign Analysis" at bounding box center [289, 516] width 94 height 9
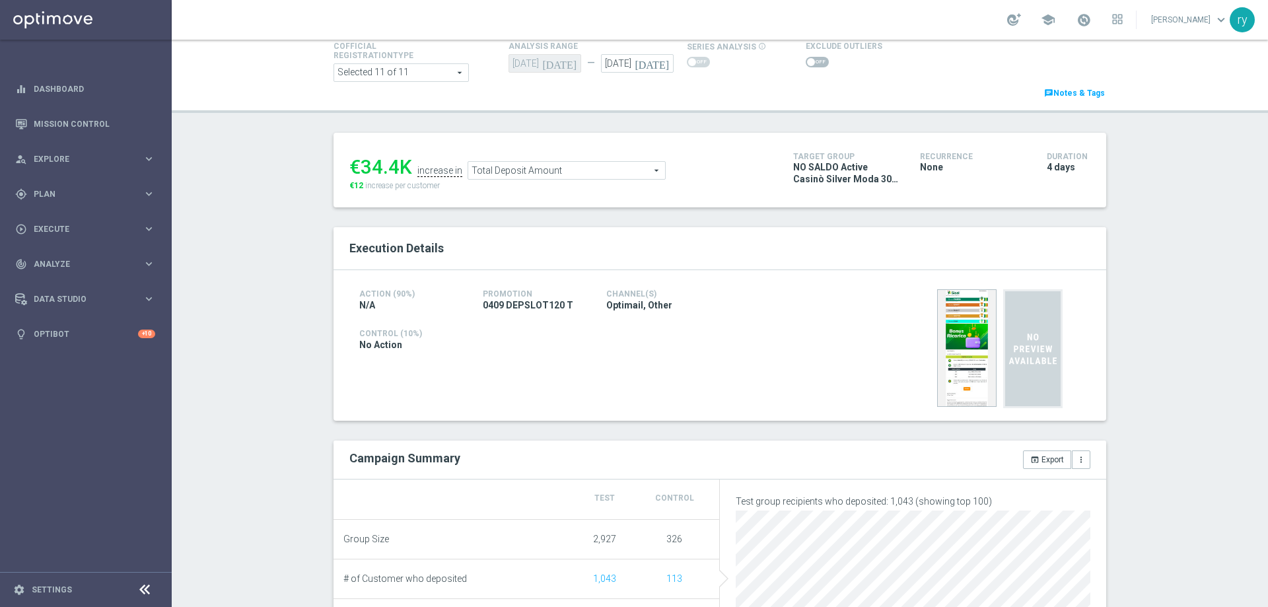
scroll to position [66, 0]
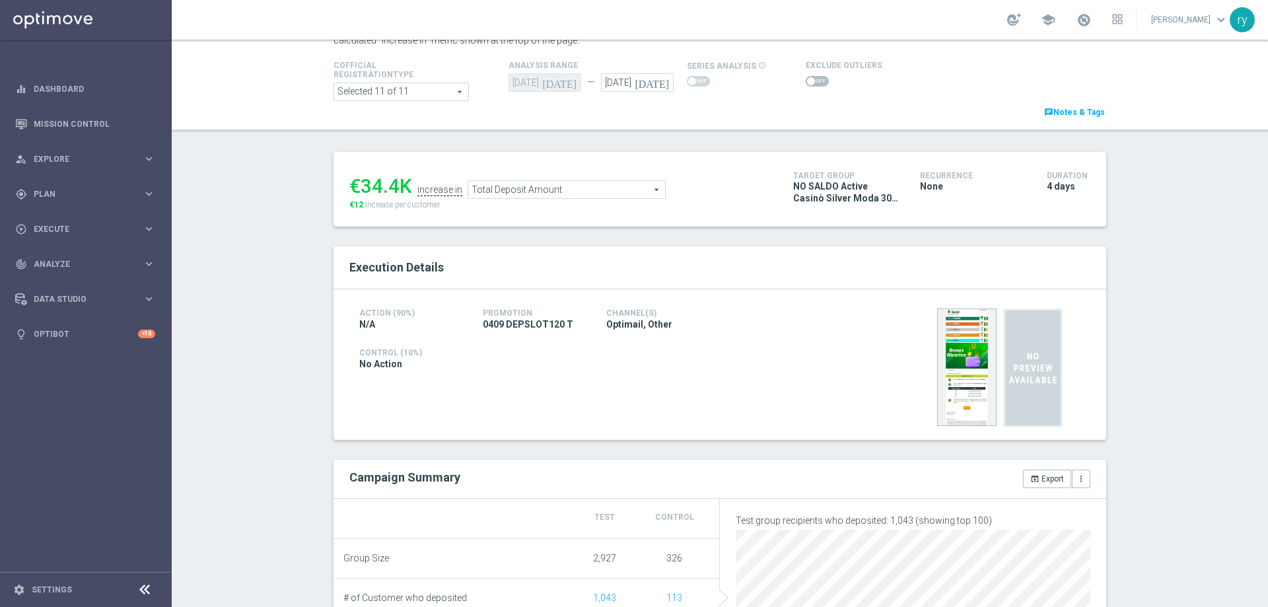
click at [807, 84] on span at bounding box center [811, 81] width 8 height 8
click at [806, 84] on input "checkbox" at bounding box center [817, 81] width 23 height 11
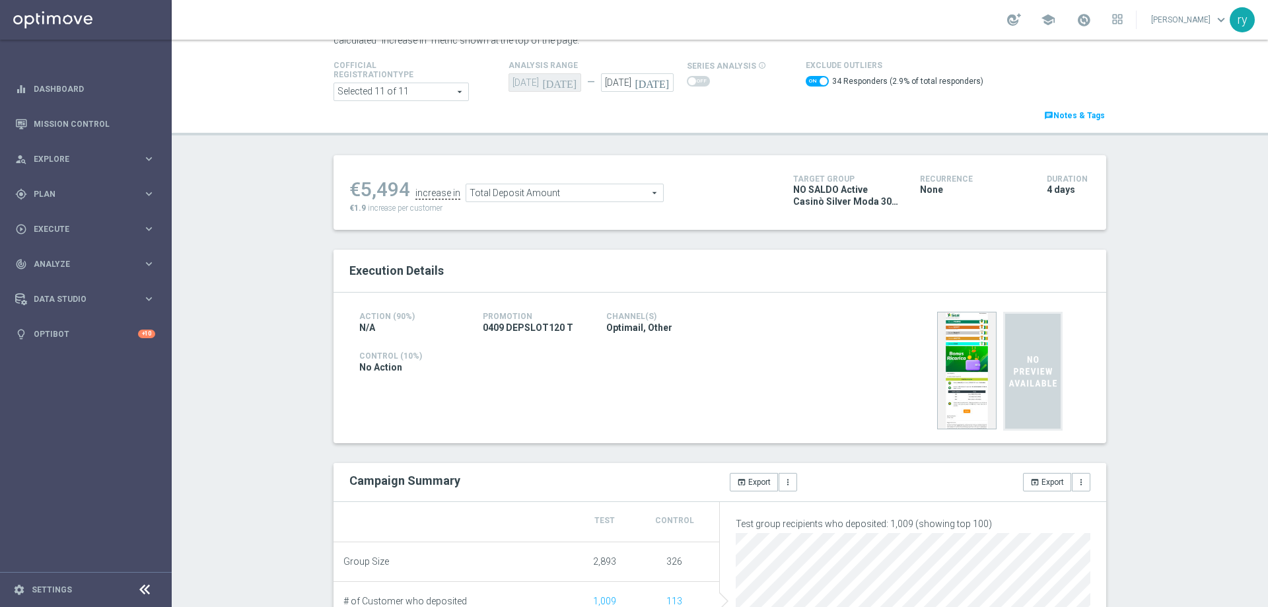
click at [806, 80] on span at bounding box center [817, 81] width 23 height 11
click at [806, 80] on input "checkbox" at bounding box center [817, 81] width 23 height 11
checkbox input "false"
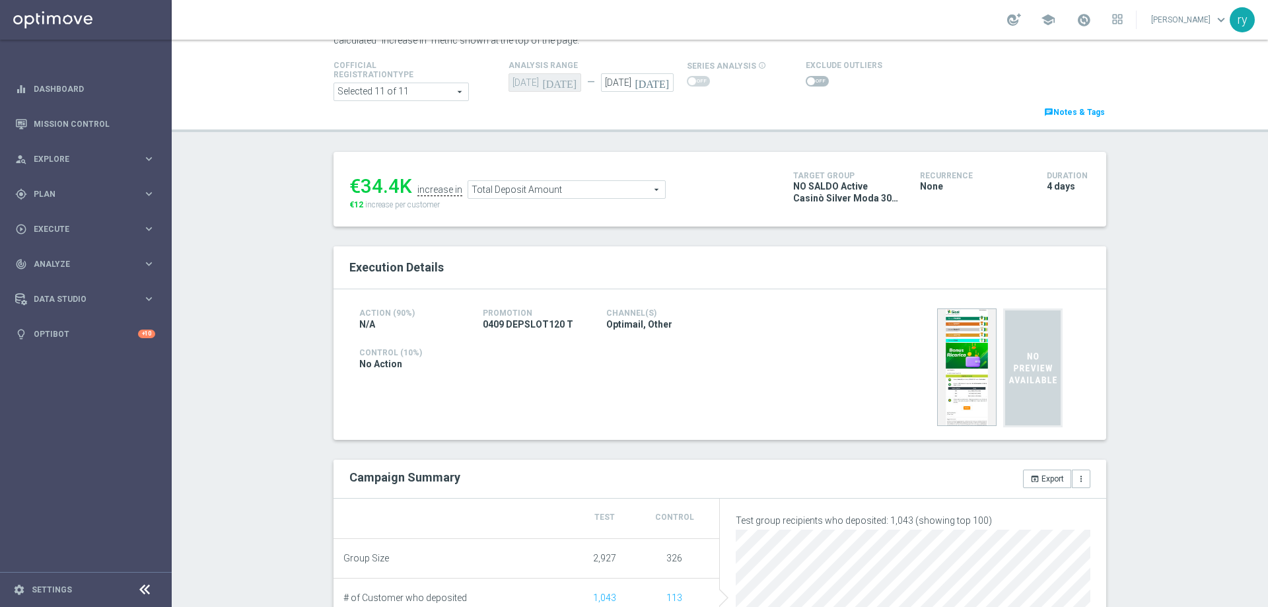
drag, startPoint x: 392, startPoint y: 180, endPoint x: 361, endPoint y: 184, distance: 30.6
click at [361, 184] on div "€34.4K" at bounding box center [380, 186] width 63 height 24
copy div "34.4"
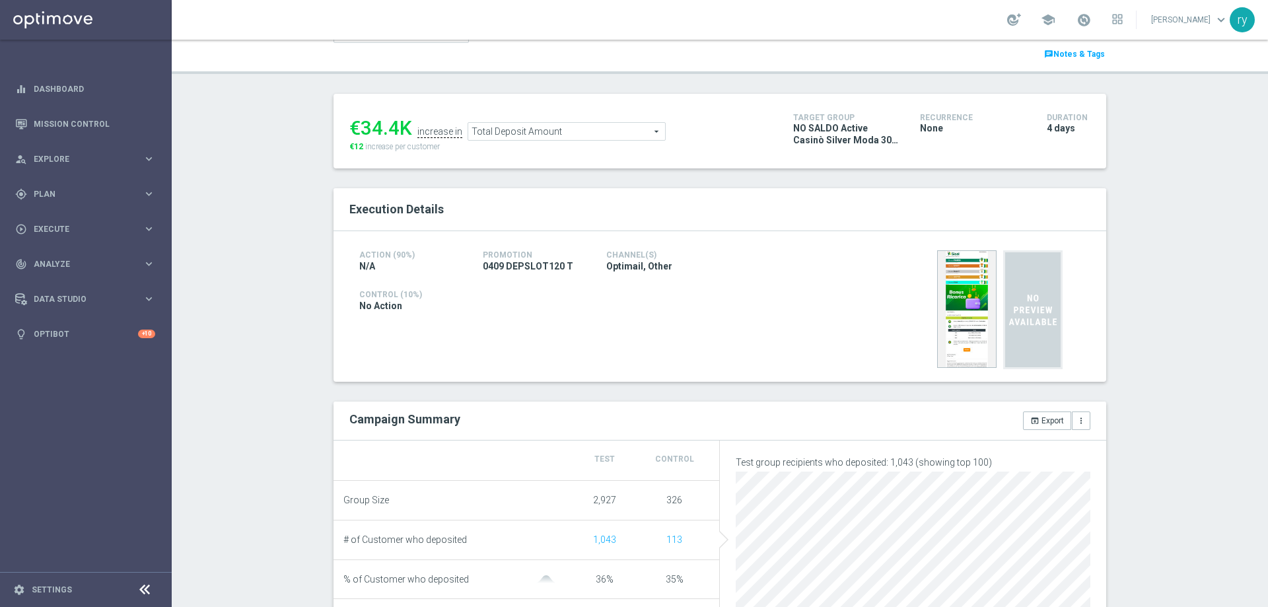
scroll to position [132, 0]
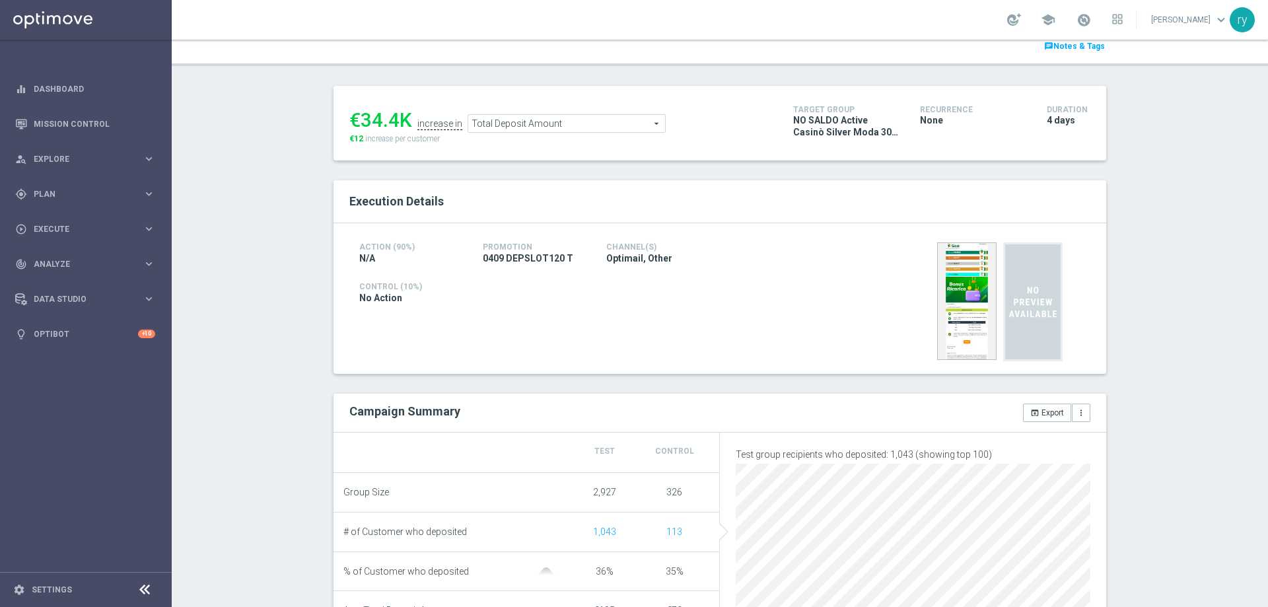
click at [487, 121] on span "Total Deposit Amount" at bounding box center [566, 123] width 197 height 17
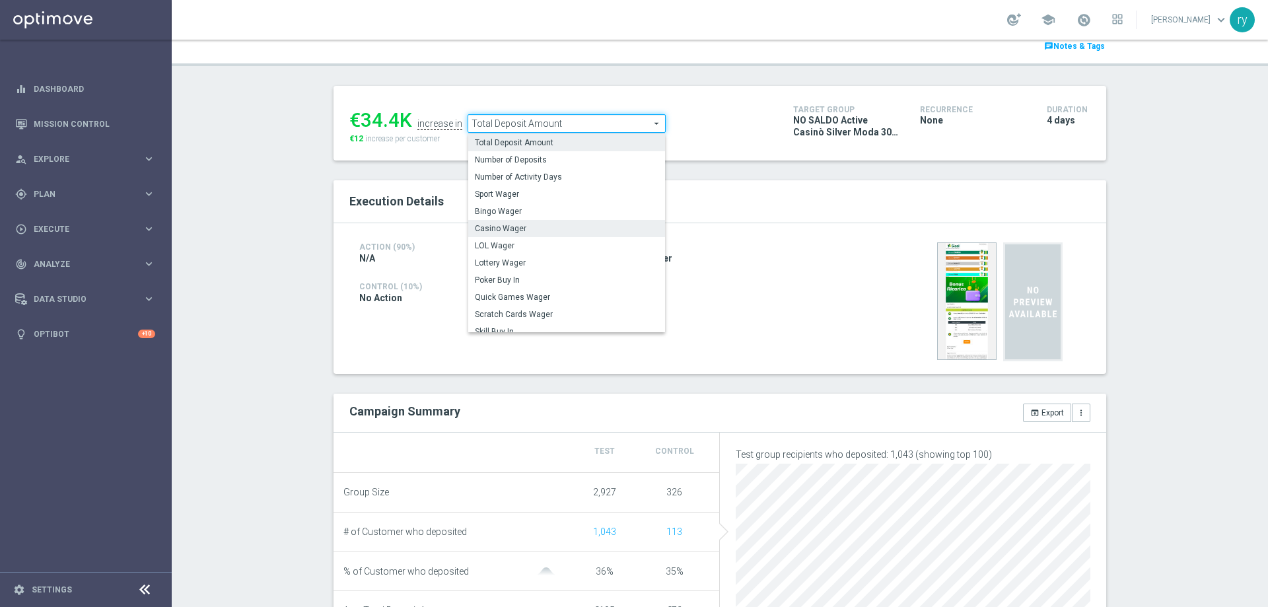
click at [524, 234] on span "Casino Wager" at bounding box center [567, 228] width 184 height 11
type input "Casino Wager"
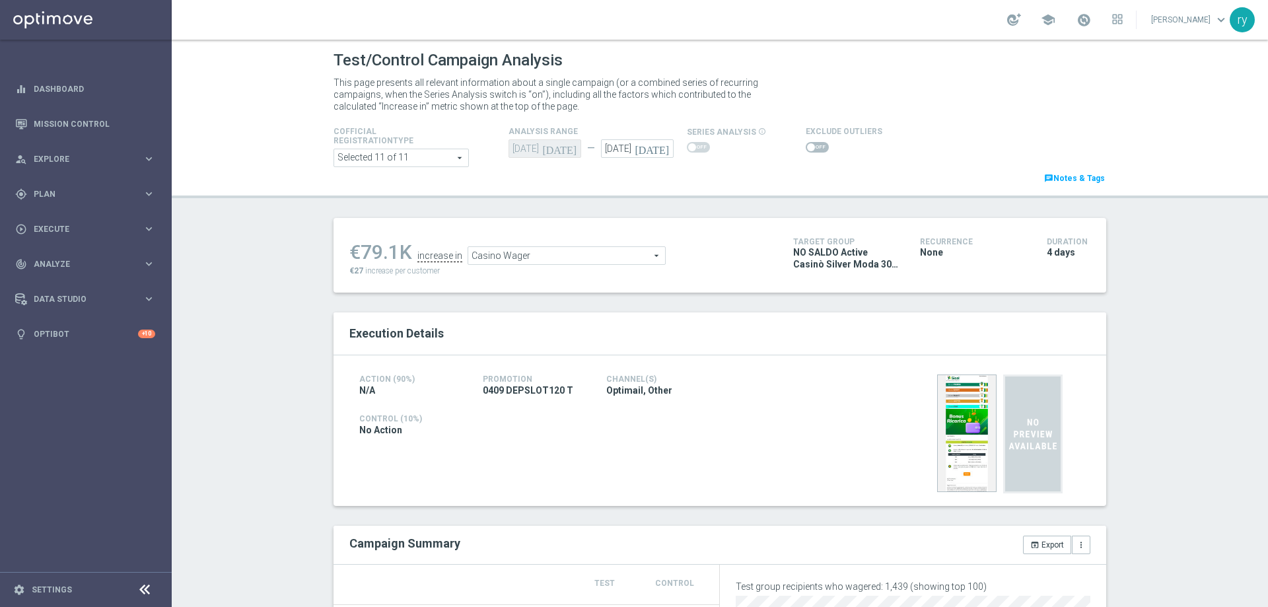
click at [807, 143] on span at bounding box center [811, 147] width 8 height 8
click at [806, 143] on input "checkbox" at bounding box center [817, 147] width 23 height 11
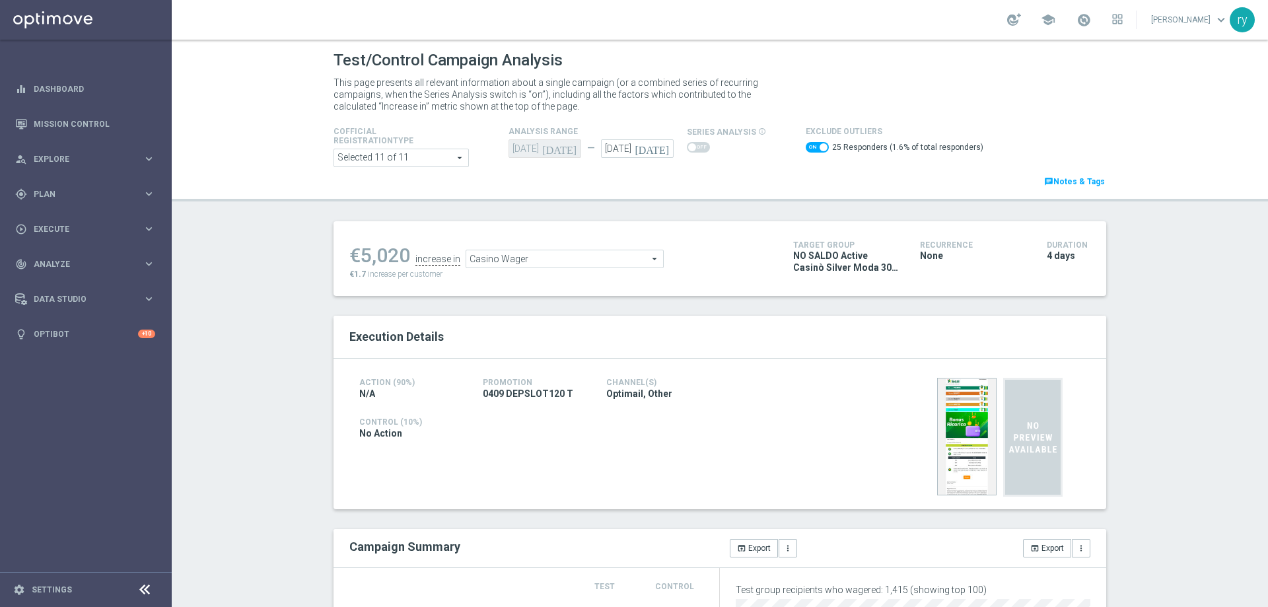
click at [806, 151] on span at bounding box center [817, 147] width 23 height 11
click at [806, 151] on input "checkbox" at bounding box center [817, 147] width 23 height 11
checkbox input "false"
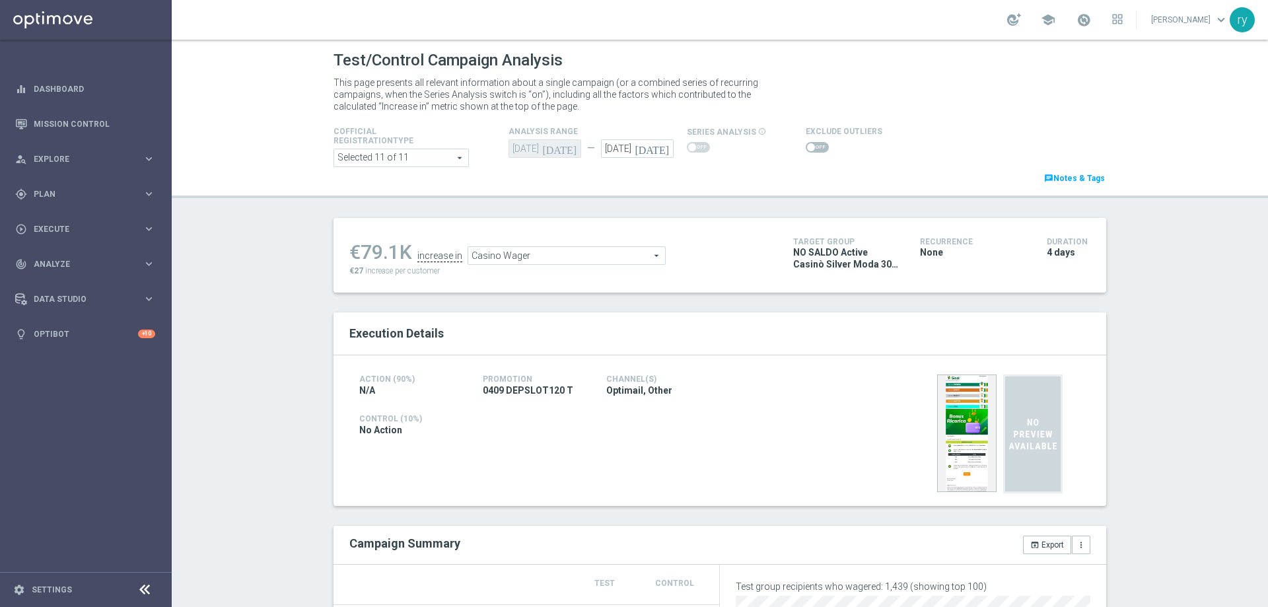
drag, startPoint x: 394, startPoint y: 252, endPoint x: 360, endPoint y: 250, distance: 33.7
click at [360, 250] on div "€79.1K" at bounding box center [380, 252] width 63 height 24
copy div "79.1"
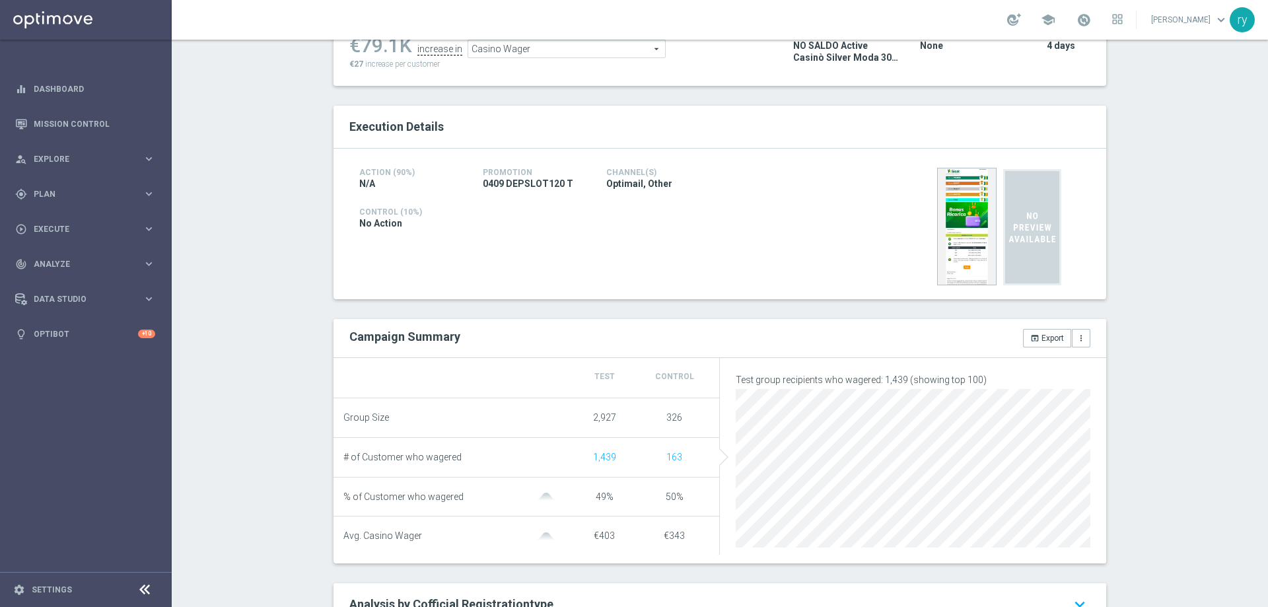
scroll to position [9, 0]
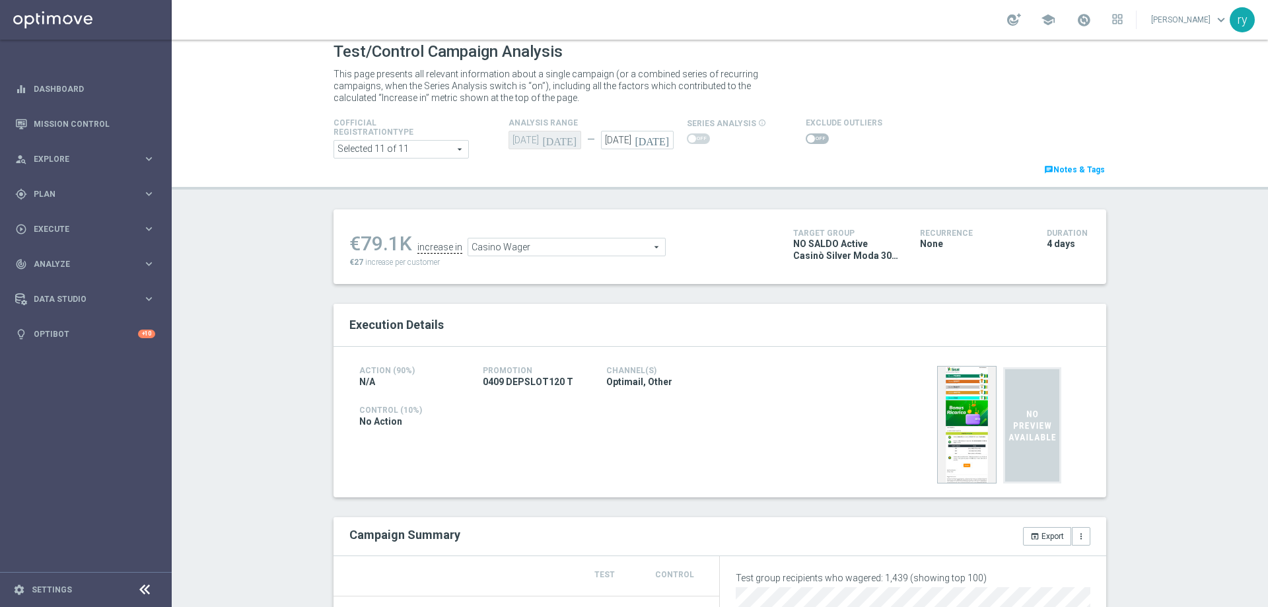
click at [519, 245] on span "Casino Wager" at bounding box center [566, 246] width 197 height 17
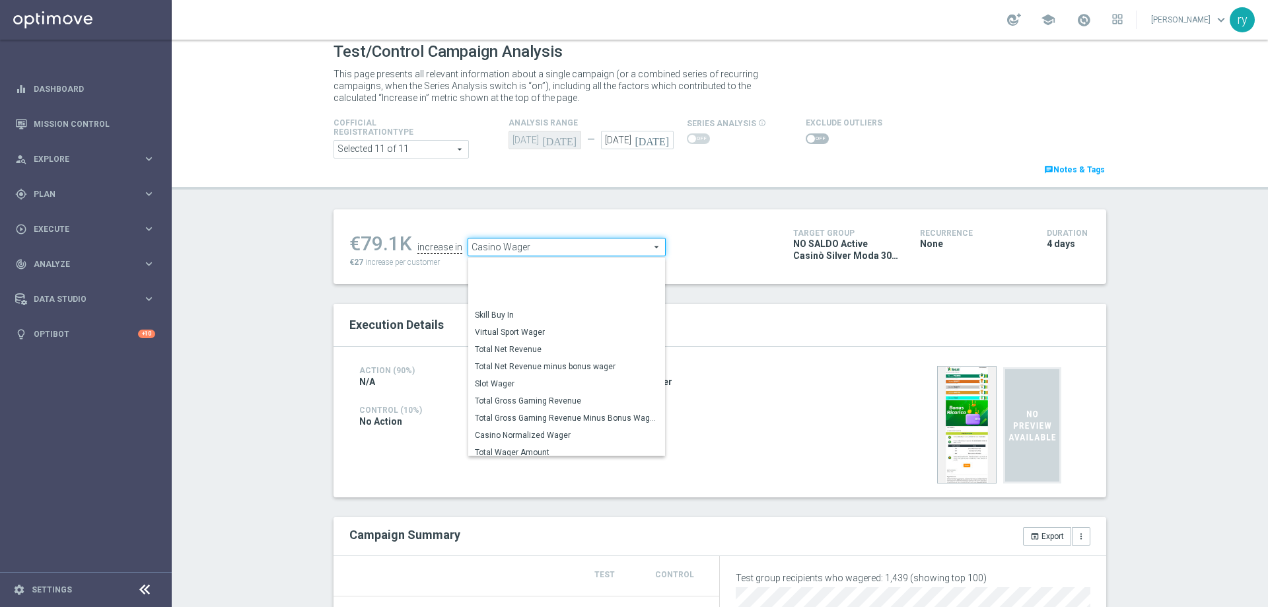
scroll to position [190, 0]
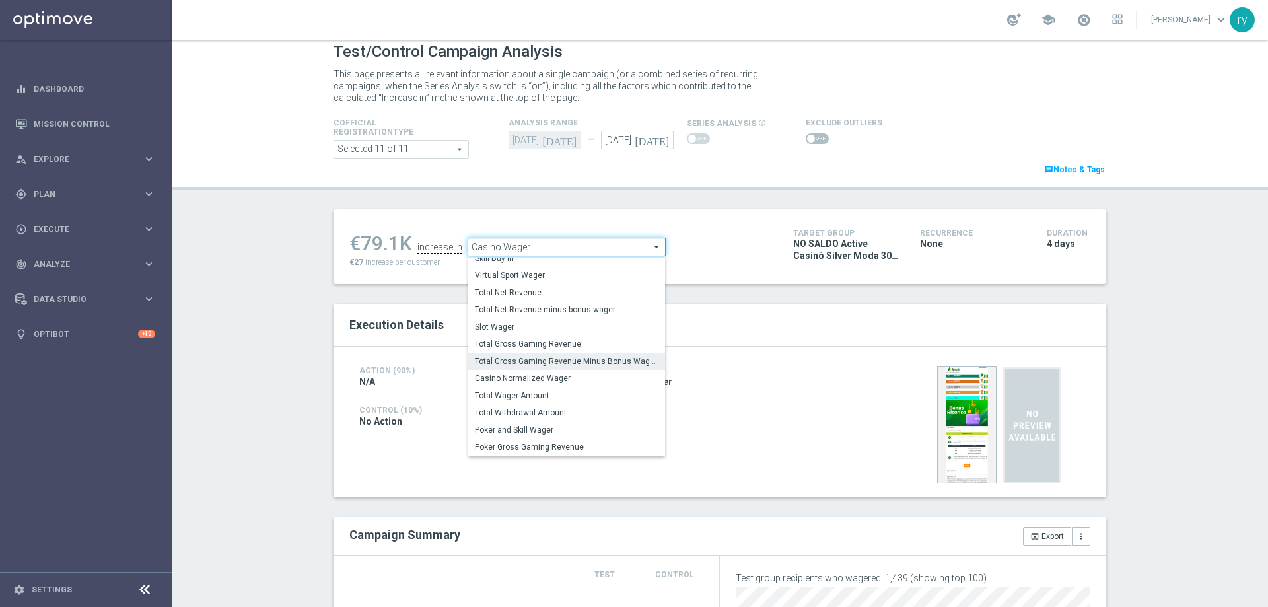
click at [538, 358] on span "Total Gross Gaming Revenue Minus Bonus Wagared" at bounding box center [567, 361] width 184 height 11
type input "Total Gross Gaming Revenue Minus Bonus Wagared"
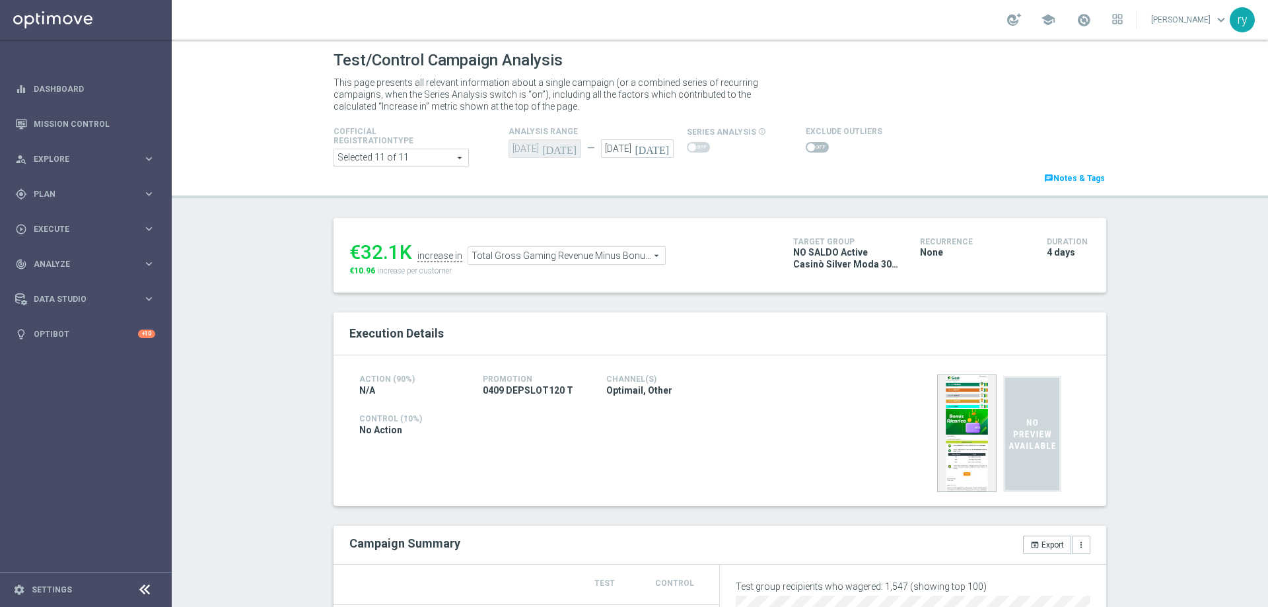
click at [810, 147] on span at bounding box center [817, 147] width 23 height 11
click at [810, 147] on input "checkbox" at bounding box center [817, 147] width 23 height 11
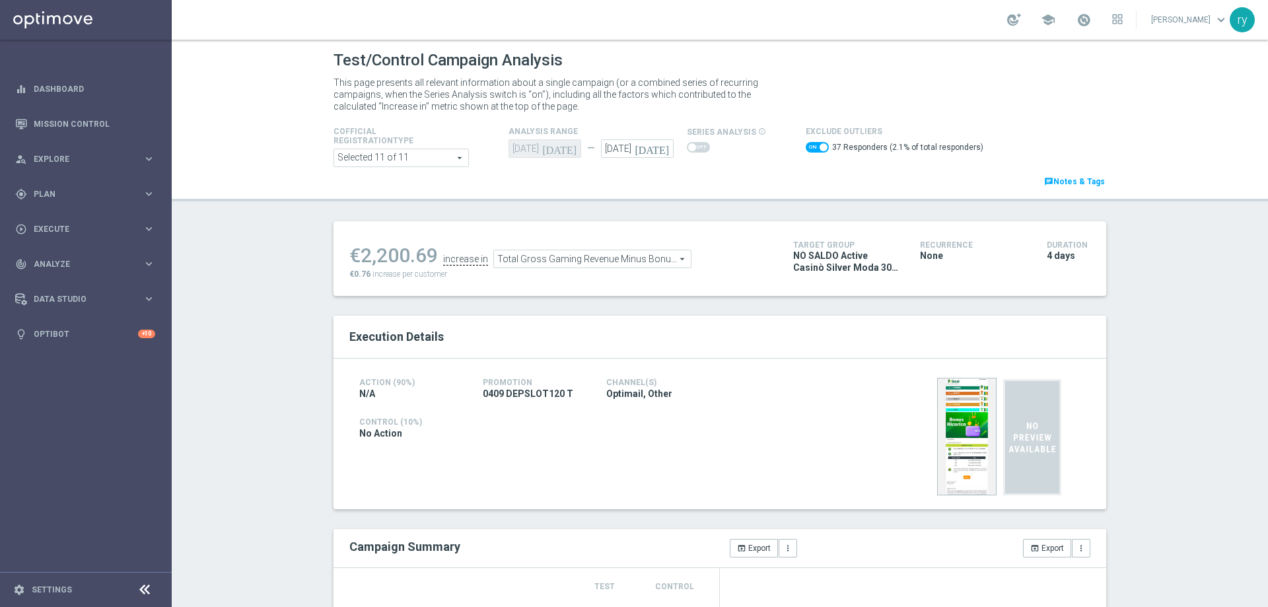
click at [806, 153] on switch at bounding box center [817, 149] width 23 height 15
click at [806, 147] on span at bounding box center [817, 147] width 23 height 11
click at [806, 147] on input "checkbox" at bounding box center [817, 147] width 23 height 11
checkbox input "false"
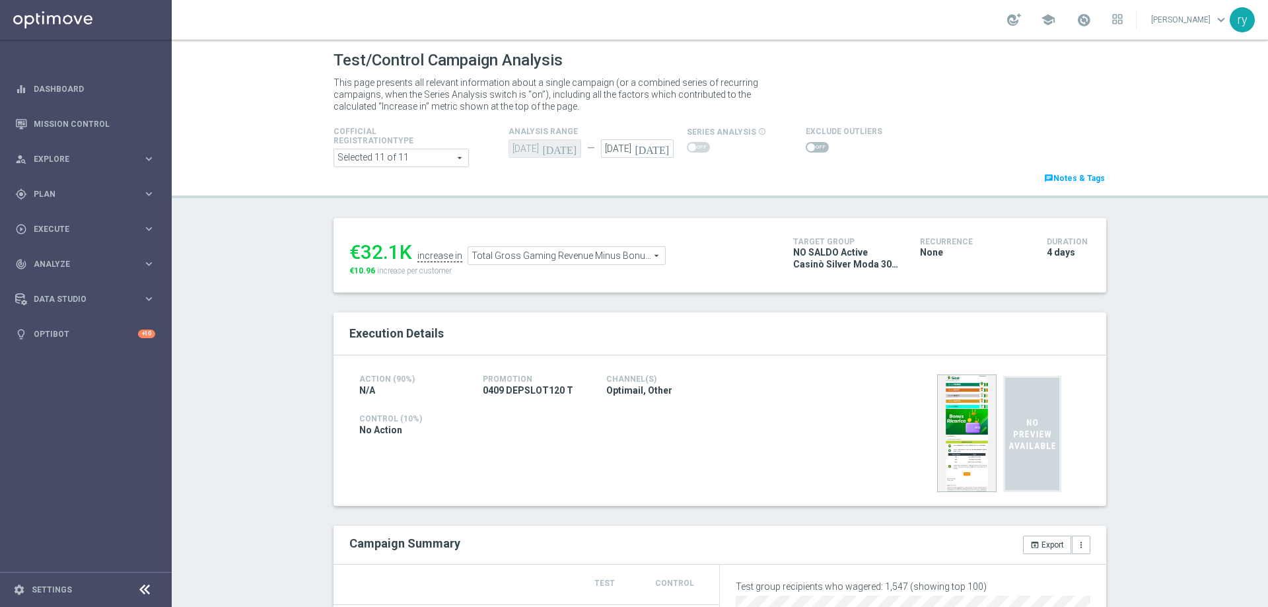
drag, startPoint x: 400, startPoint y: 250, endPoint x: 357, endPoint y: 250, distance: 42.3
click at [357, 250] on div "€32.1K" at bounding box center [380, 252] width 63 height 24
copy div "32.1"
click at [808, 144] on span at bounding box center [817, 147] width 23 height 11
click at [808, 144] on input "checkbox" at bounding box center [817, 147] width 23 height 11
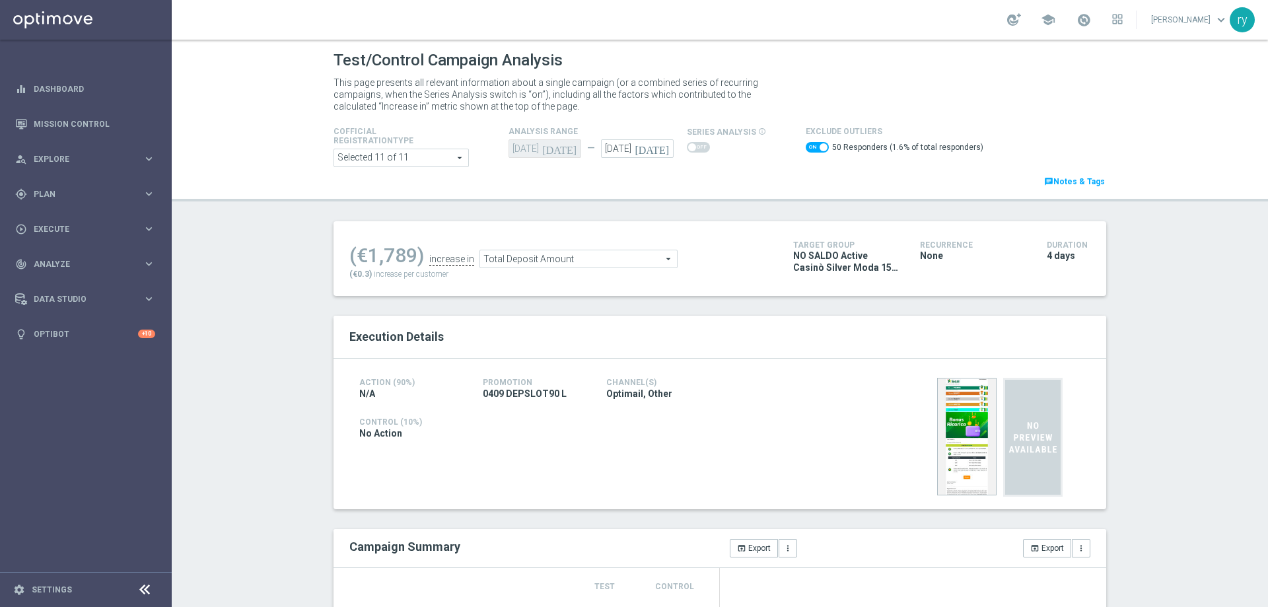
click at [809, 149] on span at bounding box center [817, 147] width 23 height 11
click at [809, 149] on input "checkbox" at bounding box center [817, 147] width 23 height 11
checkbox input "false"
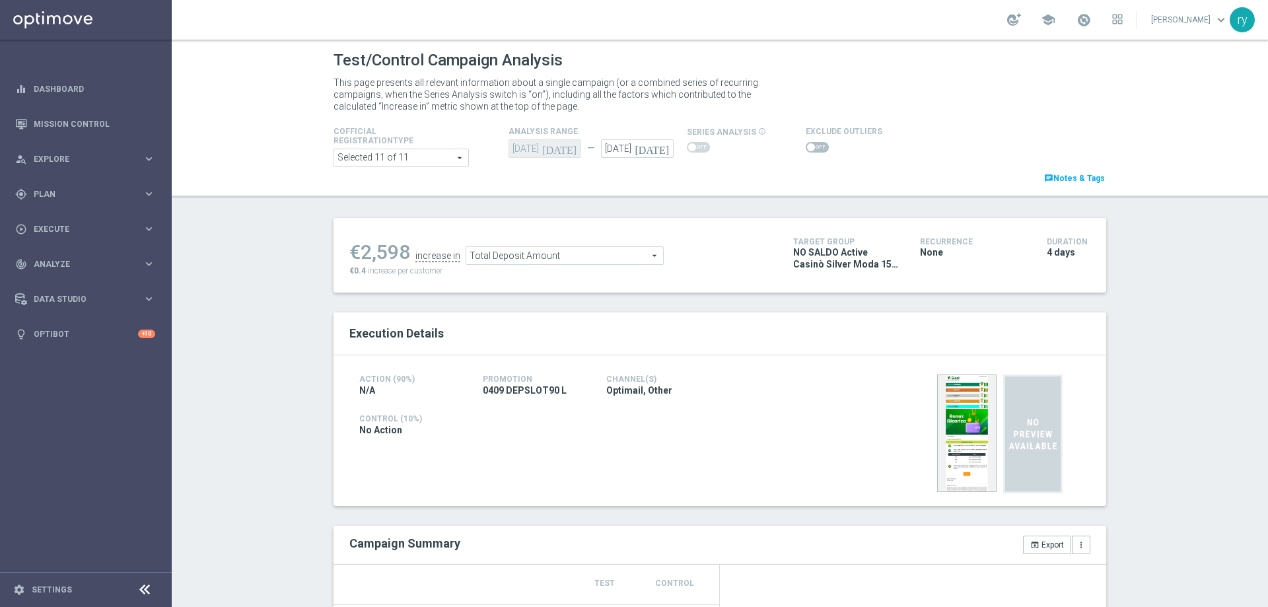
drag, startPoint x: 403, startPoint y: 256, endPoint x: 357, endPoint y: 253, distance: 45.7
click at [357, 253] on div "€2,598" at bounding box center [379, 252] width 61 height 24
copy div "2,598"
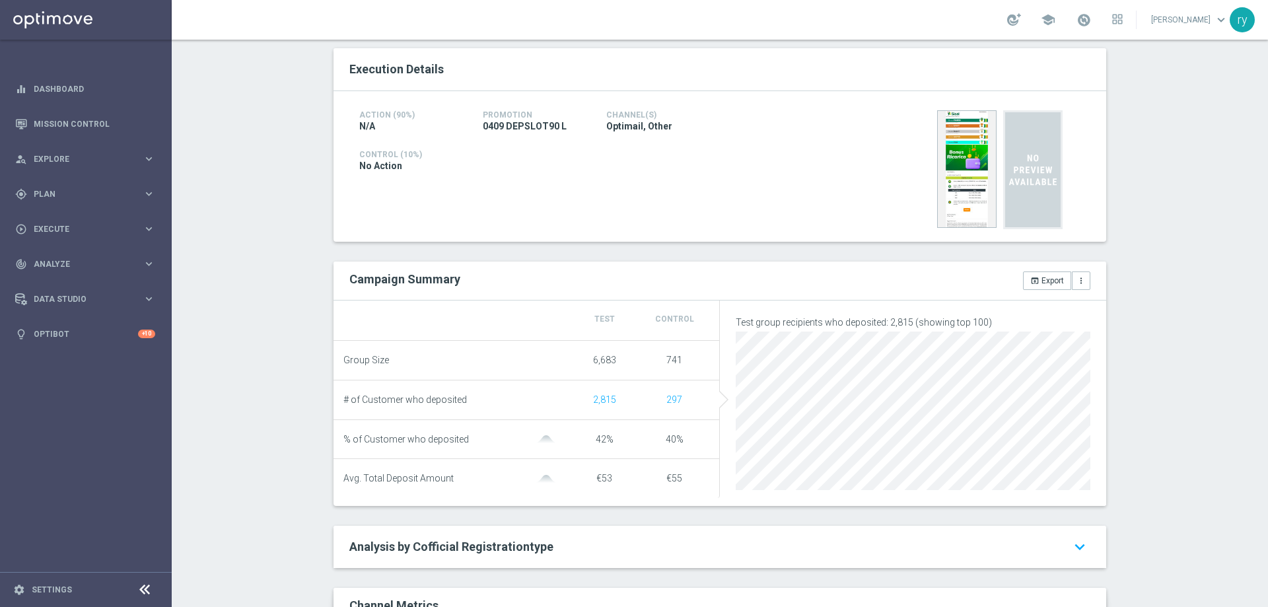
scroll to position [66, 0]
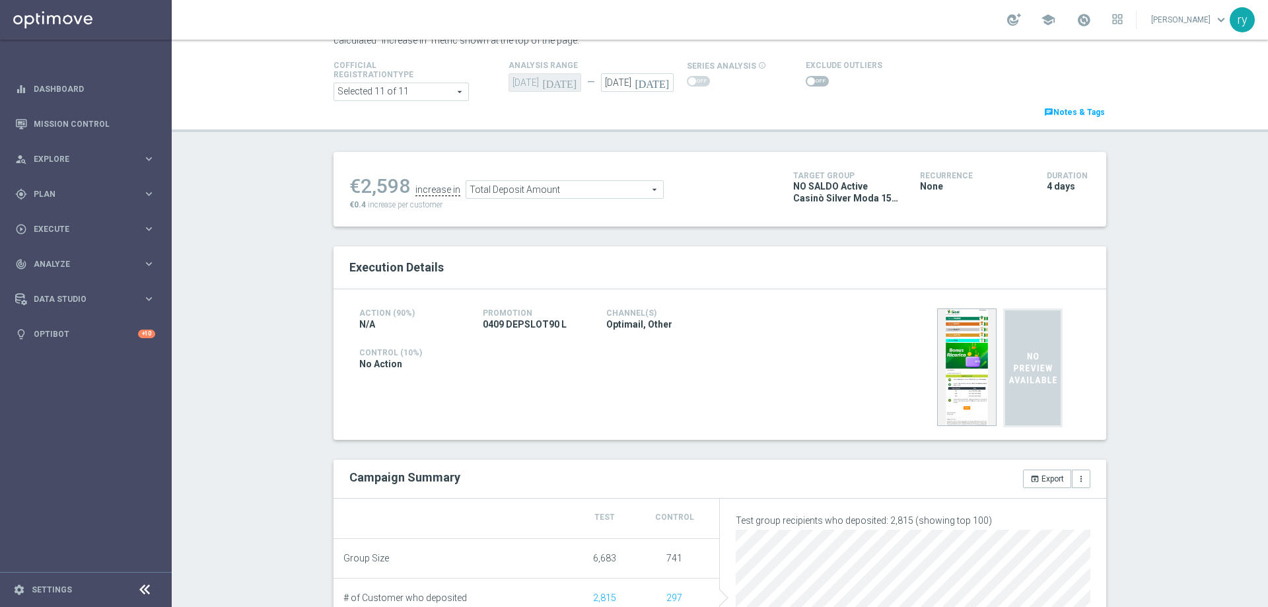
click at [546, 193] on span "Total Deposit Amount" at bounding box center [564, 189] width 197 height 17
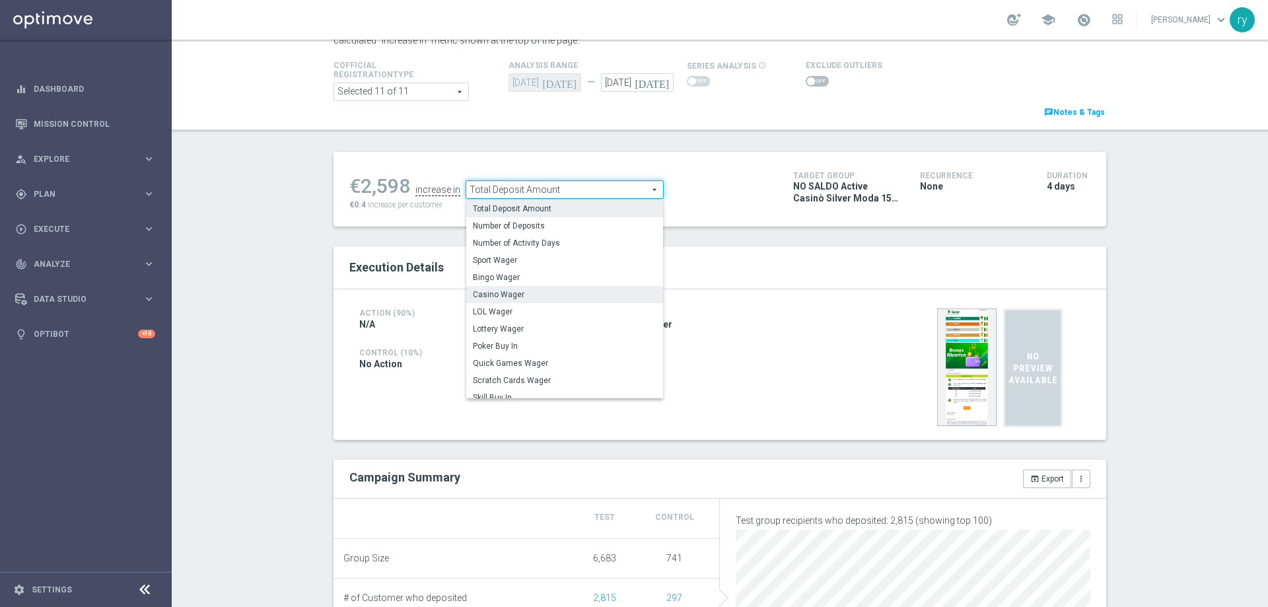
click at [548, 289] on label "Casino Wager" at bounding box center [564, 294] width 197 height 17
type input "Casino Wager"
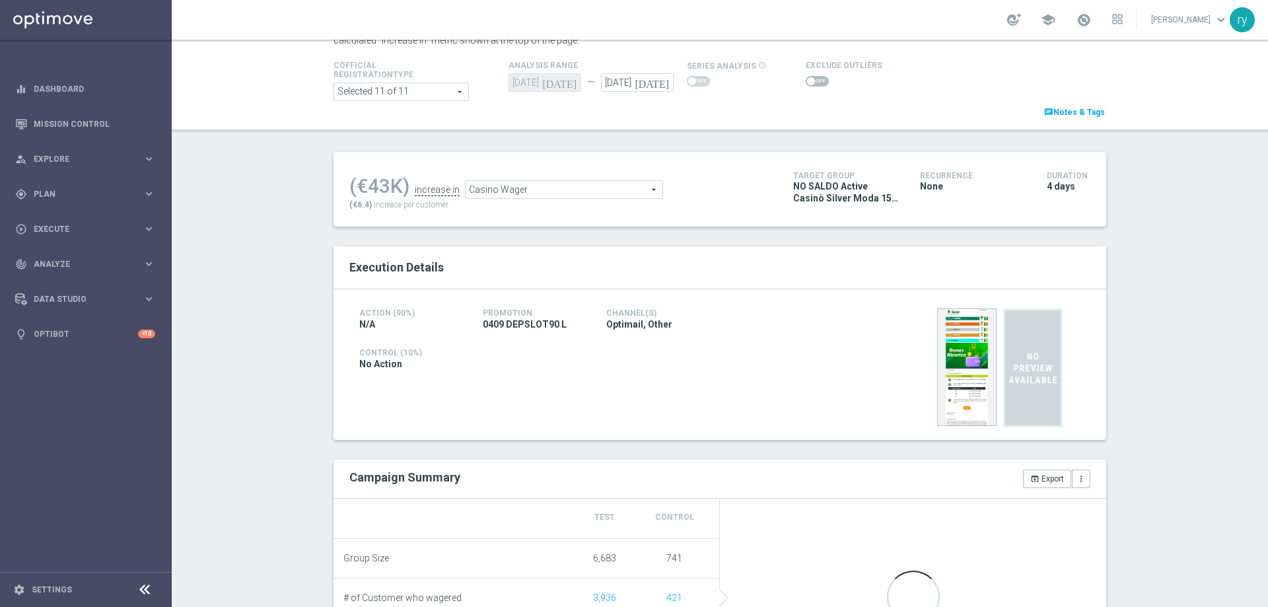
click at [806, 86] on span at bounding box center [817, 81] width 23 height 11
click at [806, 86] on input "checkbox" at bounding box center [817, 81] width 23 height 11
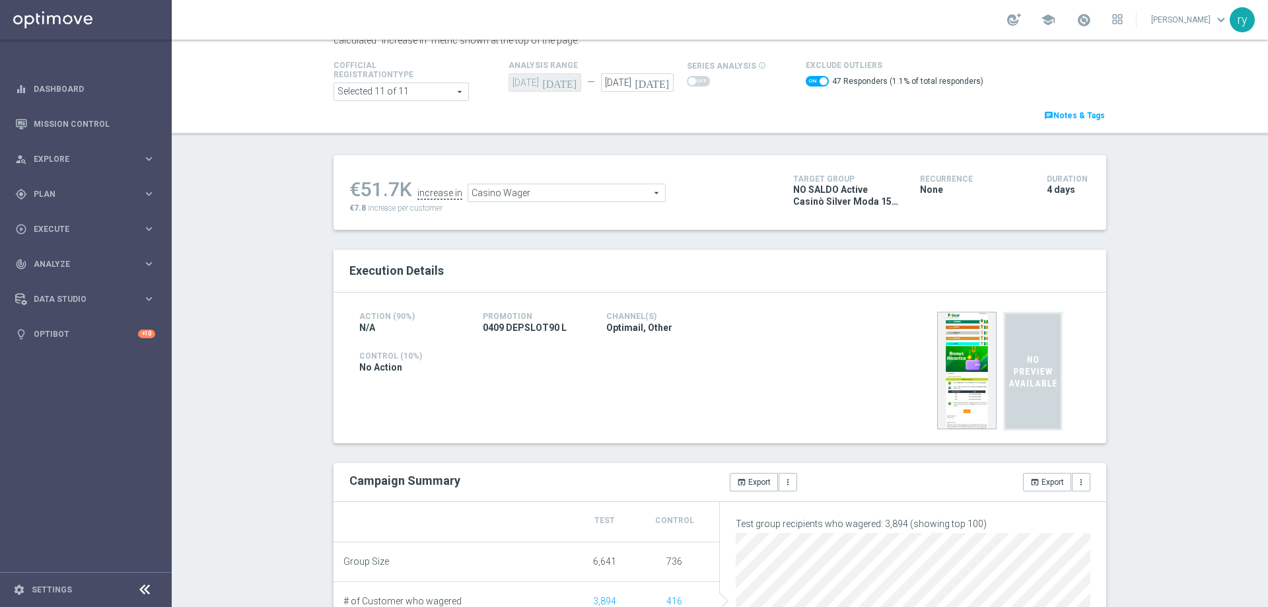
drag, startPoint x: 396, startPoint y: 187, endPoint x: 361, endPoint y: 192, distance: 36.1
click at [361, 192] on div "€51.7K" at bounding box center [380, 190] width 63 height 24
copy div "51.7"
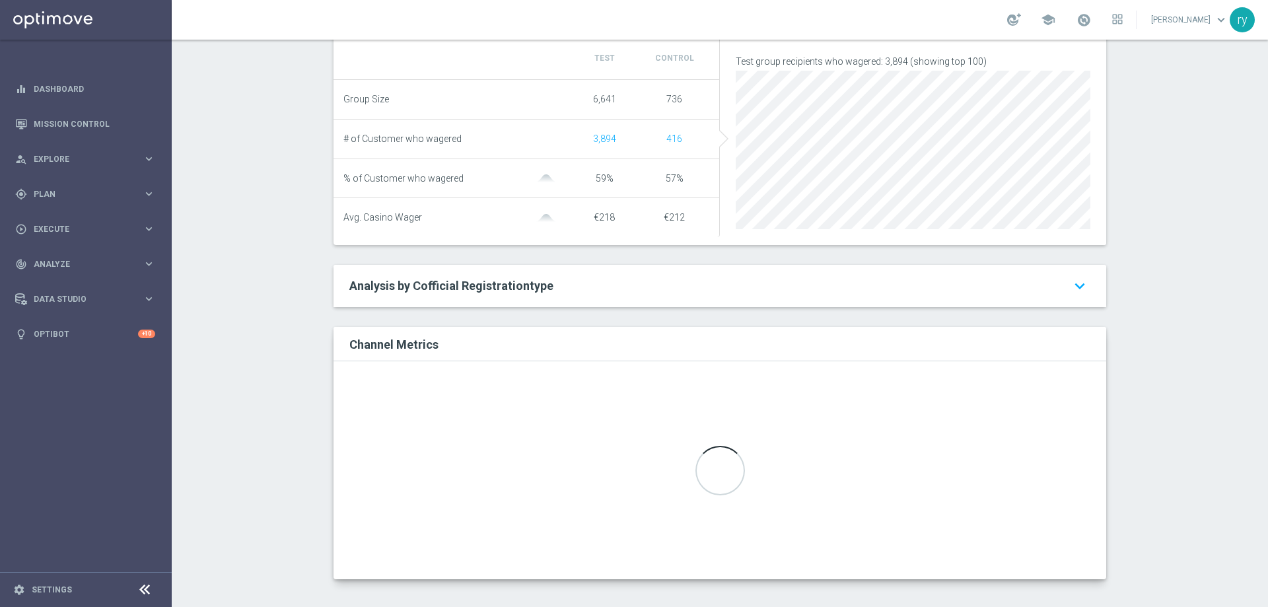
scroll to position [540, 0]
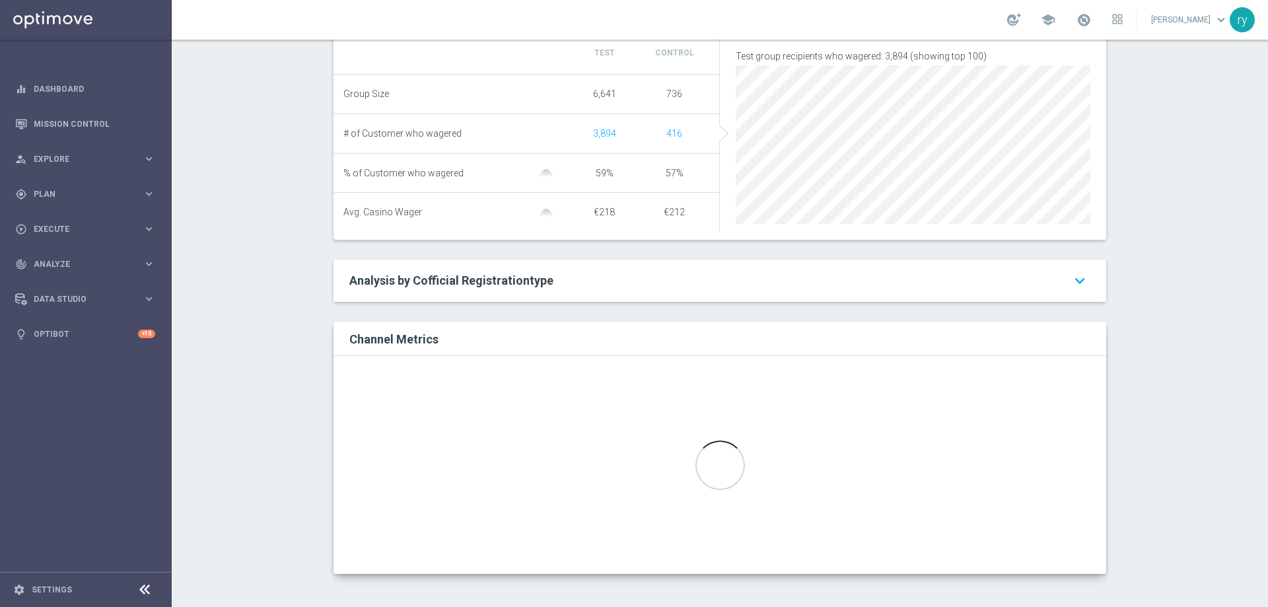
click at [534, 433] on div at bounding box center [719, 465] width 741 height 186
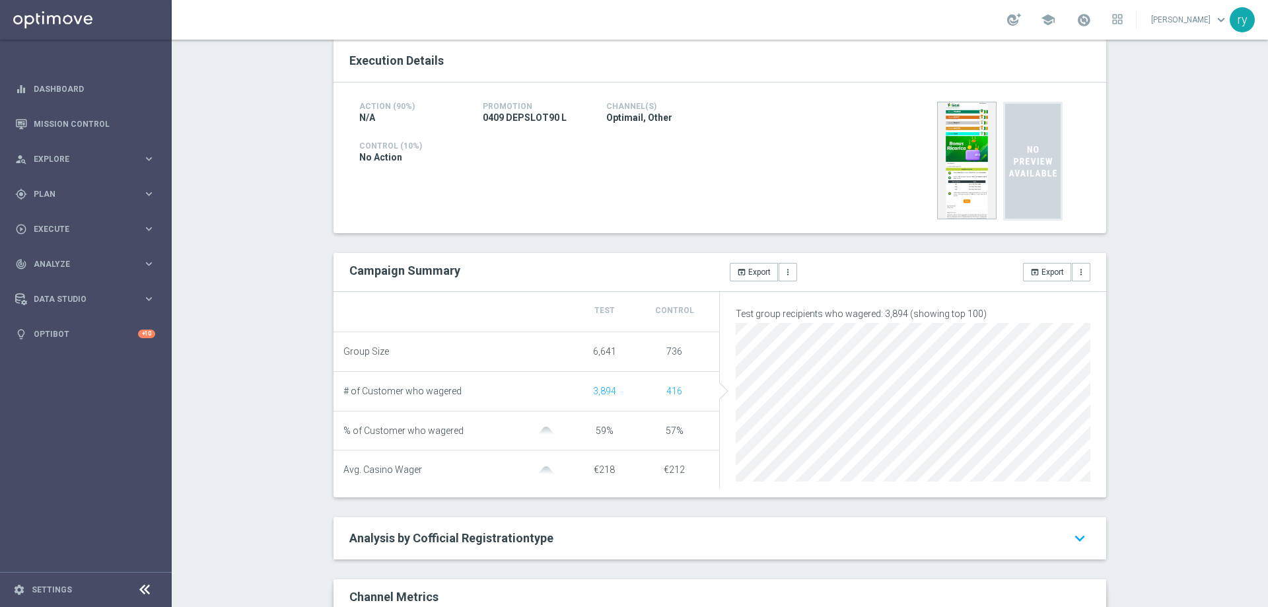
scroll to position [12, 0]
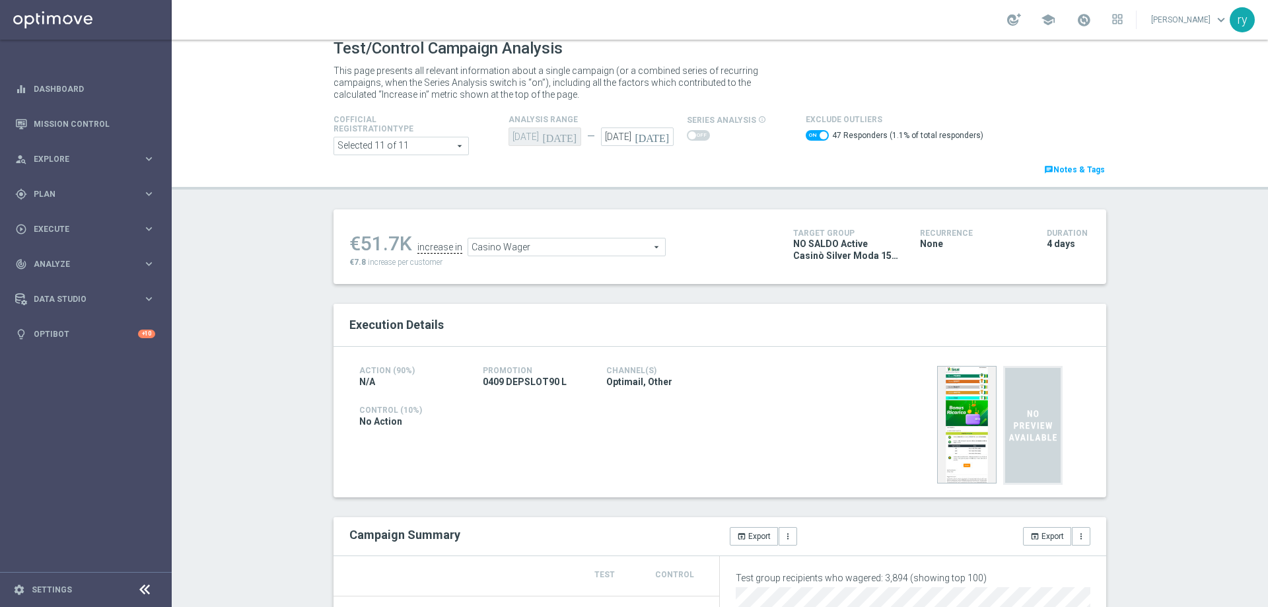
click at [524, 252] on span "Casino Wager" at bounding box center [566, 246] width 197 height 17
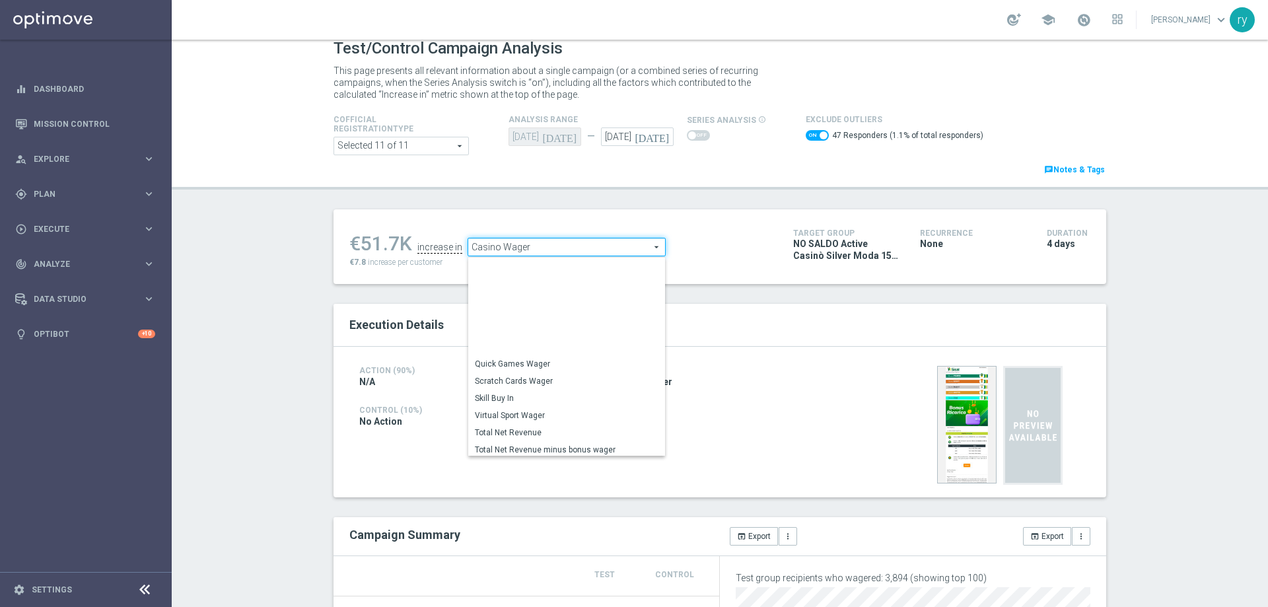
scroll to position [184, 0]
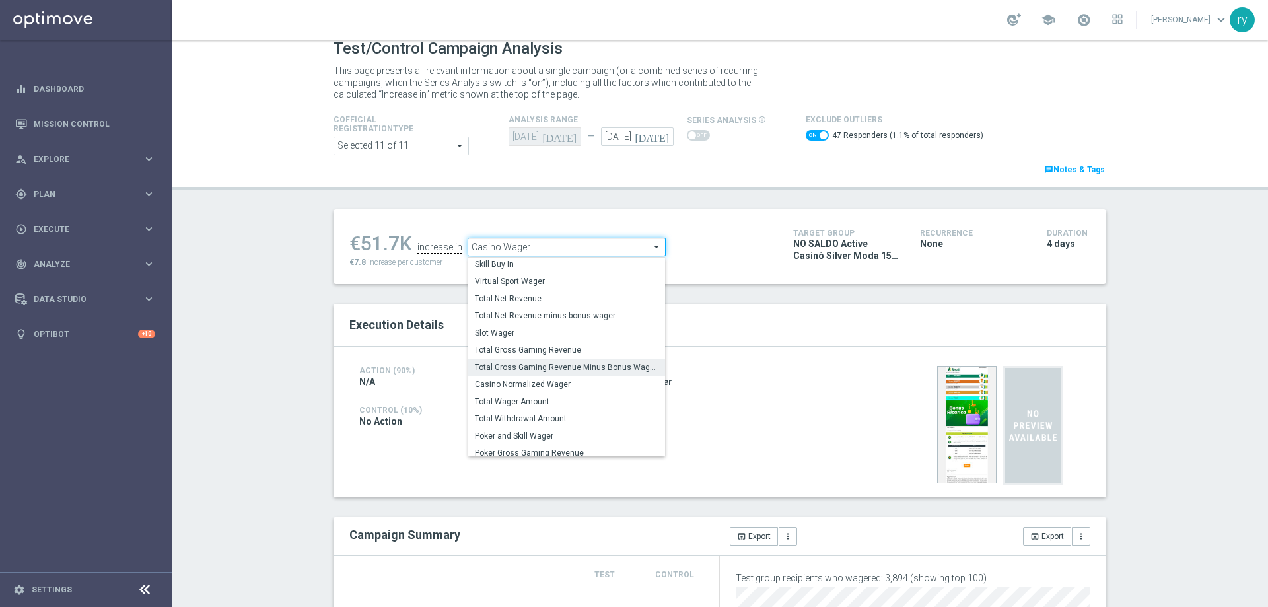
click at [522, 373] on span "Total Gross Gaming Revenue Minus Bonus Wagared" at bounding box center [567, 367] width 184 height 11
checkbox input "false"
type input "Total Gross Gaming Revenue Minus Bonus Wagared"
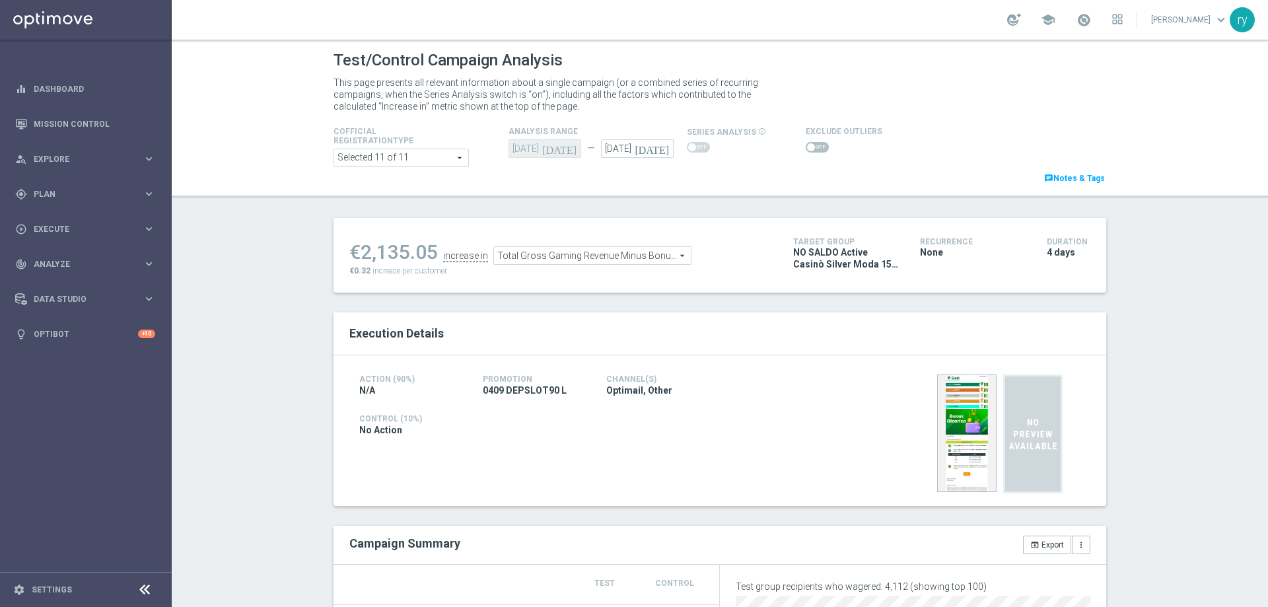
click at [807, 146] on span at bounding box center [811, 147] width 8 height 8
click at [806, 146] on input "checkbox" at bounding box center [817, 147] width 23 height 11
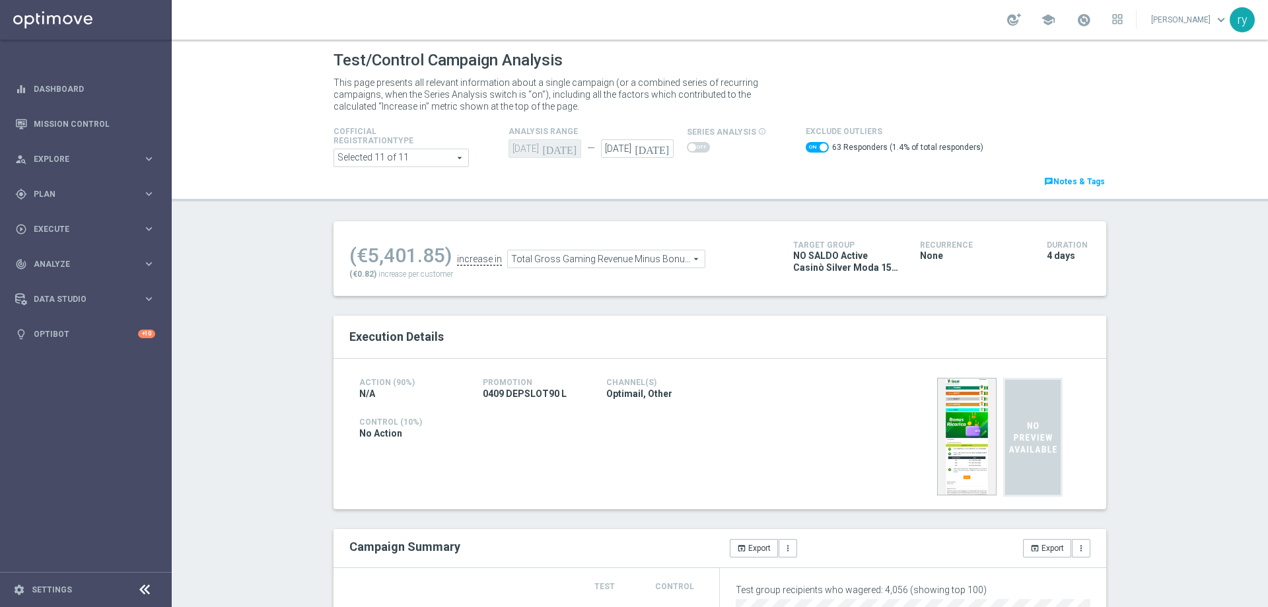
click at [806, 145] on span at bounding box center [817, 147] width 23 height 11
click at [806, 145] on input "checkbox" at bounding box center [817, 147] width 23 height 11
checkbox input "false"
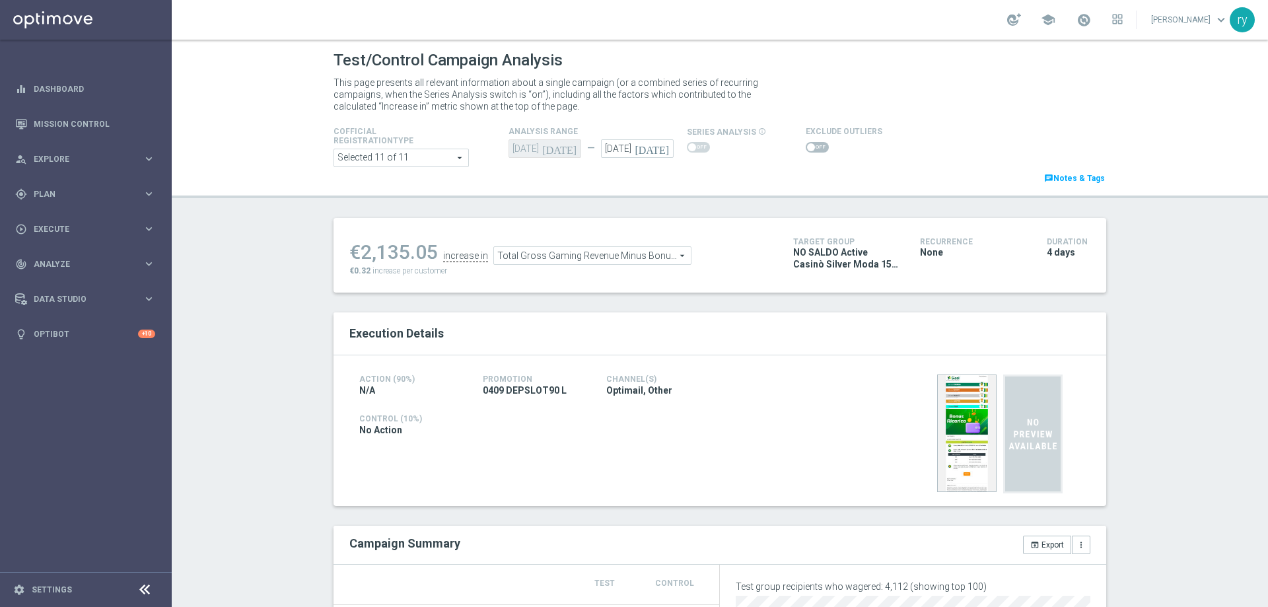
drag, startPoint x: 435, startPoint y: 252, endPoint x: 359, endPoint y: 257, distance: 76.8
click at [359, 257] on ul "€2,135.05 increase in Total Gross Gaming Revenue Minus Bonus Wagared Total Gros…" at bounding box center [561, 249] width 431 height 31
copy ul "2,135.05"
click at [560, 258] on span "Total Gross Gaming Revenue Minus Bonus Wagared" at bounding box center [592, 255] width 197 height 17
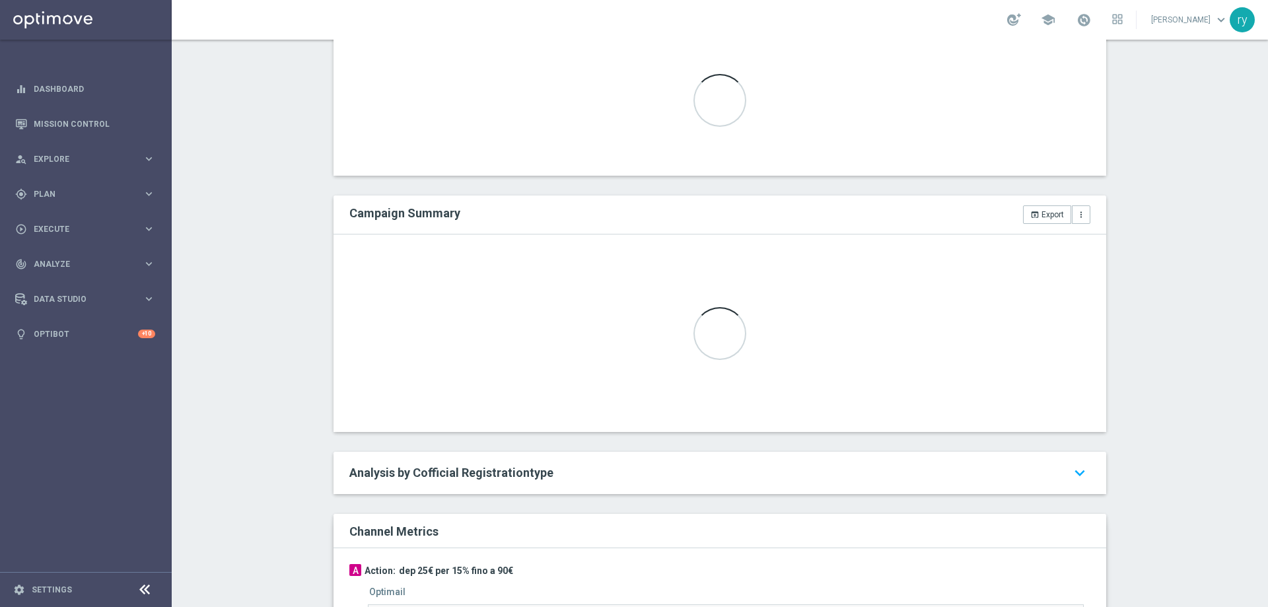
scroll to position [660, 0]
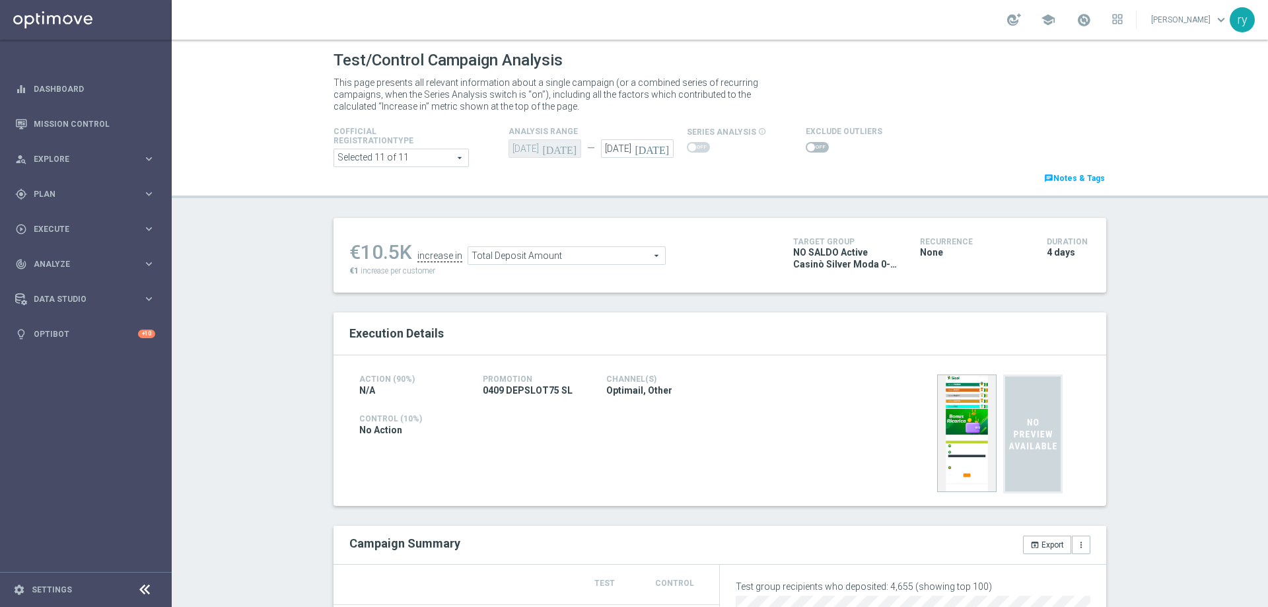
click at [806, 146] on span at bounding box center [817, 147] width 23 height 11
click at [806, 146] on input "checkbox" at bounding box center [817, 147] width 23 height 11
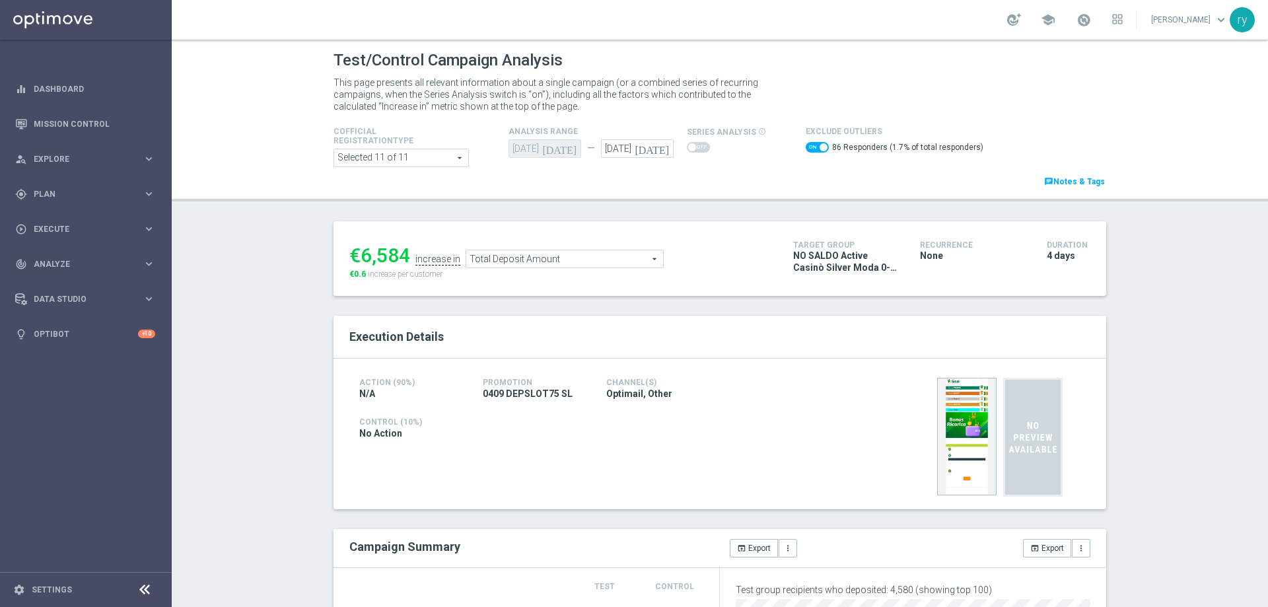
scroll to position [132, 0]
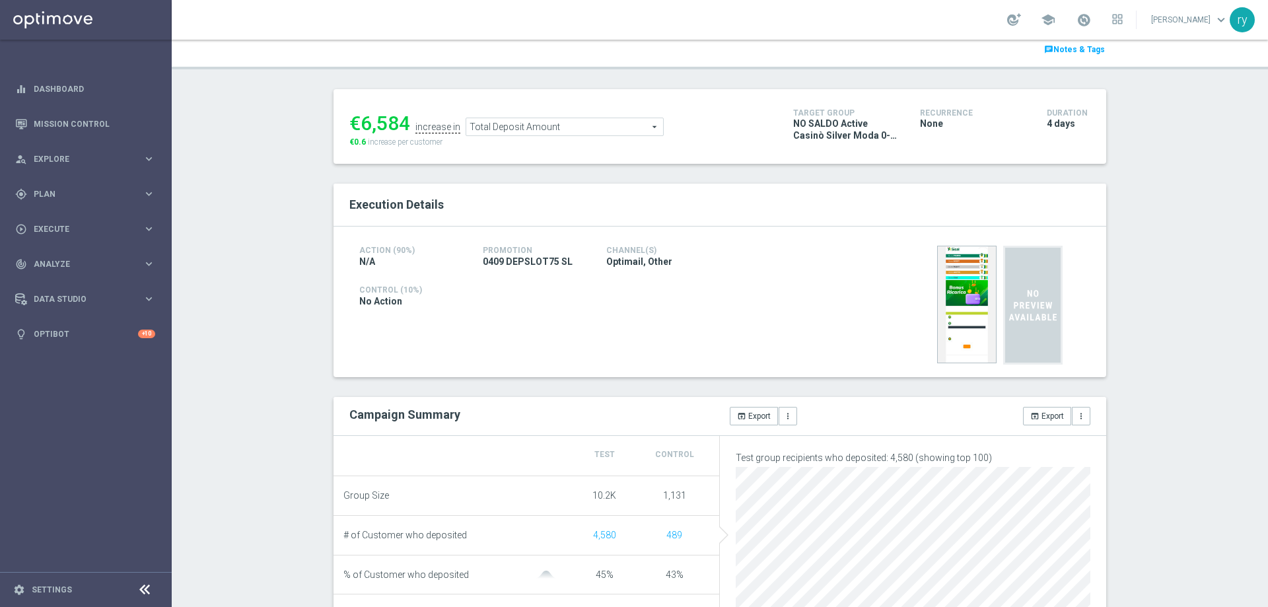
drag, startPoint x: 403, startPoint y: 126, endPoint x: 360, endPoint y: 125, distance: 42.9
click at [360, 125] on div "€6,584" at bounding box center [379, 124] width 61 height 24
copy div "6,584"
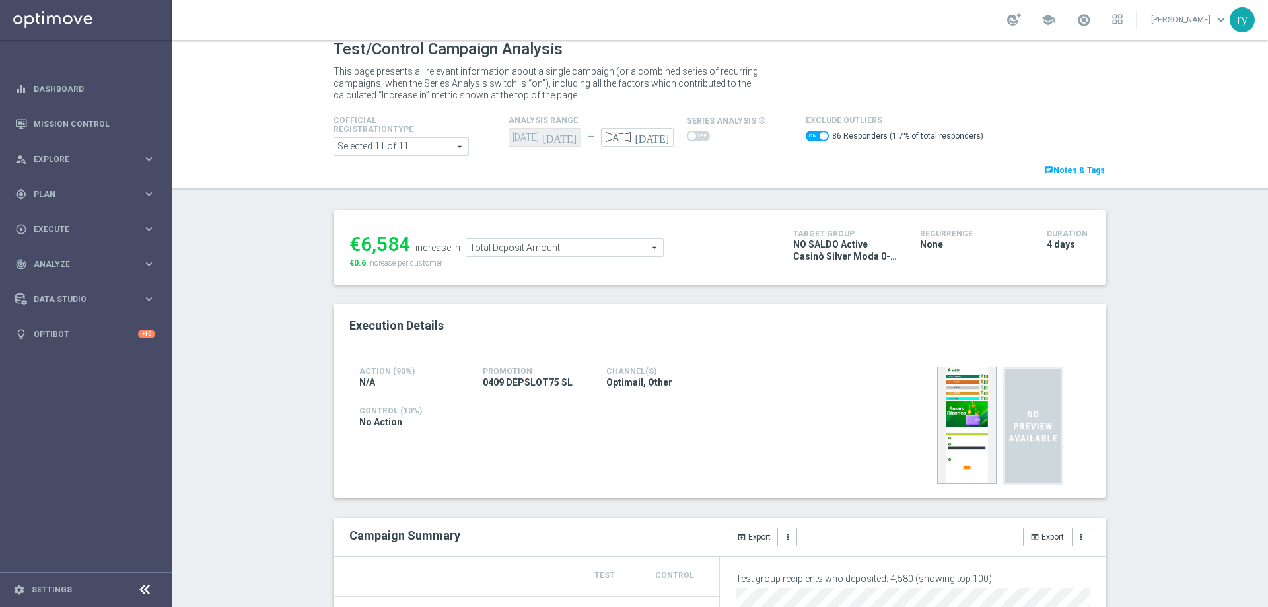
scroll to position [0, 0]
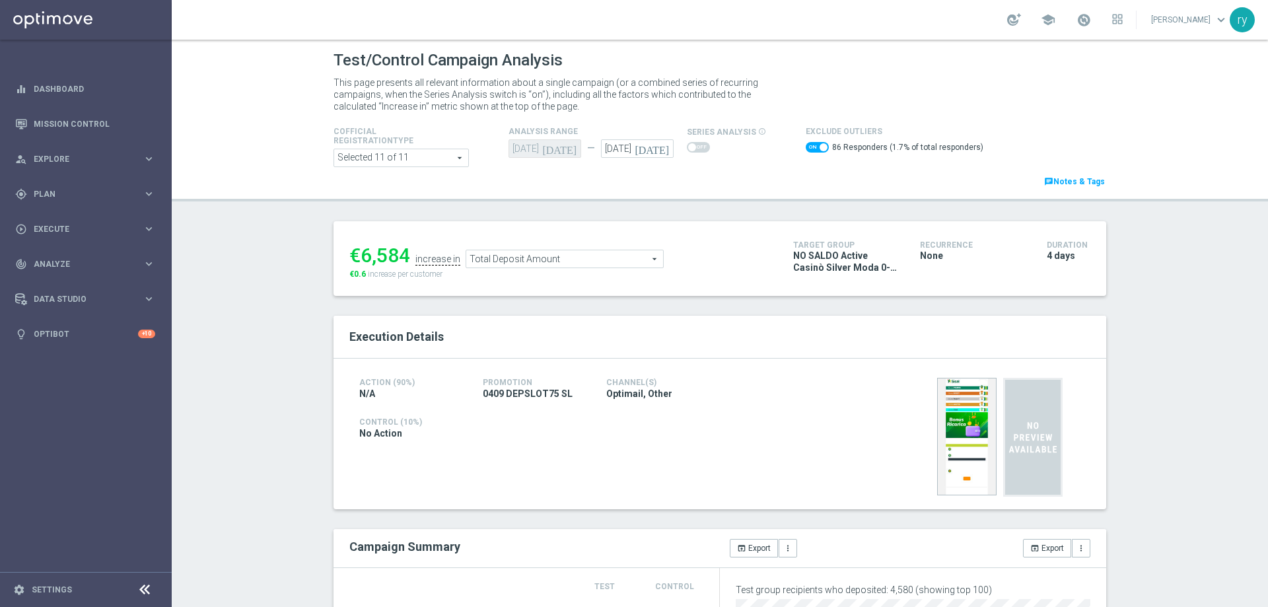
click at [527, 256] on span "Total Deposit Amount" at bounding box center [564, 258] width 197 height 17
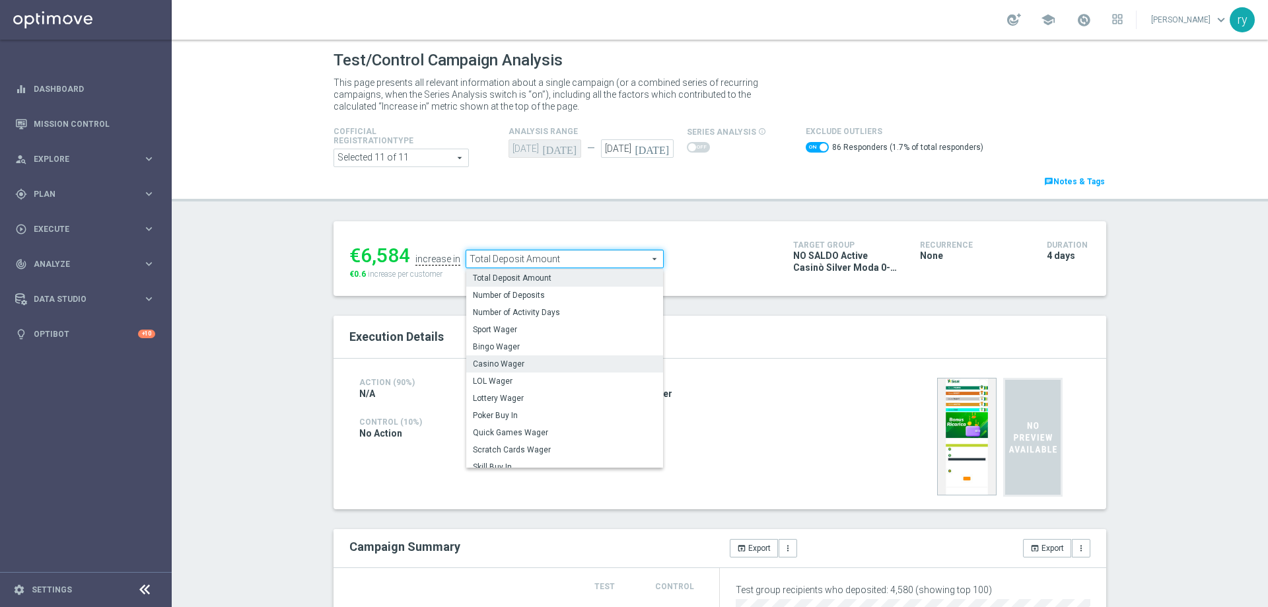
click at [544, 361] on span "Casino Wager" at bounding box center [565, 364] width 184 height 11
checkbox input "false"
type input "Casino Wager"
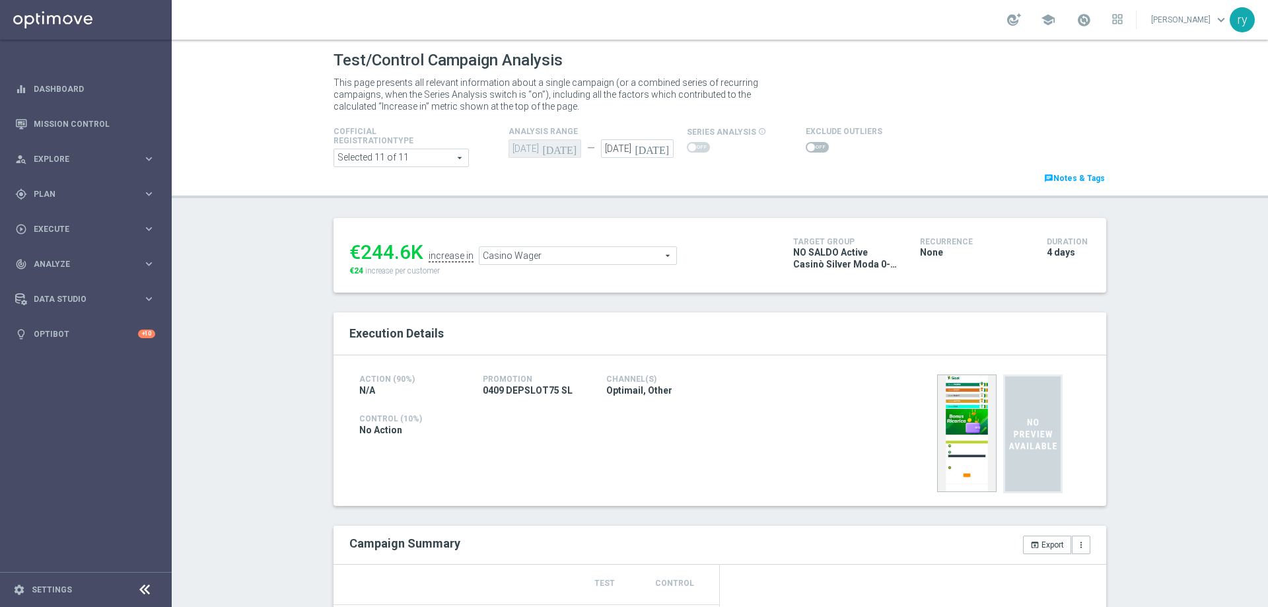
click at [807, 149] on span at bounding box center [811, 147] width 8 height 8
click at [806, 149] on input "checkbox" at bounding box center [817, 147] width 23 height 11
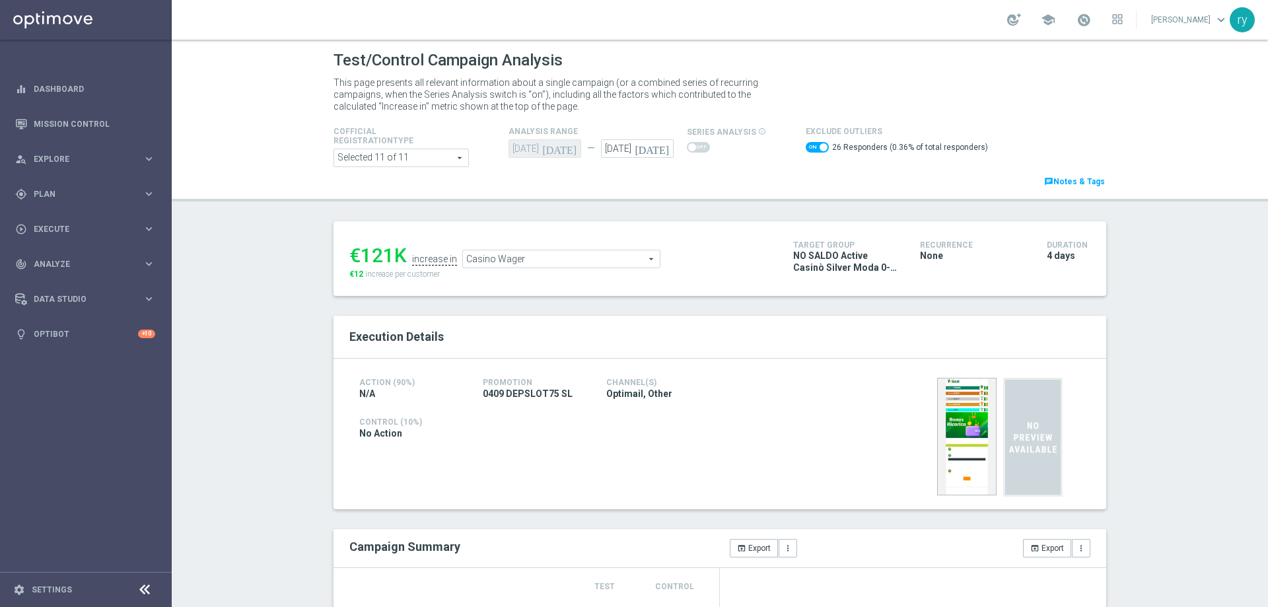
click at [806, 151] on span at bounding box center [817, 147] width 23 height 11
click at [806, 151] on input "checkbox" at bounding box center [817, 147] width 23 height 11
checkbox input "false"
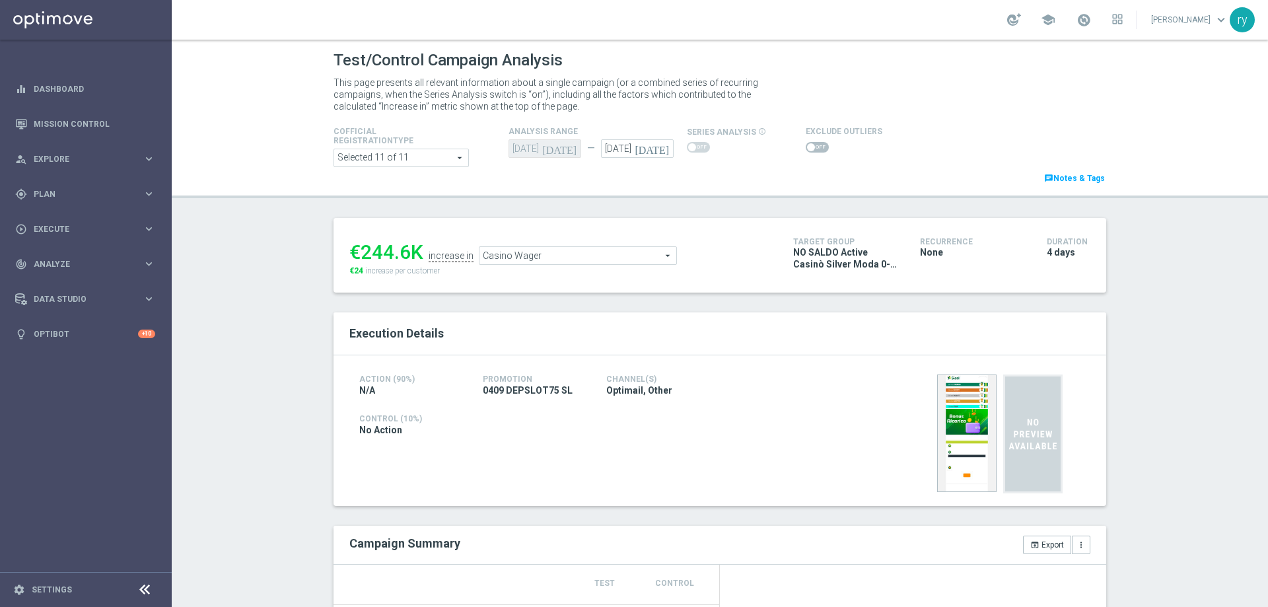
drag, startPoint x: 404, startPoint y: 250, endPoint x: 360, endPoint y: 256, distance: 44.6
click at [360, 256] on div "€244.6K" at bounding box center [386, 252] width 74 height 24
copy div "244.6"
click at [536, 250] on span "Casino Wager" at bounding box center [578, 255] width 197 height 17
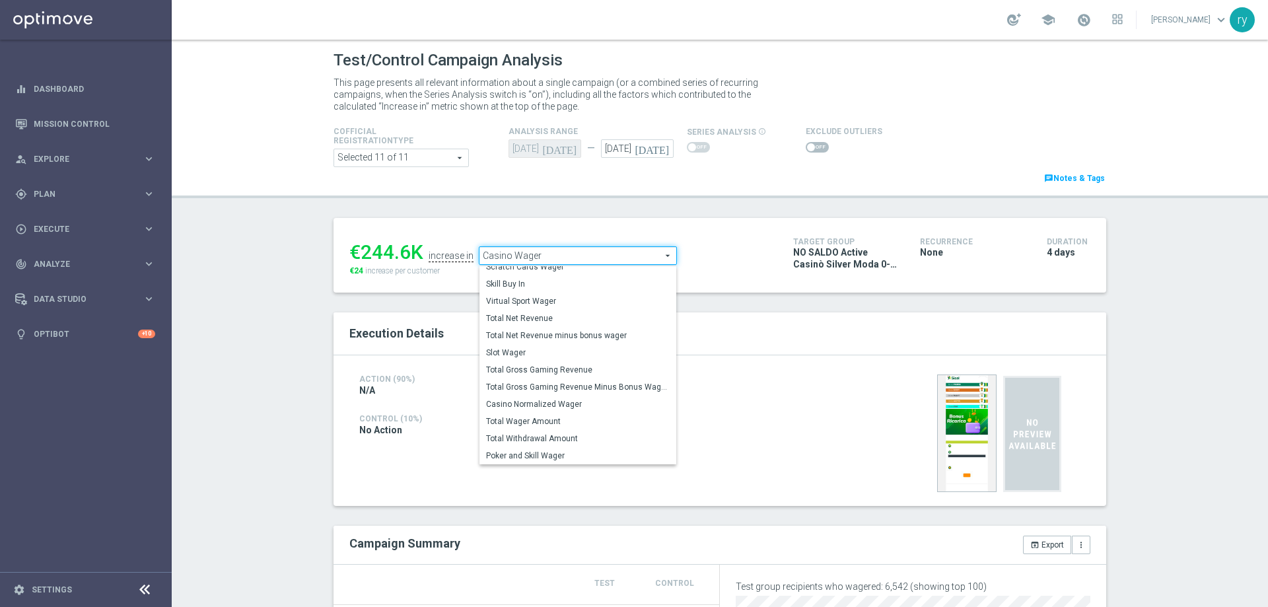
scroll to position [184, 0]
click at [549, 376] on span "Total Gross Gaming Revenue Minus Bonus Wagared" at bounding box center [578, 376] width 184 height 11
type input "Total Gross Gaming Revenue Minus Bonus Wagared"
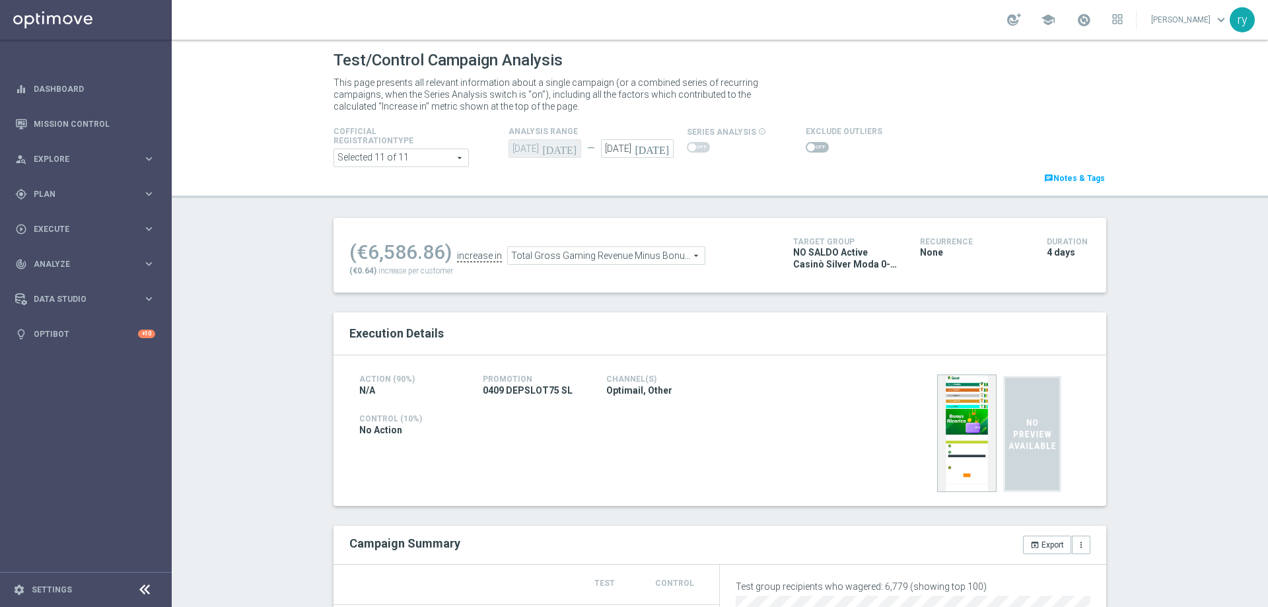
click at [807, 151] on span at bounding box center [811, 147] width 8 height 8
click at [806, 151] on input "checkbox" at bounding box center [817, 147] width 23 height 11
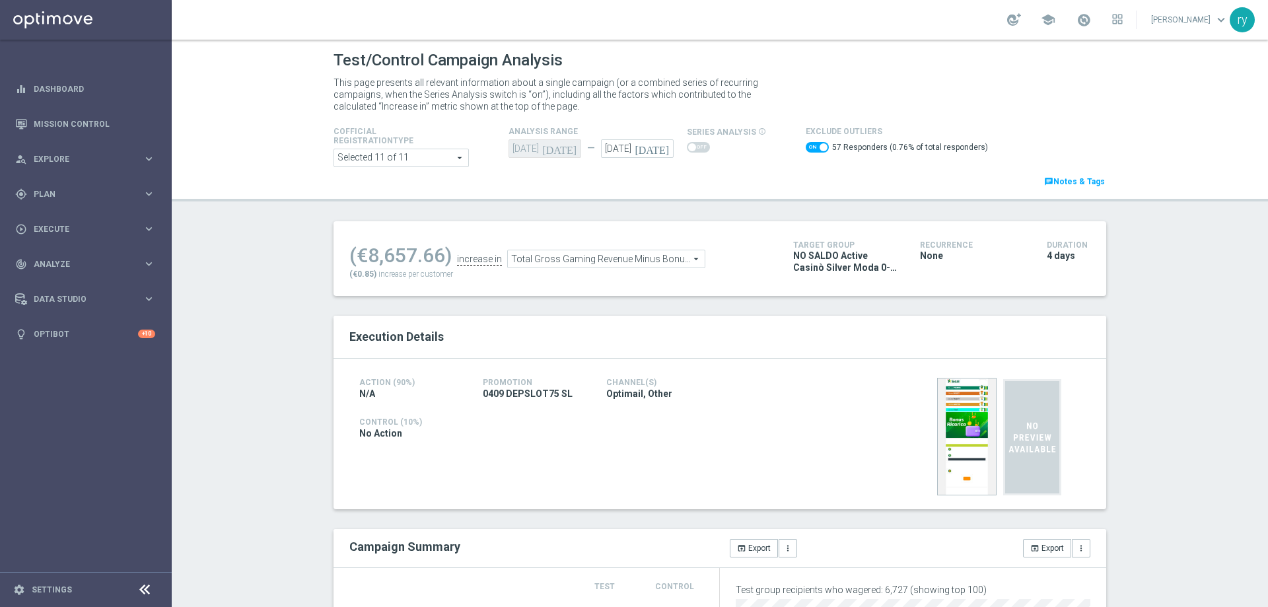
click at [806, 147] on span at bounding box center [817, 147] width 23 height 11
click at [806, 147] on input "checkbox" at bounding box center [817, 147] width 23 height 11
checkbox input "false"
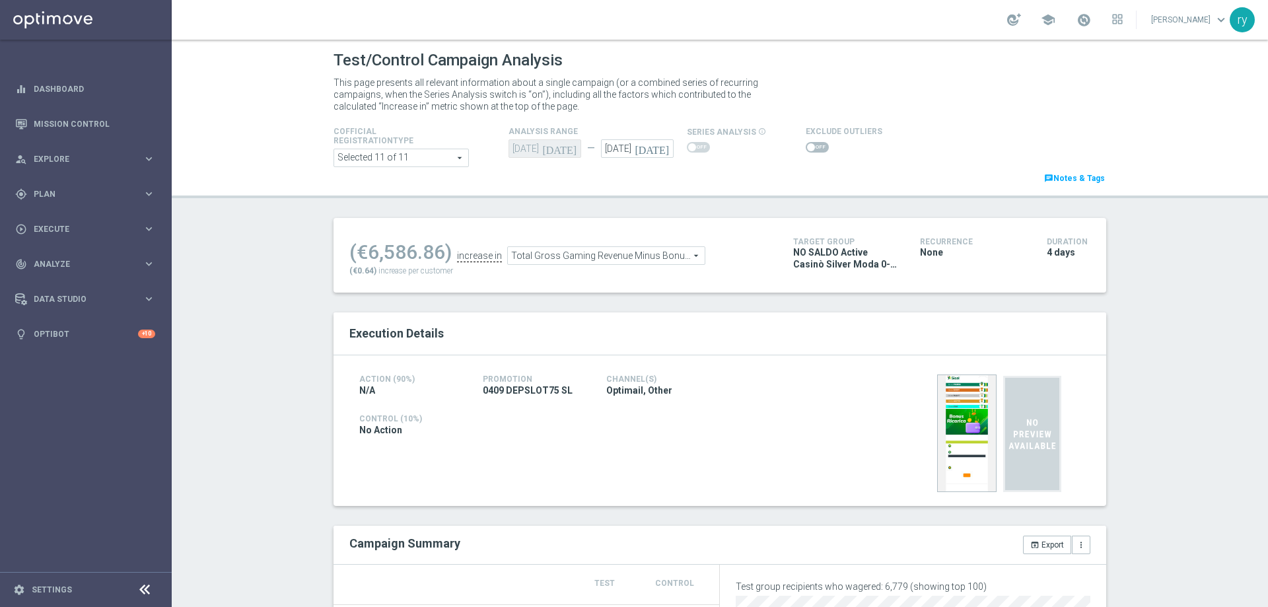
drag, startPoint x: 441, startPoint y: 258, endPoint x: 365, endPoint y: 260, distance: 76.0
click at [365, 260] on div "(€6,586.86)" at bounding box center [400, 252] width 102 height 24
copy div "6,586.86"
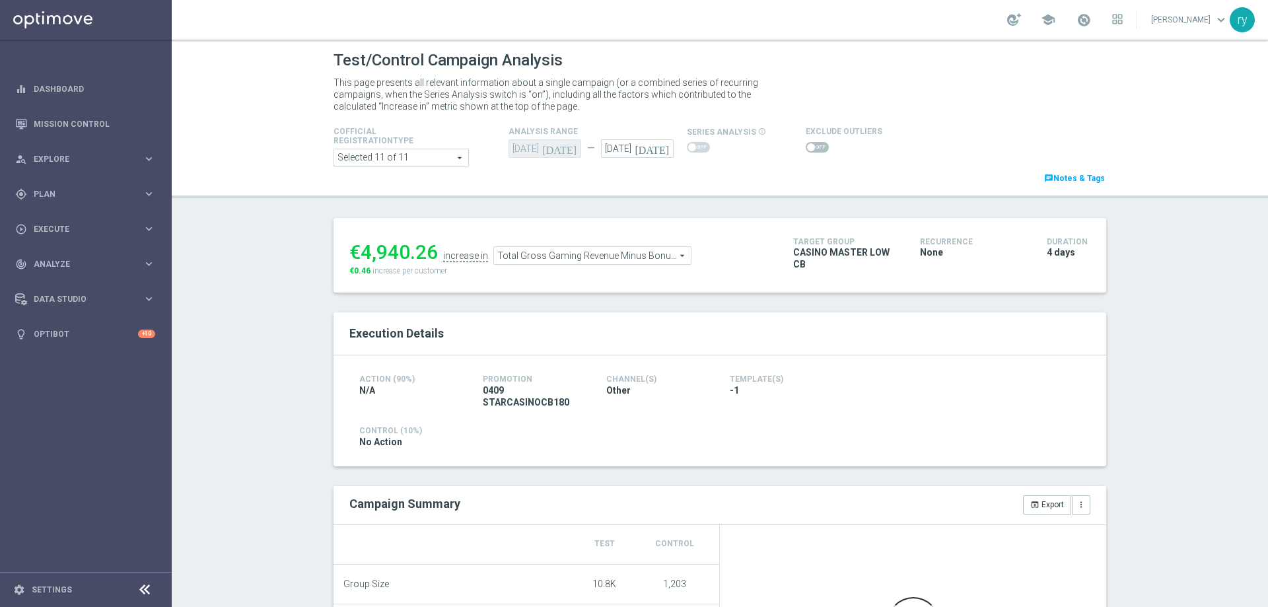
click at [807, 147] on span at bounding box center [811, 147] width 8 height 8
click at [806, 147] on input "checkbox" at bounding box center [817, 147] width 23 height 11
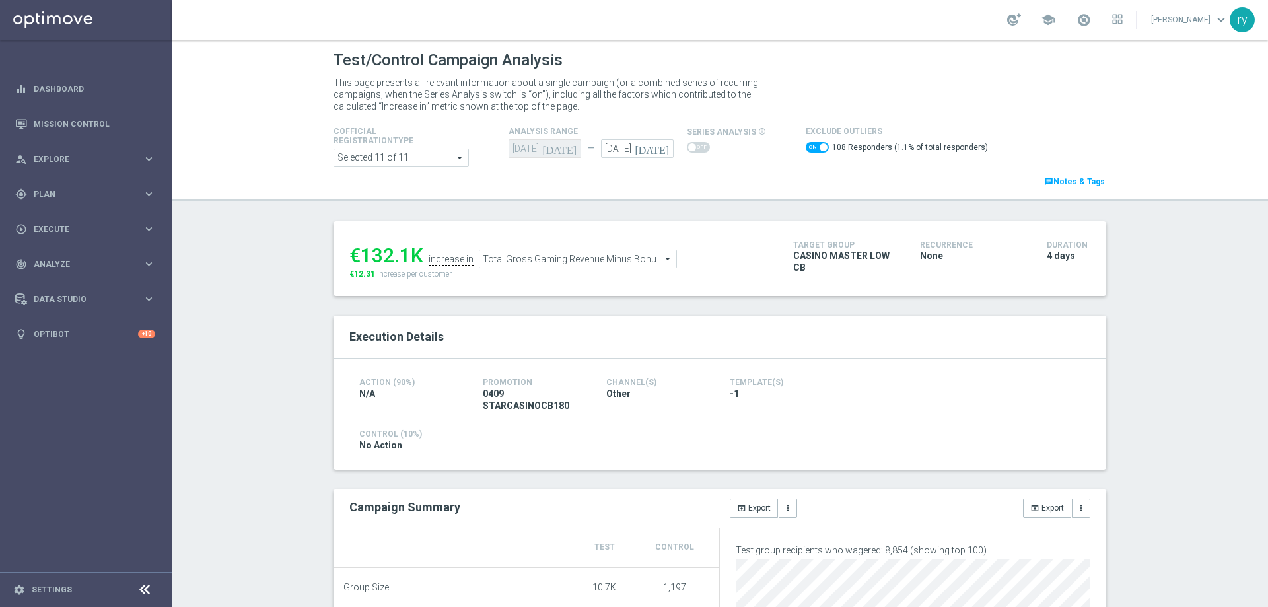
drag, startPoint x: 407, startPoint y: 248, endPoint x: 360, endPoint y: 252, distance: 47.1
click at [360, 252] on div "€132.1K" at bounding box center [386, 256] width 74 height 24
copy div "132.1"
click at [559, 243] on ul "€132.1K increase in Total Gross Gaming Revenue Minus Bonus Wagared Total Gross …" at bounding box center [561, 252] width 431 height 31
click at [560, 252] on span "Total Gross Gaming Revenue Minus Bonus Wagared" at bounding box center [578, 258] width 197 height 17
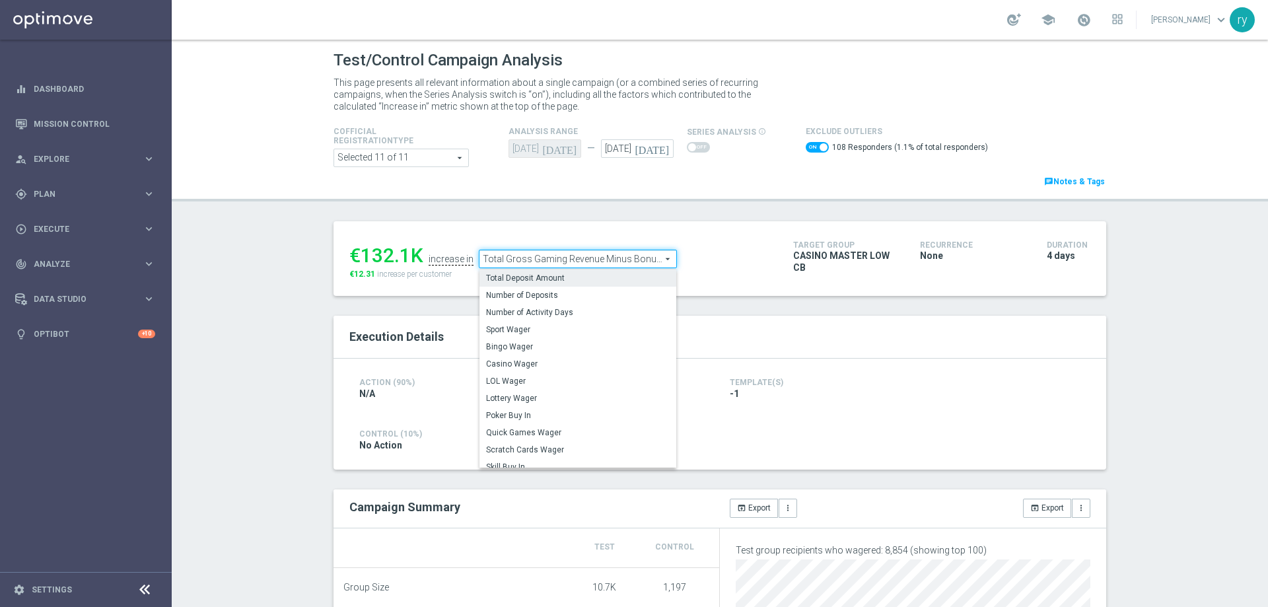
click at [560, 282] on span "Total Deposit Amount" at bounding box center [578, 278] width 184 height 11
checkbox input "false"
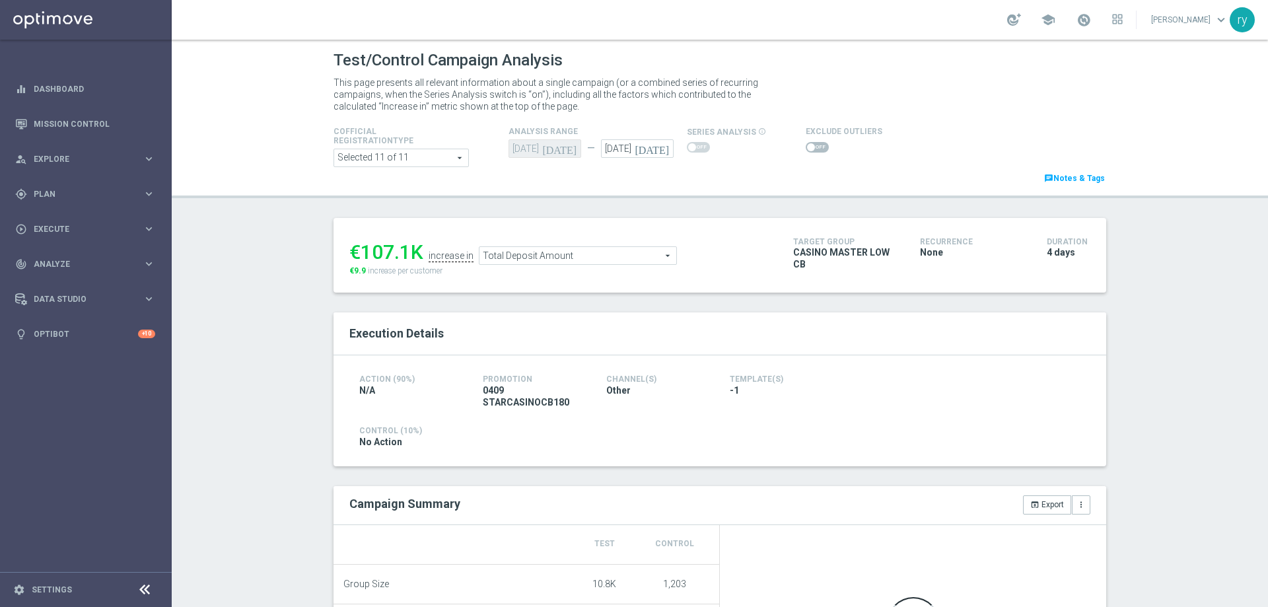
drag, startPoint x: 410, startPoint y: 252, endPoint x: 360, endPoint y: 251, distance: 49.5
click at [360, 251] on div "€107.1K" at bounding box center [386, 252] width 74 height 24
copy div "107.1"
click at [525, 252] on span "Total Deposit Amount" at bounding box center [578, 255] width 197 height 17
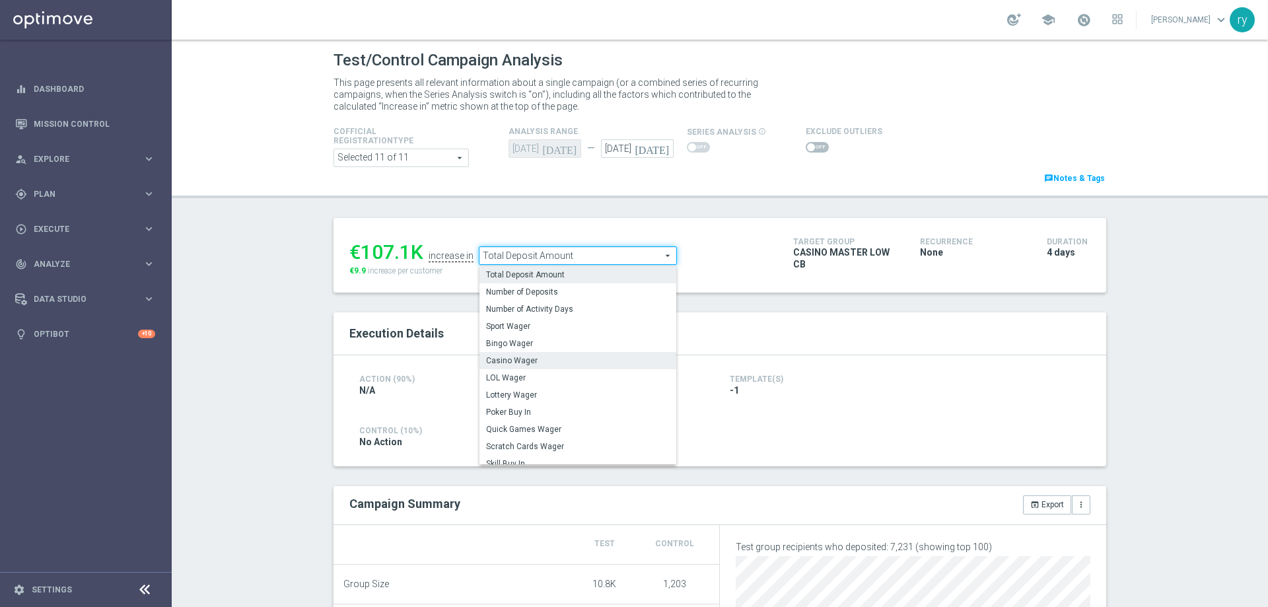
click at [528, 355] on label "Casino Wager" at bounding box center [578, 360] width 197 height 17
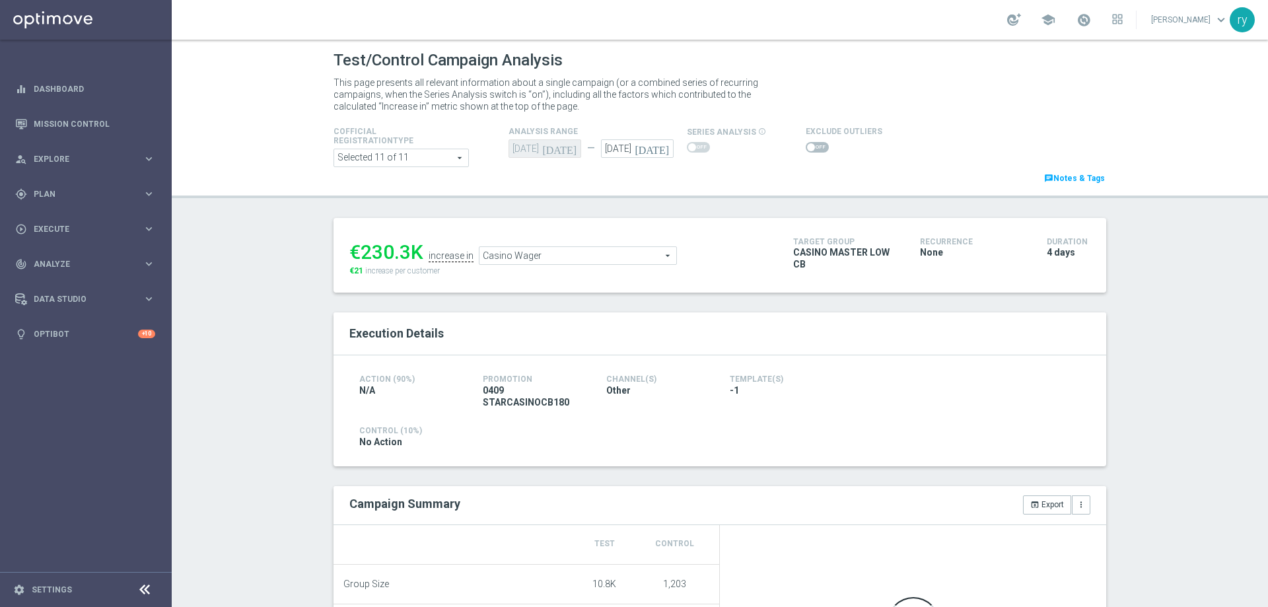
drag, startPoint x: 407, startPoint y: 250, endPoint x: 360, endPoint y: 252, distance: 47.0
click at [360, 252] on div "€230.3K" at bounding box center [386, 252] width 74 height 24
copy div "230.3"
click at [512, 264] on span "Casino Wager" at bounding box center [578, 255] width 197 height 17
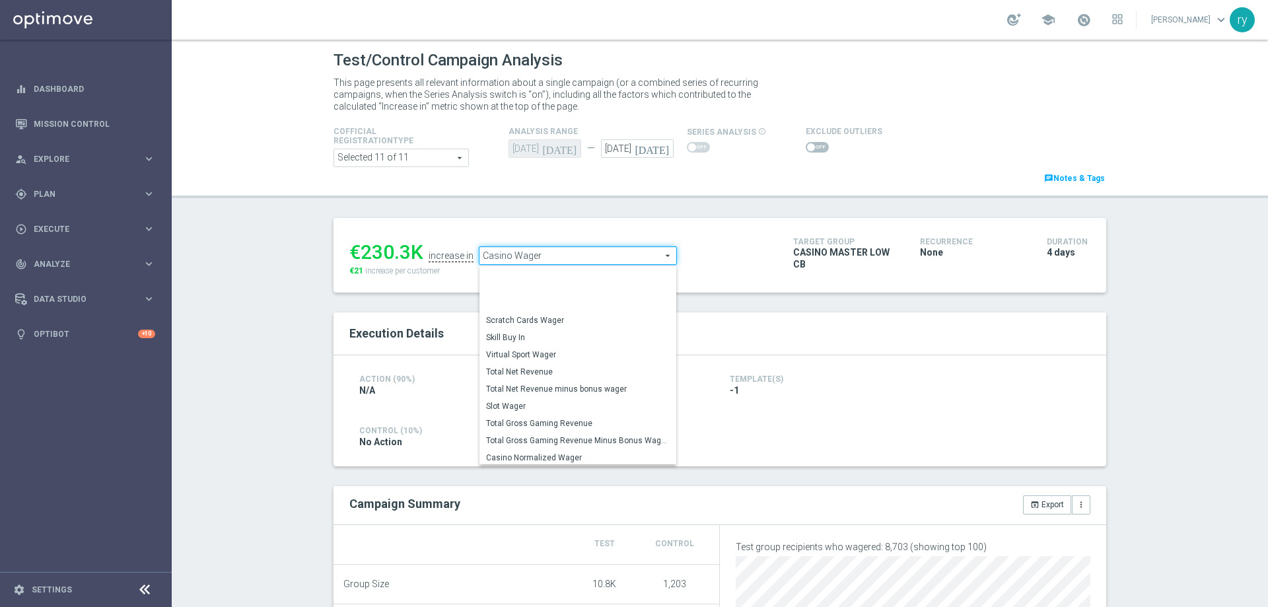
scroll to position [184, 0]
click at [537, 378] on span "Total Gross Gaming Revenue Minus Bonus Wagared" at bounding box center [578, 375] width 184 height 11
type input "Total Gross Gaming Revenue Minus Bonus Wagared"
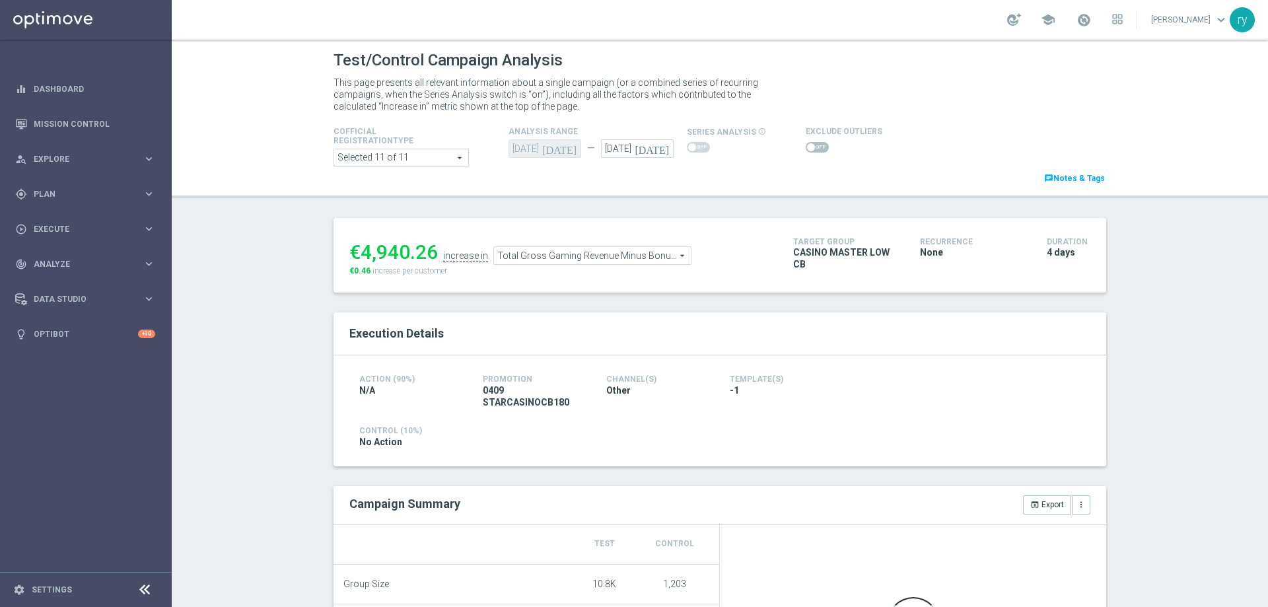
click at [807, 145] on span at bounding box center [811, 147] width 8 height 8
click at [806, 145] on input "checkbox" at bounding box center [817, 147] width 23 height 11
checkbox input "true"
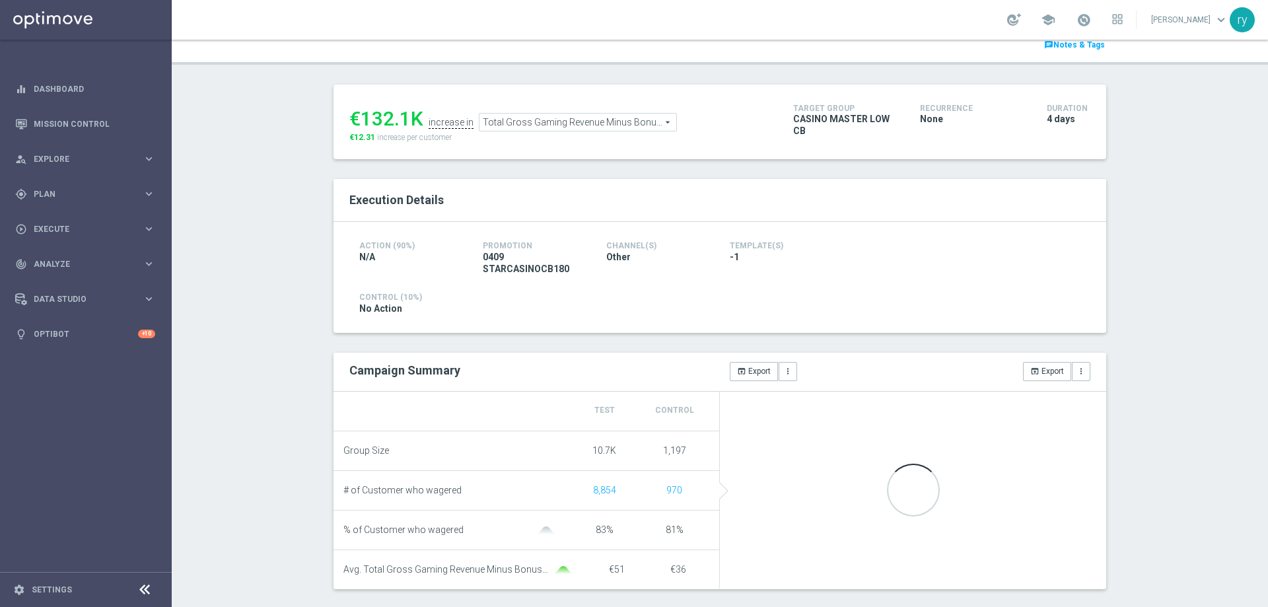
scroll to position [66, 0]
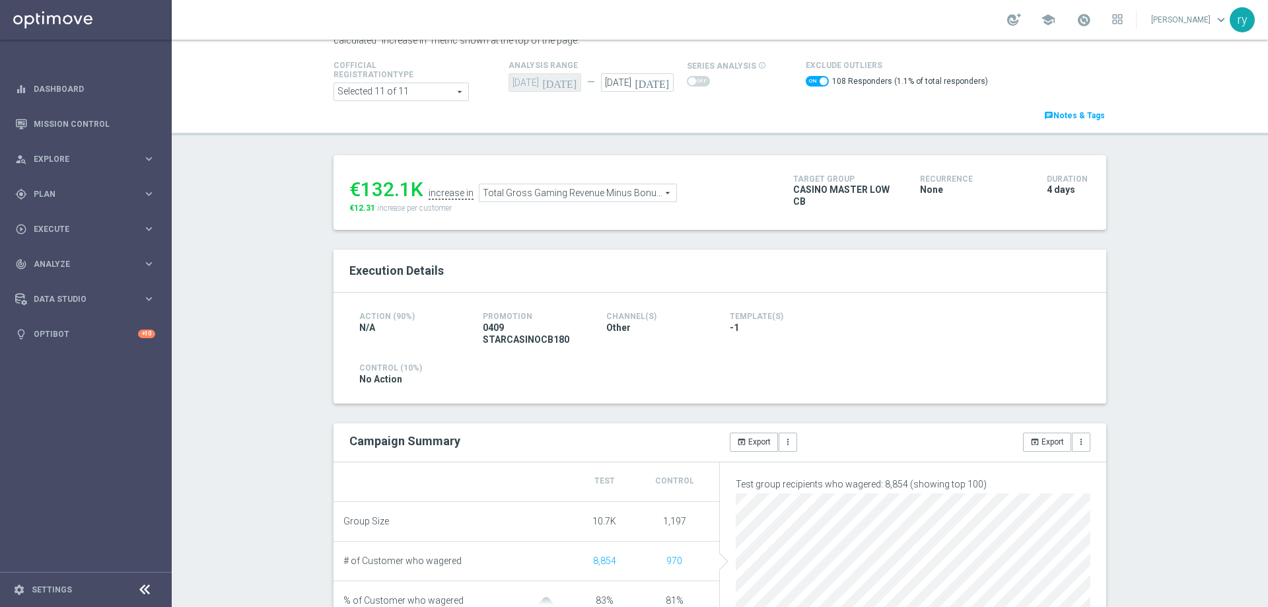
drag, startPoint x: 408, startPoint y: 189, endPoint x: 355, endPoint y: 194, distance: 52.4
click at [355, 194] on div "€132.1K" at bounding box center [386, 190] width 74 height 24
copy div "132.1"
